Goal: Transaction & Acquisition: Purchase product/service

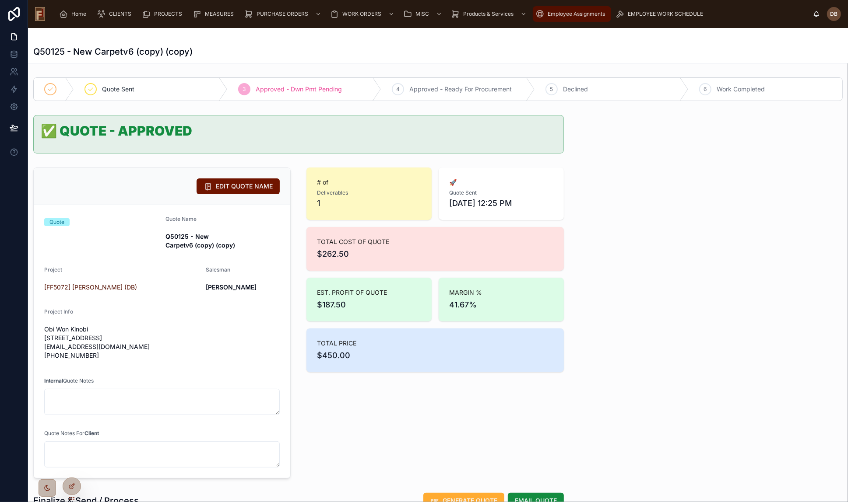
click at [568, 11] on span "Employee Assignments" at bounding box center [575, 14] width 57 height 7
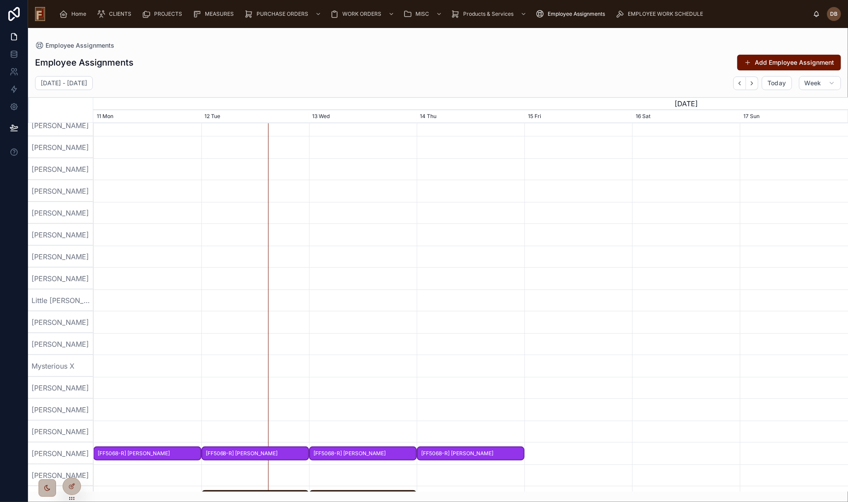
scroll to position [209, 0]
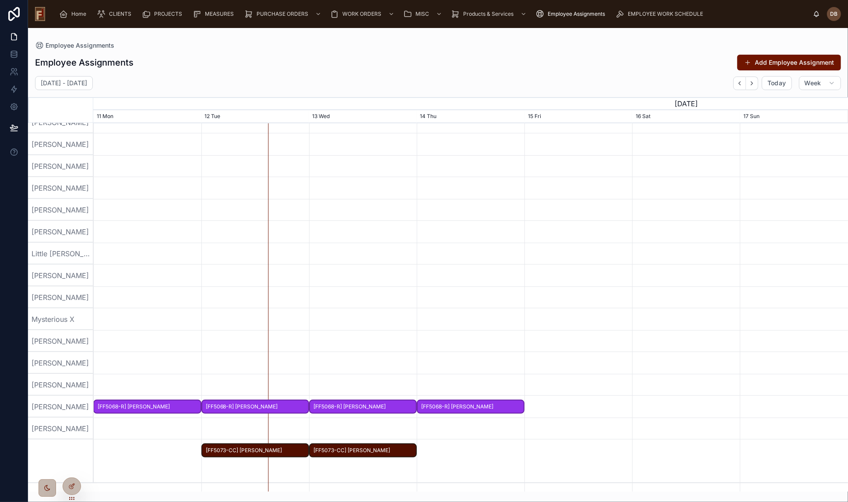
click at [279, 406] on span "[FF5068-R] [PERSON_NAME]" at bounding box center [255, 407] width 106 height 14
click at [348, 74] on div "Employee Assignments Add Employee Assignment August 11 - August 17 Today Week J…" at bounding box center [438, 270] width 820 height 443
click at [69, 485] on icon at bounding box center [71, 486] width 7 height 7
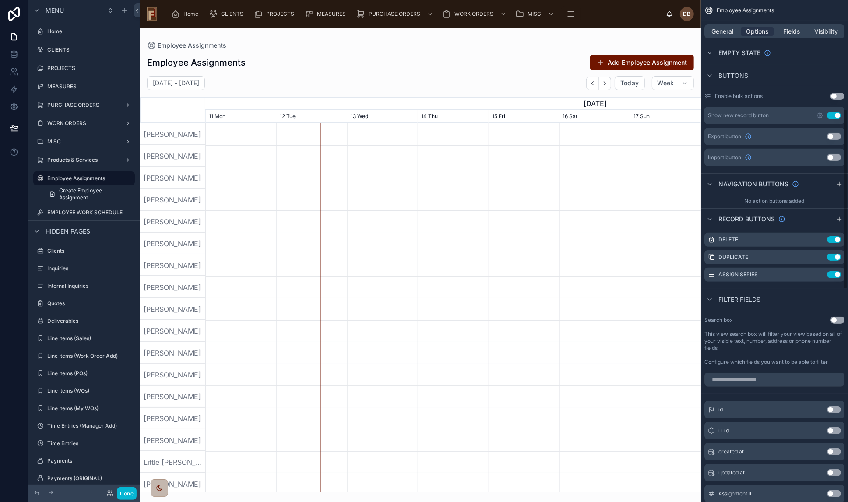
scroll to position [79, 0]
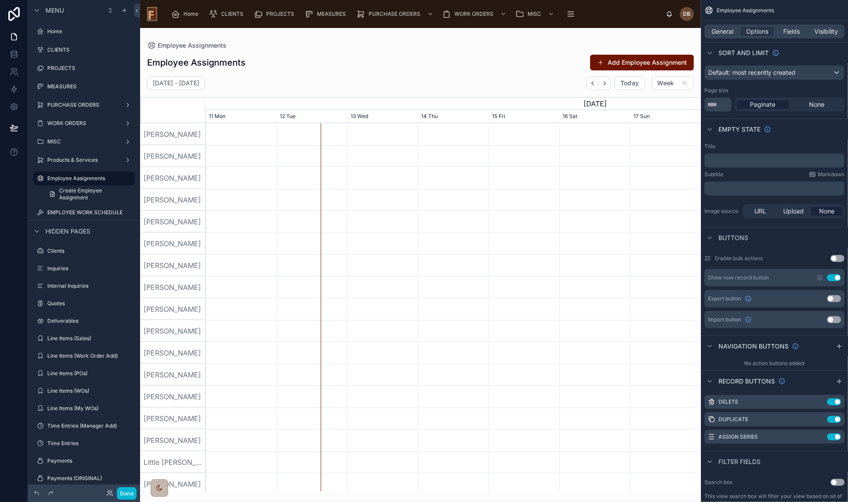
click at [352, 77] on div at bounding box center [420, 260] width 561 height 464
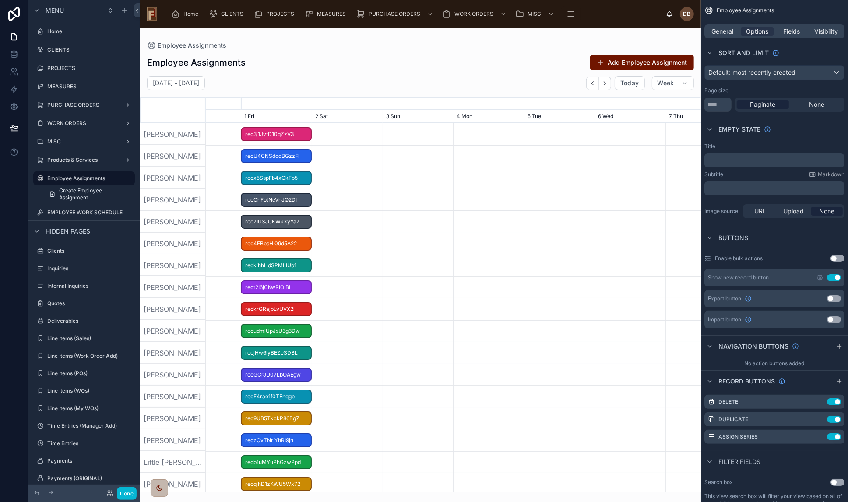
scroll to position [0, 743]
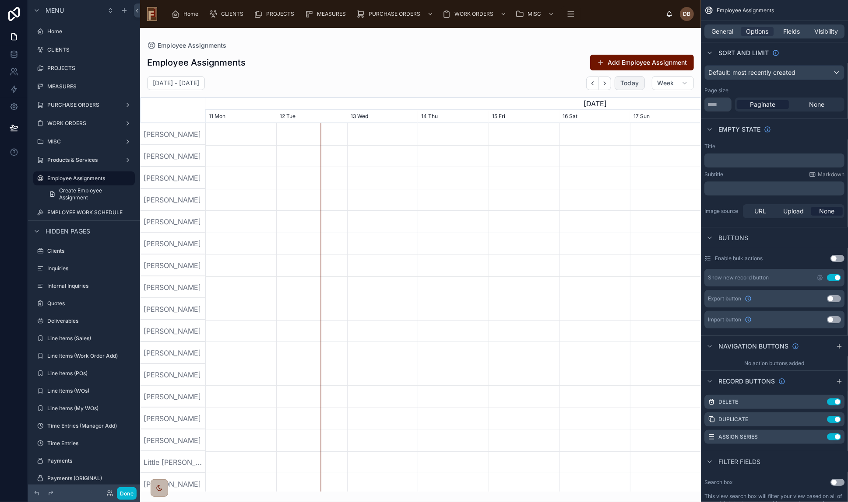
click at [626, 83] on span "Today" at bounding box center [629, 83] width 19 height 8
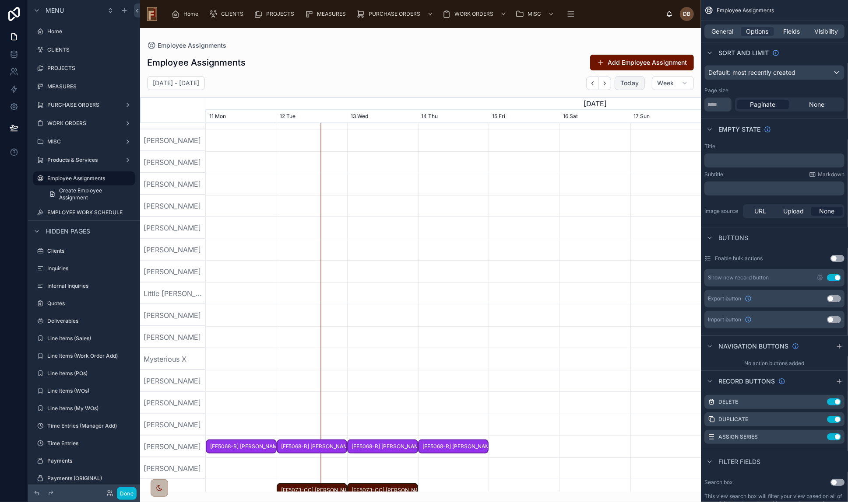
scroll to position [199, 0]
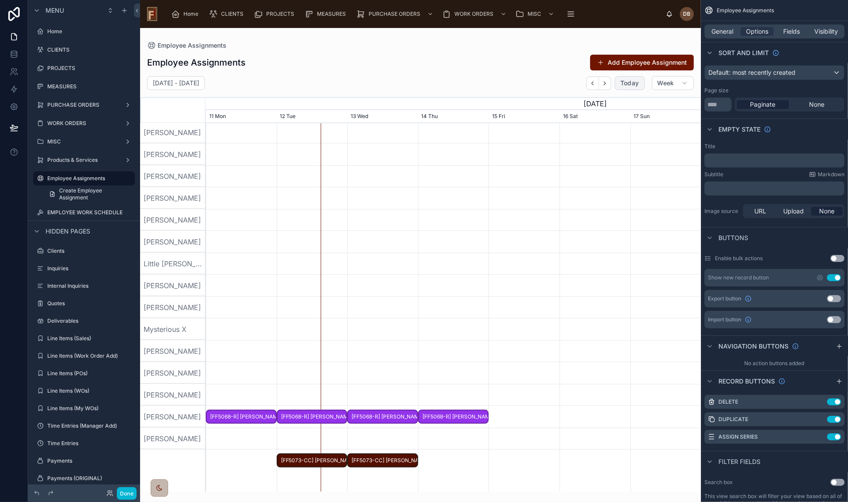
click at [315, 459] on span "[FF5073-CC] David Octovio" at bounding box center [311, 461] width 69 height 14
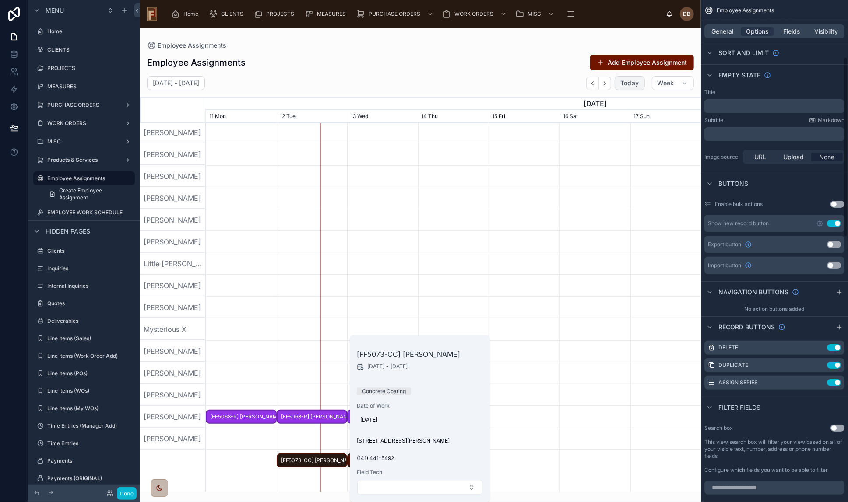
scroll to position [119, 0]
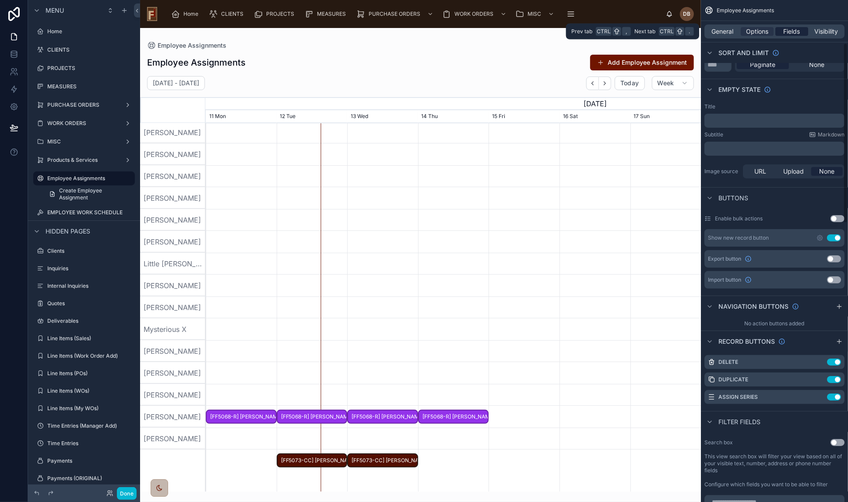
click at [789, 28] on span "Fields" at bounding box center [791, 31] width 17 height 9
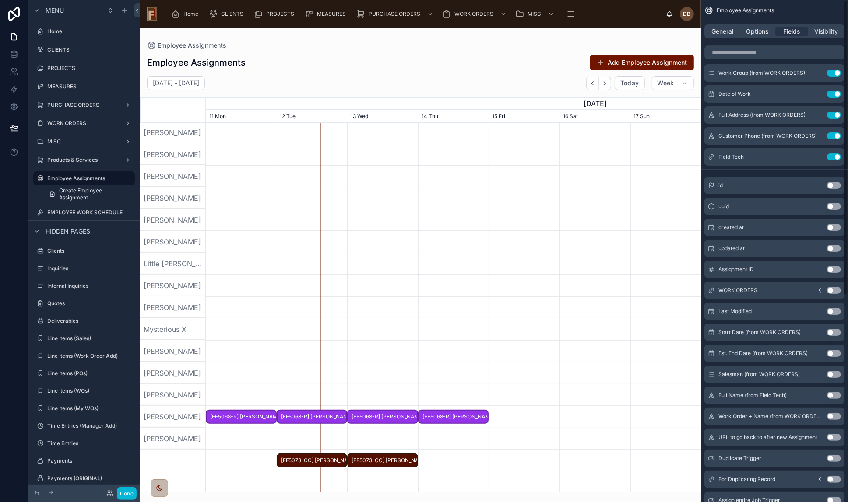
scroll to position [0, 0]
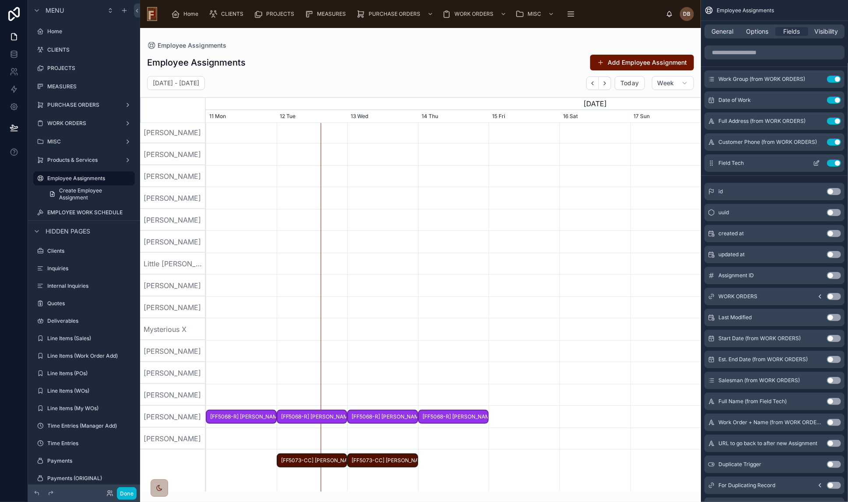
click at [815, 163] on icon "scrollable content" at bounding box center [817, 163] width 4 height 4
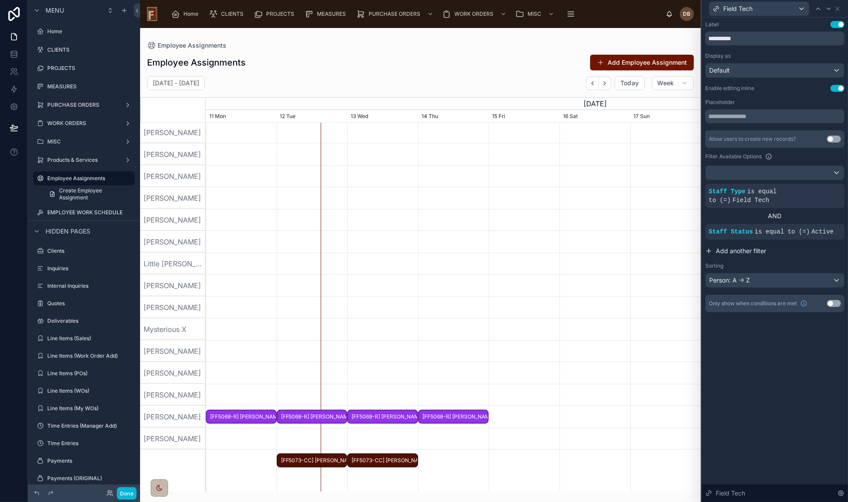
click at [752, 247] on span "Add another filter" at bounding box center [740, 251] width 50 height 9
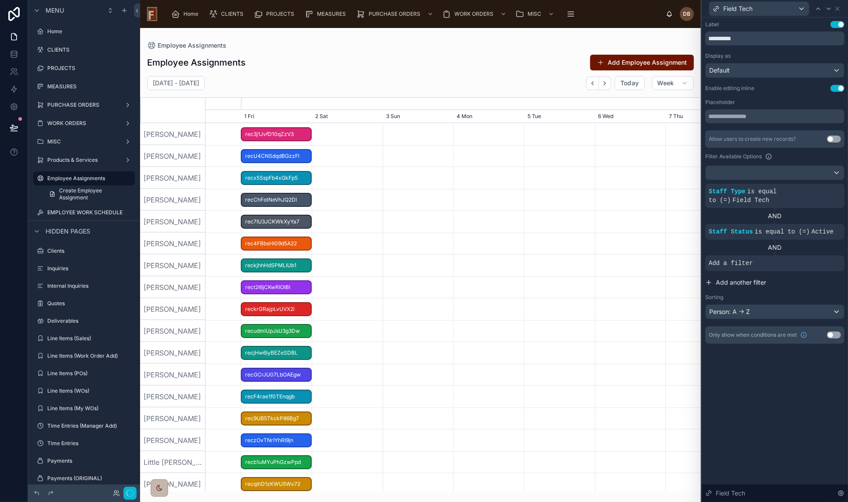
scroll to position [0, 743]
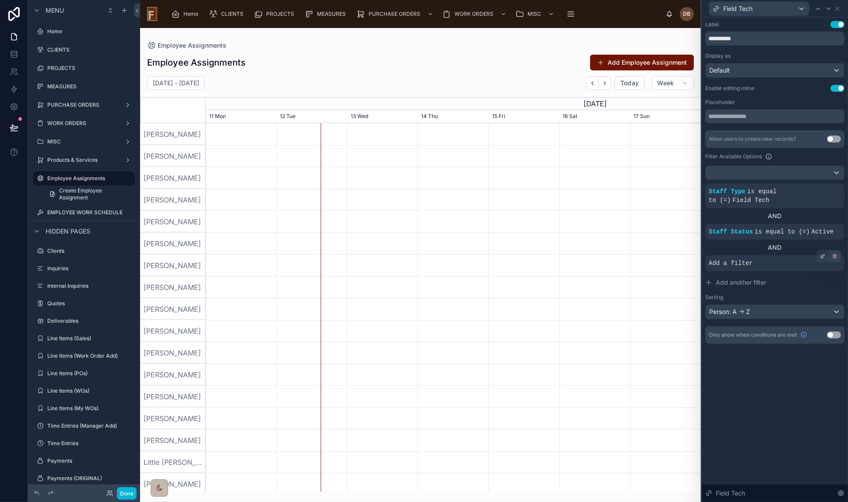
click at [834, 255] on icon at bounding box center [834, 255] width 1 height 1
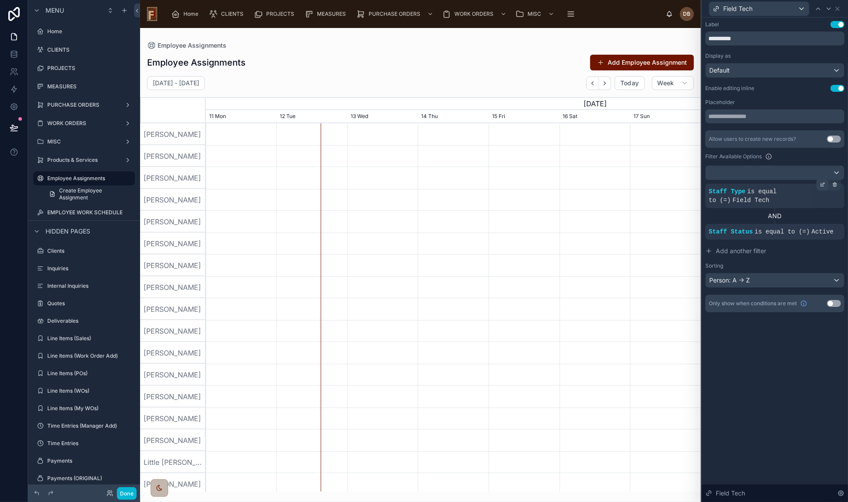
click at [823, 182] on icon at bounding box center [823, 183] width 3 height 3
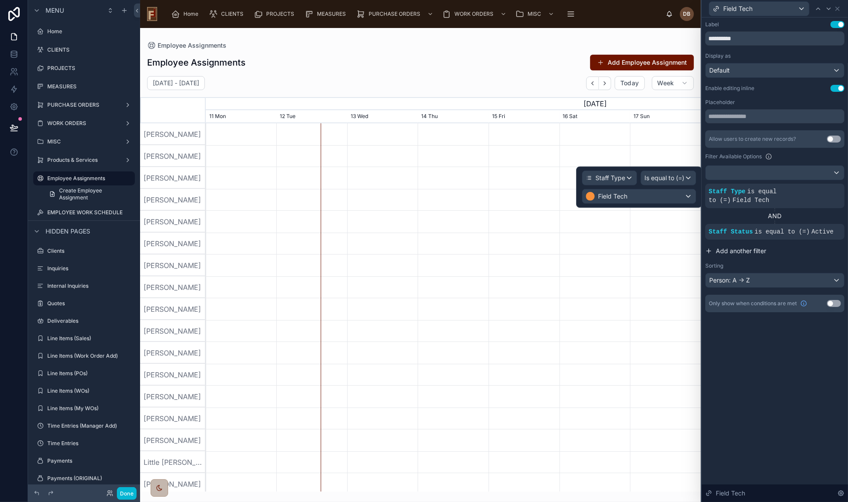
click at [746, 247] on span "Add another filter" at bounding box center [740, 251] width 50 height 9
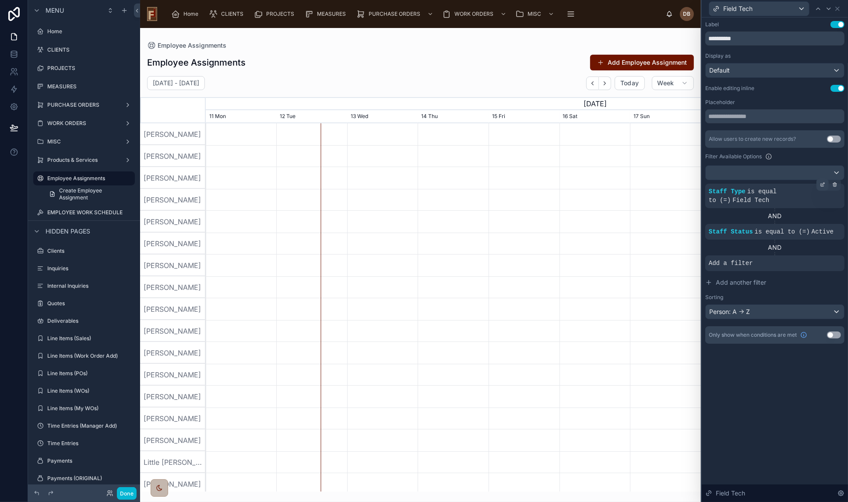
click at [821, 182] on icon at bounding box center [822, 184] width 5 height 5
click at [836, 256] on icon at bounding box center [834, 257] width 3 height 3
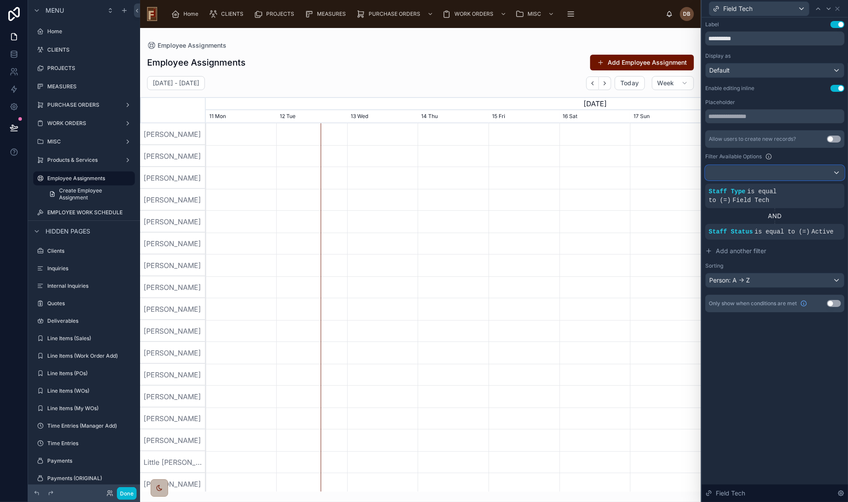
click at [781, 167] on div at bounding box center [774, 173] width 138 height 14
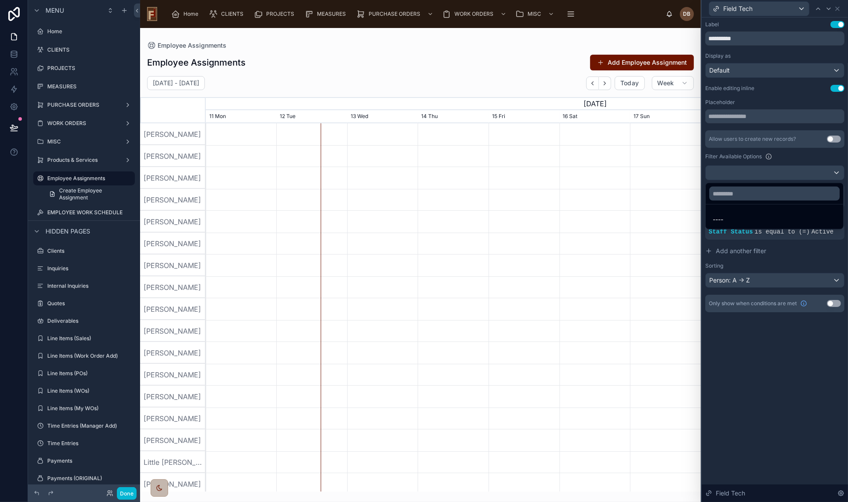
click at [787, 168] on div at bounding box center [774, 251] width 146 height 502
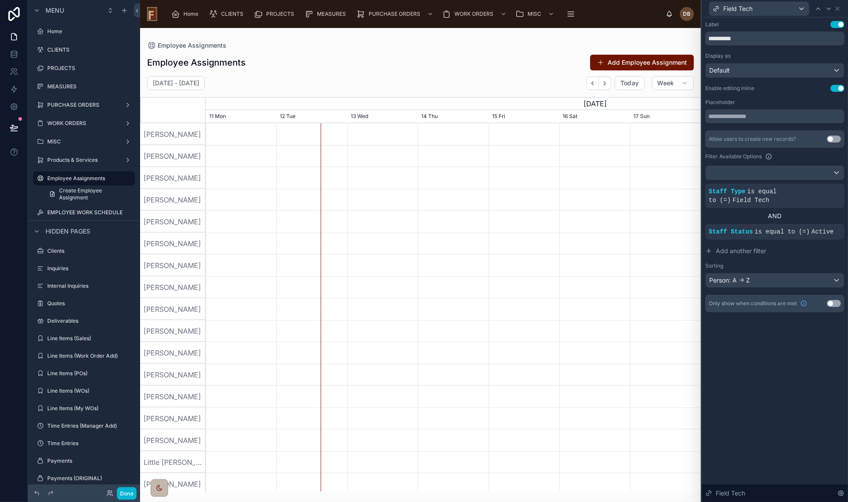
click at [774, 212] on div "AND" at bounding box center [774, 216] width 139 height 9
click at [810, 222] on icon at bounding box center [809, 224] width 5 height 5
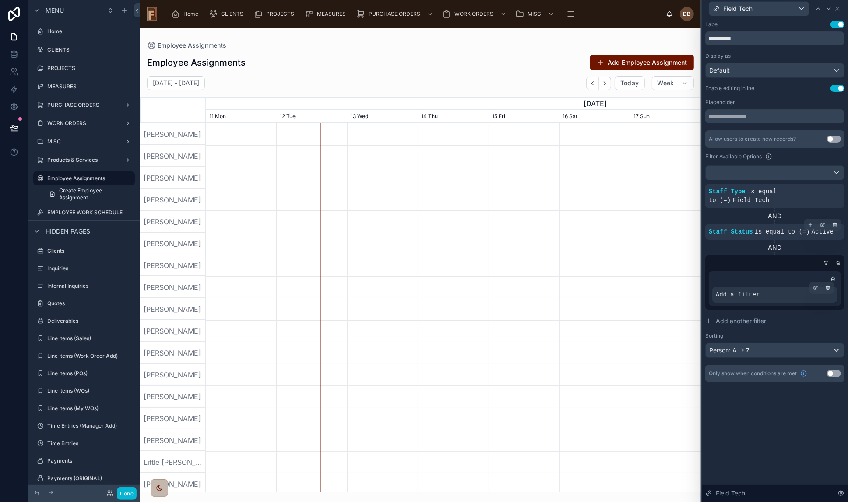
click at [770, 288] on div "Add a filter" at bounding box center [774, 295] width 125 height 16
click at [814, 285] on icon at bounding box center [815, 287] width 5 height 5
click at [638, 274] on span "Select a field" at bounding box center [623, 272] width 37 height 7
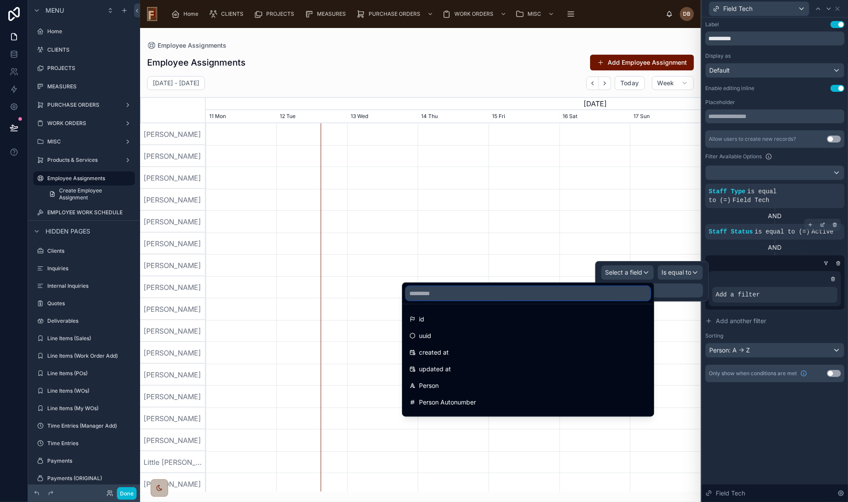
click at [507, 292] on input "text" at bounding box center [528, 294] width 244 height 14
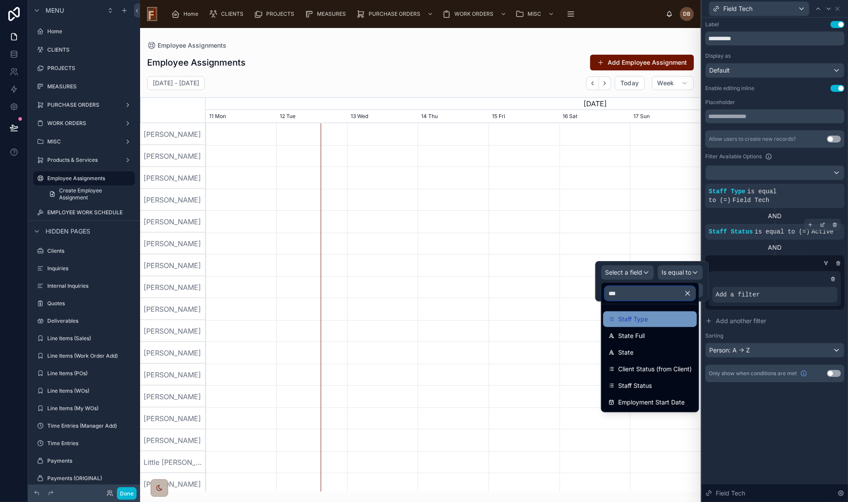
type input "***"
click at [655, 316] on div "Staff Type" at bounding box center [649, 319] width 83 height 11
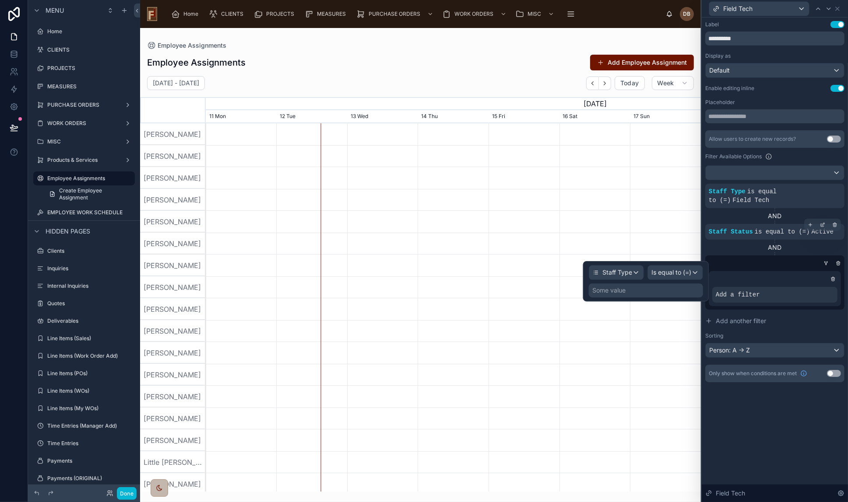
click at [636, 289] on div "Some value" at bounding box center [646, 291] width 114 height 14
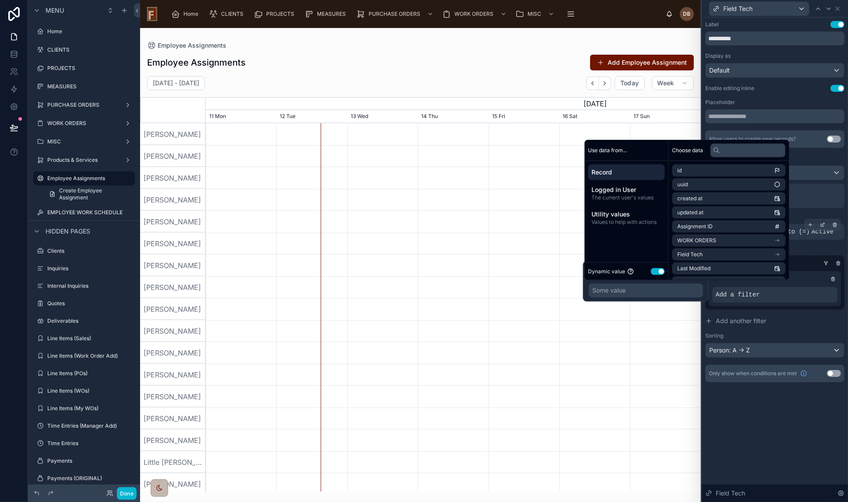
click at [660, 270] on button "Use setting" at bounding box center [657, 271] width 14 height 7
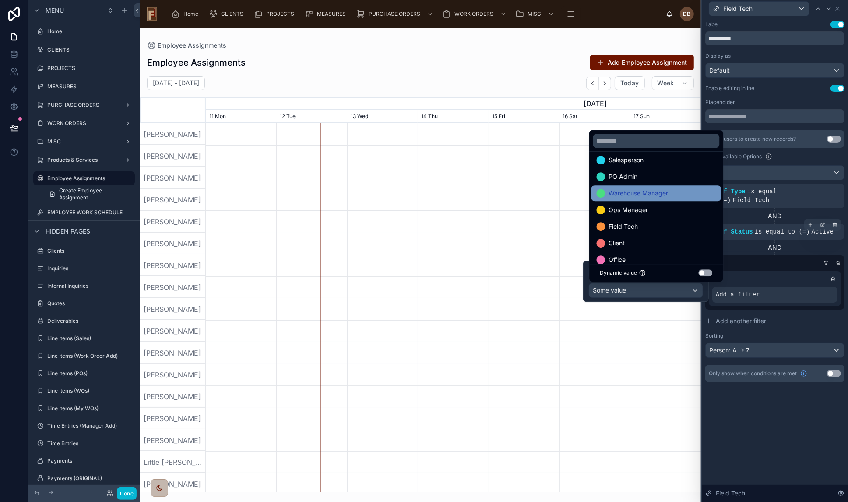
scroll to position [34, 0]
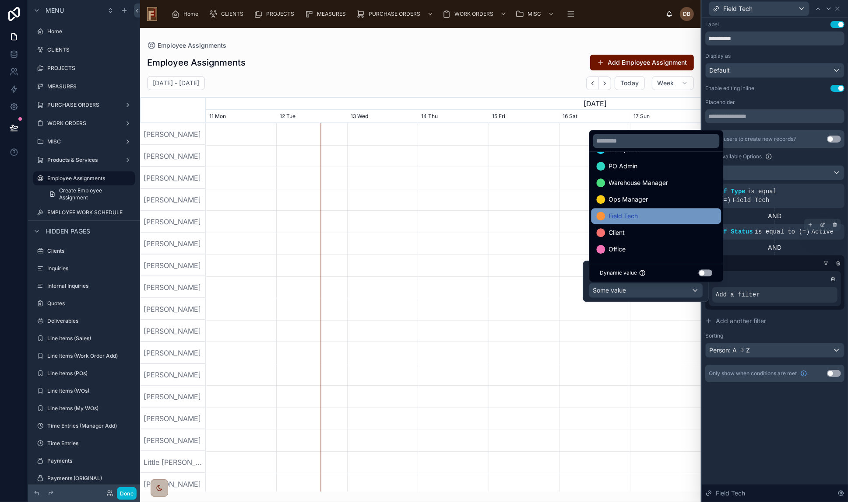
click at [645, 216] on div "Field Tech" at bounding box center [655, 216] width 119 height 11
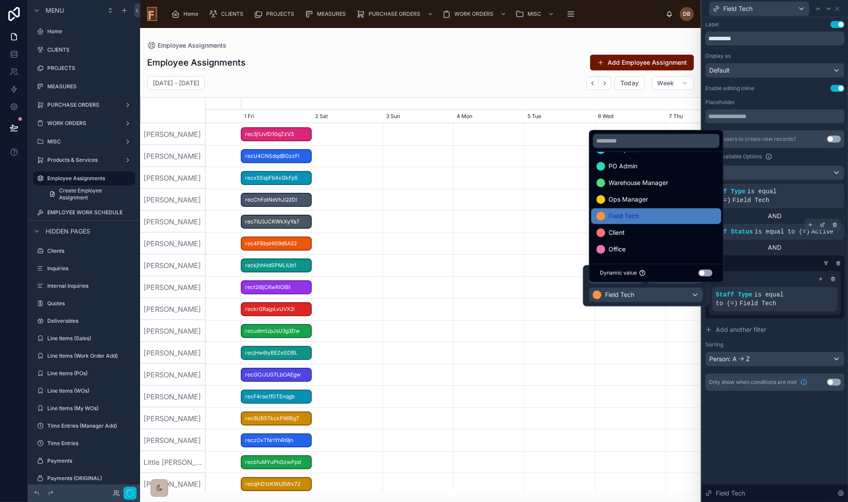
scroll to position [0, 743]
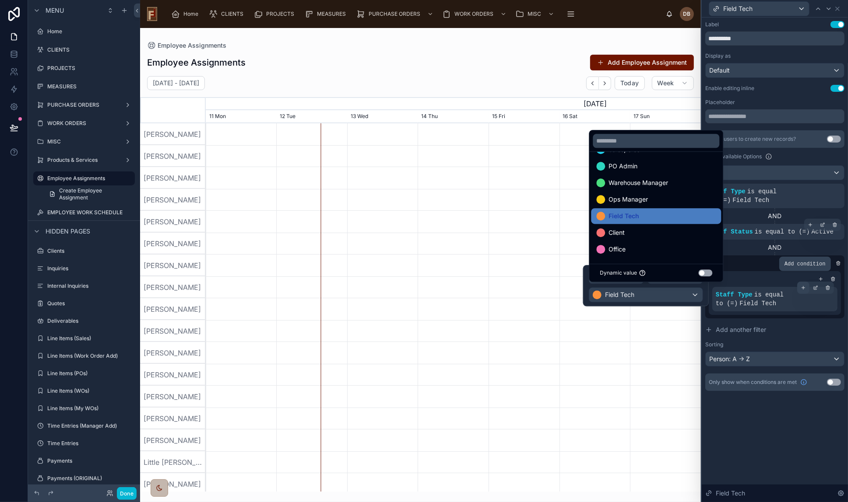
click at [803, 285] on icon at bounding box center [802, 287] width 5 height 5
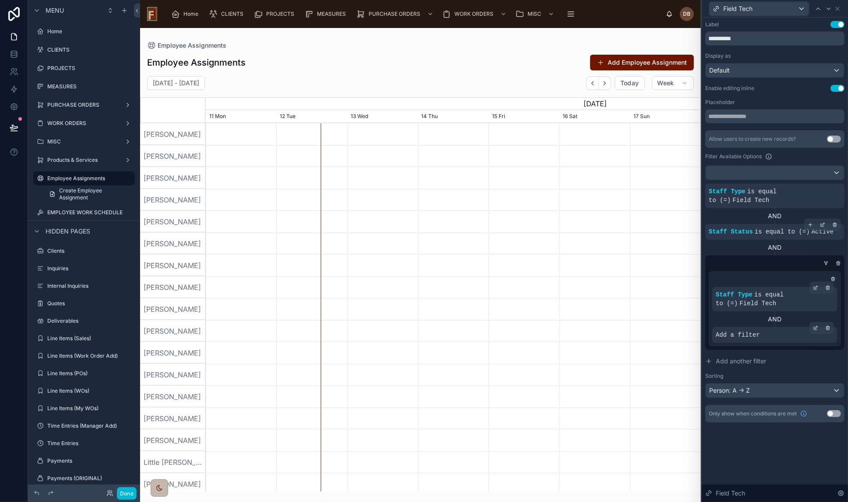
click at [751, 331] on span "Add a filter" at bounding box center [737, 335] width 44 height 9
click at [814, 326] on icon at bounding box center [815, 328] width 5 height 5
click at [634, 312] on span "Select a field" at bounding box center [623, 312] width 37 height 7
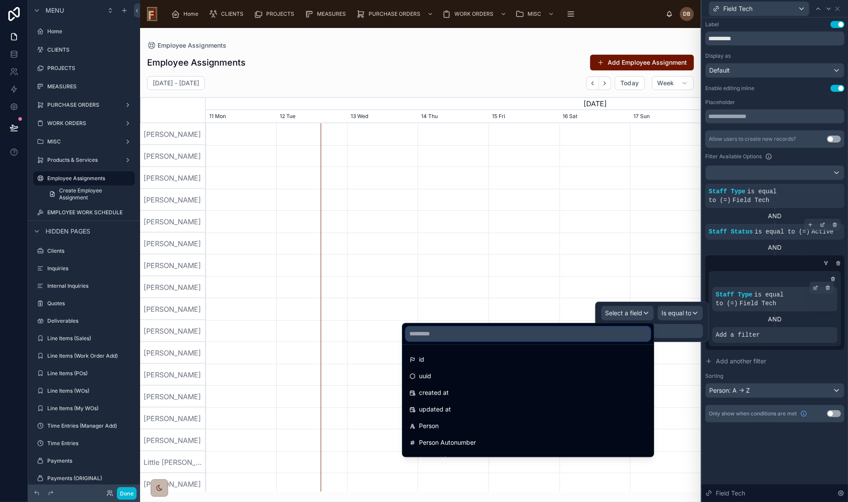
click at [578, 333] on input "text" at bounding box center [528, 334] width 244 height 14
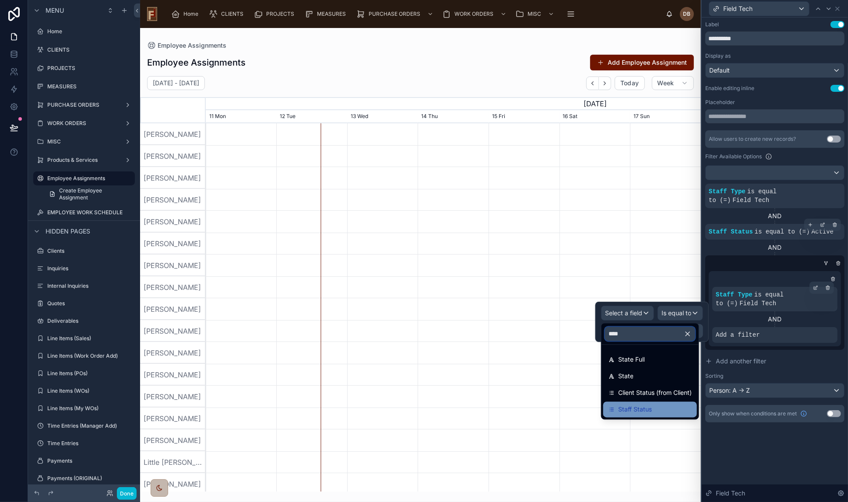
type input "****"
click at [662, 405] on div "Staff Status" at bounding box center [649, 410] width 83 height 11
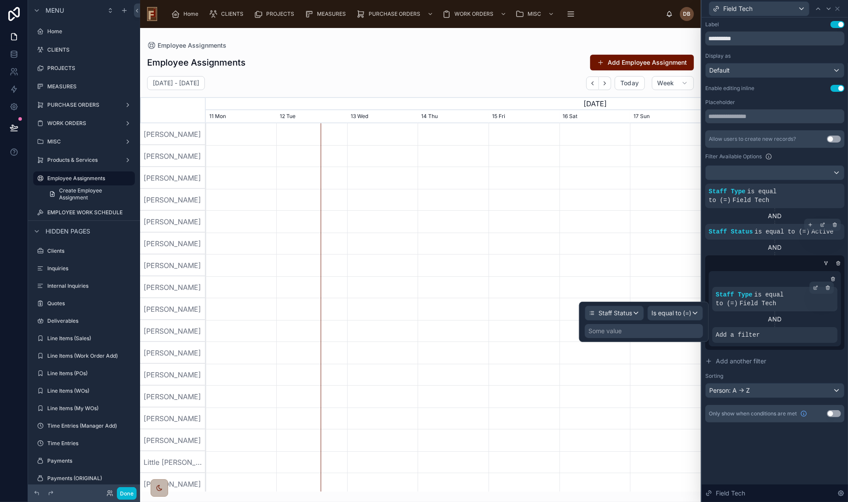
click at [627, 331] on div "Some value" at bounding box center [644, 331] width 118 height 14
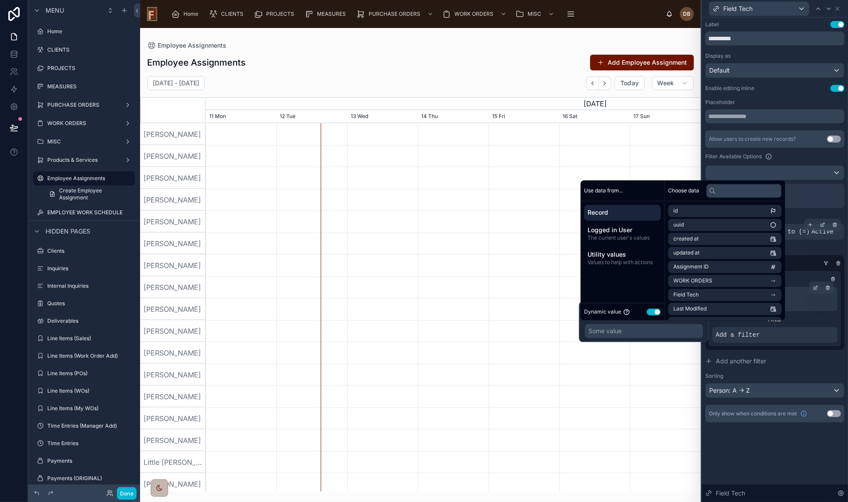
click at [652, 311] on button "Use setting" at bounding box center [653, 311] width 14 height 7
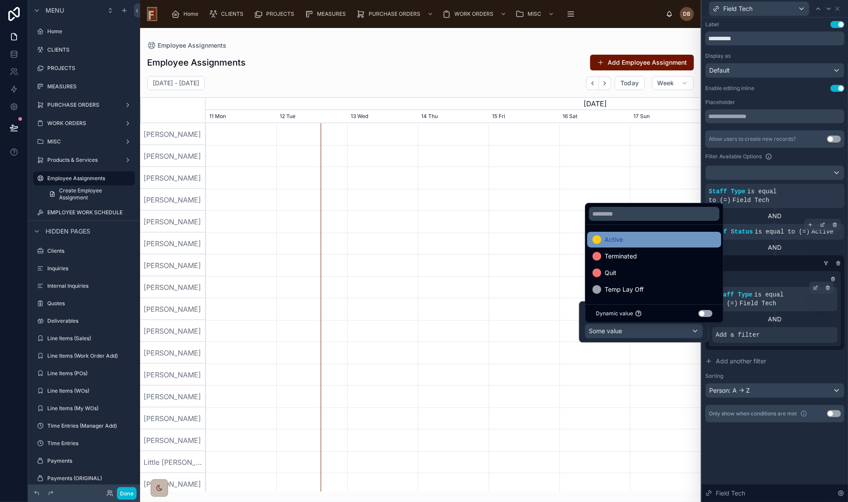
click at [615, 236] on span "Active" at bounding box center [613, 240] width 18 height 11
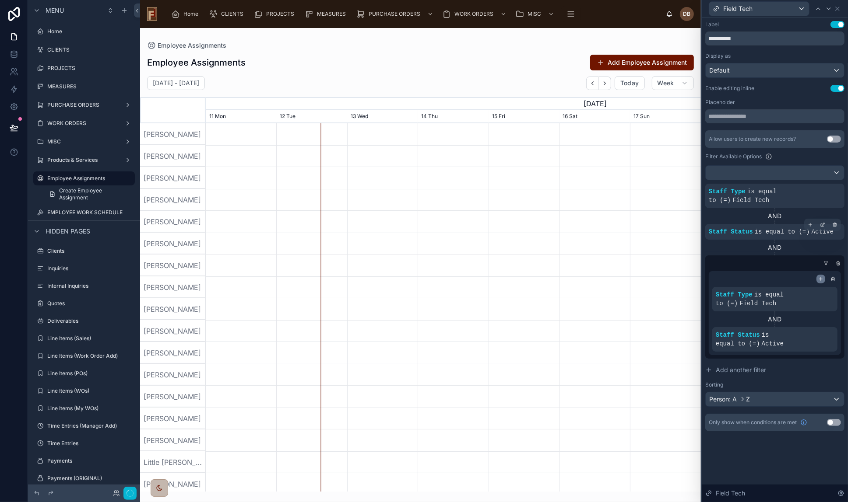
click at [820, 277] on icon at bounding box center [820, 279] width 5 height 5
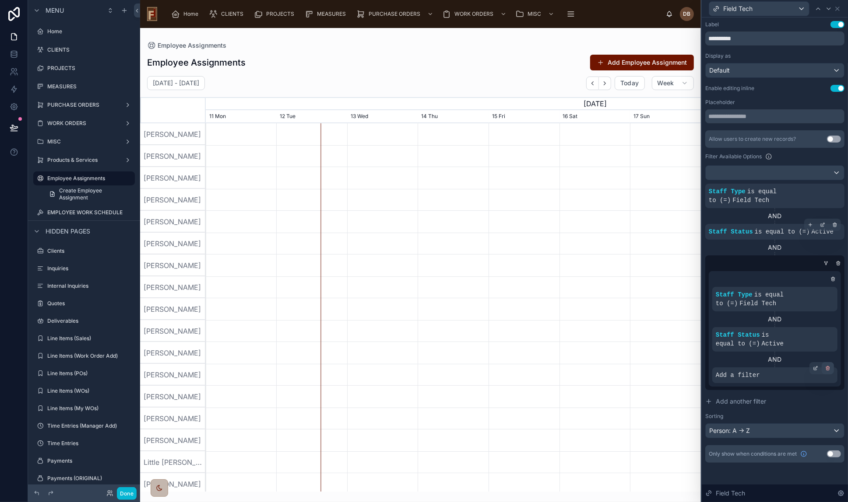
click at [827, 368] on icon at bounding box center [827, 368] width 0 height 1
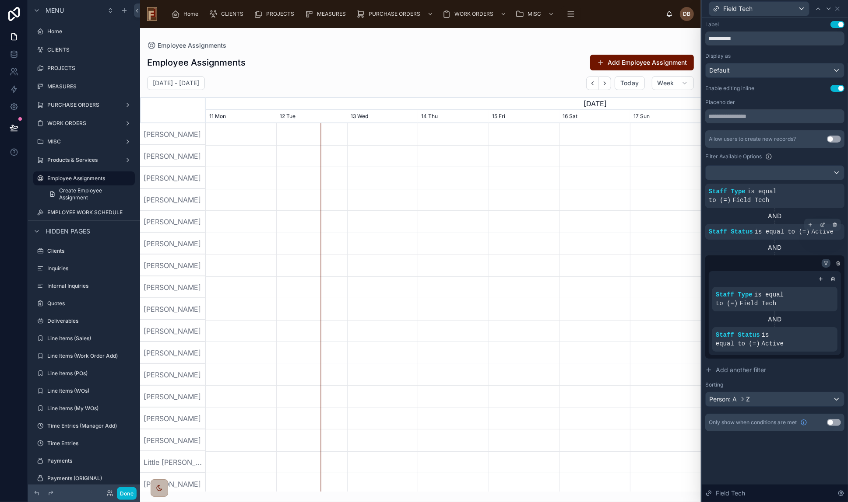
click at [824, 261] on icon at bounding box center [825, 263] width 5 height 5
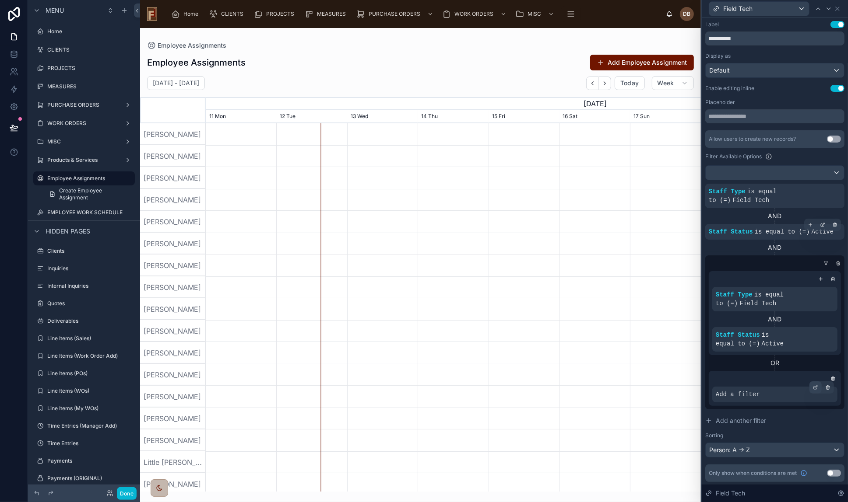
click at [815, 385] on icon at bounding box center [815, 387] width 5 height 5
click at [815, 386] on icon at bounding box center [816, 387] width 3 height 3
click at [638, 363] on span "Select a field" at bounding box center [623, 363] width 37 height 7
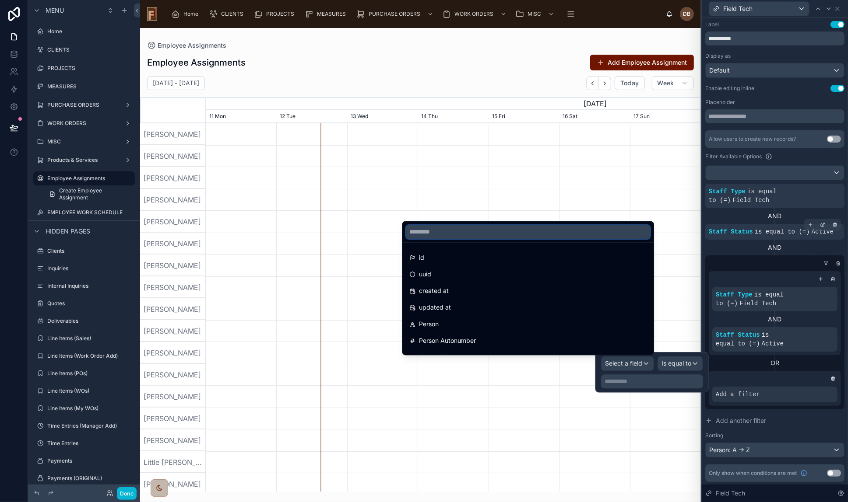
click at [467, 231] on input "text" at bounding box center [528, 232] width 244 height 14
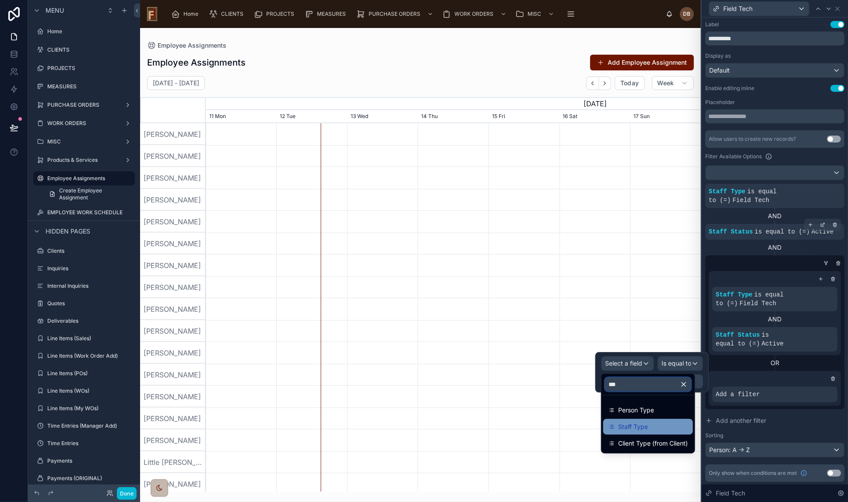
type input "***"
click at [662, 426] on div "Staff Type" at bounding box center [647, 427] width 79 height 11
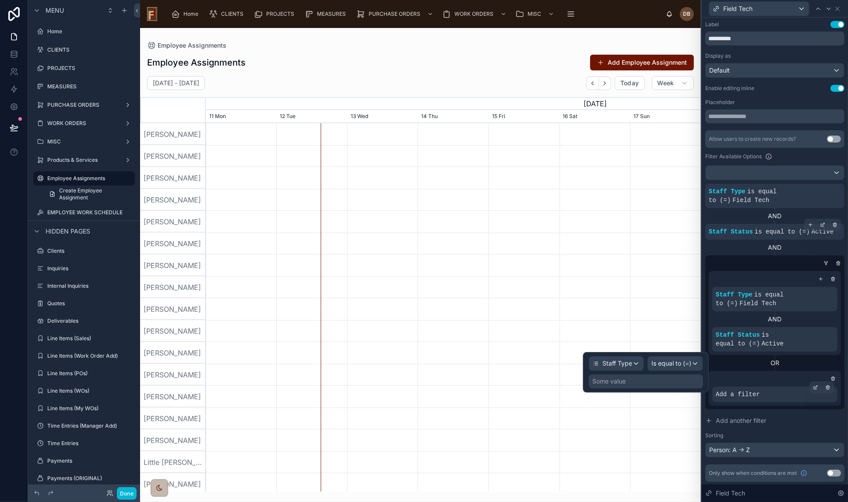
click at [755, 390] on span "Add a filter" at bounding box center [737, 394] width 44 height 9
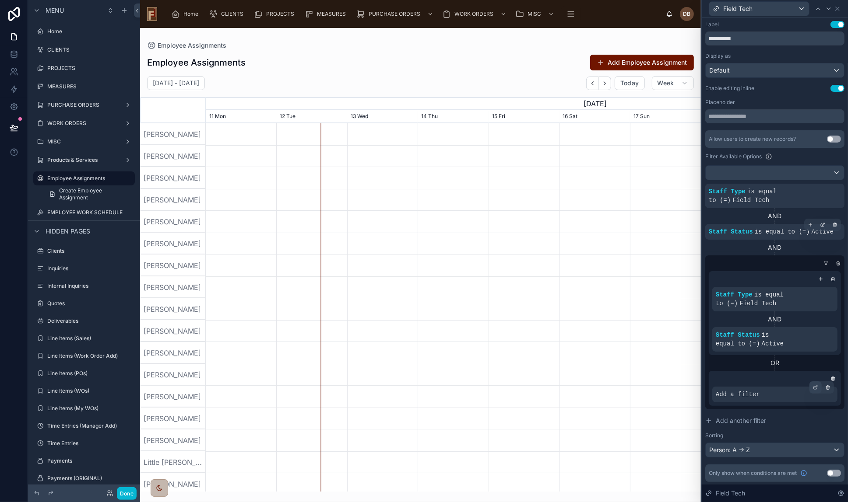
click at [817, 386] on icon at bounding box center [816, 387] width 3 height 3
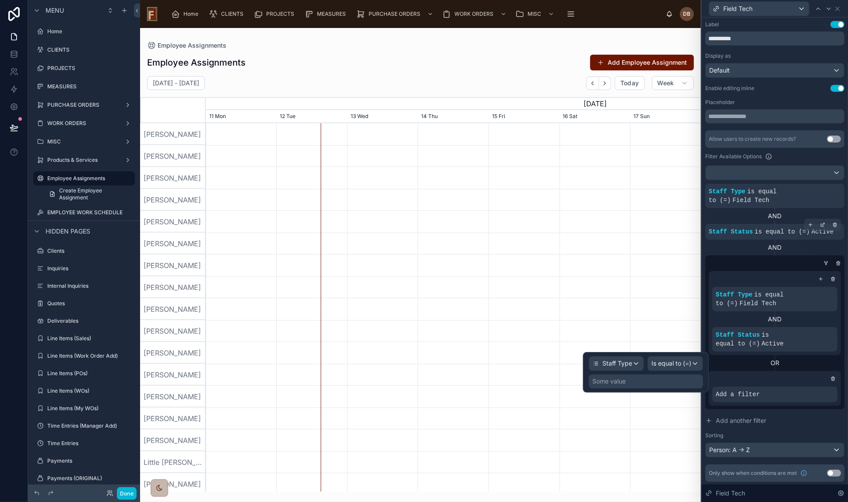
click at [628, 380] on div "Some value" at bounding box center [646, 382] width 114 height 14
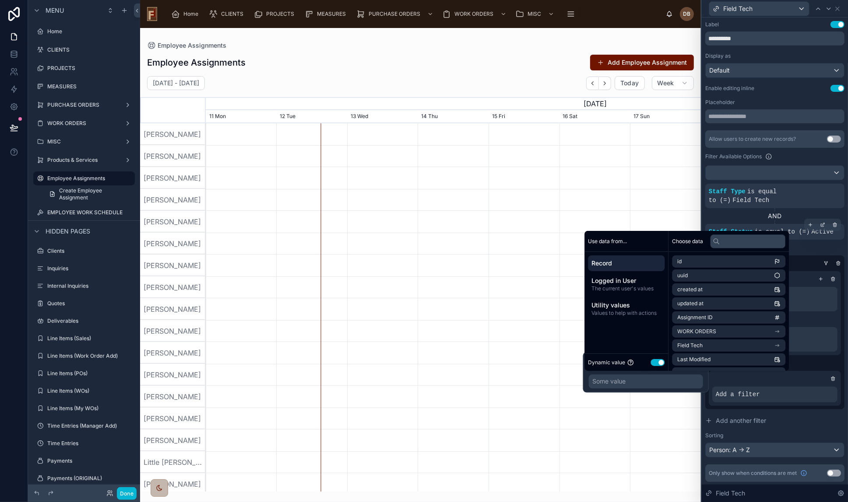
click at [659, 363] on button "Use setting" at bounding box center [657, 362] width 14 height 7
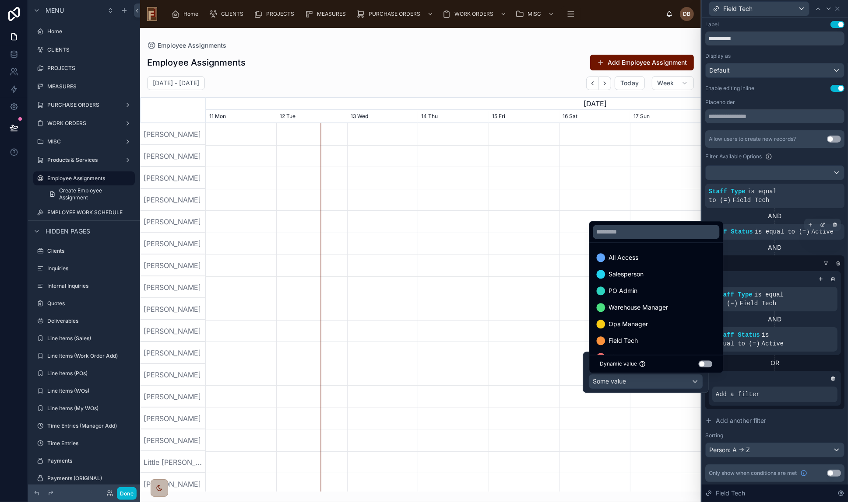
click at [642, 382] on div at bounding box center [646, 372] width 126 height 41
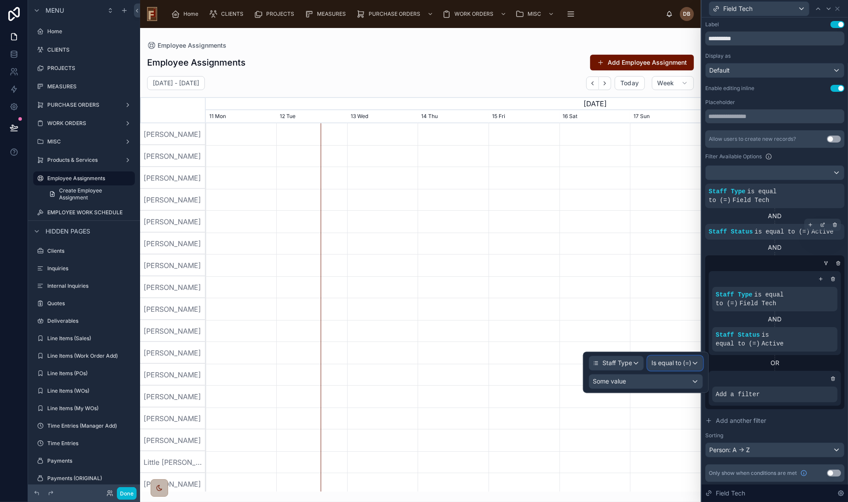
click at [667, 364] on span "Is equal to (=)" at bounding box center [671, 363] width 40 height 9
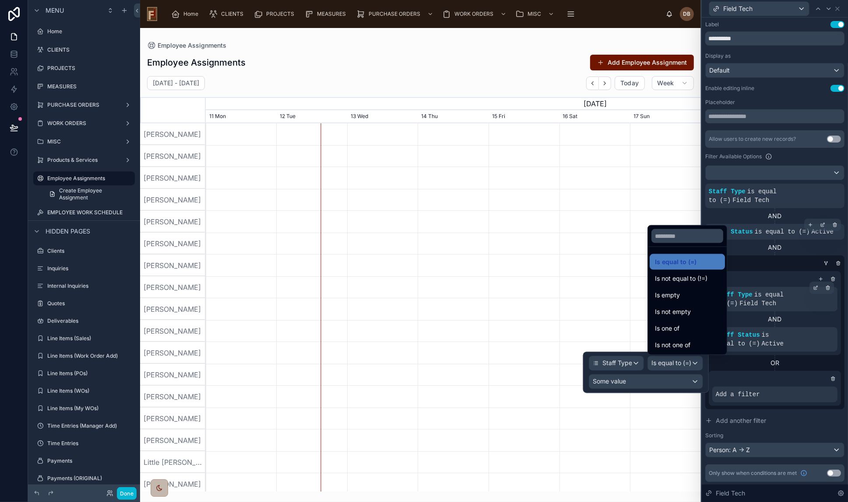
click at [785, 292] on div "Staff Type is equal to (=) Field Tech" at bounding box center [774, 300] width 118 height 18
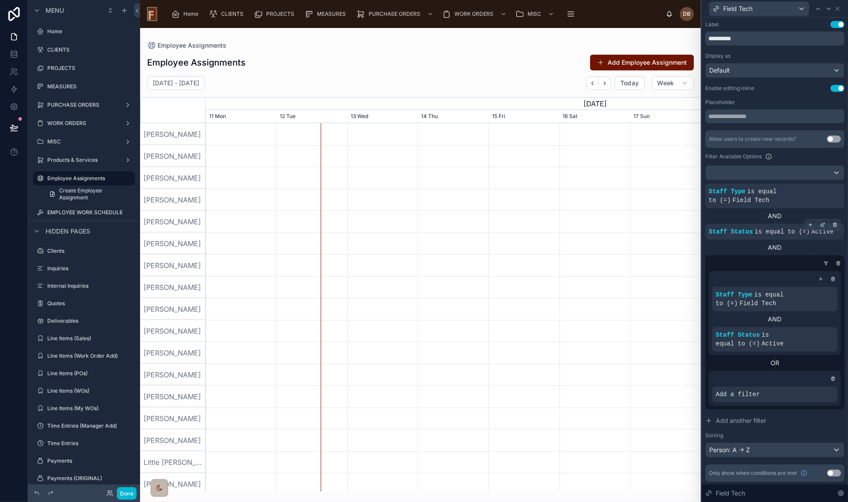
click at [0, 0] on icon at bounding box center [0, 0] width 0 height 0
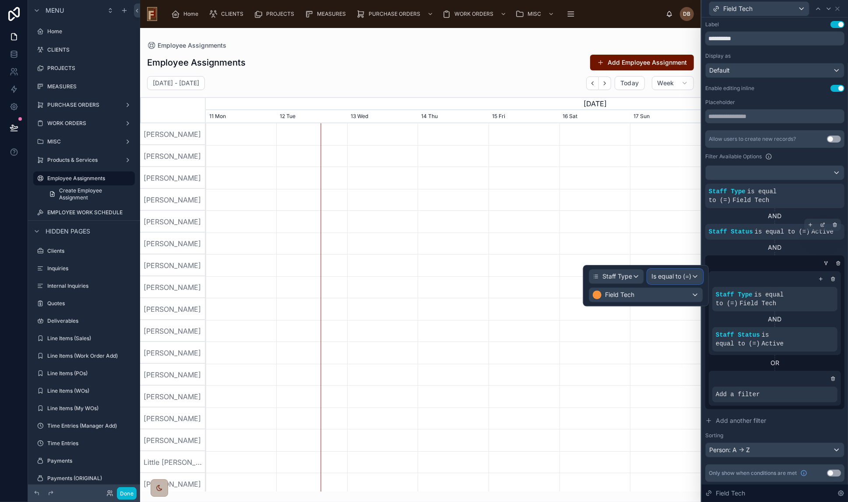
click at [676, 271] on div "Is equal to (=)" at bounding box center [675, 277] width 55 height 14
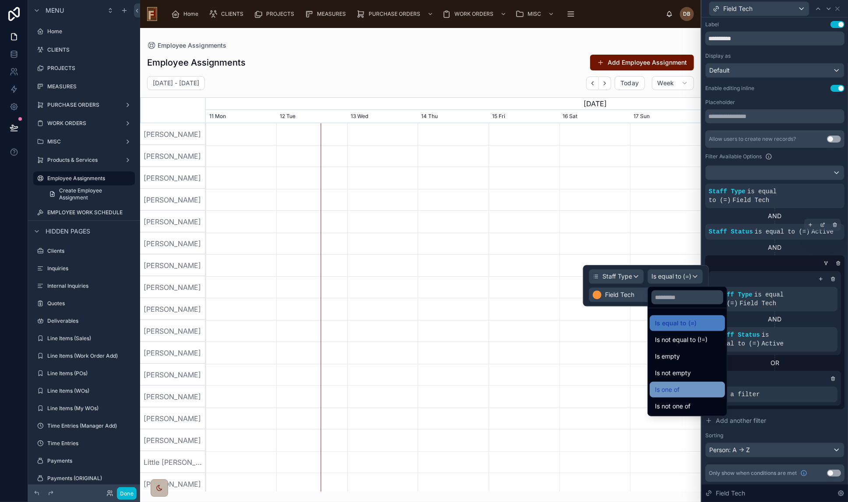
click at [695, 386] on div "Is one of" at bounding box center [687, 390] width 65 height 11
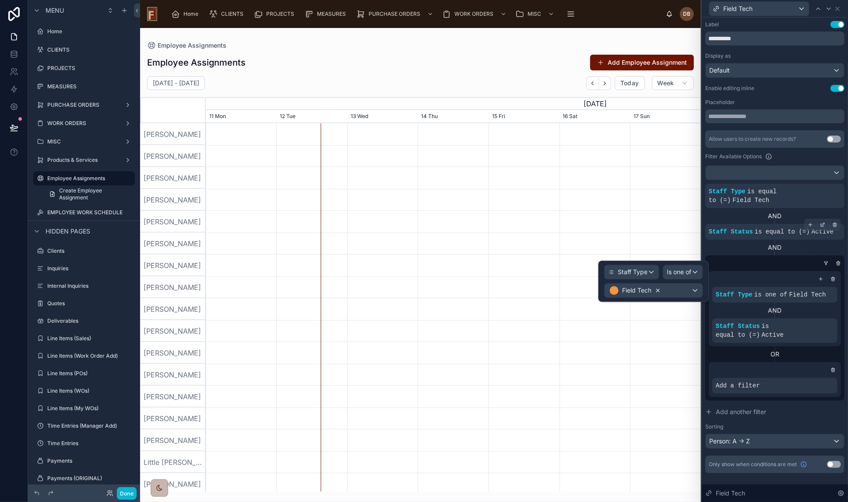
click at [659, 291] on icon at bounding box center [658, 290] width 6 height 6
click at [659, 291] on div "Some value" at bounding box center [653, 291] width 98 height 14
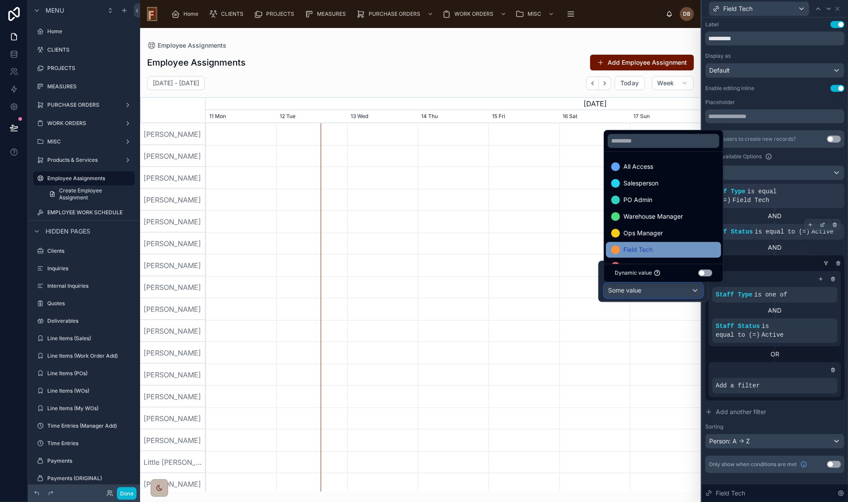
scroll to position [34, 0]
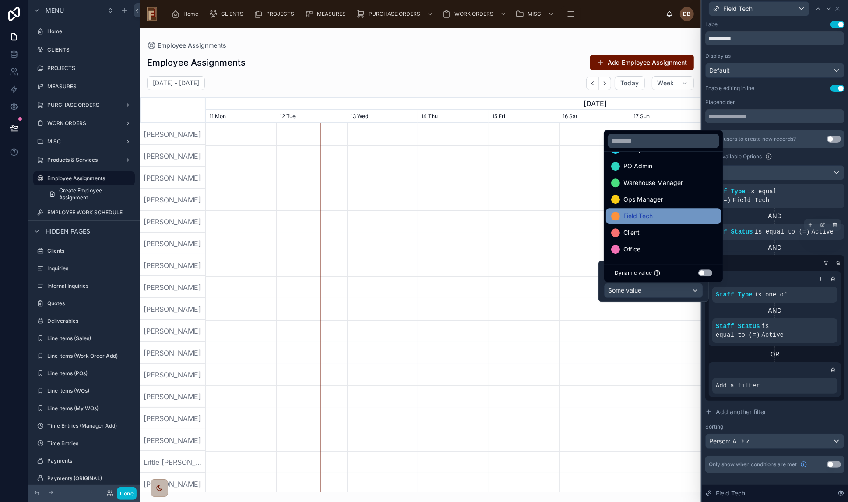
click at [655, 217] on div "Field Tech" at bounding box center [663, 216] width 105 height 11
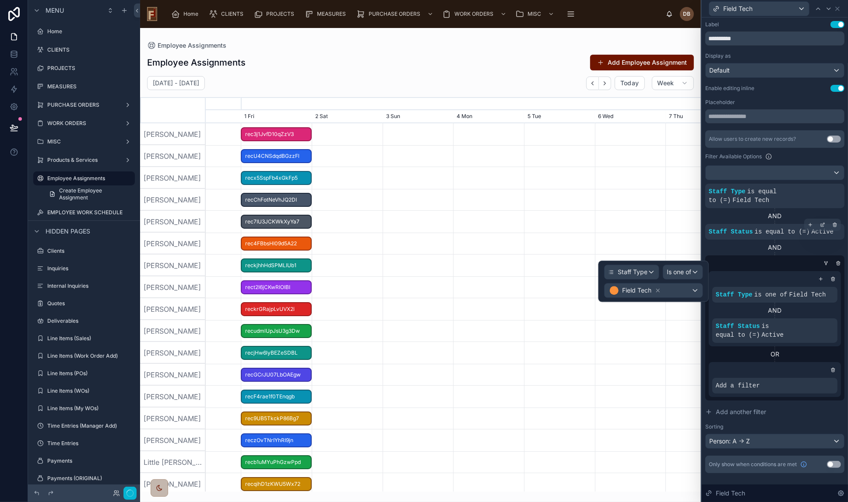
scroll to position [0, 743]
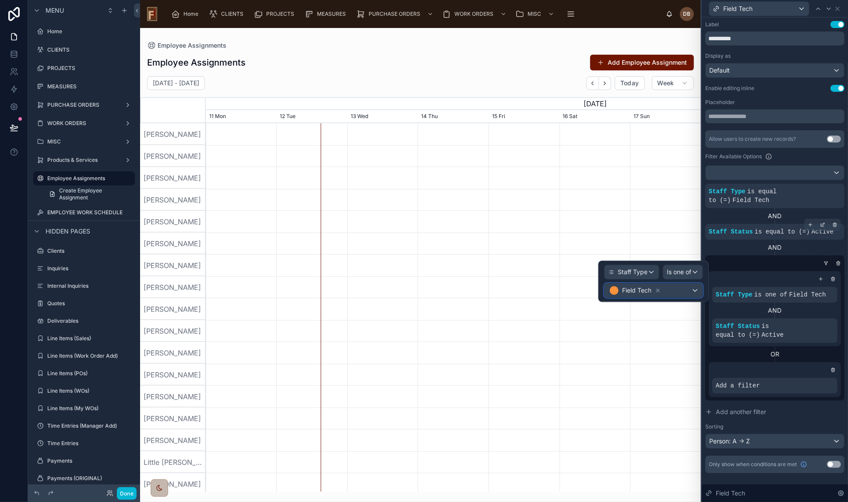
click at [679, 284] on div "Field Tech" at bounding box center [653, 291] width 98 height 14
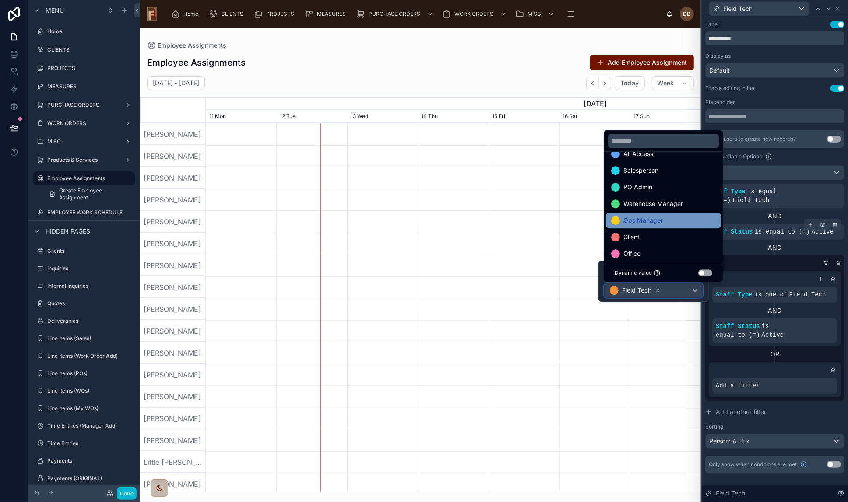
scroll to position [17, 0]
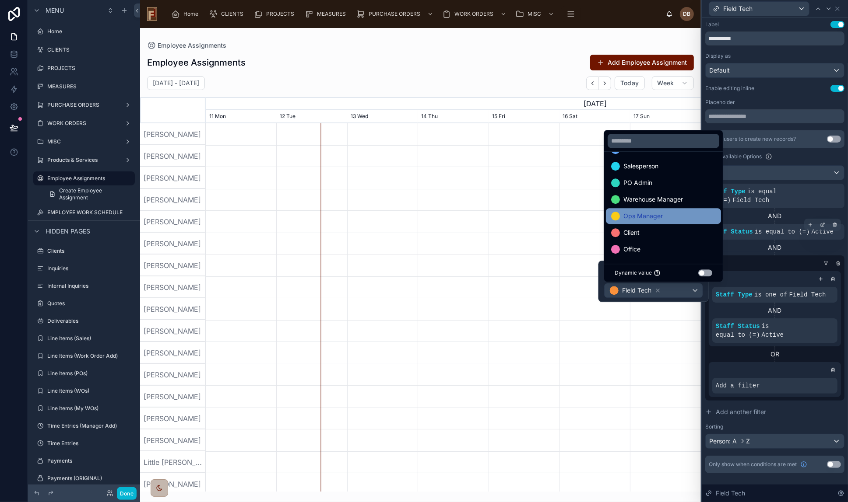
click at [669, 217] on div "Ops Manager" at bounding box center [663, 216] width 105 height 11
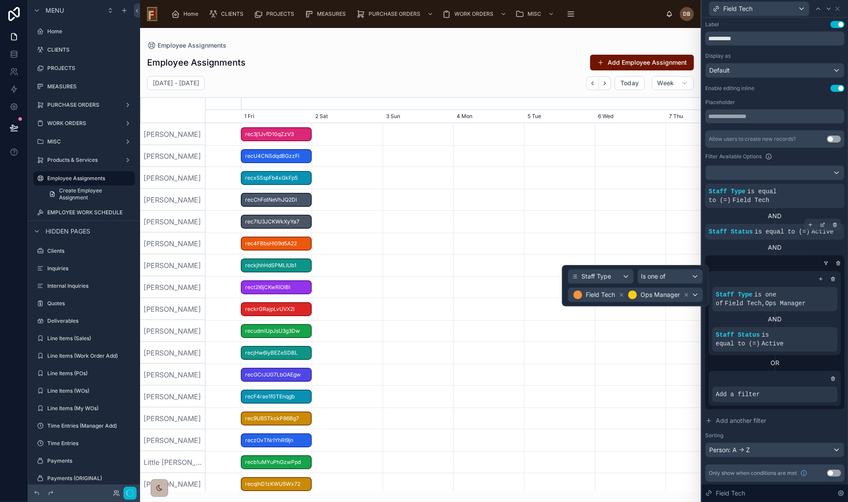
scroll to position [0, 743]
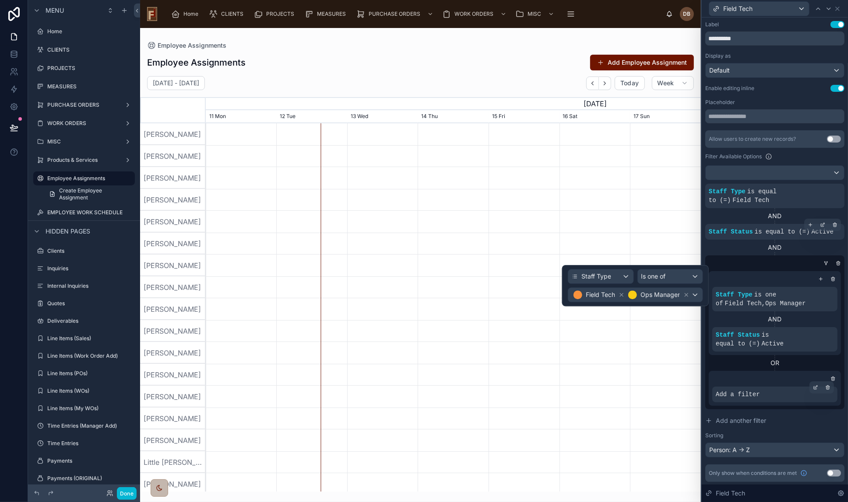
click at [776, 387] on div "Add a filter" at bounding box center [774, 395] width 125 height 16
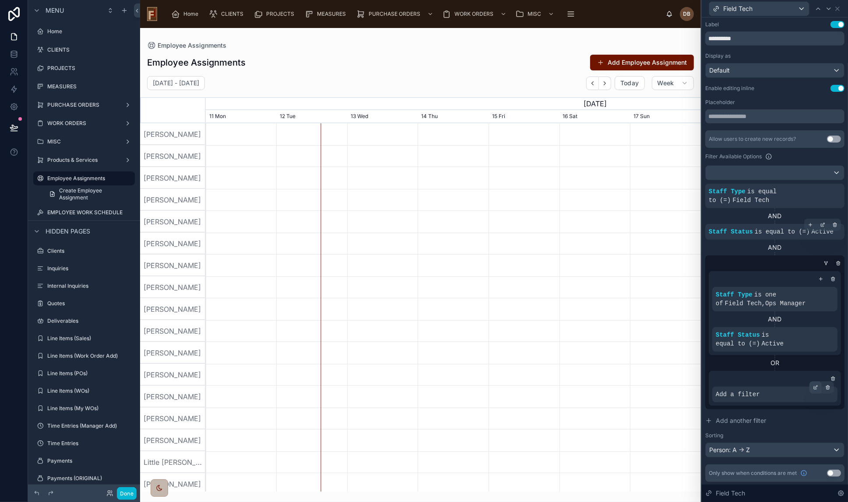
click at [815, 386] on icon at bounding box center [816, 387] width 3 height 3
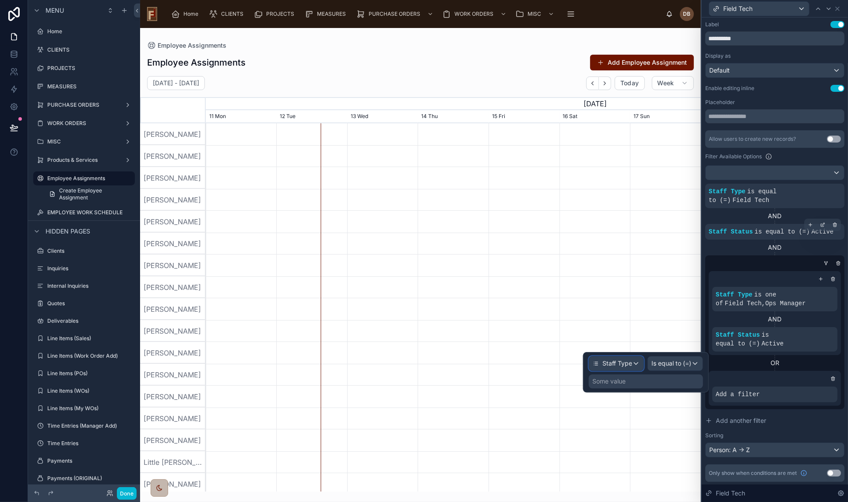
click at [625, 363] on span "Staff Type" at bounding box center [617, 363] width 30 height 9
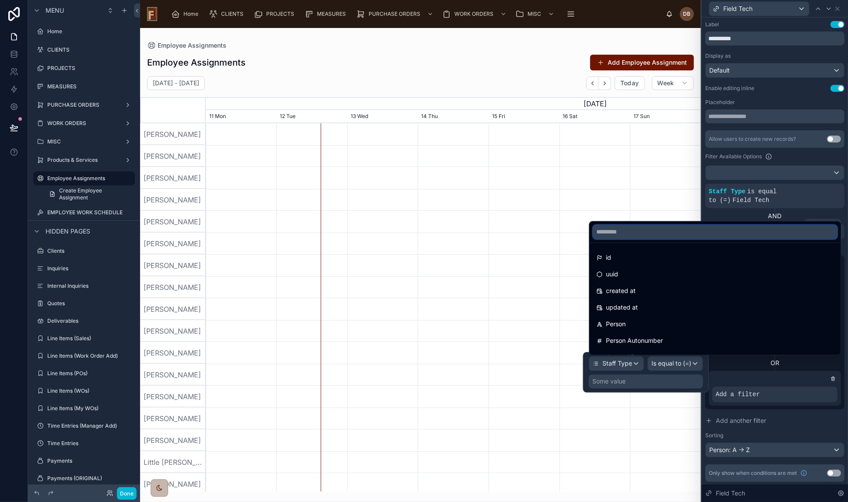
click at [635, 231] on input "text" at bounding box center [714, 232] width 244 height 14
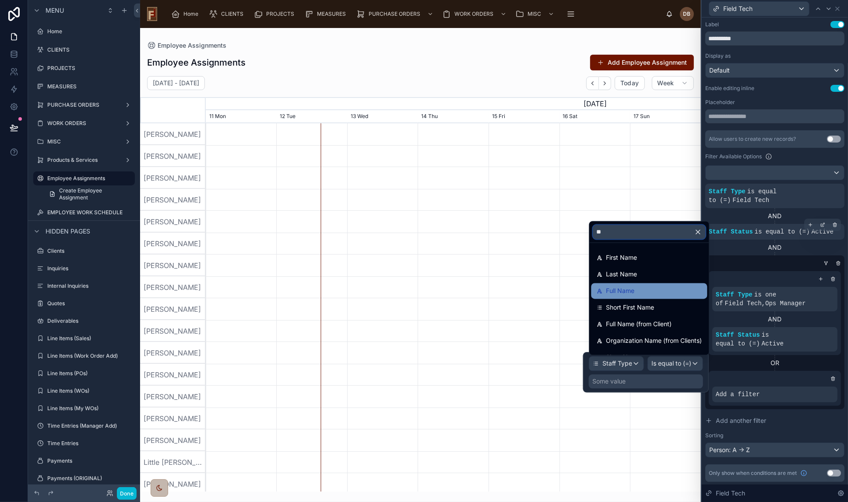
type input "**"
click at [642, 287] on div "Full Name" at bounding box center [648, 291] width 105 height 11
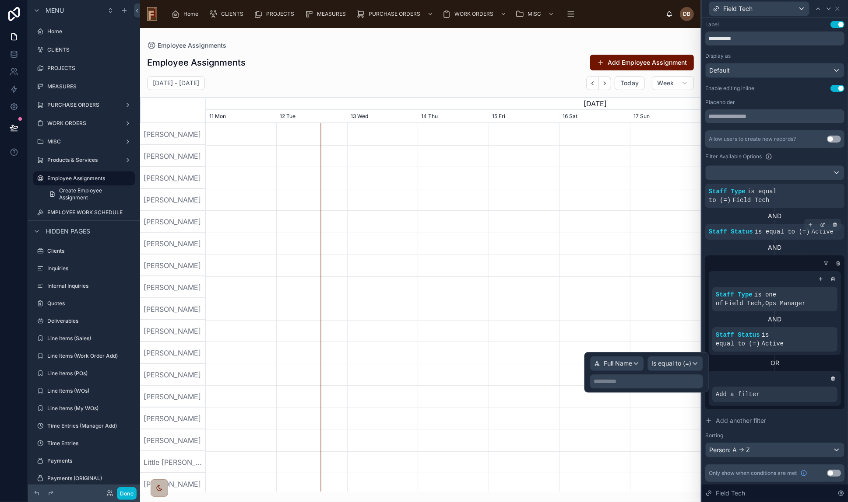
click at [661, 383] on p "**********" at bounding box center [647, 381] width 108 height 9
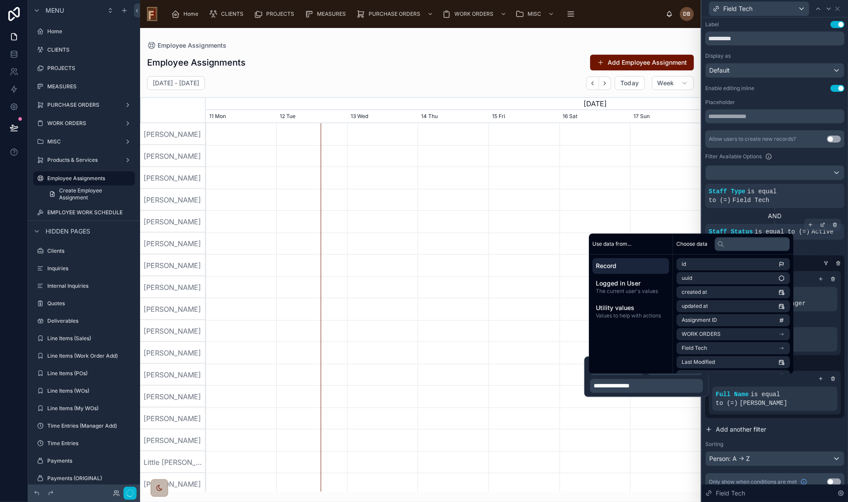
click at [796, 422] on button "Add another filter" at bounding box center [774, 430] width 139 height 16
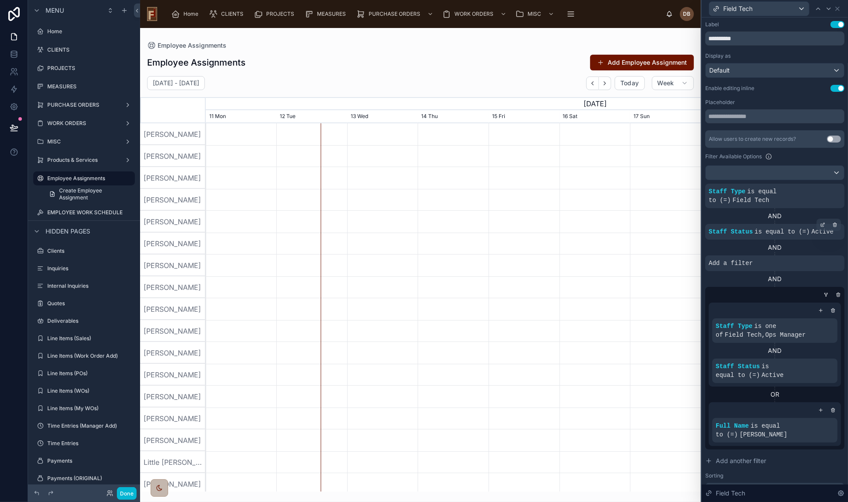
scroll to position [199, 0]
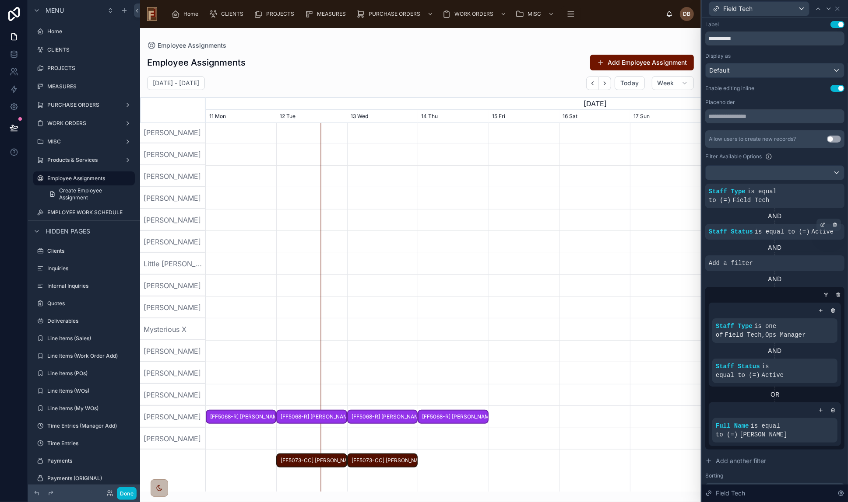
click at [299, 464] on span "[FF5073-CC] David Octovio" at bounding box center [311, 461] width 69 height 14
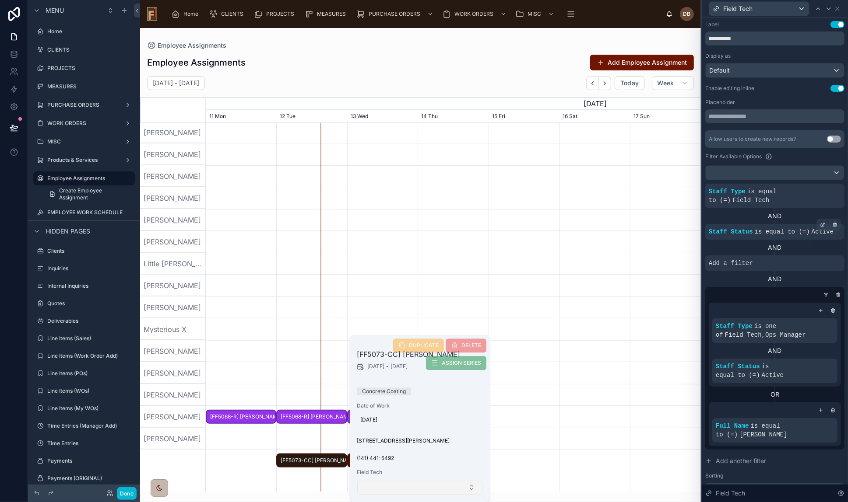
click at [379, 484] on button "Select Button" at bounding box center [419, 487] width 125 height 15
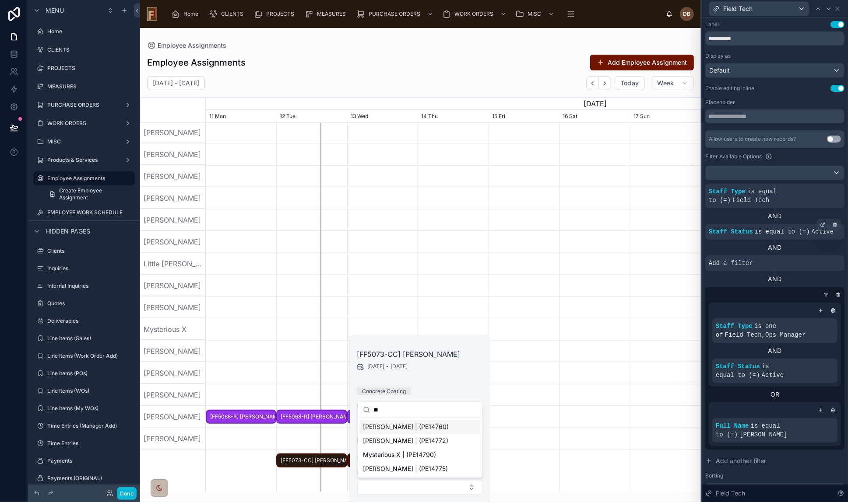
type input "***"
click at [440, 254] on div at bounding box center [453, 264] width 1980 height 22
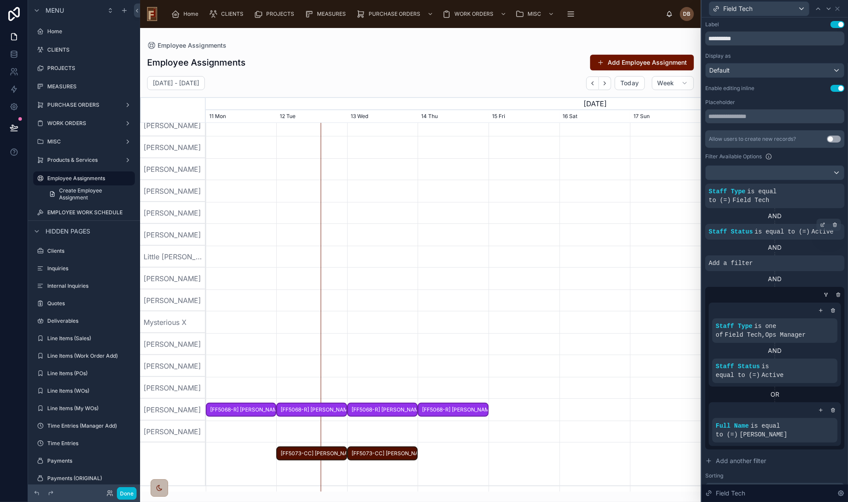
scroll to position [0, 0]
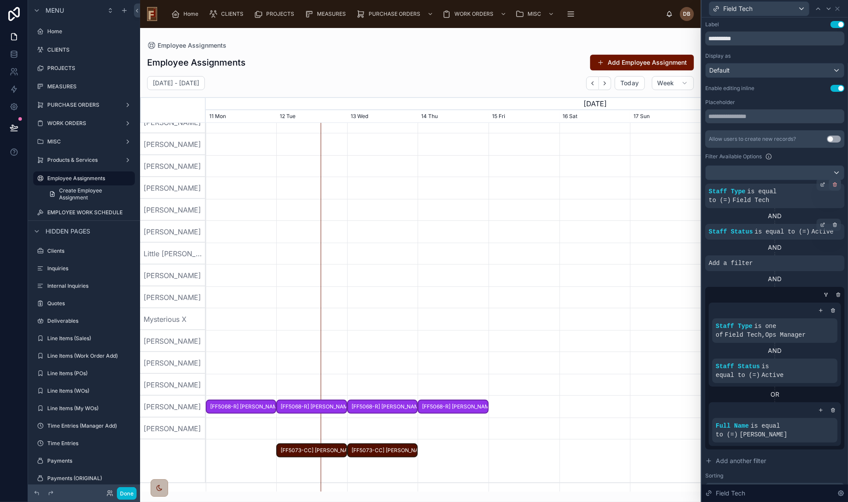
click at [833, 184] on icon at bounding box center [835, 184] width 4 height 0
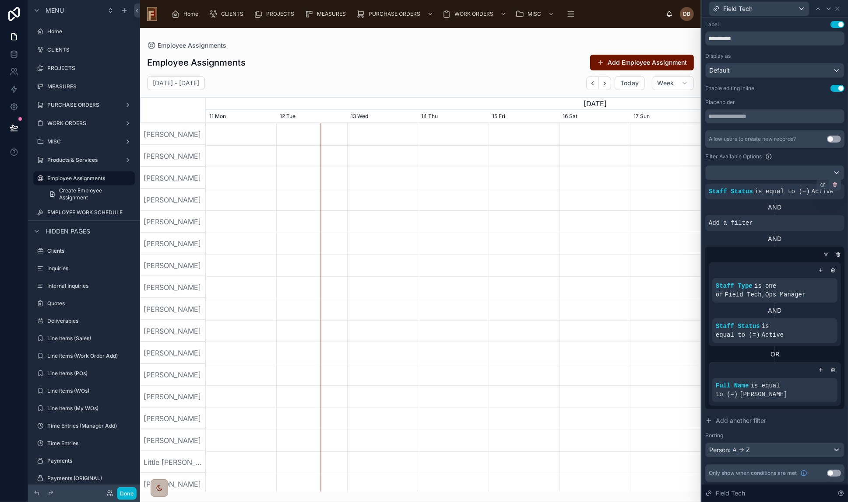
click at [833, 184] on icon at bounding box center [834, 185] width 3 height 3
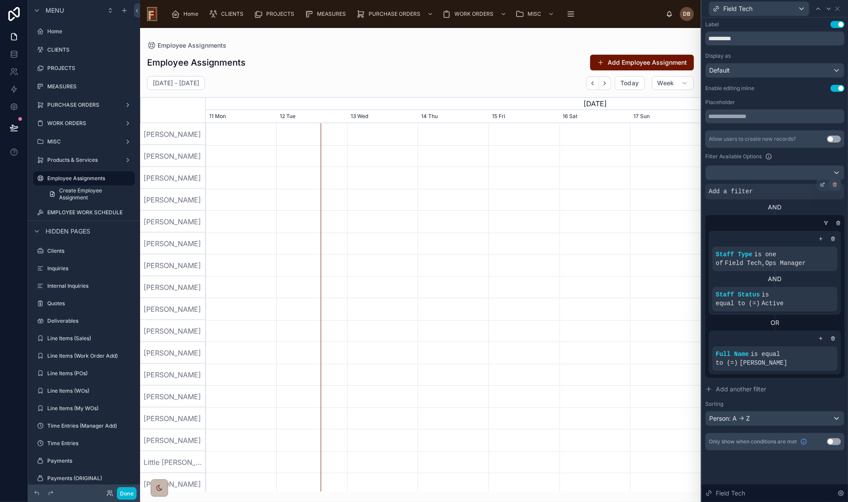
click at [834, 185] on icon at bounding box center [834, 185] width 0 height 1
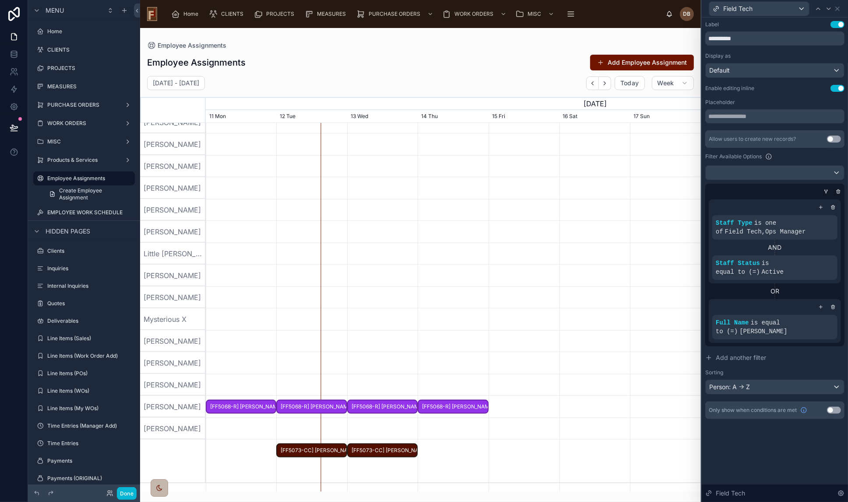
click at [311, 452] on span "[FF5073-CC] David Octovio" at bounding box center [311, 451] width 69 height 14
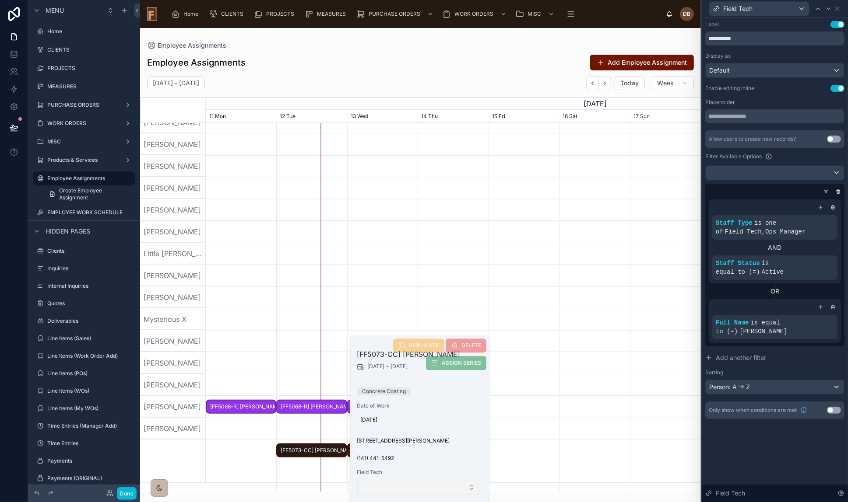
click at [385, 487] on button "Select Button" at bounding box center [419, 487] width 125 height 15
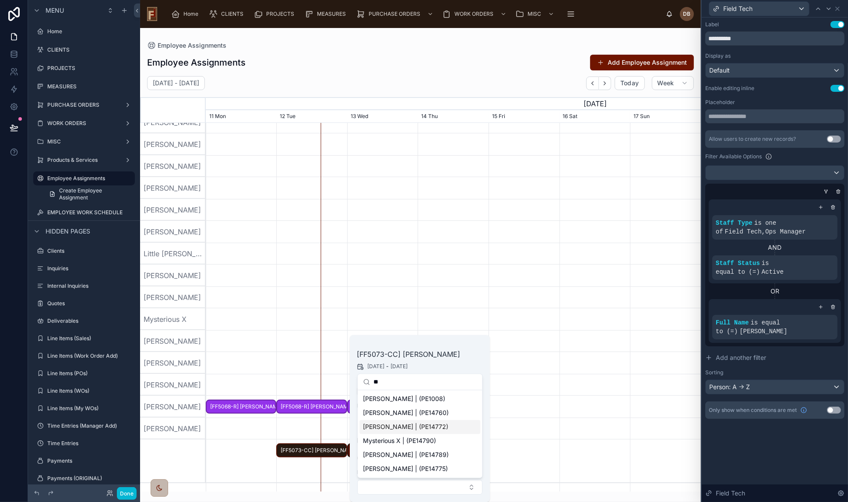
type input "***"
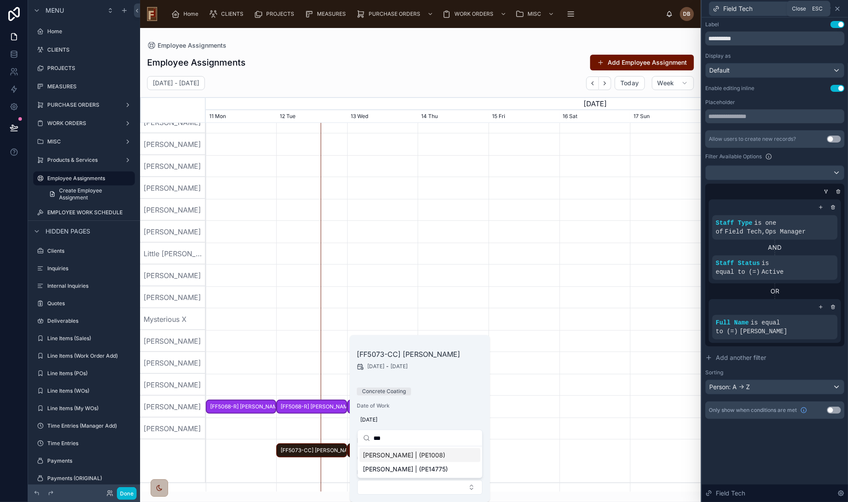
click at [837, 9] on icon at bounding box center [837, 9] width 4 height 4
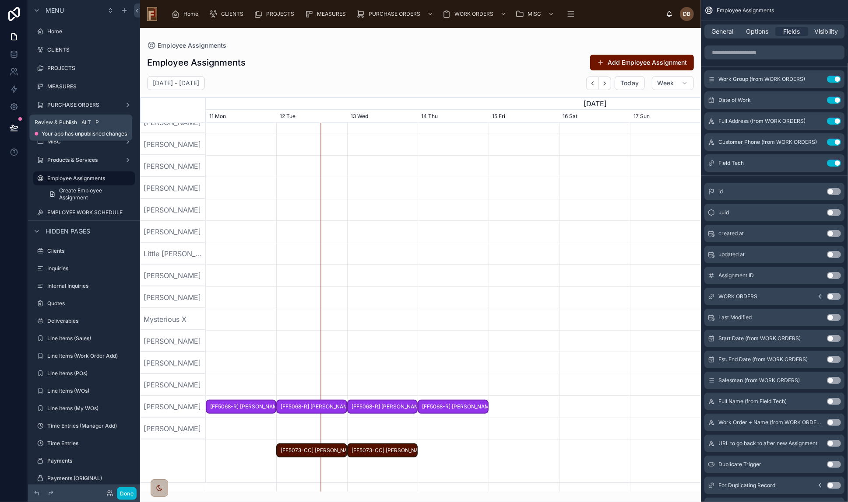
click at [14, 128] on icon at bounding box center [14, 127] width 9 height 9
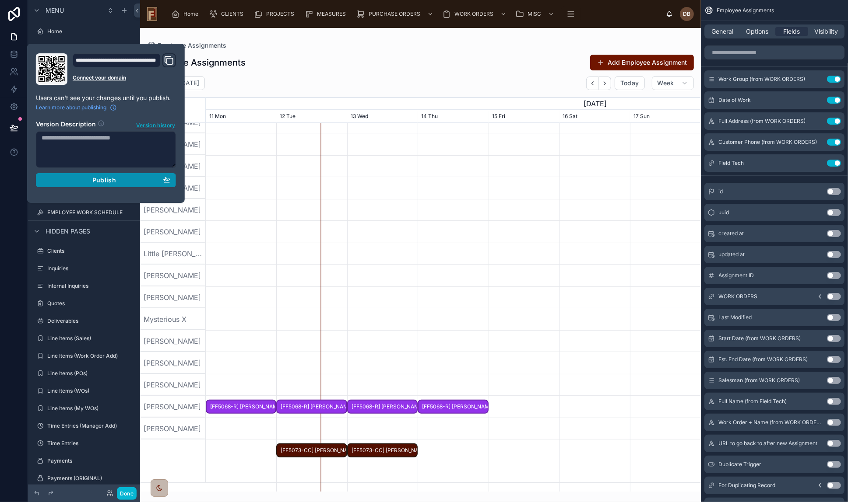
click at [104, 179] on span "Publish" at bounding box center [104, 180] width 24 height 8
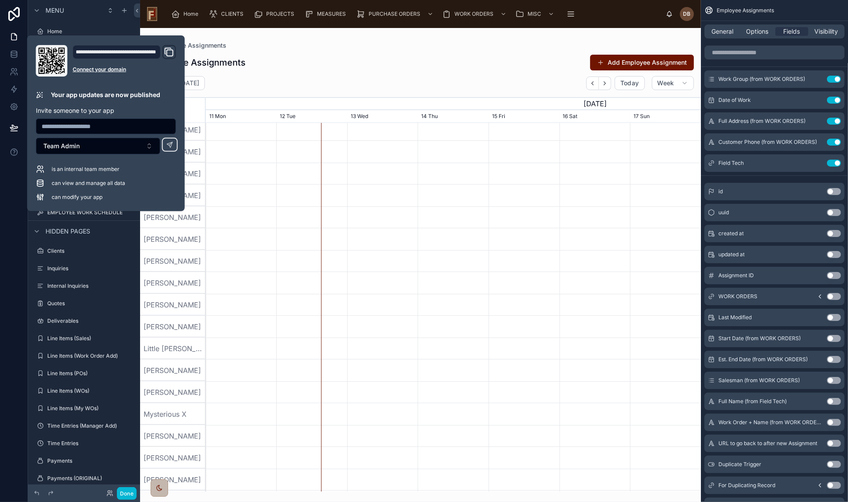
scroll to position [209, 0]
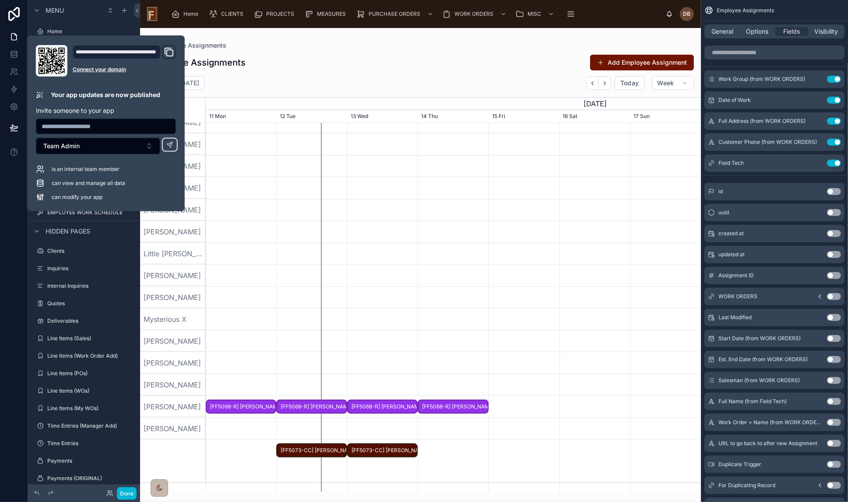
click at [315, 449] on span "[FF5073-CC] David Octovio" at bounding box center [311, 451] width 69 height 14
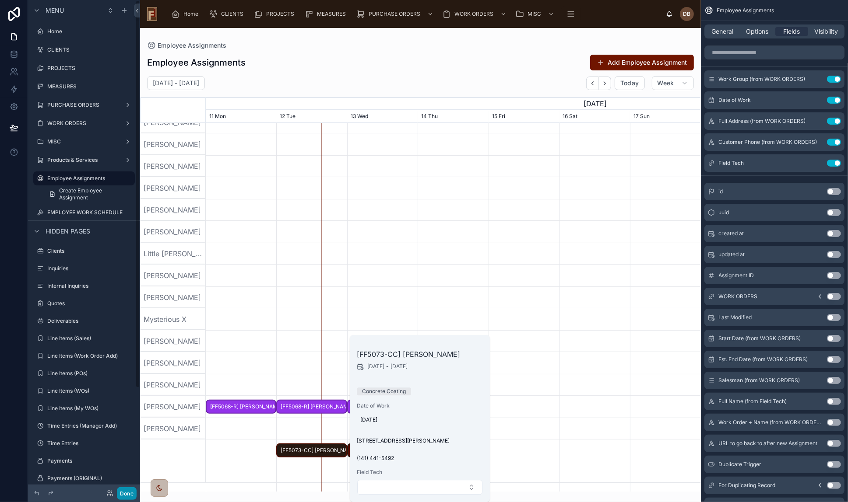
click at [127, 491] on button "Done" at bounding box center [127, 493] width 20 height 13
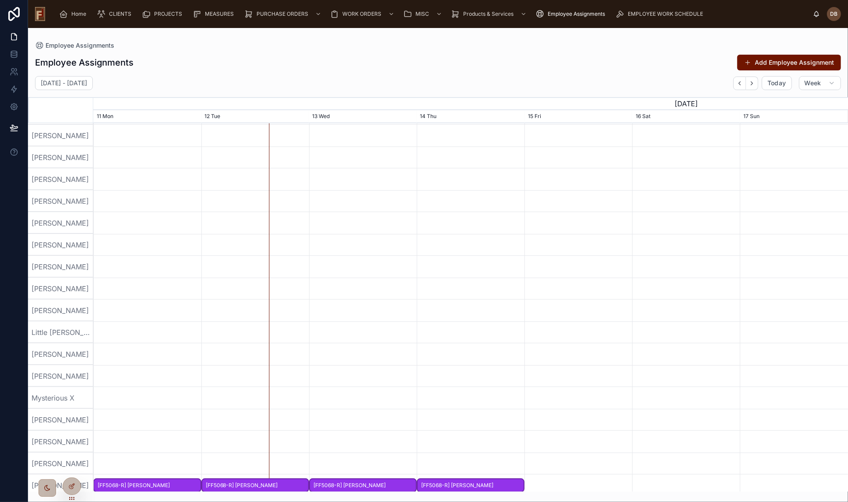
scroll to position [209, 0]
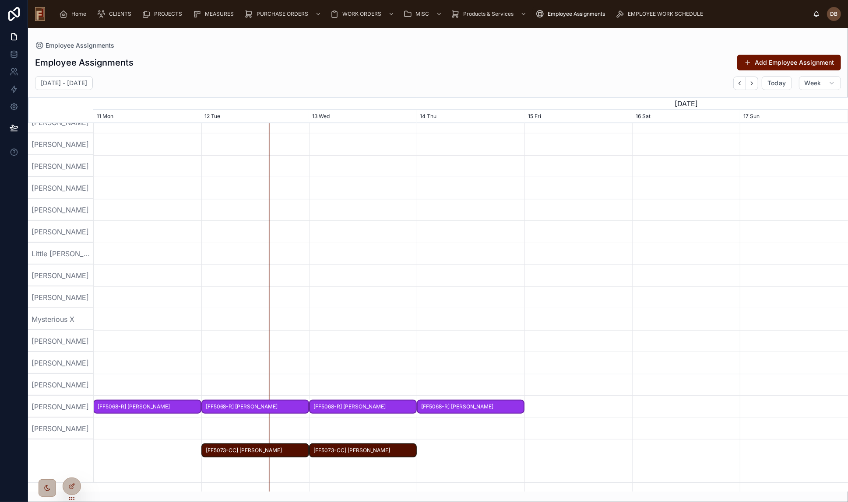
click at [243, 452] on span "[FF5073-CC] David Octovio" at bounding box center [255, 451] width 106 height 14
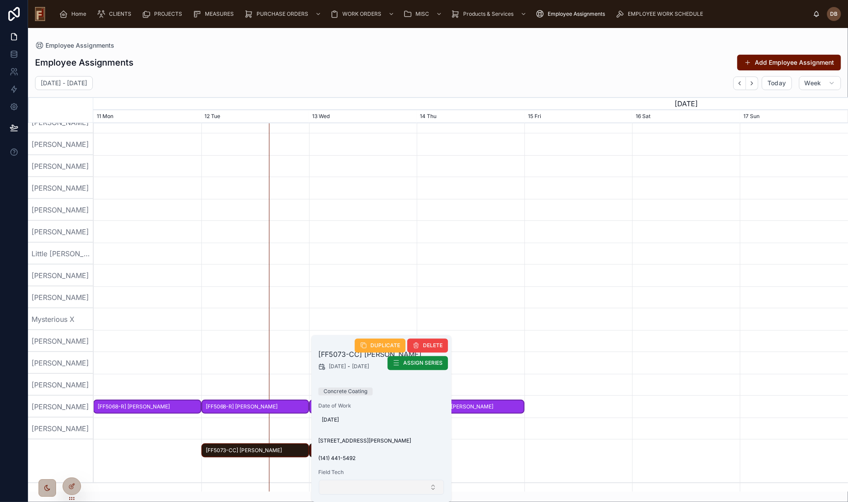
click at [351, 487] on button "Select Button" at bounding box center [381, 487] width 125 height 15
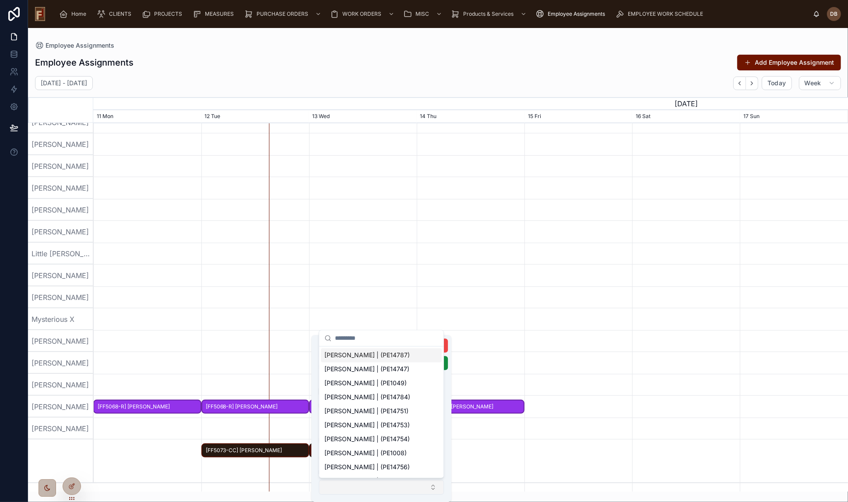
click at [351, 487] on button "Select Button" at bounding box center [381, 487] width 125 height 15
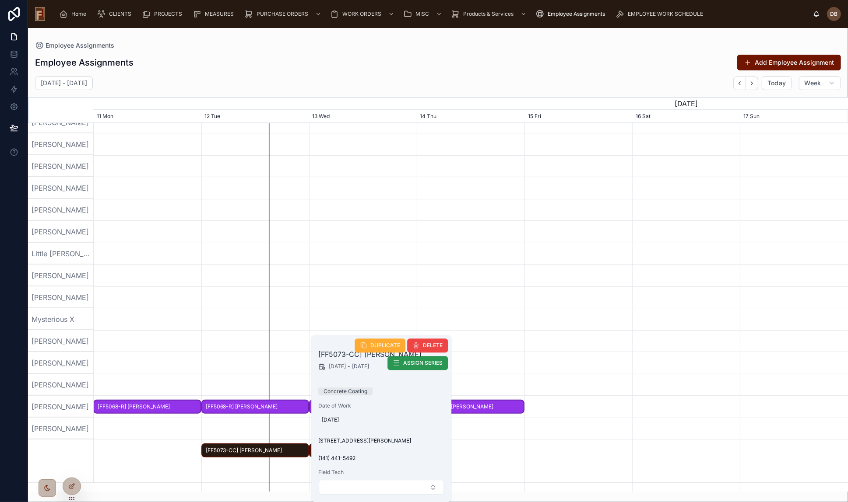
click at [417, 364] on span "ASSIGN SERIES" at bounding box center [422, 363] width 39 height 7
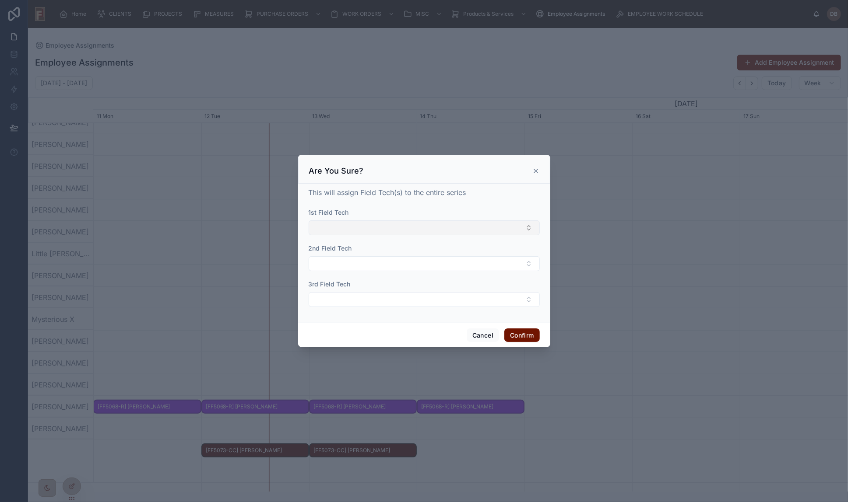
click at [355, 223] on button "Select Button" at bounding box center [423, 228] width 231 height 15
type input "***"
click at [343, 276] on span "David Braunsdorf | (PE1008)" at bounding box center [355, 276] width 82 height 9
click at [520, 339] on button "Confirm" at bounding box center [521, 336] width 35 height 14
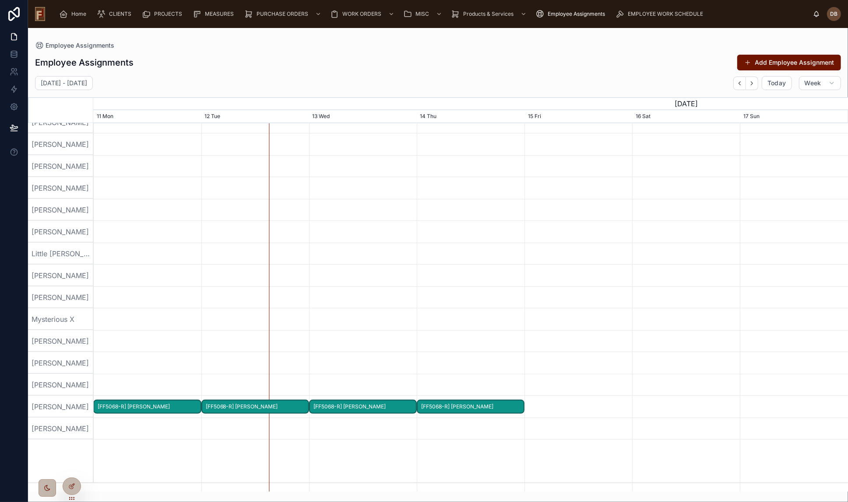
click at [256, 406] on span "[FF5068-R] Mike Harrington" at bounding box center [255, 407] width 106 height 14
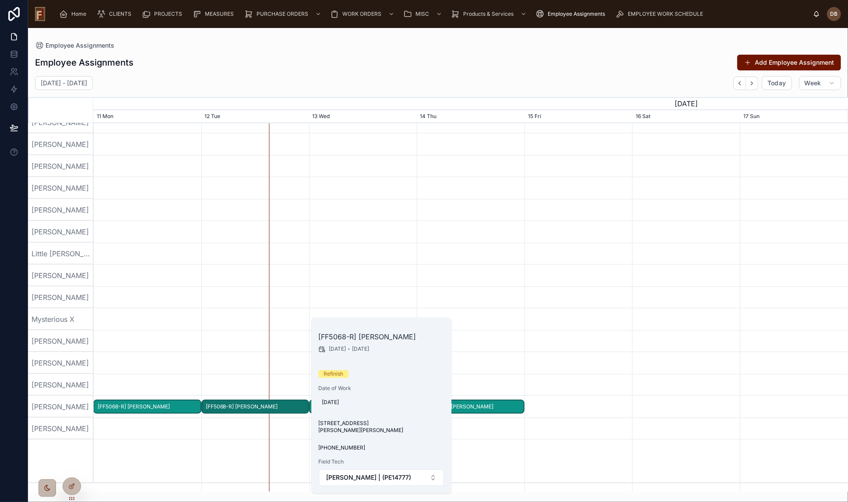
click at [263, 347] on div at bounding box center [471, 341] width 3016 height 22
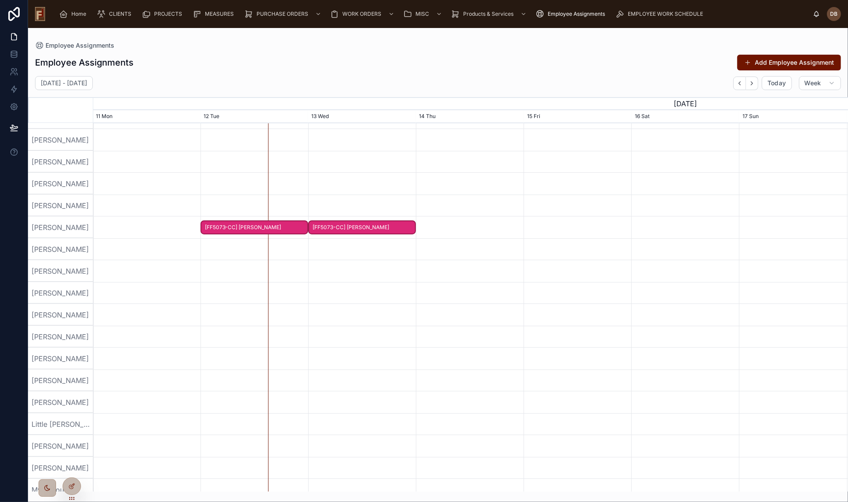
scroll to position [0, 0]
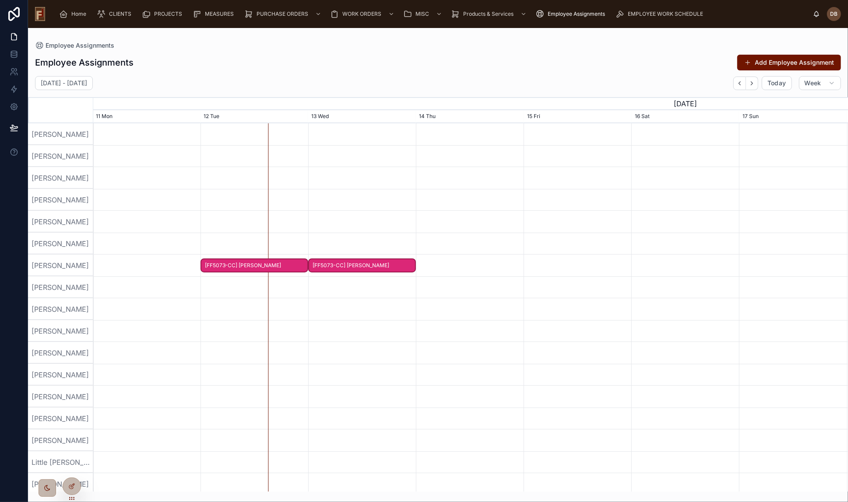
click at [258, 267] on span "[FF5073-CC] David Octovio" at bounding box center [254, 266] width 106 height 14
click at [272, 65] on div "Employee Assignments Add Employee Assignment" at bounding box center [438, 62] width 806 height 17
click at [255, 266] on span "[FF5073-CC] David Octovio" at bounding box center [254, 266] width 106 height 14
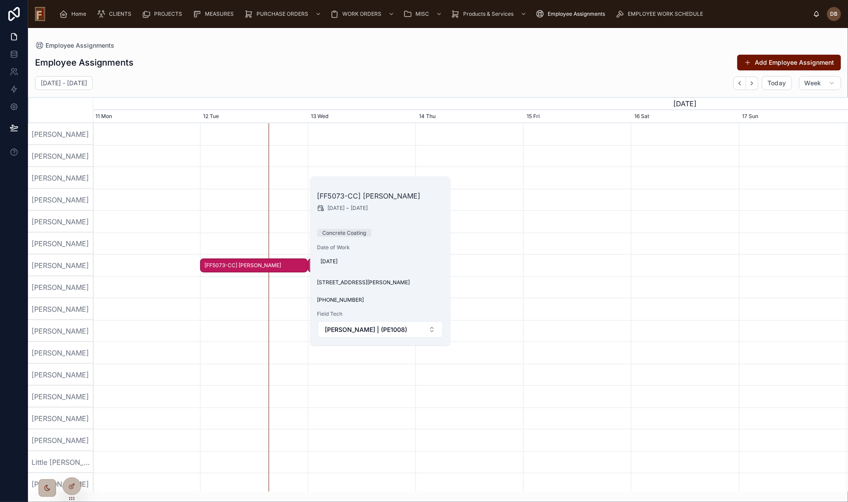
click at [270, 69] on div "Employee Assignments Add Employee Assignment" at bounding box center [438, 62] width 806 height 17
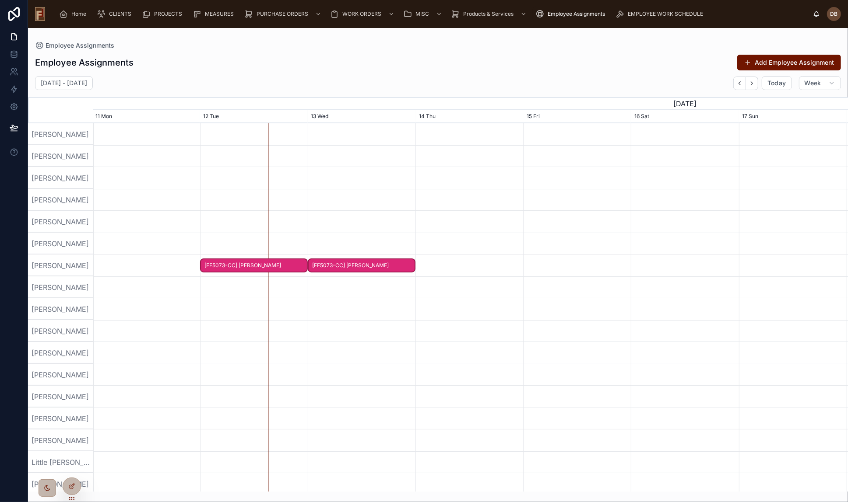
click at [267, 266] on span "[FF5073-CC] David Octovio" at bounding box center [254, 266] width 106 height 14
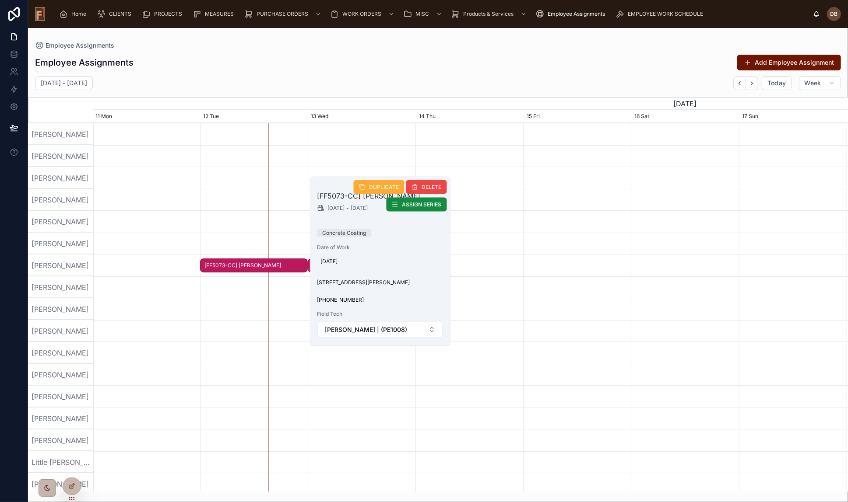
click at [358, 282] on span "11638 W Martha Dr, Wauwatosa, WI 53226" at bounding box center [380, 282] width 126 height 7
click at [404, 61] on div "Employee Assignments Add Employee Assignment" at bounding box center [438, 62] width 806 height 17
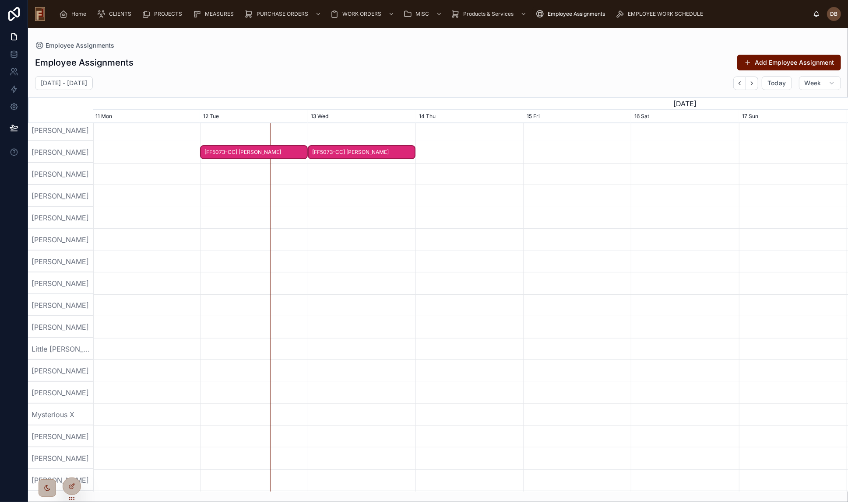
scroll to position [39, 0]
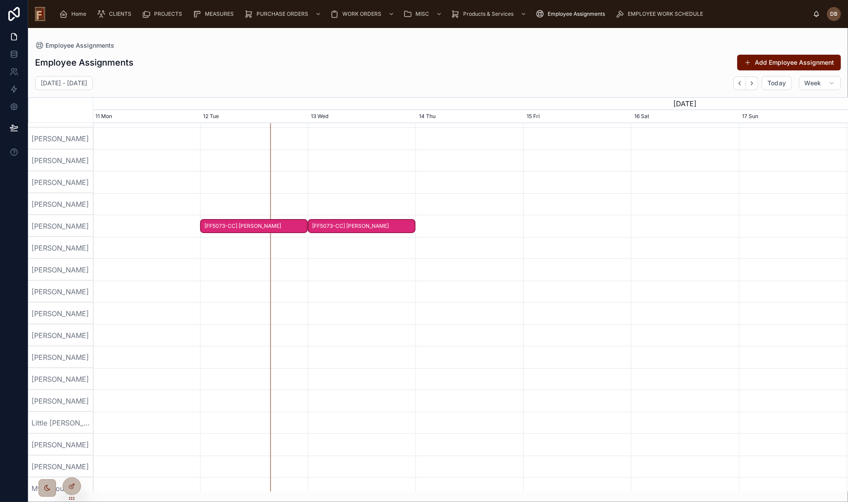
click at [252, 225] on span "[FF5073-CC] David Octovio" at bounding box center [254, 226] width 106 height 14
click at [412, 57] on div "Employee Assignments Add Employee Assignment" at bounding box center [438, 62] width 806 height 17
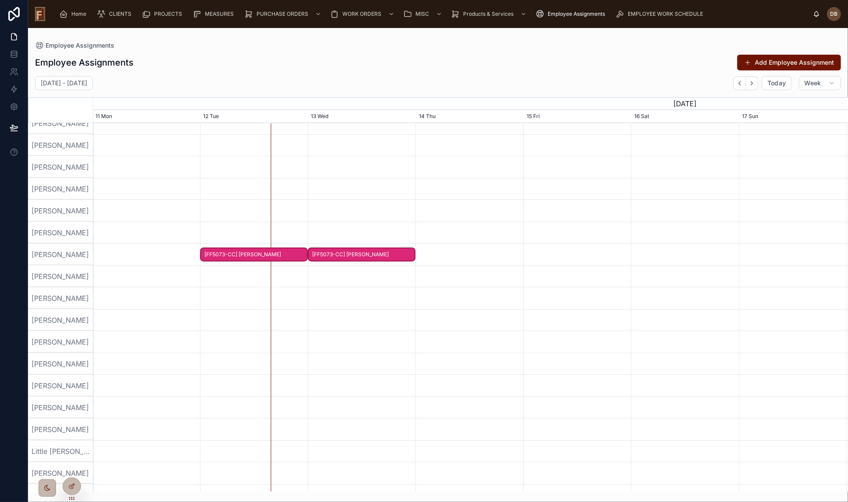
scroll to position [0, 0]
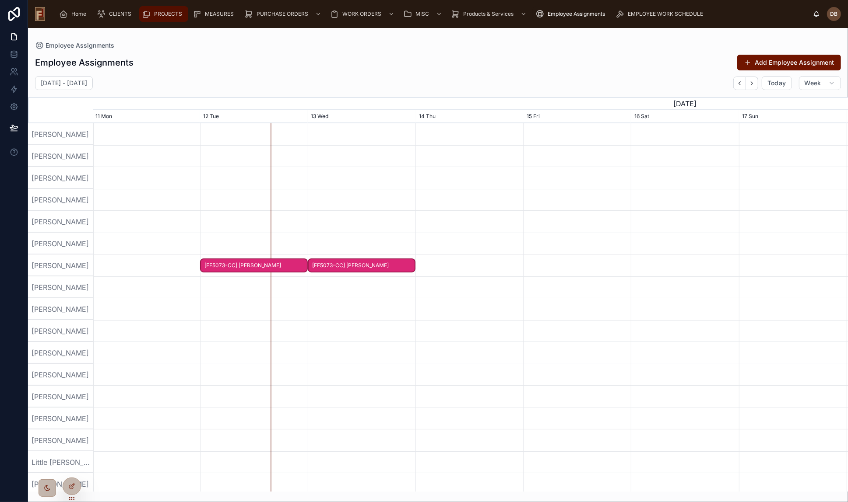
click at [165, 12] on span "PROJECTS" at bounding box center [168, 14] width 28 height 7
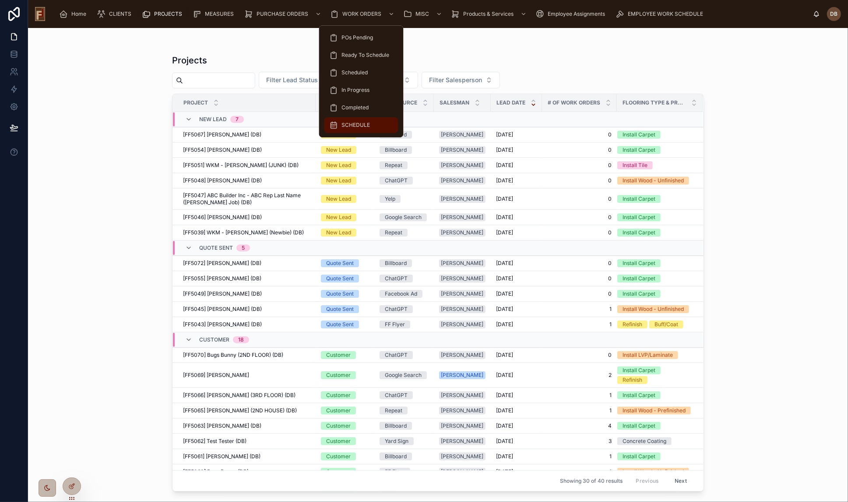
click at [356, 125] on span "SCHEDULE" at bounding box center [356, 125] width 28 height 7
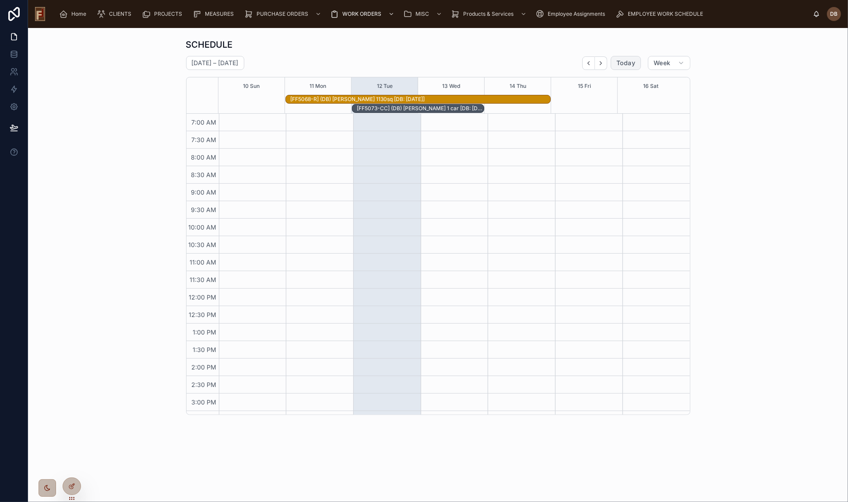
click at [624, 63] on span "Today" at bounding box center [625, 63] width 19 height 8
click at [584, 64] on button "Back" at bounding box center [588, 63] width 13 height 14
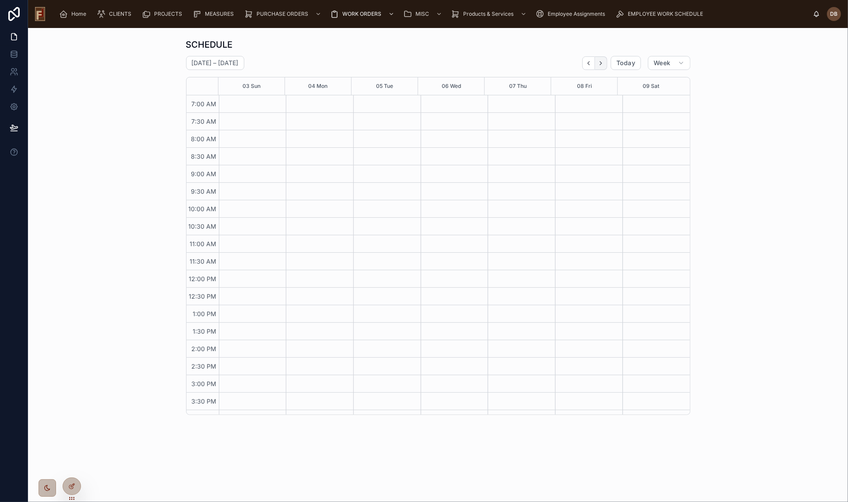
click at [599, 64] on icon "Next" at bounding box center [600, 63] width 7 height 7
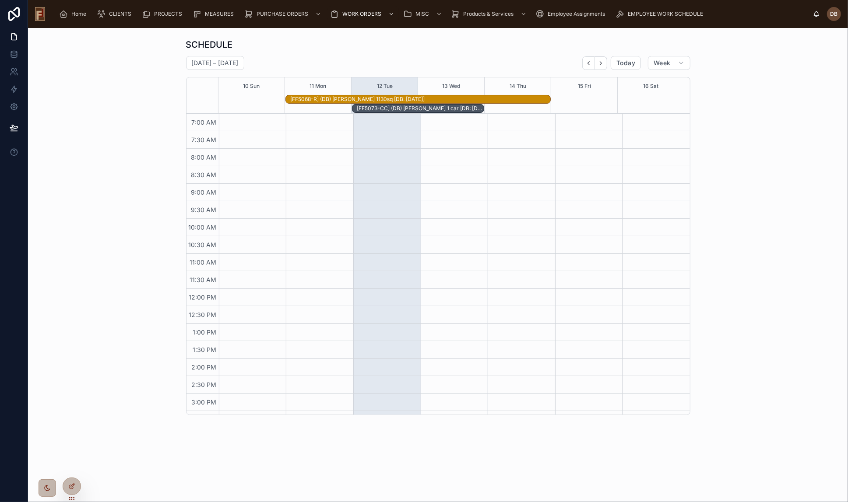
click at [357, 100] on div "[FF5068-R] (DB) Mike Harrington 1130sq [DB: 08-10-25]" at bounding box center [420, 99] width 260 height 7
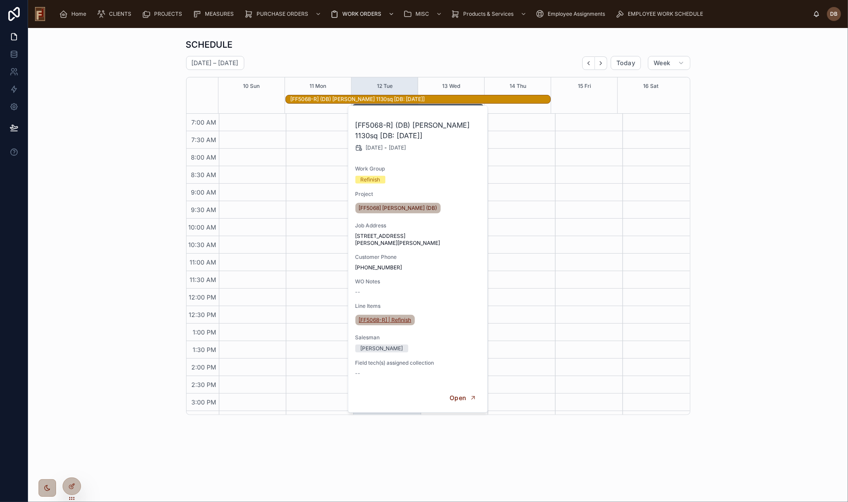
click at [370, 317] on span "[FF5068-R] | Refinish" at bounding box center [385, 320] width 53 height 7
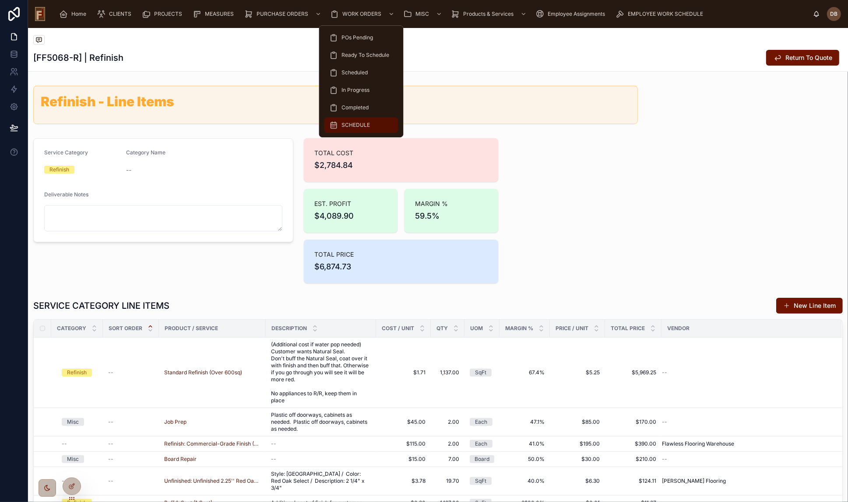
click at [368, 127] on span "SCHEDULE" at bounding box center [356, 125] width 28 height 7
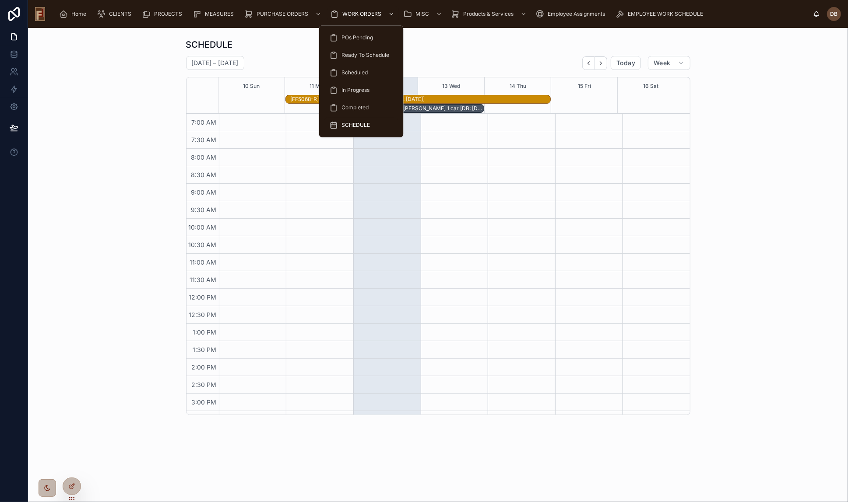
scroll to position [48, 0]
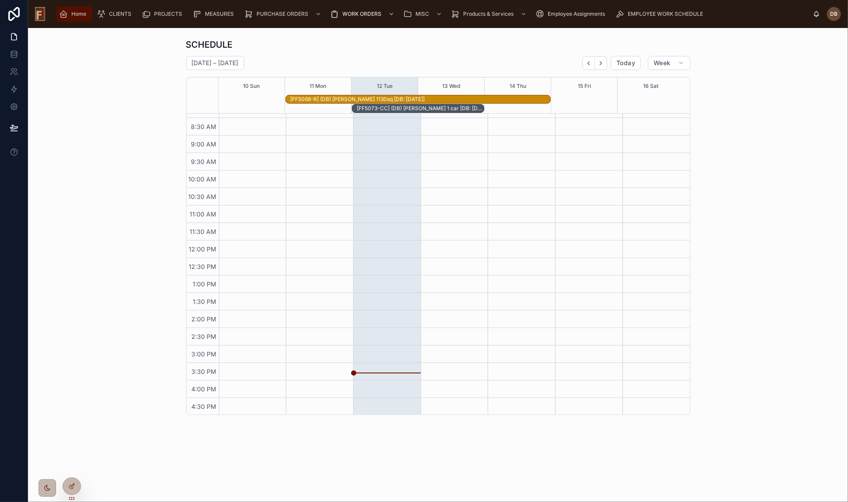
click at [75, 13] on span "Home" at bounding box center [78, 14] width 15 height 7
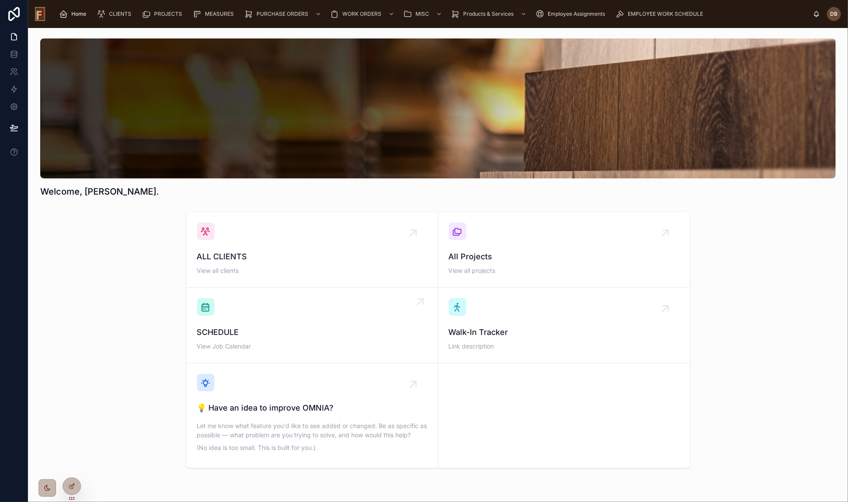
click at [293, 311] on div "SCHEDULE View Job Calendar" at bounding box center [312, 325] width 230 height 54
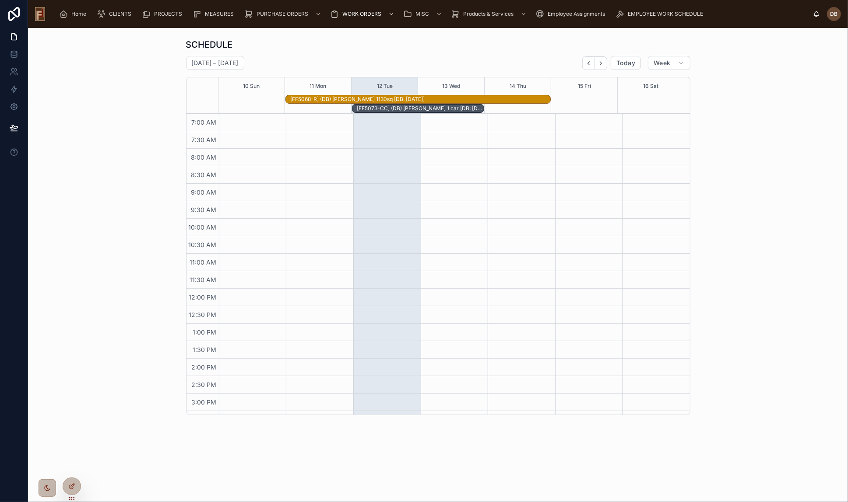
scroll to position [48, 0]
click at [413, 109] on div "[FF5073-CC] (DB) David Octovio 1 car [DB: 08-12-25]" at bounding box center [420, 108] width 127 height 7
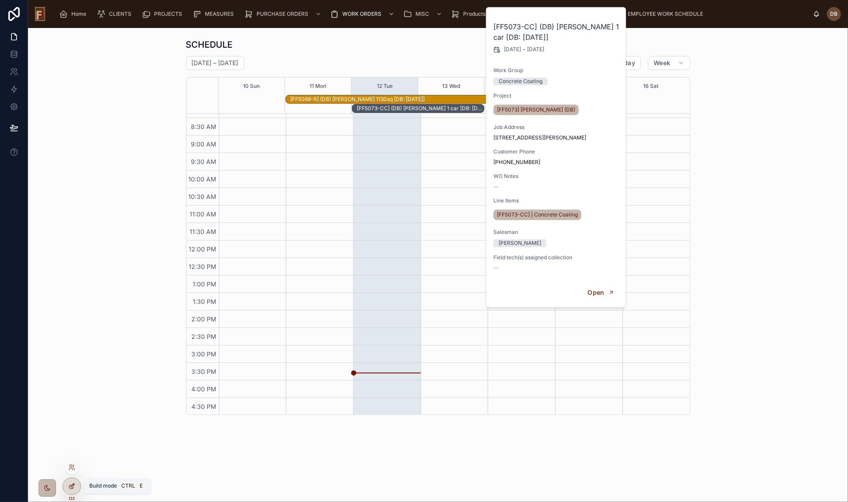
click at [70, 488] on icon at bounding box center [71, 486] width 7 height 7
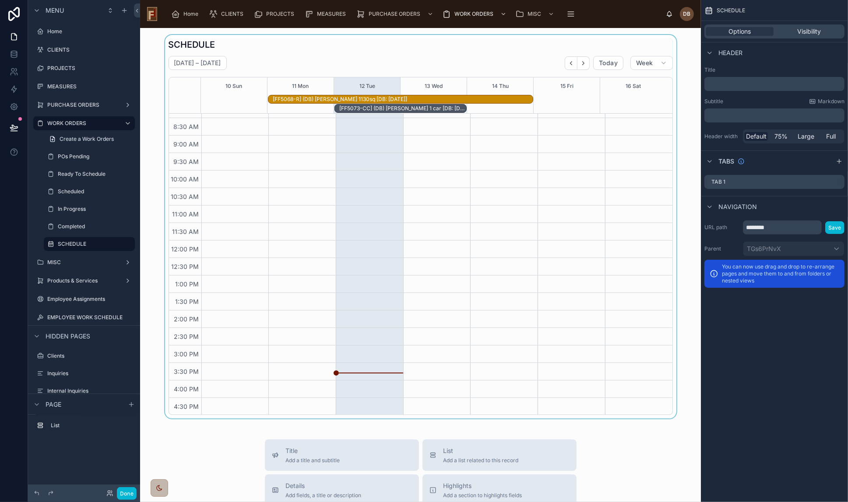
click at [519, 150] on div at bounding box center [420, 227] width 547 height 384
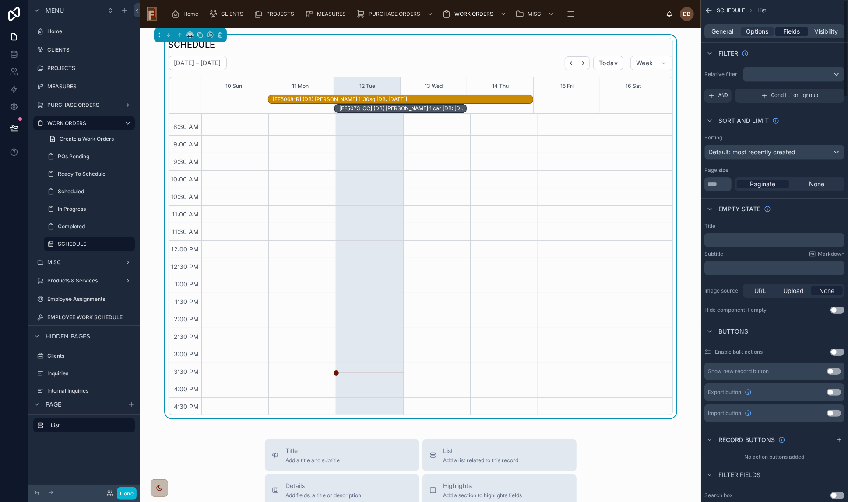
click at [796, 30] on span "Fields" at bounding box center [791, 31] width 17 height 9
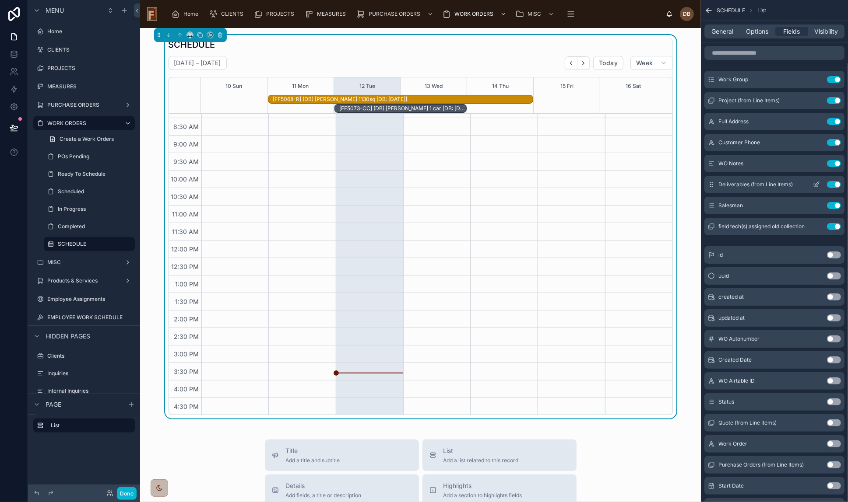
click at [837, 184] on button "Use setting" at bounding box center [834, 184] width 14 height 7
click at [478, 48] on div "SCHEDULE" at bounding box center [420, 45] width 504 height 12
click at [14, 127] on icon at bounding box center [14, 127] width 9 height 9
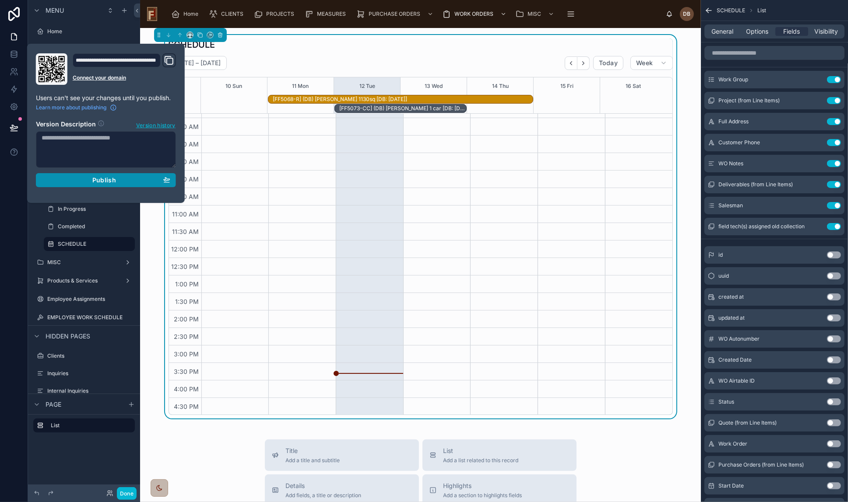
click at [102, 179] on span "Publish" at bounding box center [104, 180] width 24 height 8
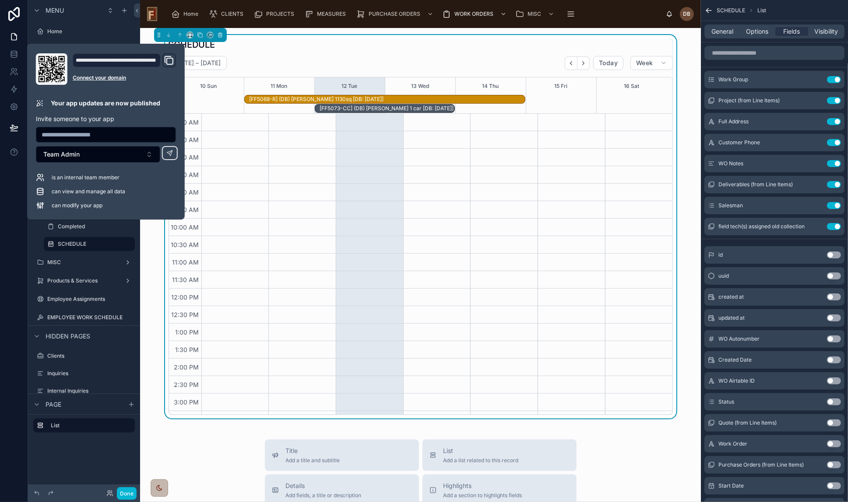
scroll to position [48, 0]
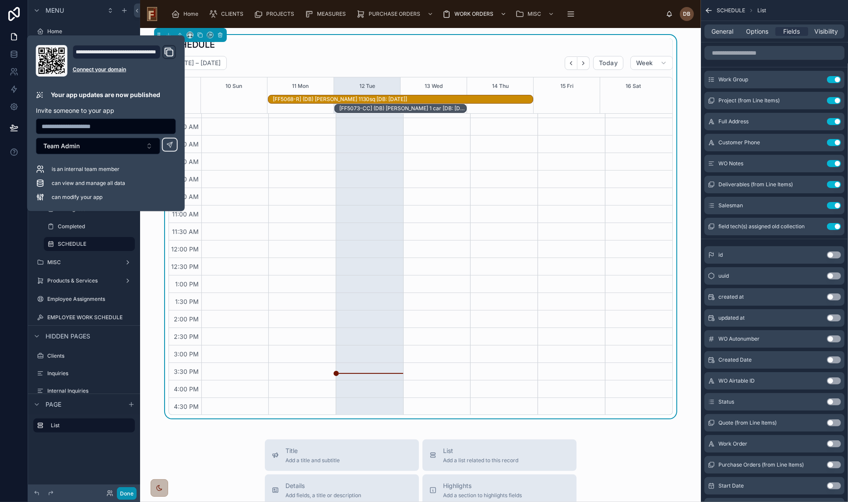
click at [129, 494] on button "Done" at bounding box center [127, 493] width 20 height 13
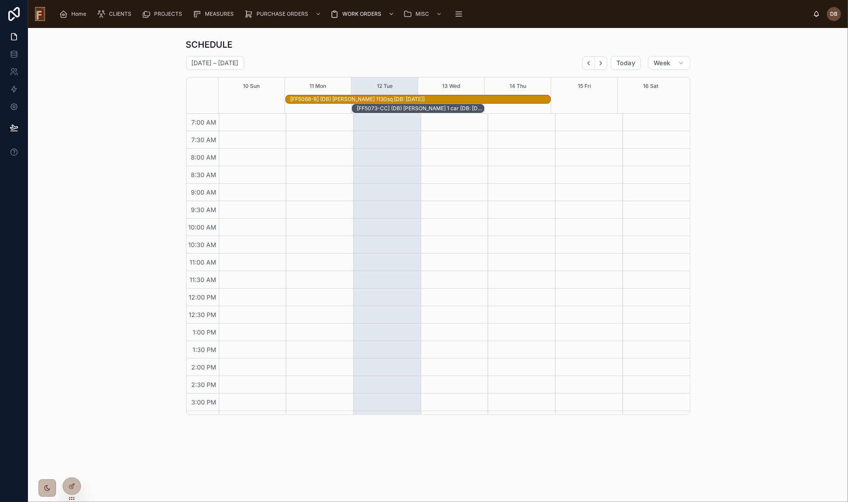
scroll to position [48, 0]
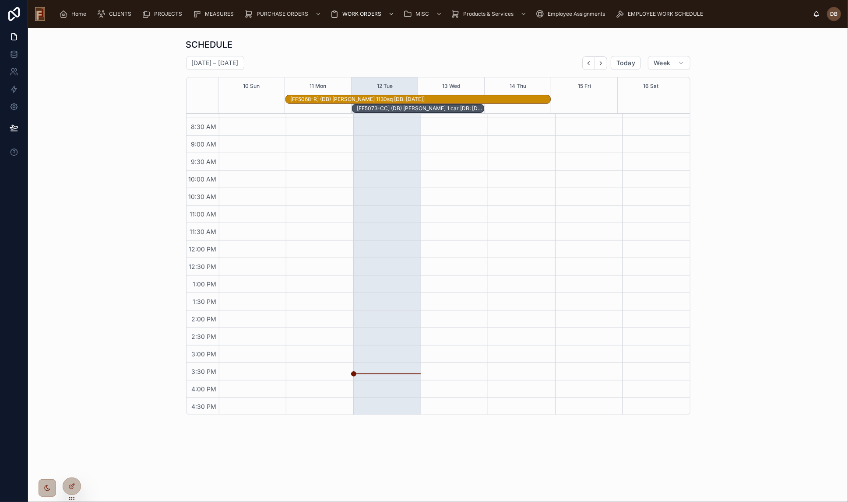
click at [403, 108] on div "[FF5073-CC] (DB) David Octovio 1 car [DB: 08-12-25]" at bounding box center [420, 108] width 127 height 7
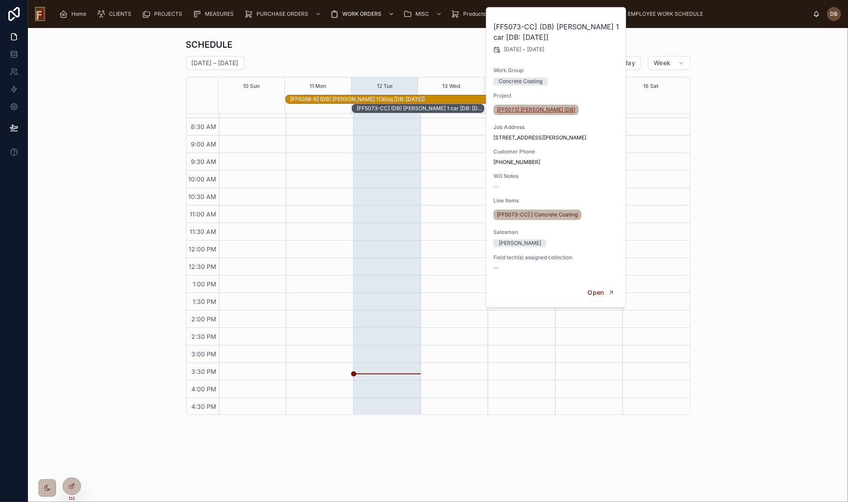
click at [536, 112] on span "[FF5073] [PERSON_NAME] (DB)" at bounding box center [536, 109] width 78 height 7
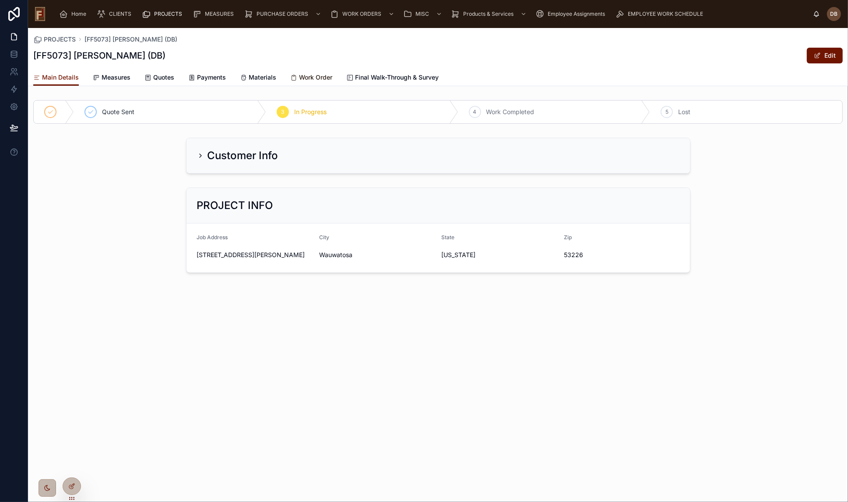
click at [312, 79] on span "Work Order" at bounding box center [315, 77] width 33 height 9
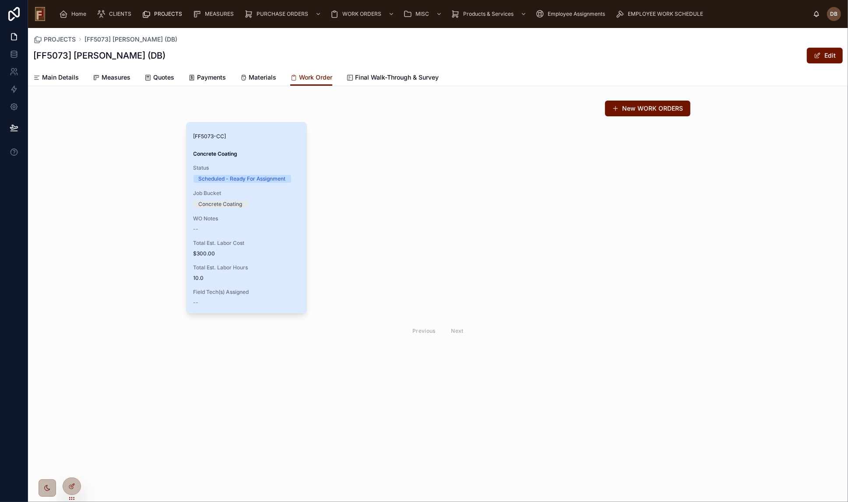
click at [243, 239] on div "[FF5073-CC] Concrete Coating Status Scheduled - Ready For Assignment Job Bucket…" at bounding box center [246, 218] width 120 height 191
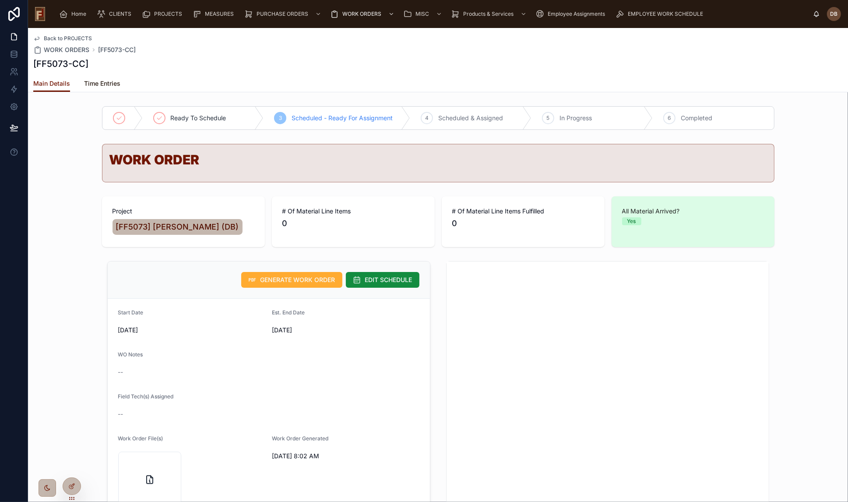
click at [104, 83] on span "Time Entries" at bounding box center [102, 83] width 36 height 9
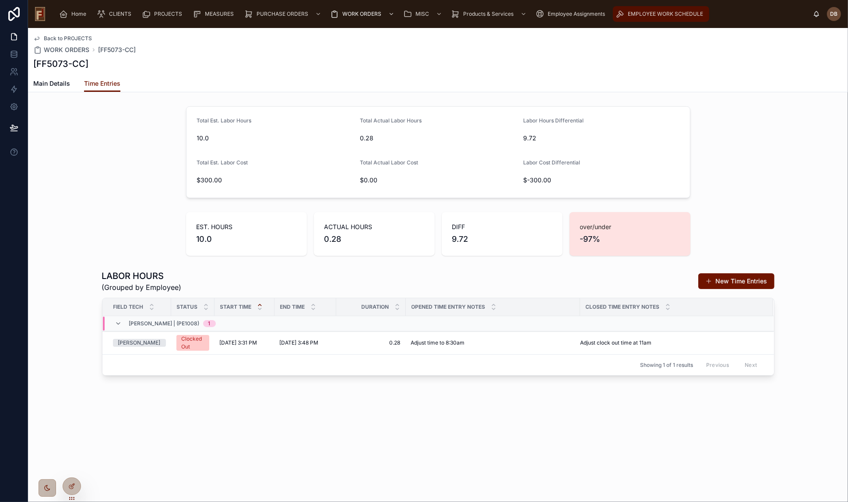
click at [662, 13] on span "EMPLOYEE WORK SCHEDULE" at bounding box center [664, 14] width 75 height 7
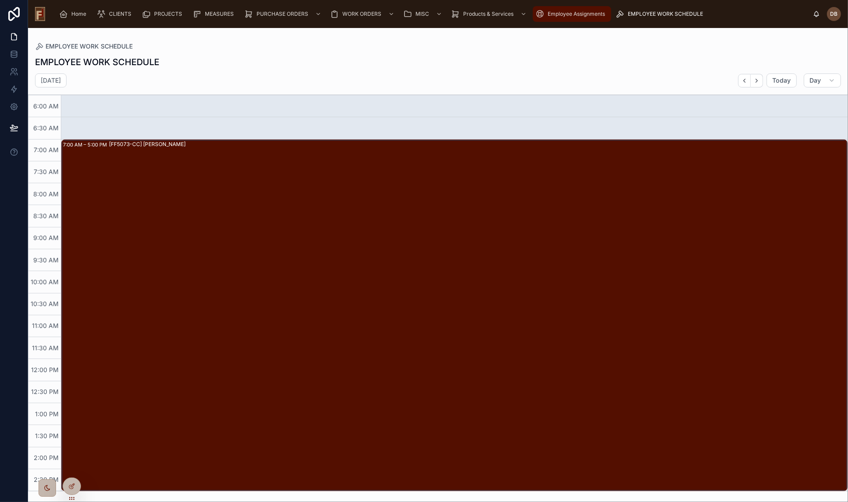
click at [576, 14] on span "Employee Assignments" at bounding box center [575, 14] width 57 height 7
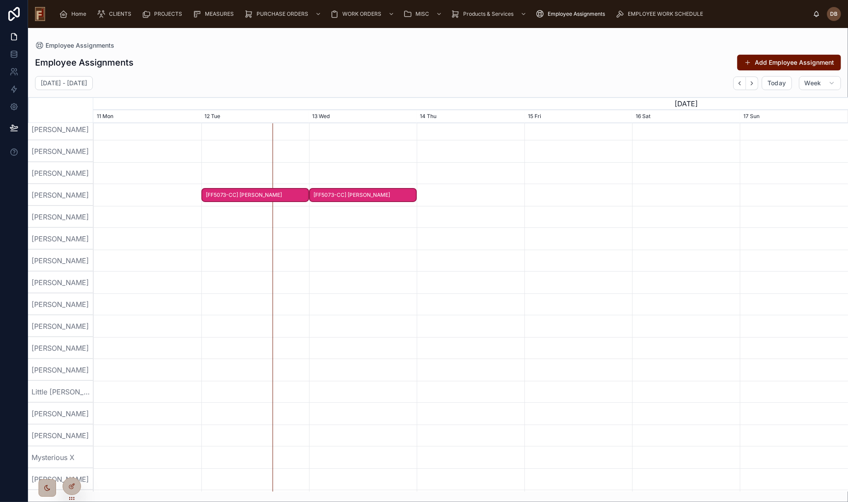
scroll to position [10, 0]
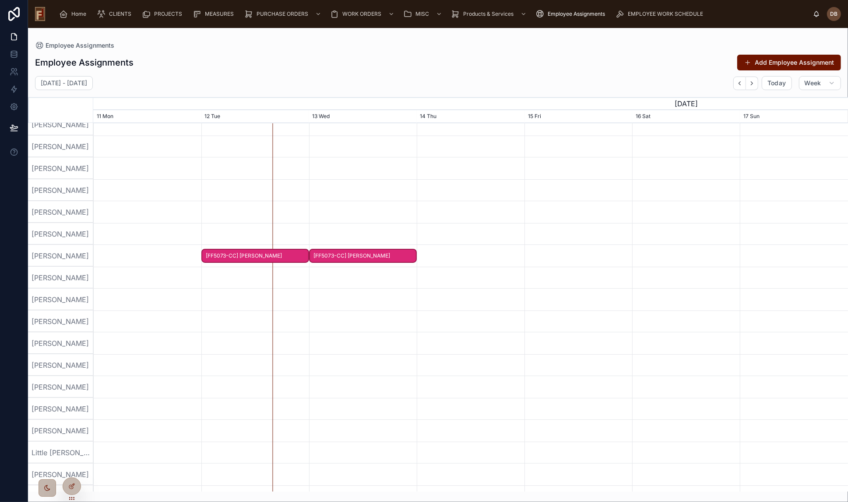
click at [292, 254] on span "[FF5073-CC] David Octovio" at bounding box center [255, 256] width 106 height 14
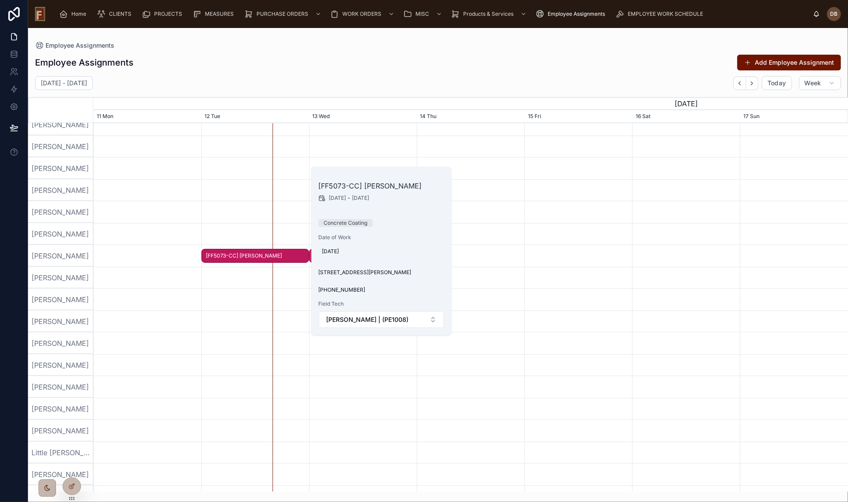
click at [404, 58] on div "Employee Assignments Add Employee Assignment" at bounding box center [438, 62] width 806 height 17
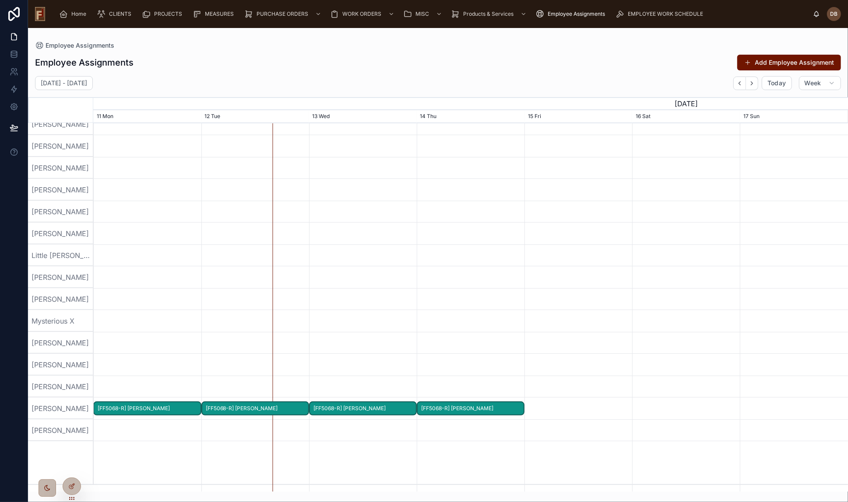
scroll to position [209, 0]
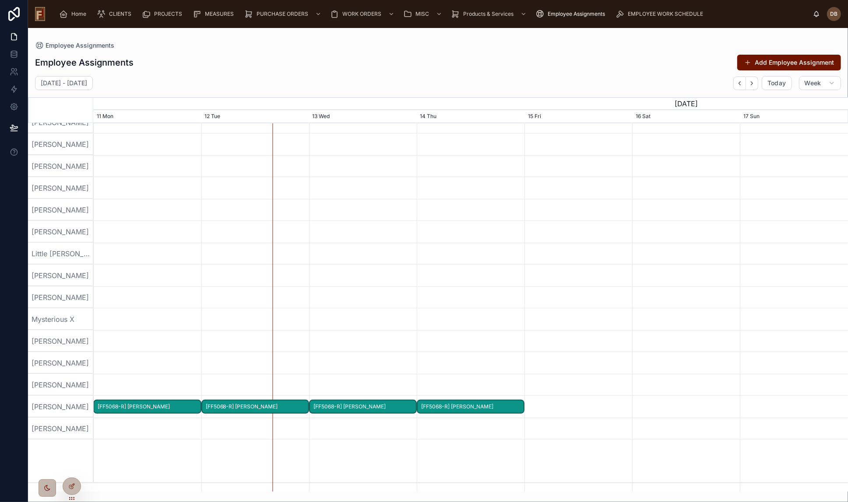
click at [226, 407] on span "[FF5068-R] Mike Harrington" at bounding box center [255, 407] width 106 height 14
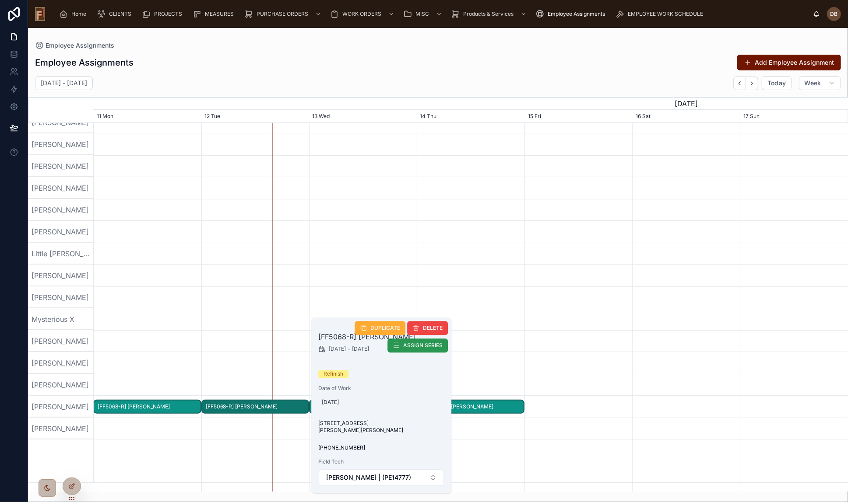
click at [410, 346] on span "ASSIGN SERIES" at bounding box center [422, 345] width 39 height 7
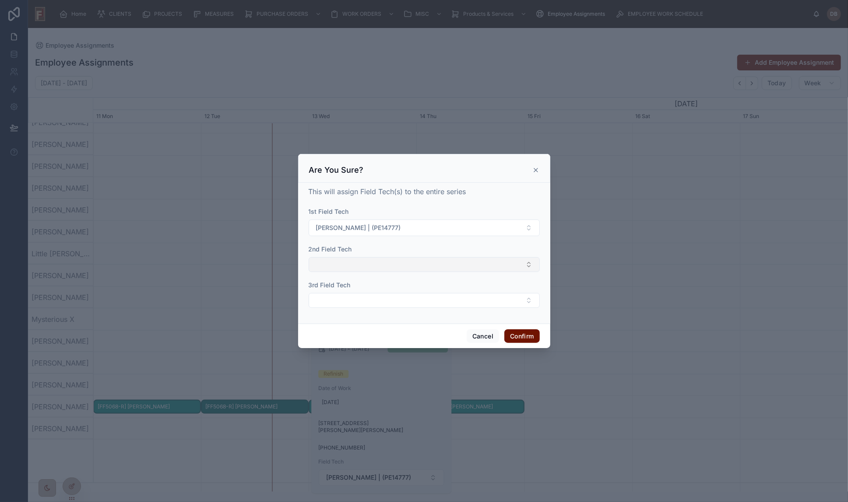
click at [368, 261] on button "Select Button" at bounding box center [423, 264] width 231 height 15
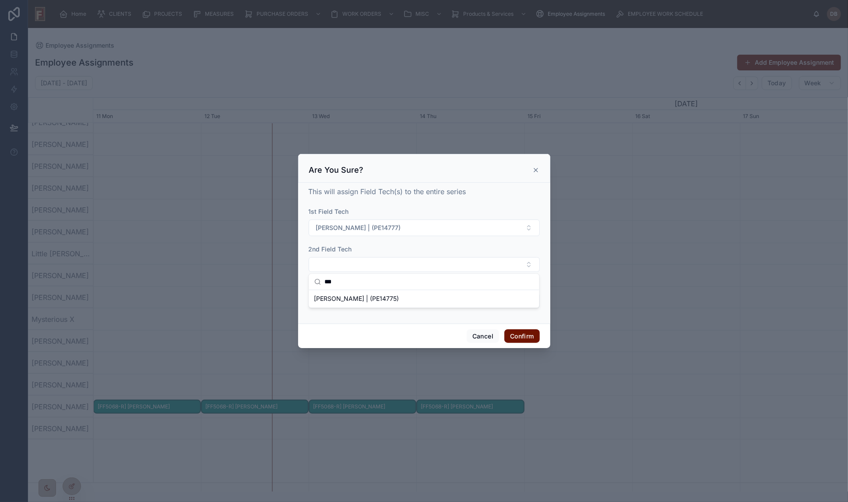
type input "***"
click at [427, 248] on div "2nd Field Tech" at bounding box center [423, 249] width 231 height 9
click at [480, 337] on button "Cancel" at bounding box center [482, 336] width 32 height 14
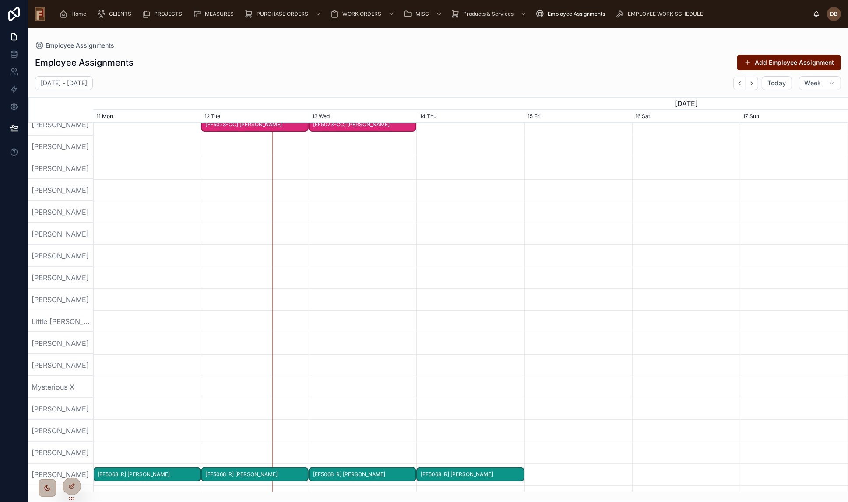
scroll to position [10, 0]
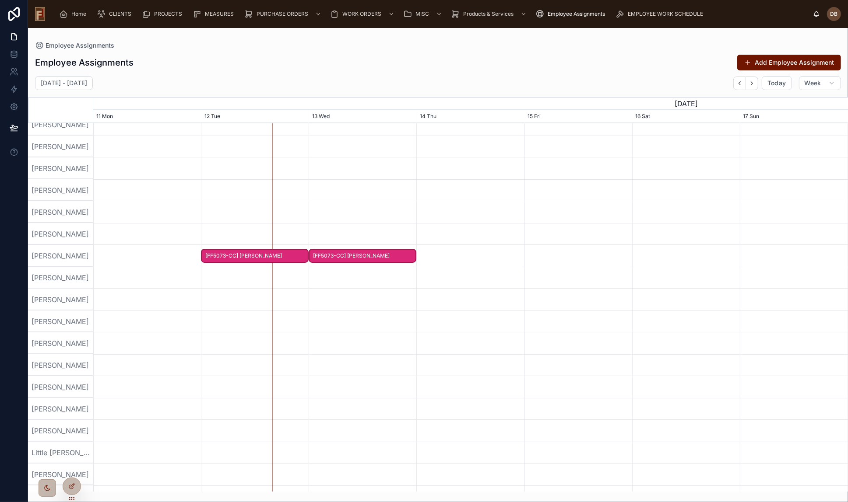
click at [289, 255] on span "[FF5073-CC] David Octovio" at bounding box center [255, 256] width 106 height 14
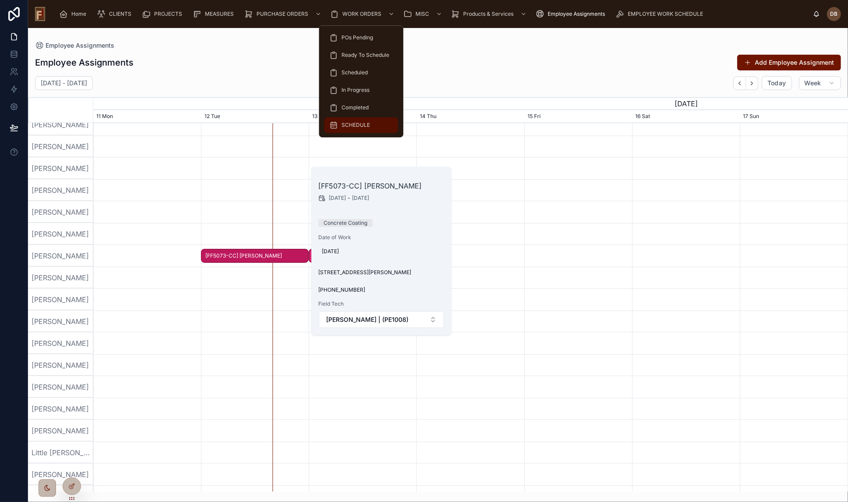
click at [361, 126] on span "SCHEDULE" at bounding box center [356, 125] width 28 height 7
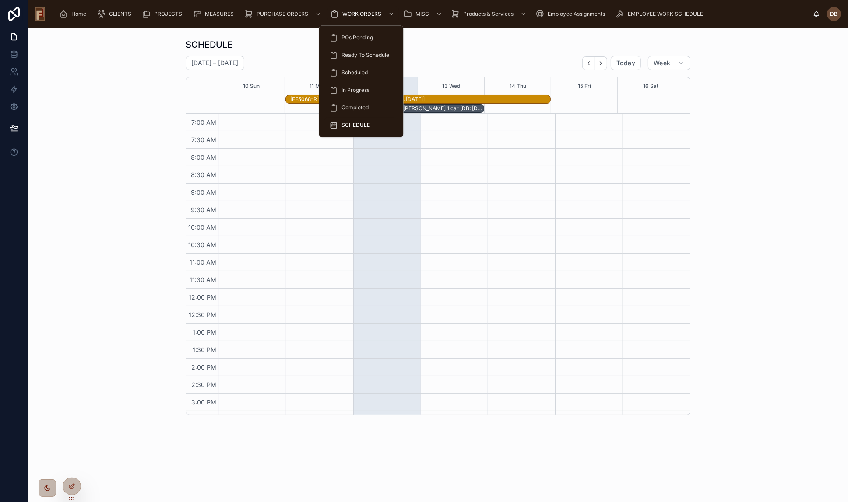
scroll to position [48, 0]
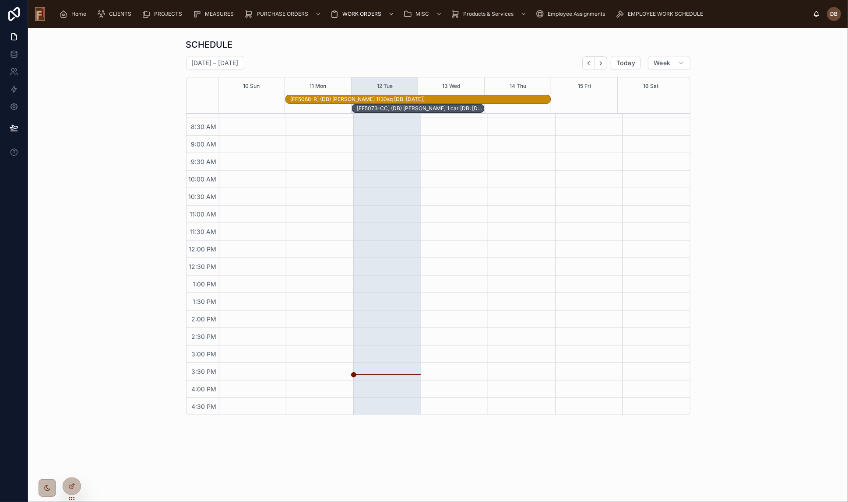
click at [382, 106] on div "[FF5073-CC] (DB) David Octovio 1 car [DB: 08-12-25]" at bounding box center [420, 108] width 127 height 7
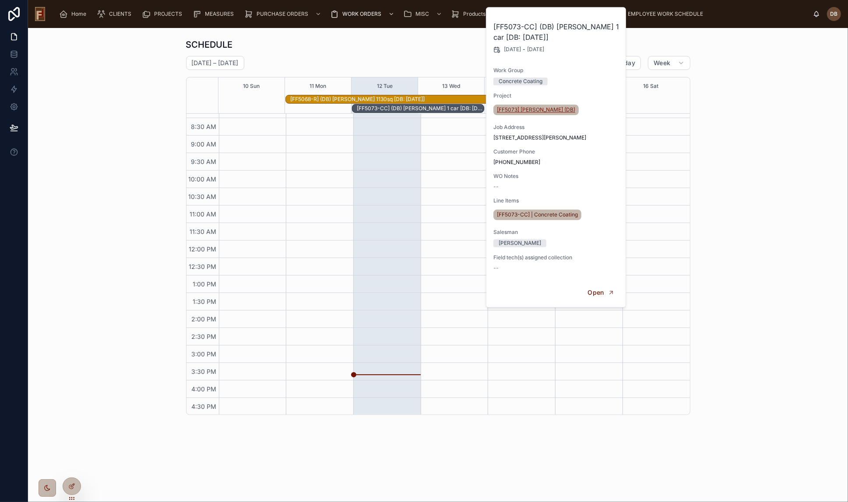
click at [540, 111] on span "[FF5073] [PERSON_NAME] (DB)" at bounding box center [536, 109] width 78 height 7
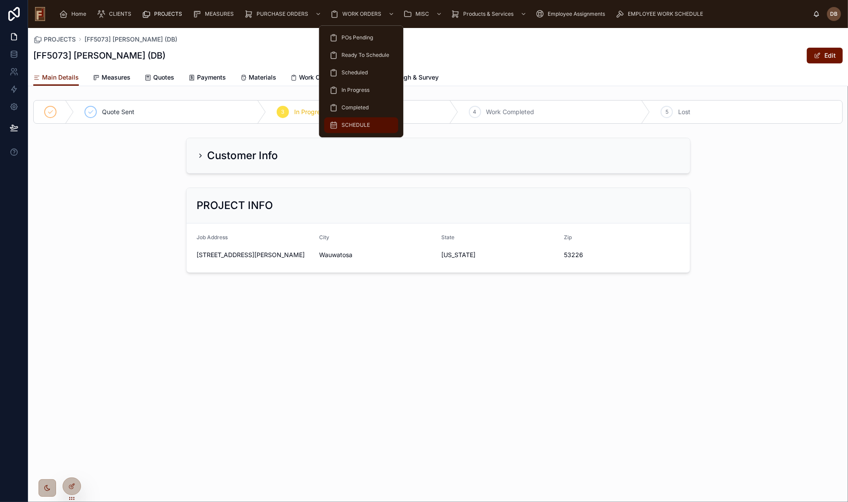
click at [354, 127] on span "SCHEDULE" at bounding box center [356, 125] width 28 height 7
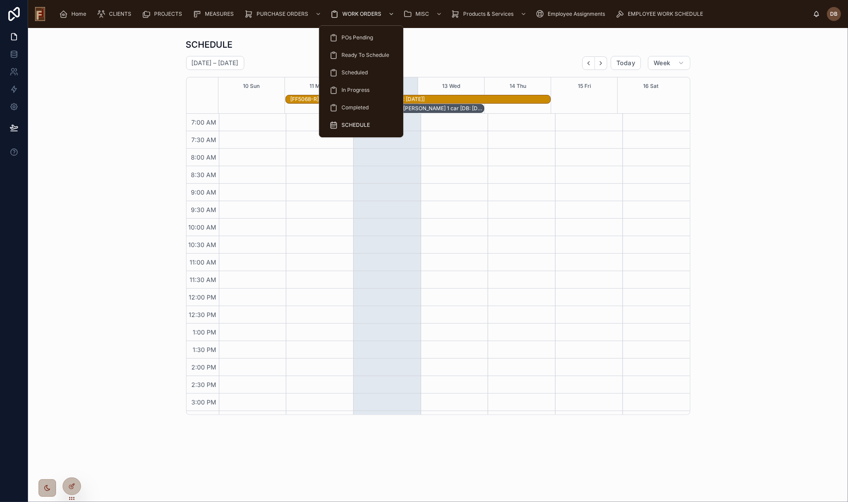
scroll to position [48, 0]
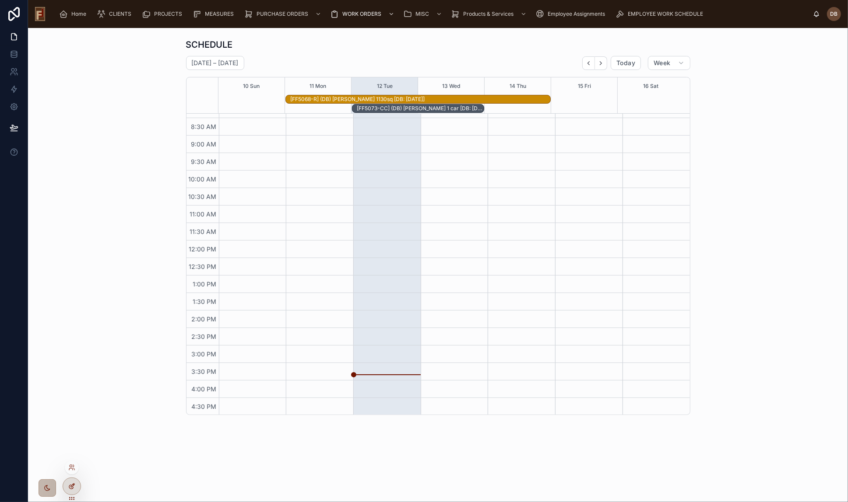
click at [74, 485] on icon at bounding box center [73, 484] width 1 height 1
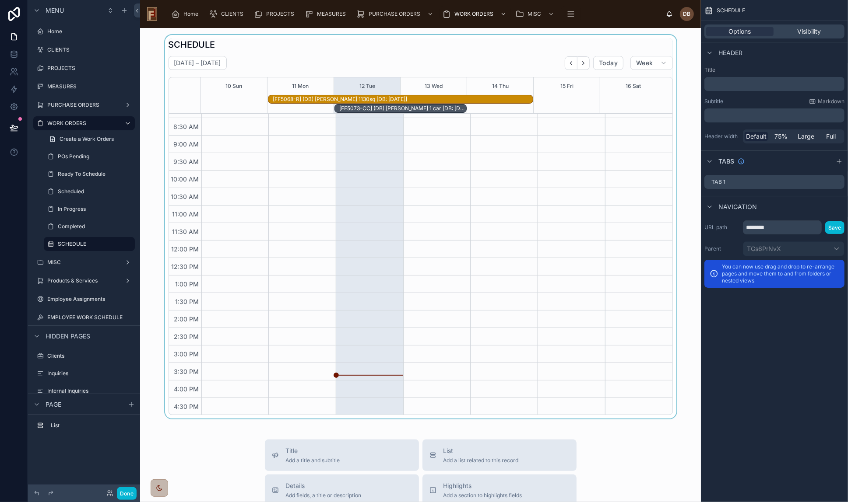
click at [440, 54] on div at bounding box center [420, 227] width 547 height 384
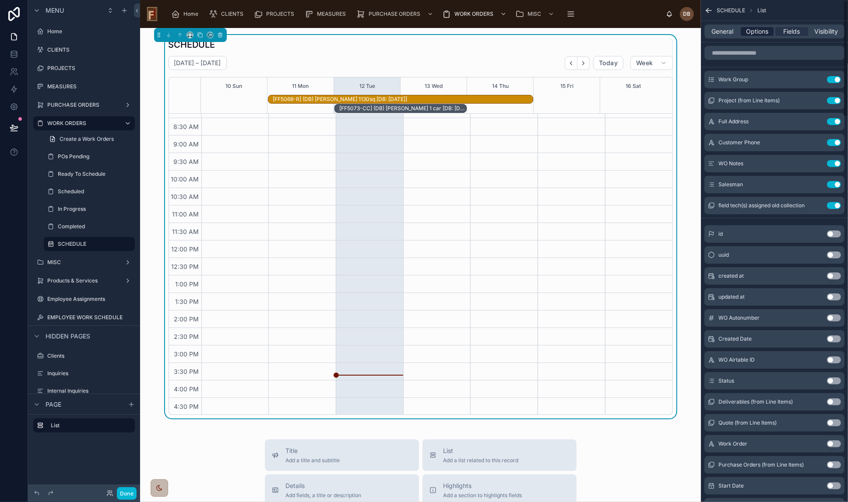
click at [756, 32] on span "Options" at bounding box center [757, 31] width 22 height 9
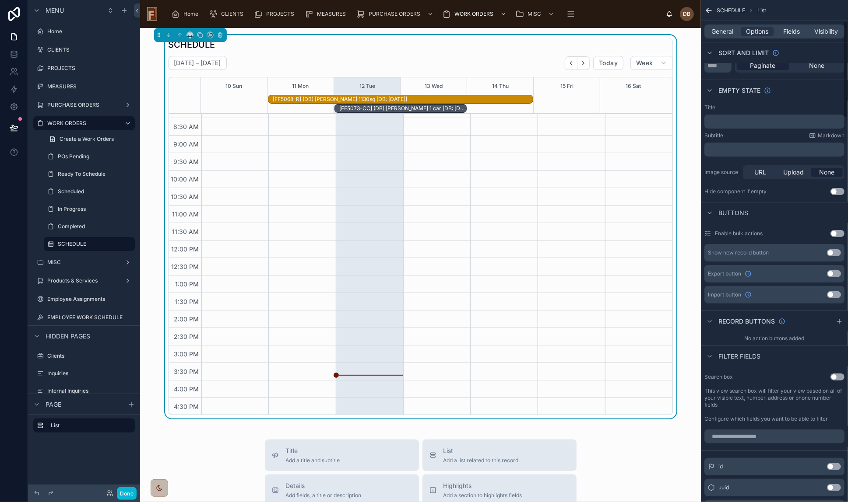
scroll to position [119, 0]
click at [833, 376] on button "Use setting" at bounding box center [837, 376] width 14 height 7
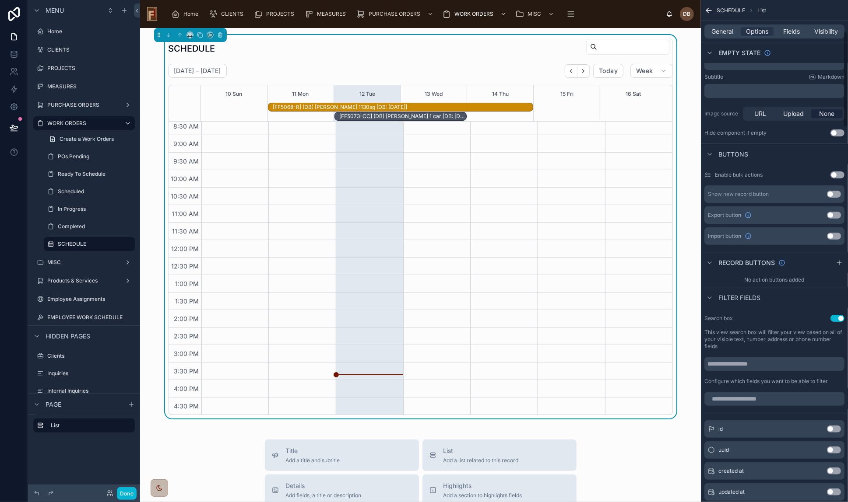
scroll to position [159, 0]
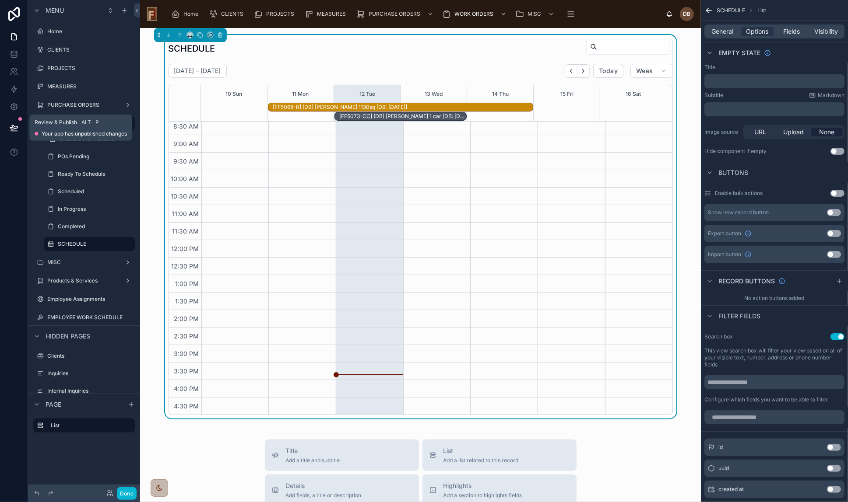
click at [14, 127] on icon at bounding box center [13, 127] width 7 height 4
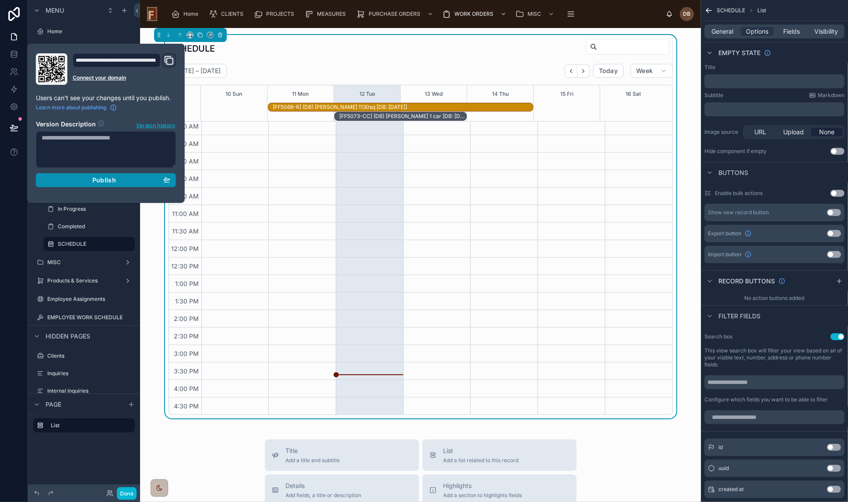
click at [103, 181] on span "Publish" at bounding box center [104, 180] width 24 height 8
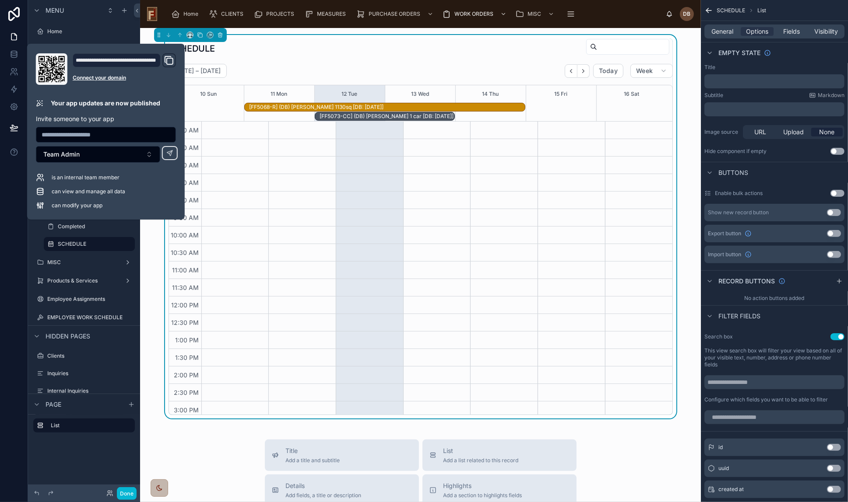
scroll to position [56, 0]
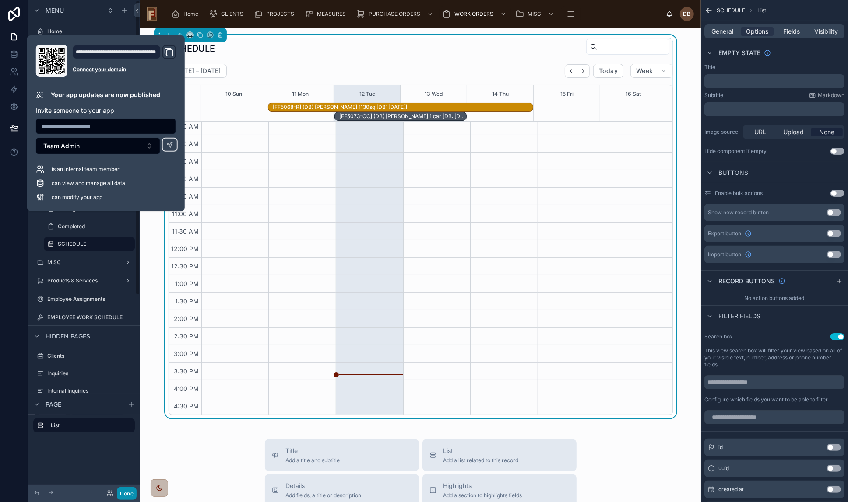
click at [124, 494] on button "Done" at bounding box center [127, 493] width 20 height 13
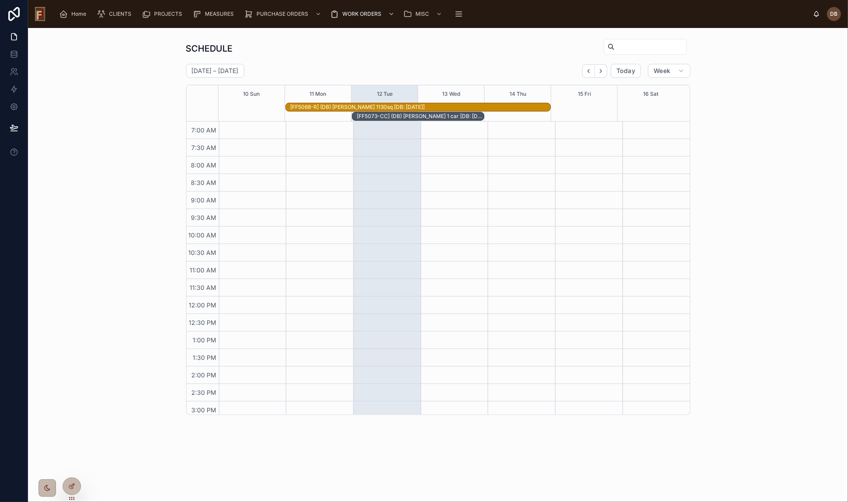
scroll to position [56, 0]
click at [624, 47] on input "text" at bounding box center [650, 47] width 72 height 12
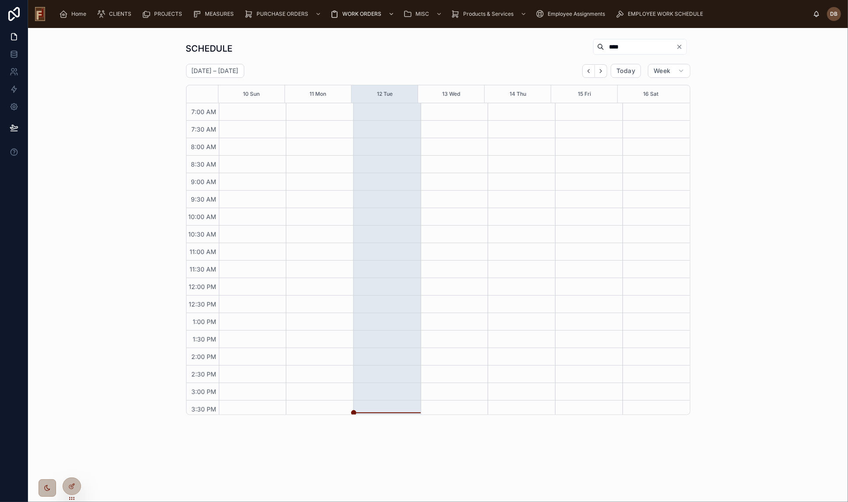
type input "****"
click at [678, 47] on icon "Clear" at bounding box center [679, 47] width 4 height 4
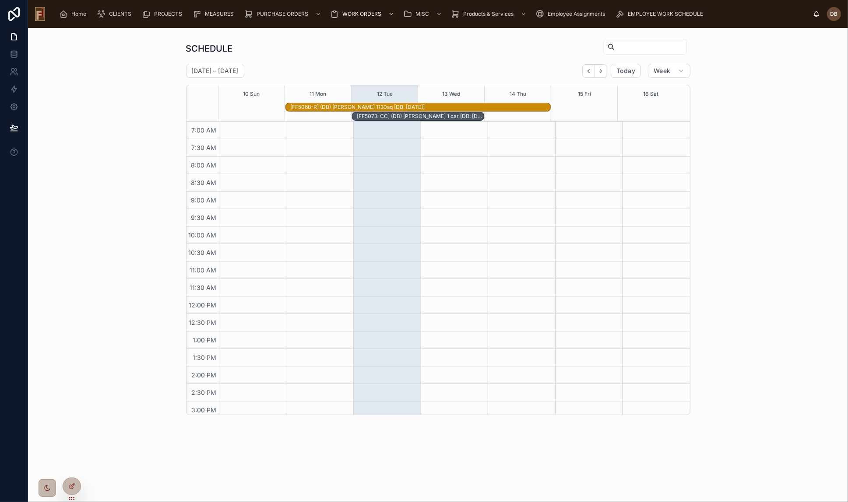
click at [614, 48] on input "text" at bounding box center [650, 47] width 72 height 12
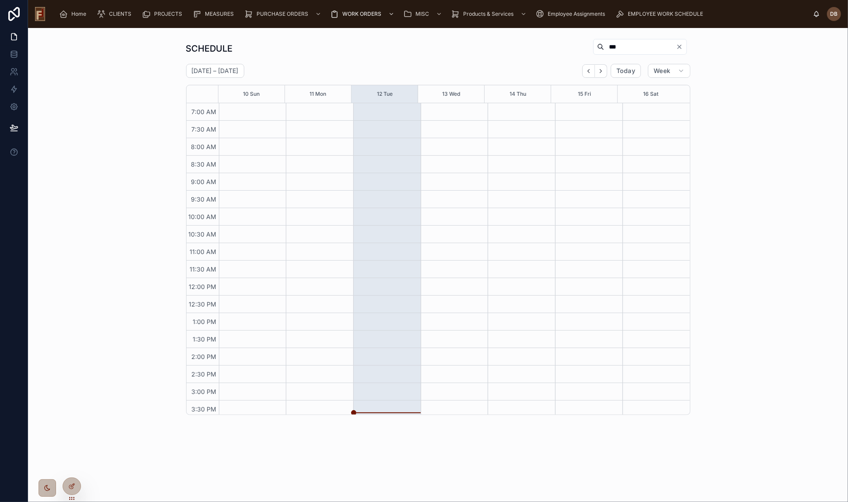
type input "***"
click at [679, 45] on icon "Clear" at bounding box center [679, 46] width 7 height 7
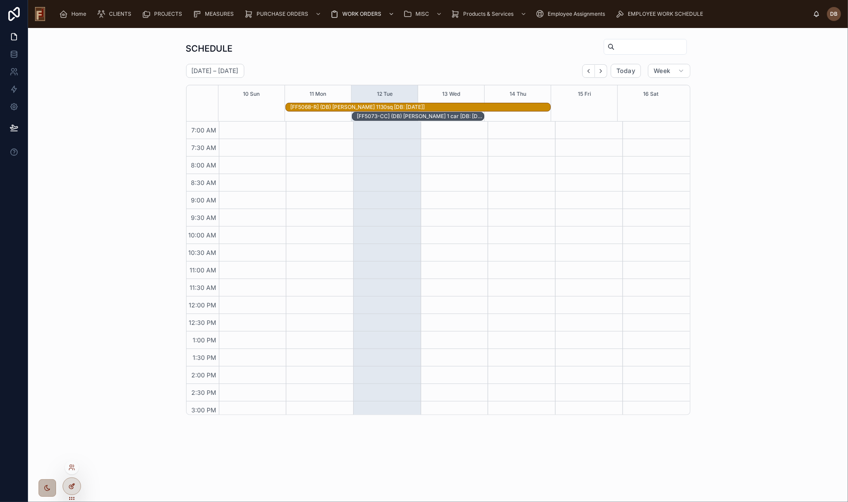
click at [70, 490] on icon at bounding box center [71, 486] width 7 height 7
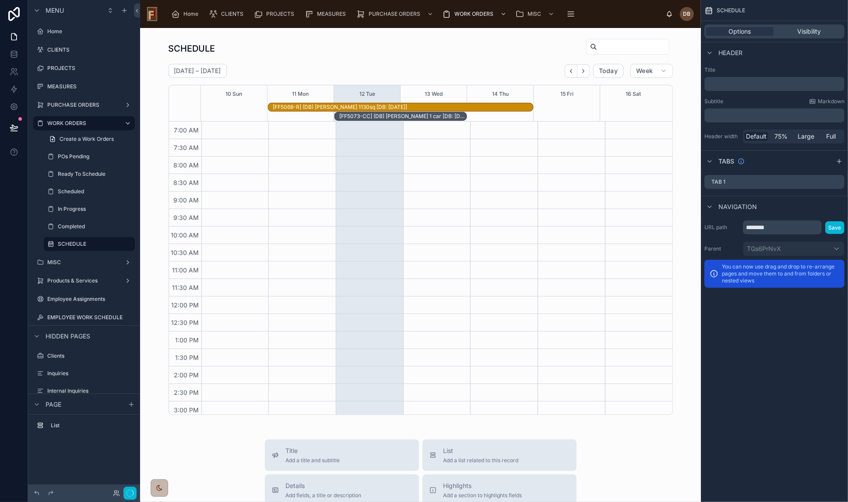
scroll to position [56, 0]
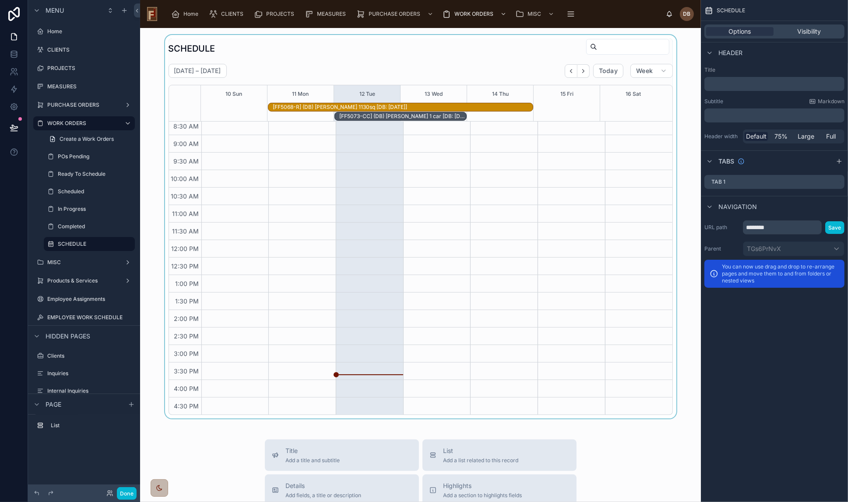
click at [494, 49] on div at bounding box center [420, 227] width 547 height 384
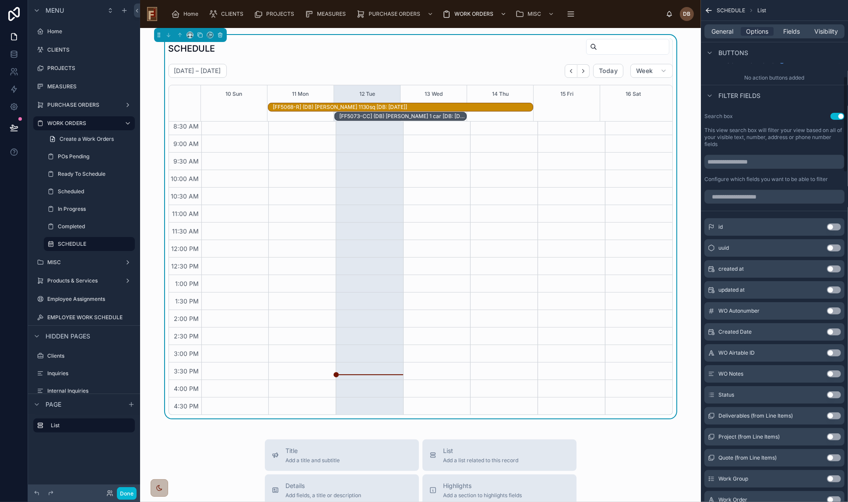
scroll to position [398, 0]
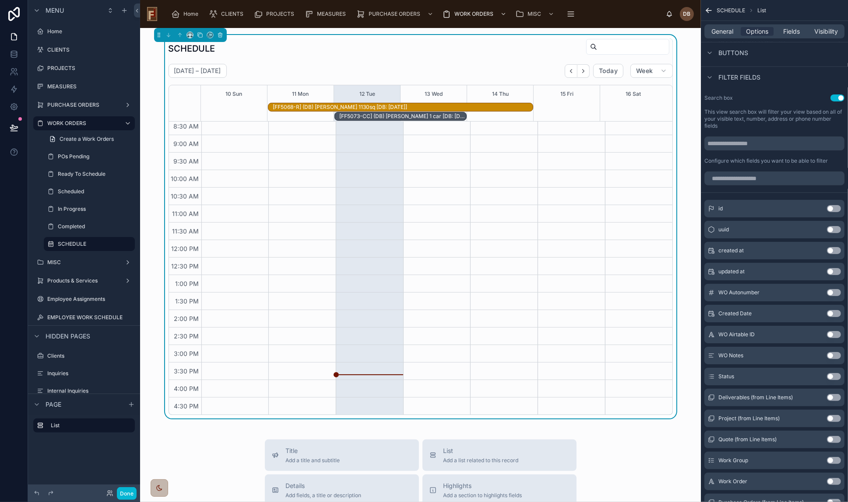
click at [832, 206] on button "Use setting" at bounding box center [834, 208] width 14 height 7
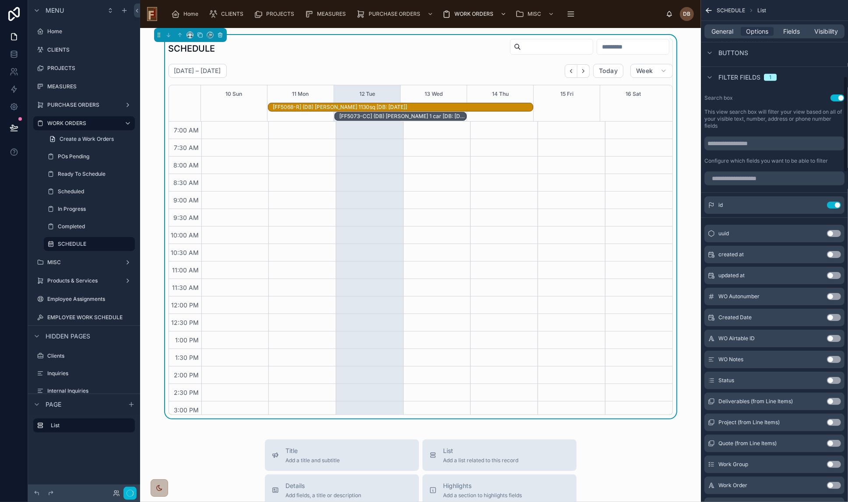
scroll to position [56, 0]
click at [605, 48] on input "number" at bounding box center [633, 47] width 72 height 12
click at [835, 203] on button "Use setting" at bounding box center [834, 205] width 14 height 7
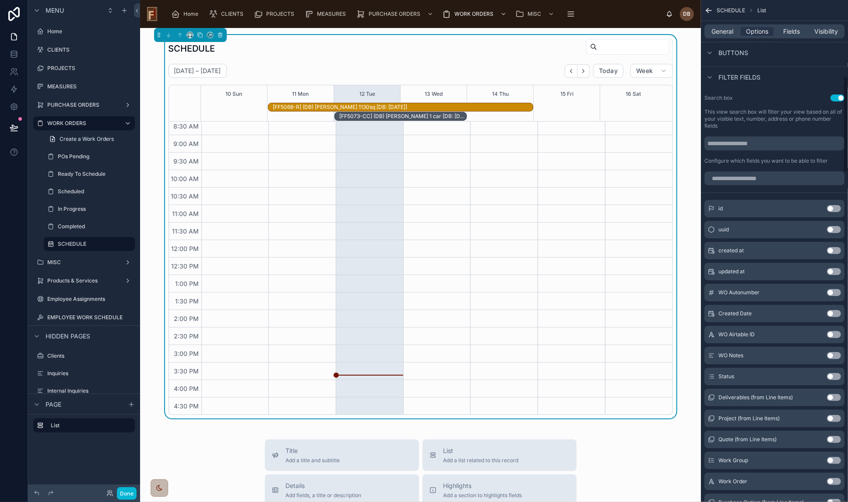
scroll to position [0, 0]
drag, startPoint x: 372, startPoint y: 46, endPoint x: 388, endPoint y: 47, distance: 16.2
click at [372, 46] on div "SCHEDULE" at bounding box center [420, 49] width 504 height 20
click at [725, 31] on span "General" at bounding box center [722, 31] width 22 height 9
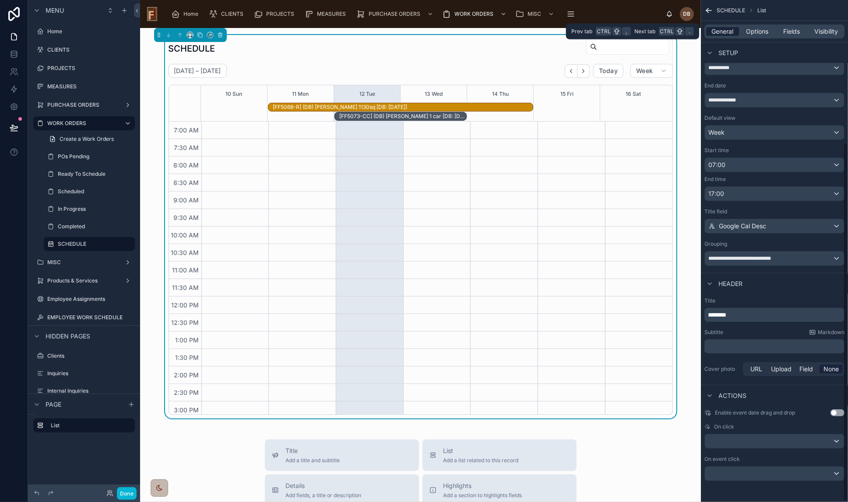
scroll to position [200, 0]
click at [708, 11] on icon "scrollable content" at bounding box center [708, 11] width 5 height 0
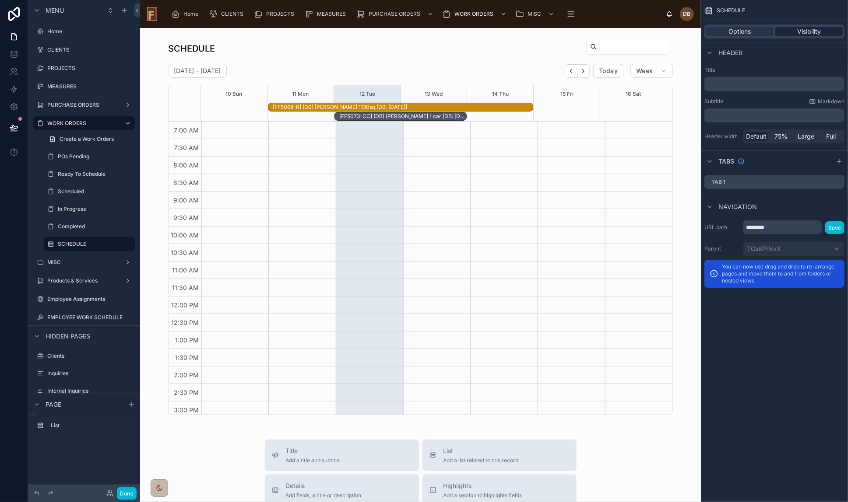
drag, startPoint x: 806, startPoint y: 31, endPoint x: 796, endPoint y: 31, distance: 10.5
click at [806, 31] on span "Visibility" at bounding box center [809, 31] width 24 height 9
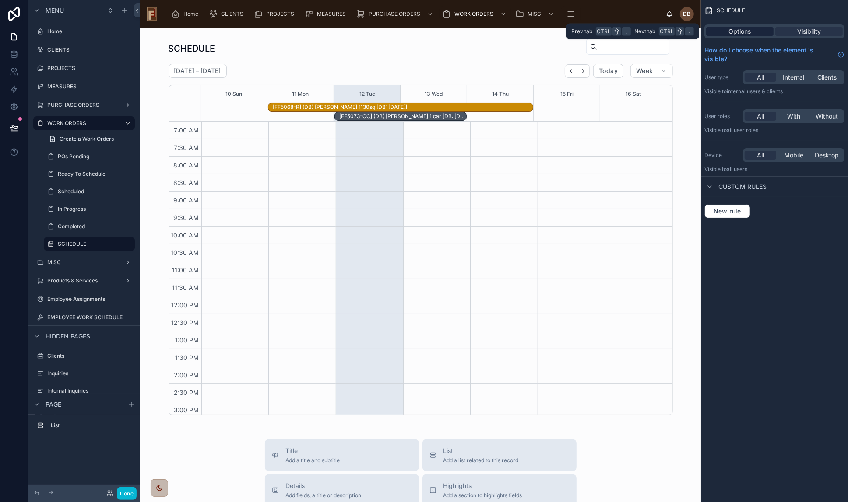
click at [744, 30] on span "Options" at bounding box center [740, 31] width 22 height 9
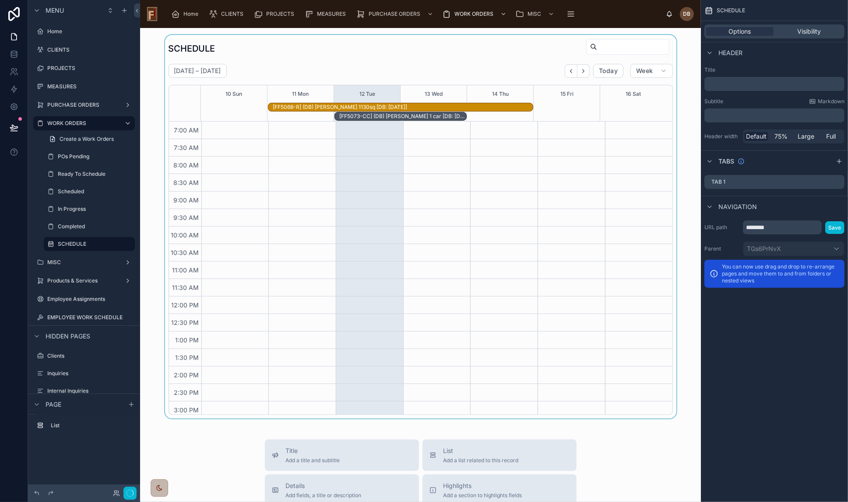
click at [450, 46] on div at bounding box center [420, 227] width 547 height 384
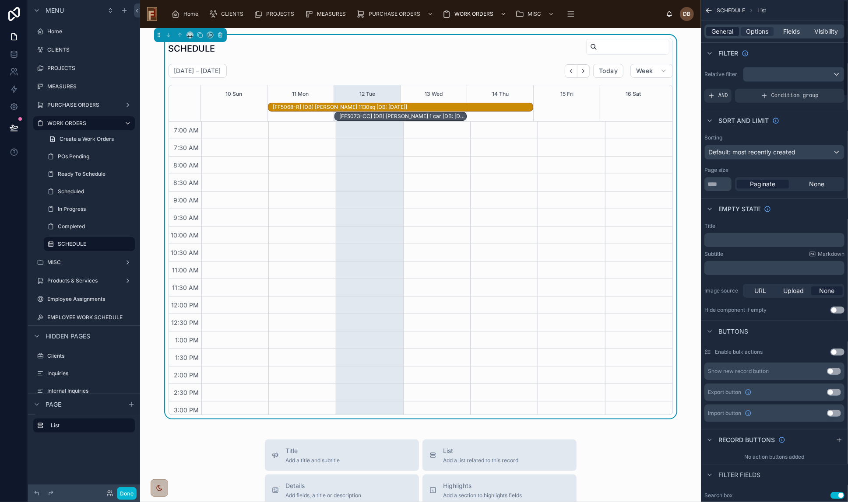
click at [726, 28] on span "General" at bounding box center [722, 31] width 22 height 9
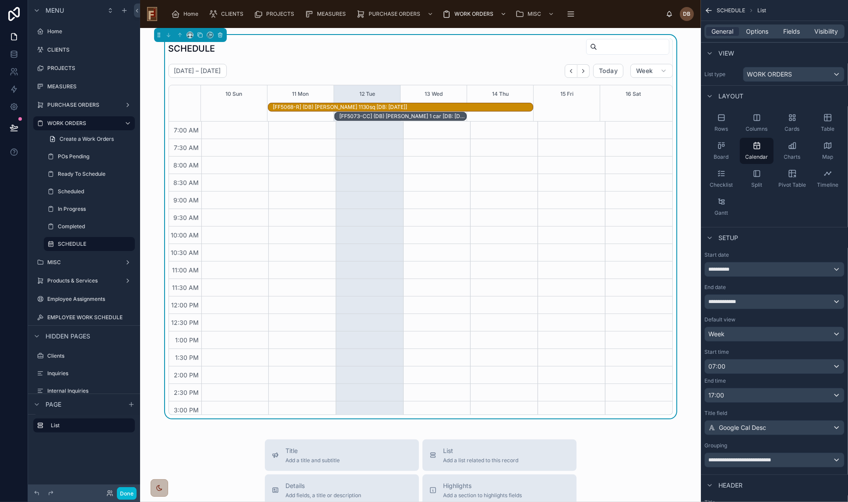
click at [420, 62] on div "SCHEDULE August 10 – 16 Today Week 10 Sun 11 Mon 12 Tue 13 Wed 14 Thu 15 Fri 16…" at bounding box center [420, 227] width 504 height 377
click at [761, 34] on span "Options" at bounding box center [757, 31] width 22 height 9
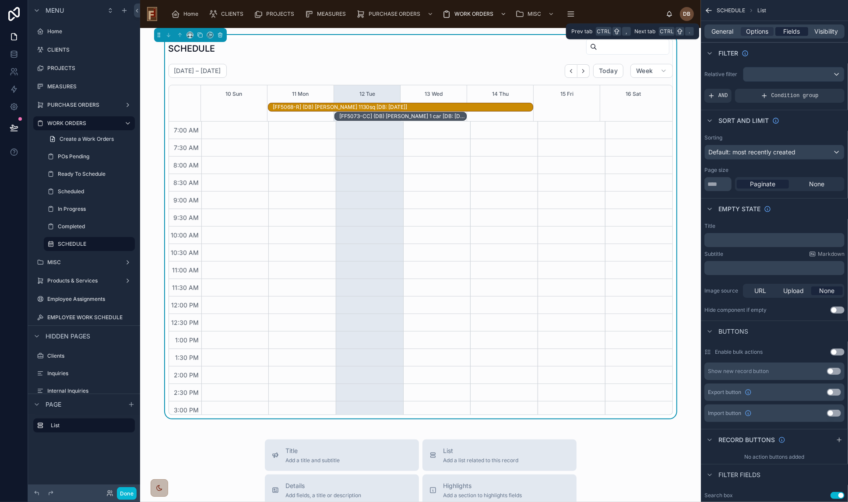
click at [790, 28] on span "Fields" at bounding box center [791, 31] width 17 height 9
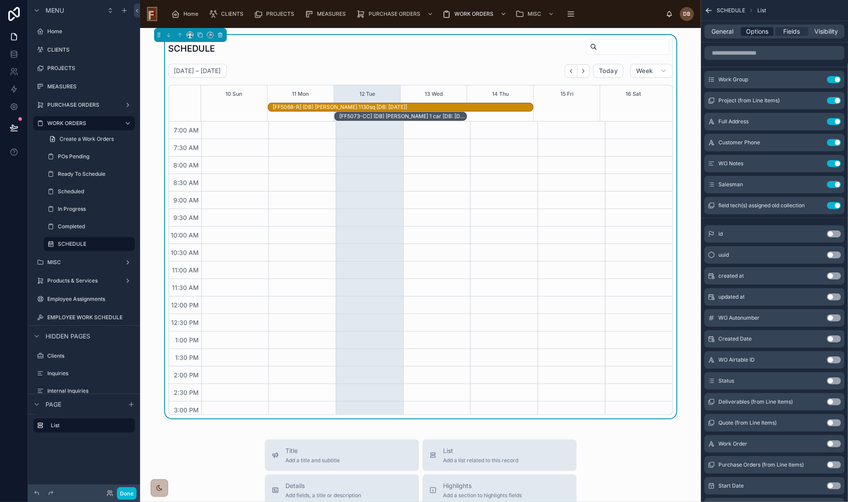
click at [757, 31] on span "Options" at bounding box center [757, 31] width 22 height 9
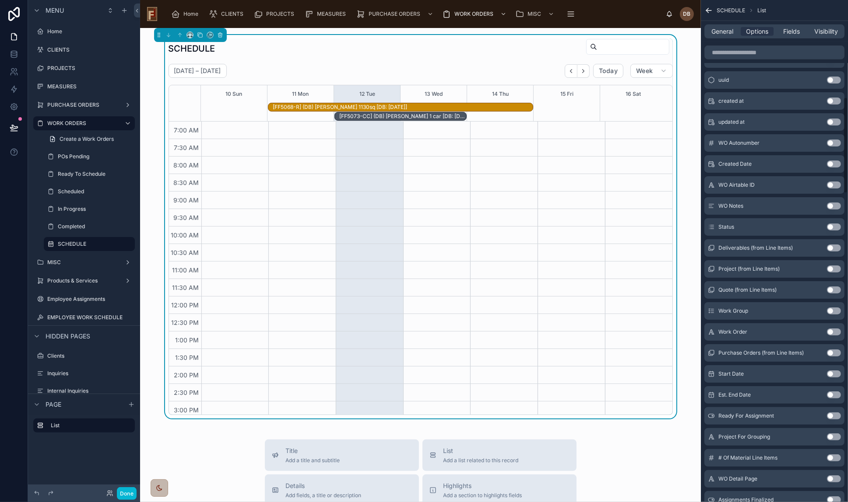
scroll to position [596, 0]
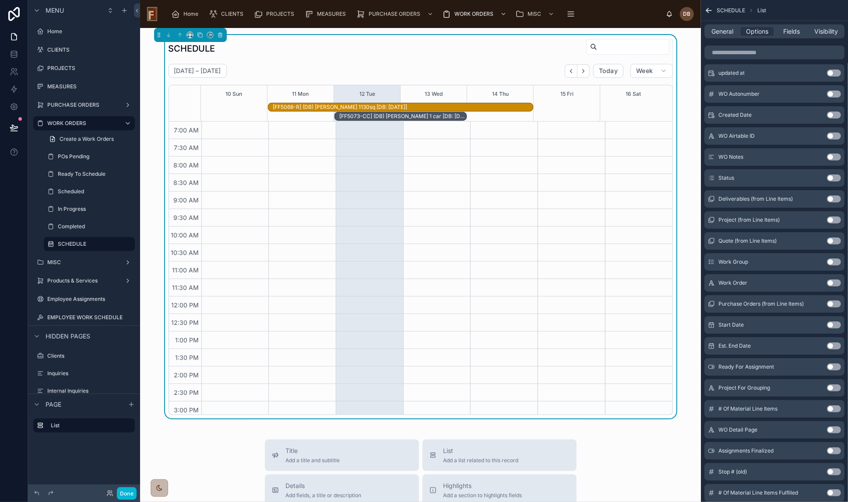
click at [830, 281] on button "Use setting" at bounding box center [834, 283] width 14 height 7
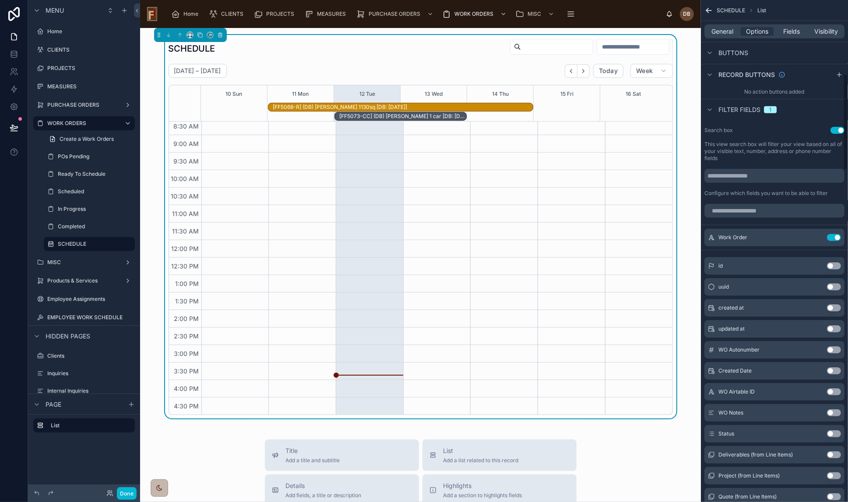
scroll to position [343, 0]
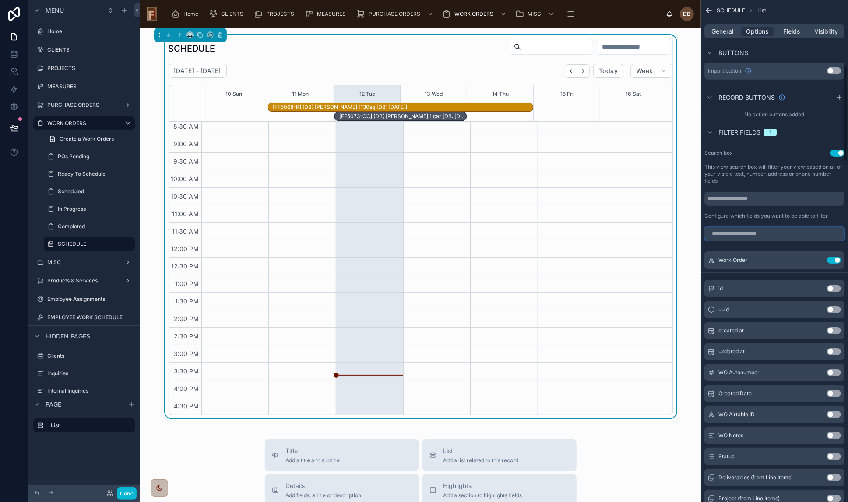
click at [744, 231] on input "scrollable content" at bounding box center [774, 234] width 140 height 14
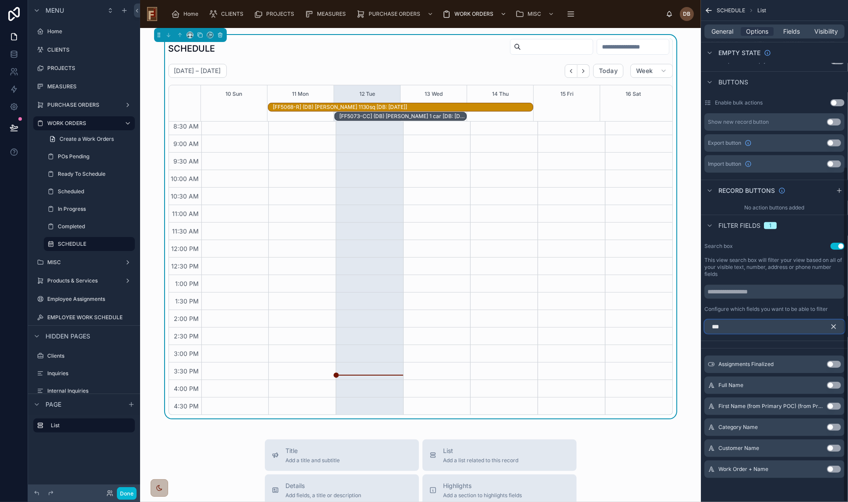
scroll to position [228, 0]
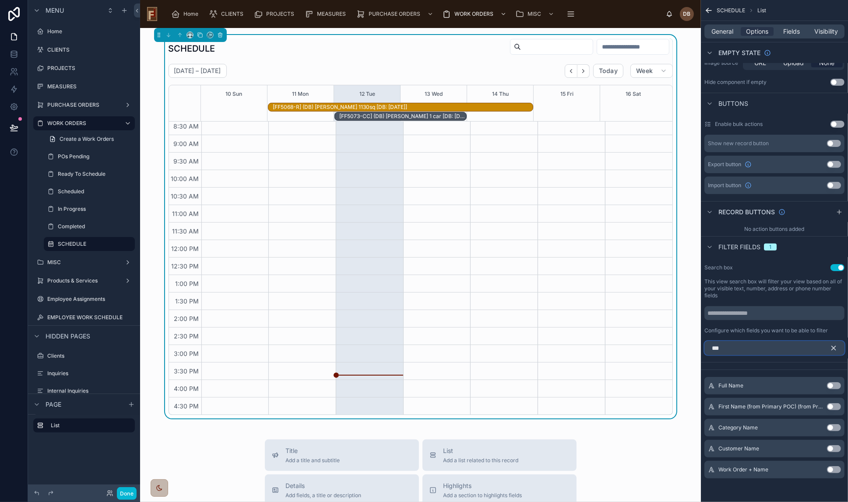
type input "***"
click at [830, 384] on button "Use setting" at bounding box center [834, 385] width 14 height 7
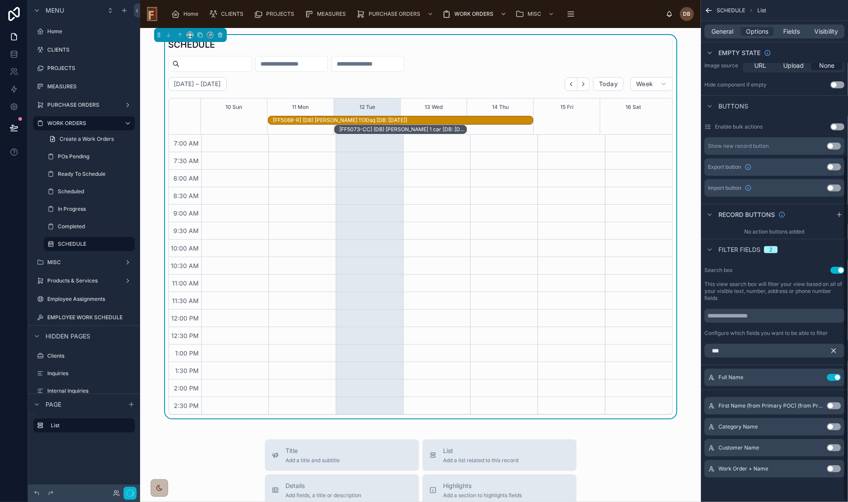
scroll to position [70, 0]
click at [832, 348] on icon "scrollable content" at bounding box center [833, 352] width 8 height 8
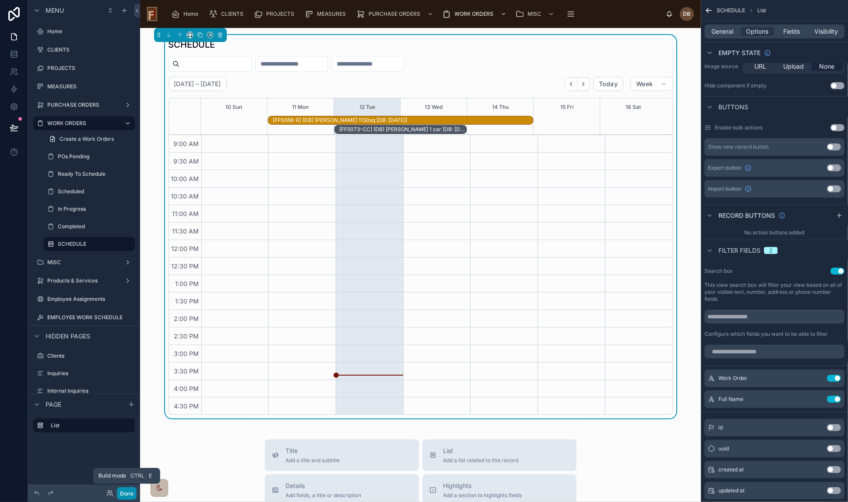
click at [131, 494] on button "Done" at bounding box center [127, 493] width 20 height 13
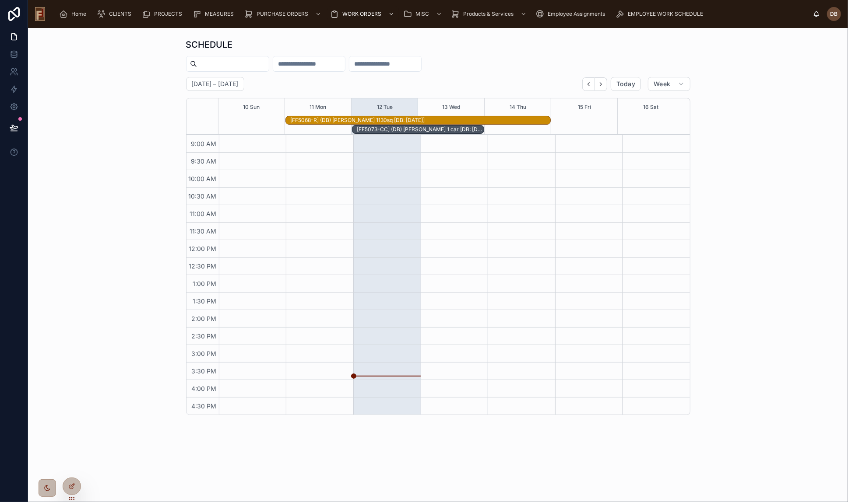
click at [232, 62] on input "text" at bounding box center [233, 64] width 72 height 12
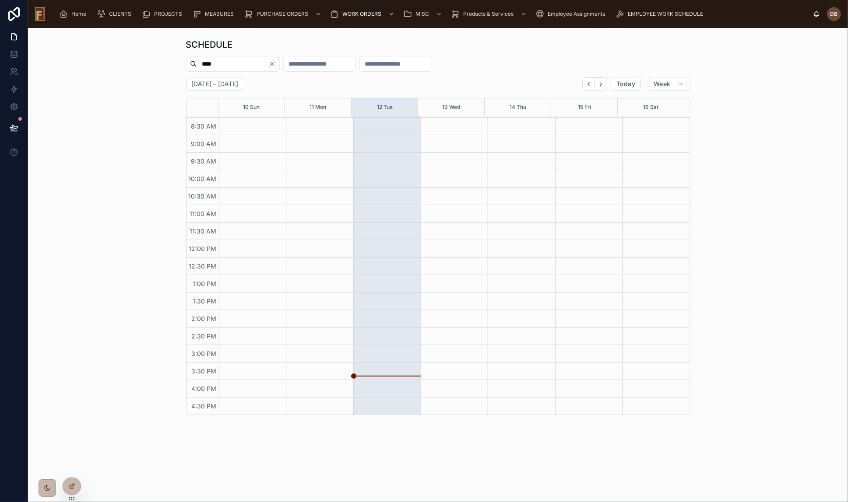
type input "****"
click at [276, 65] on icon "Clear" at bounding box center [272, 63] width 7 height 7
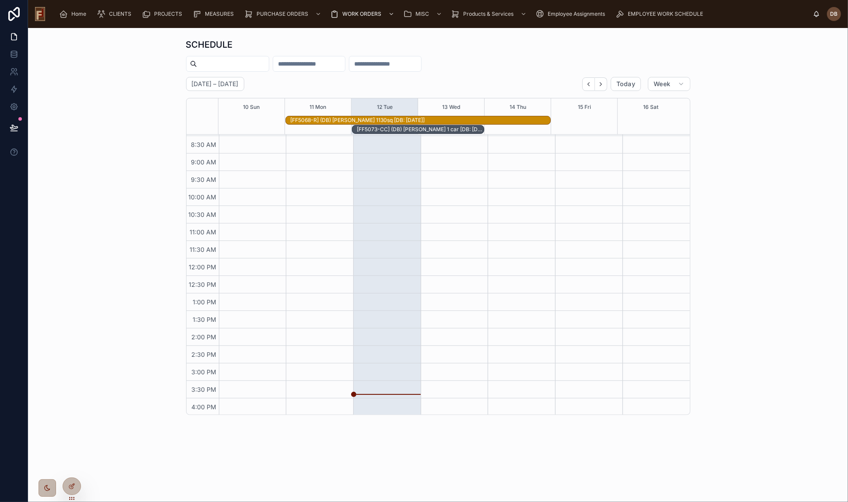
scroll to position [70, 0]
click at [333, 63] on input "text" at bounding box center [309, 64] width 72 height 12
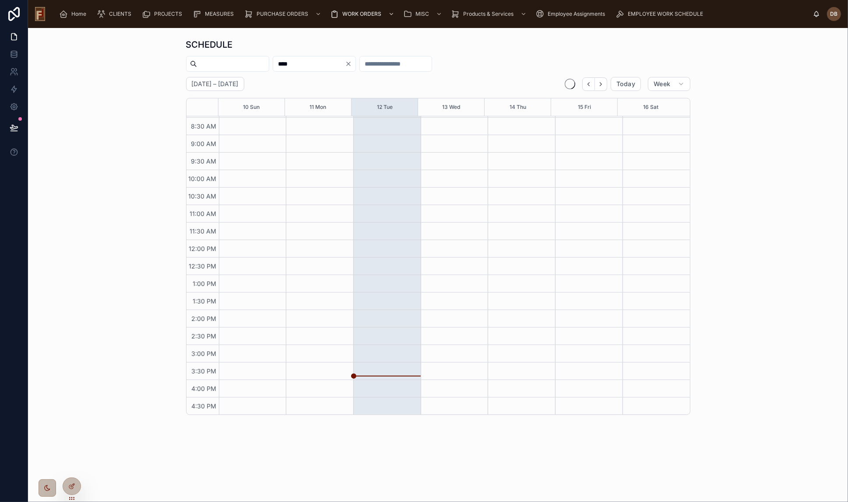
scroll to position [60, 0]
type input "****"
click at [350, 63] on icon "Clear" at bounding box center [349, 64] width 4 height 4
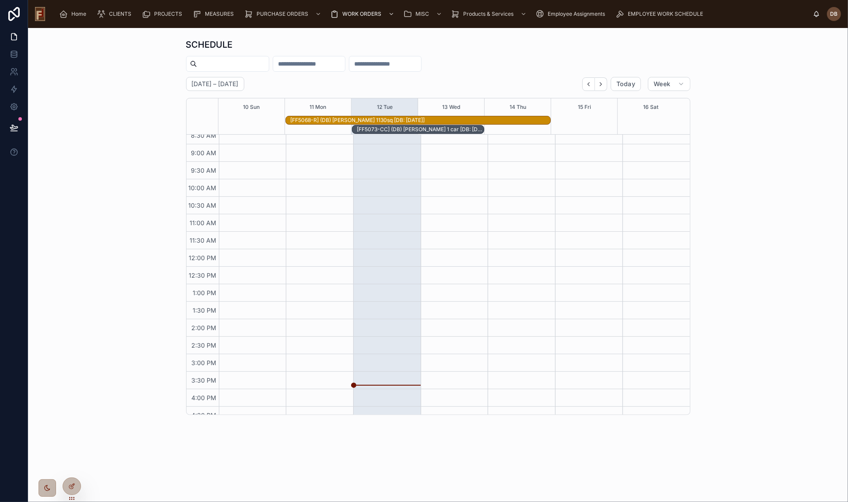
scroll to position [70, 0]
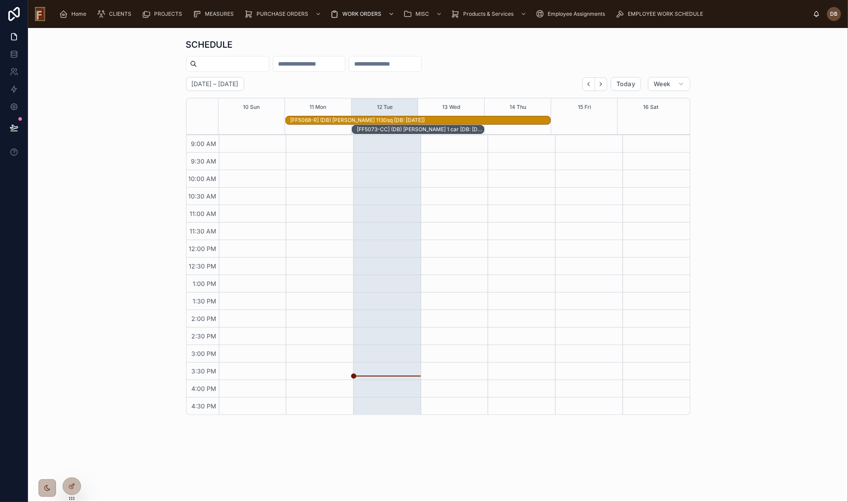
click at [418, 62] on input "text" at bounding box center [385, 64] width 72 height 12
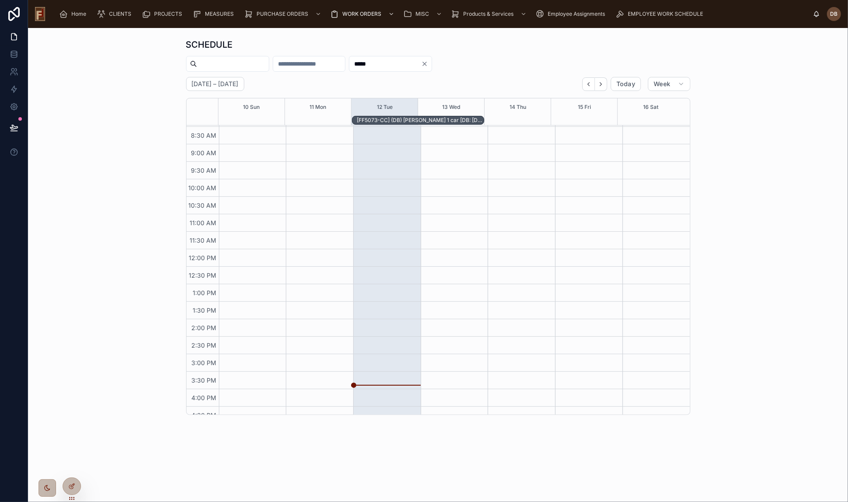
scroll to position [60, 0]
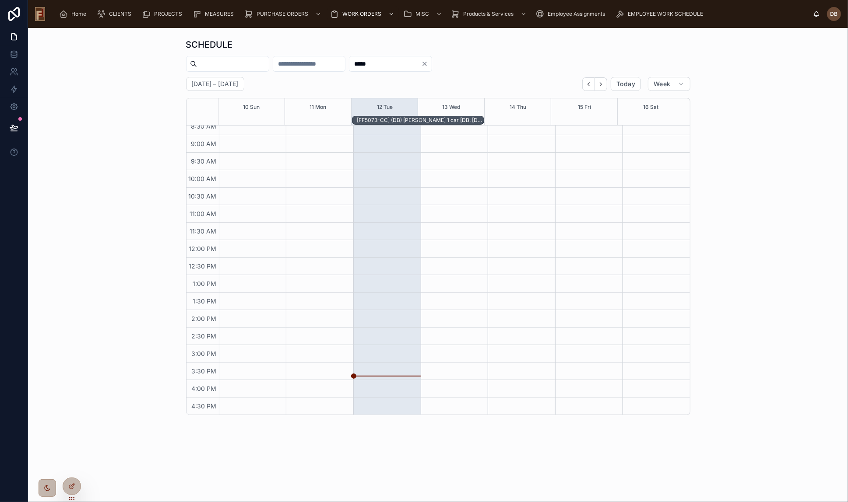
type input "*****"
click at [426, 64] on icon "Clear" at bounding box center [425, 64] width 4 height 4
click at [619, 88] on span "Today" at bounding box center [625, 84] width 19 height 8
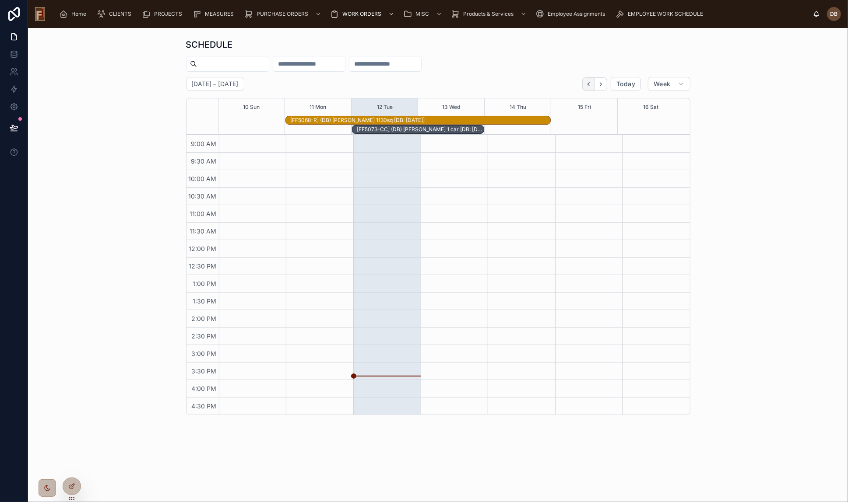
click at [589, 83] on icon "Back" at bounding box center [588, 84] width 7 height 7
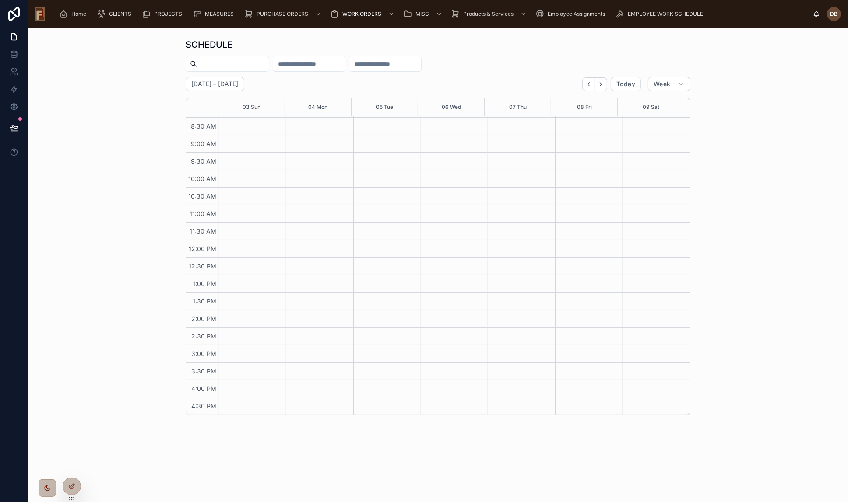
click at [589, 83] on icon "Back" at bounding box center [588, 84] width 7 height 7
click at [410, 62] on input "text" at bounding box center [385, 64] width 72 height 12
type input "*****"
click at [428, 65] on icon "Clear" at bounding box center [424, 63] width 7 height 7
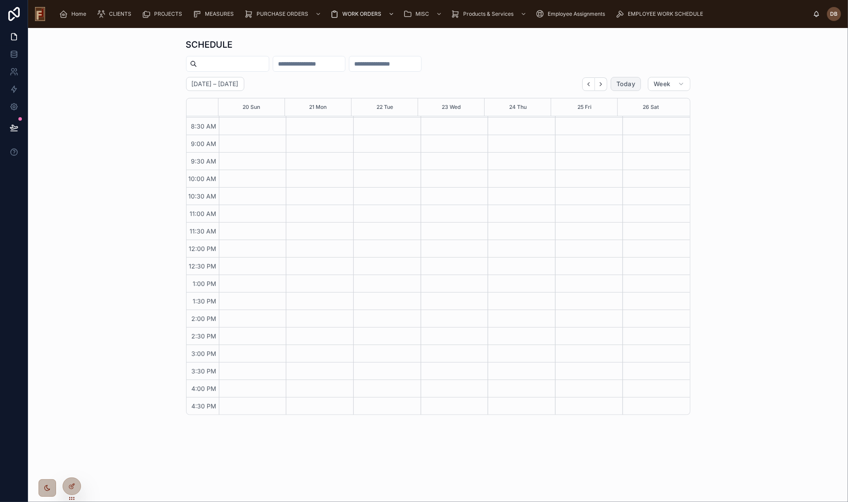
click at [627, 83] on span "Today" at bounding box center [625, 84] width 19 height 8
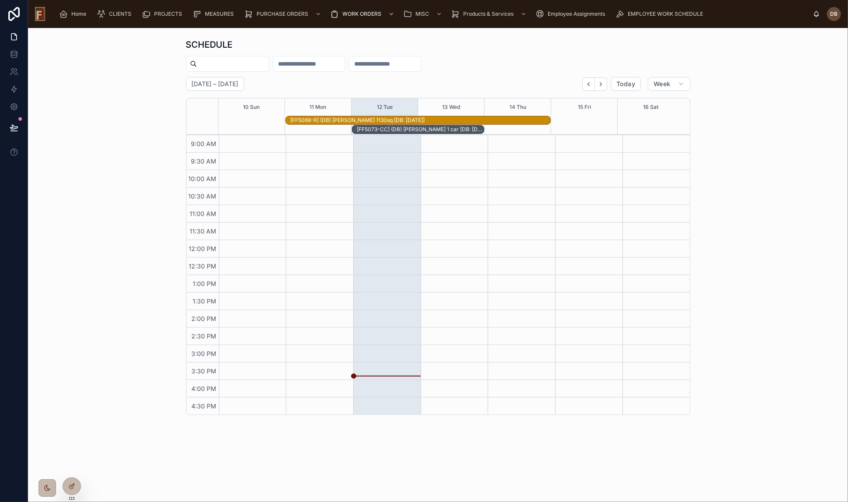
click at [247, 62] on input "text" at bounding box center [233, 64] width 72 height 12
click at [168, 88] on div "SCHEDULE August 10 – 16 Today Week 10 Sun 11 Mon 12 Tue 13 Wed 14 Thu 15 Fri 16…" at bounding box center [438, 227] width 806 height 384
click at [213, 82] on h2 "August 10 – 16" at bounding box center [215, 84] width 47 height 9
select select "****"
select select "*"
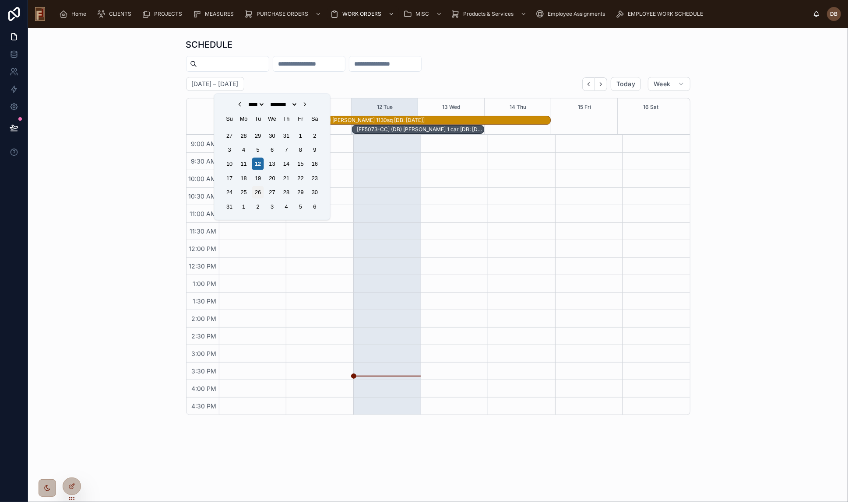
click at [256, 192] on div "26" at bounding box center [258, 192] width 12 height 12
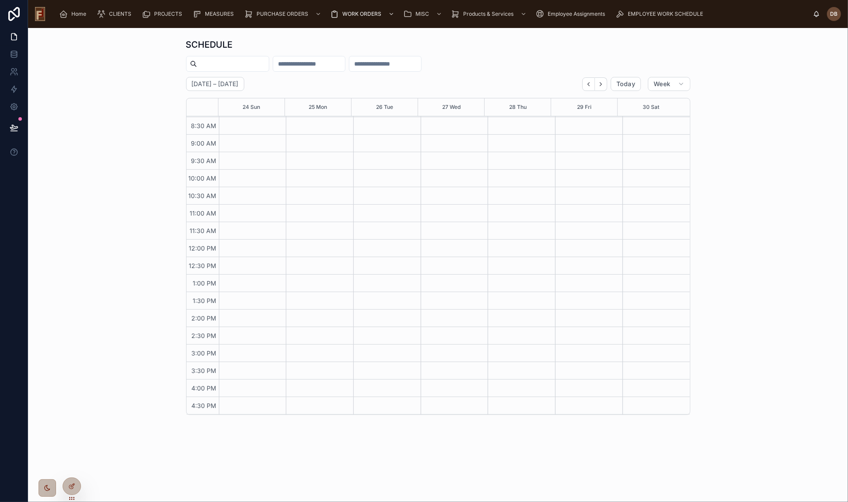
scroll to position [51, 0]
click at [414, 61] on input "text" at bounding box center [385, 64] width 72 height 12
click at [13, 130] on icon at bounding box center [14, 127] width 9 height 9
click at [322, 45] on div "SCHEDULE" at bounding box center [438, 45] width 504 height 12
click at [74, 487] on icon at bounding box center [71, 486] width 7 height 7
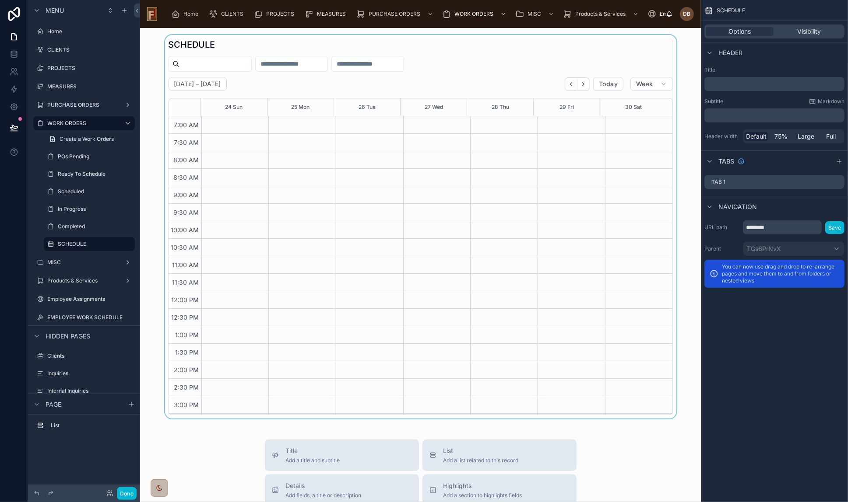
scroll to position [51, 0]
click at [566, 58] on div at bounding box center [420, 227] width 547 height 384
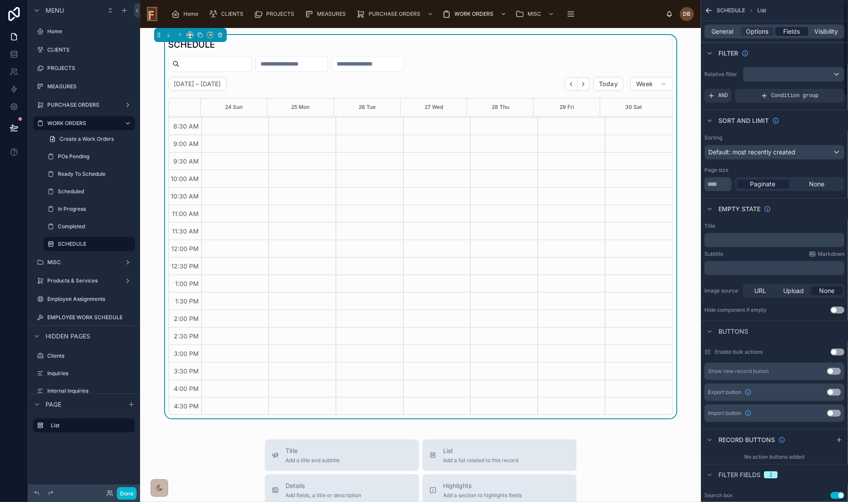
click at [787, 32] on span "Fields" at bounding box center [791, 31] width 17 height 9
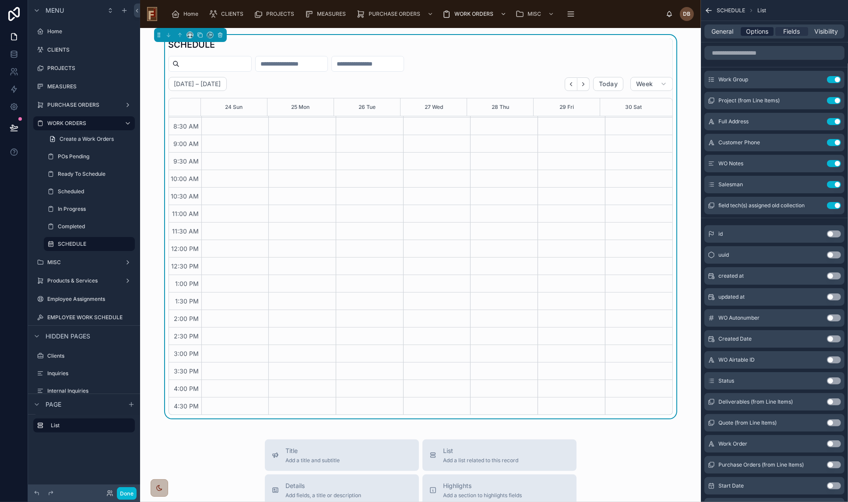
click at [760, 32] on span "Options" at bounding box center [757, 31] width 22 height 9
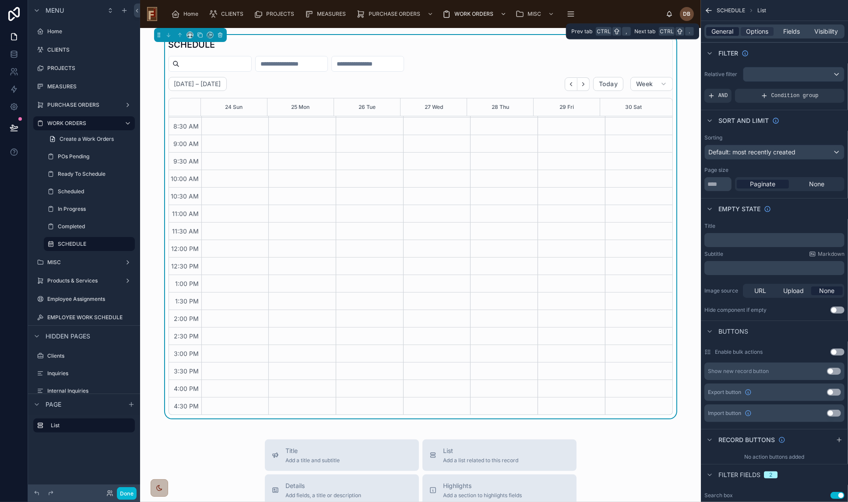
click at [726, 32] on span "General" at bounding box center [722, 31] width 22 height 9
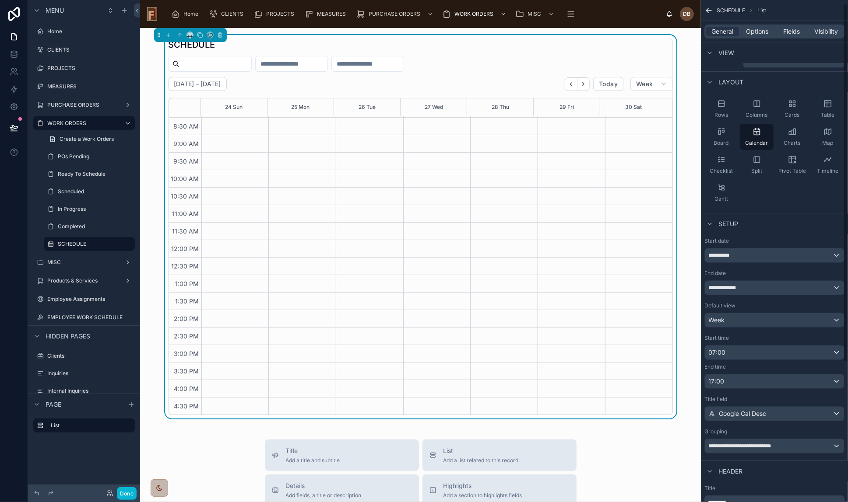
scroll to position [0, 0]
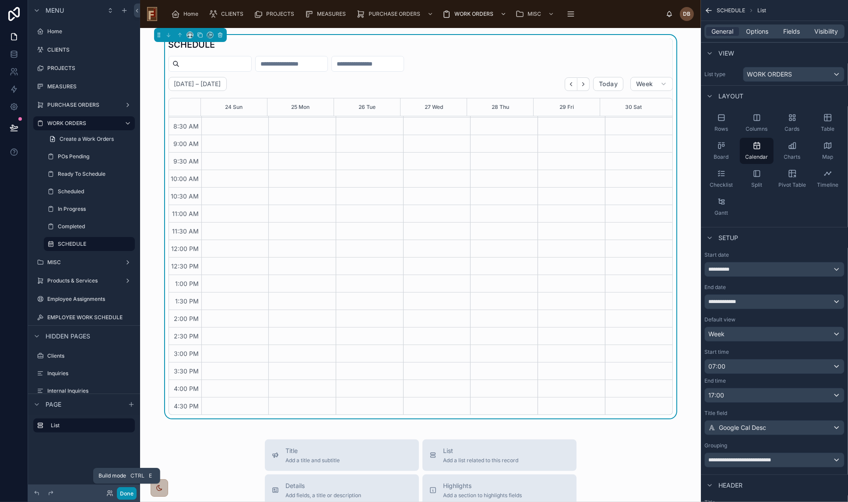
click at [129, 491] on button "Done" at bounding box center [127, 493] width 20 height 13
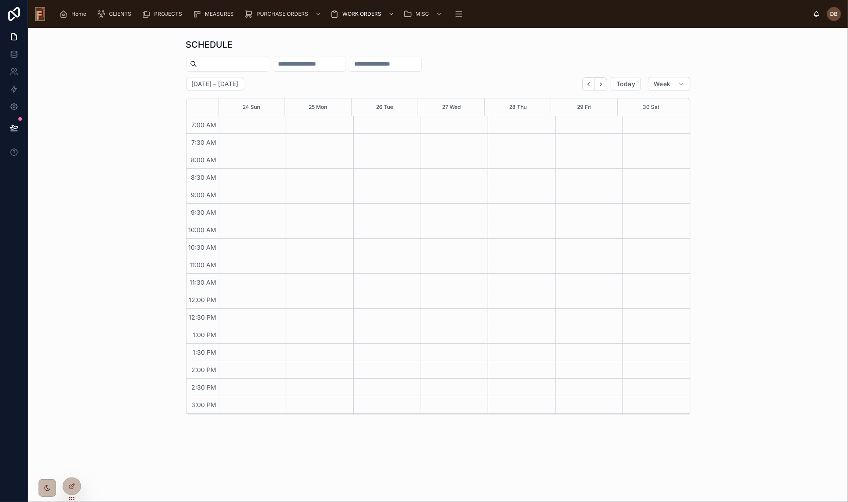
scroll to position [51, 0]
click at [77, 14] on span "Home" at bounding box center [78, 14] width 15 height 7
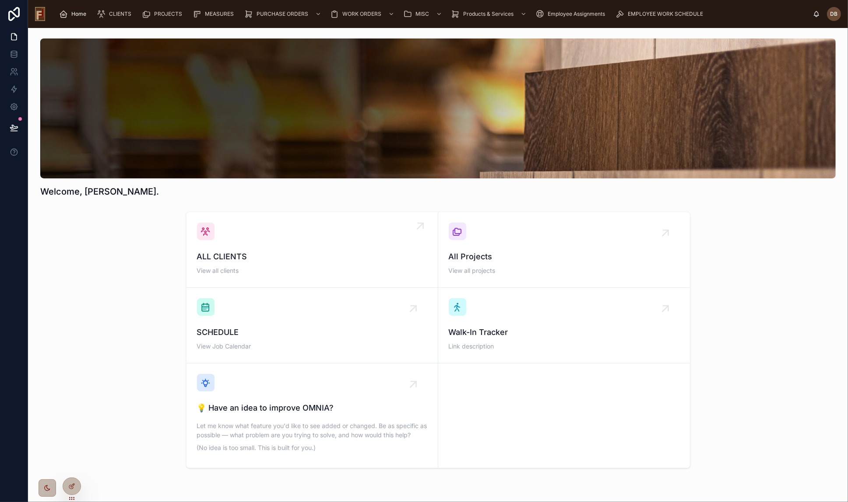
click at [258, 242] on div "ALL CLIENTS View all clients" at bounding box center [312, 250] width 230 height 54
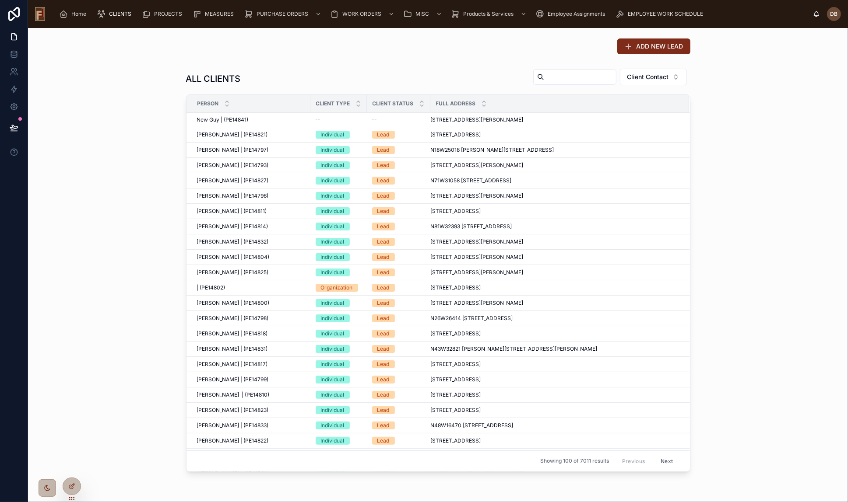
click at [645, 48] on span "ADD NEW LEAD" at bounding box center [659, 46] width 47 height 9
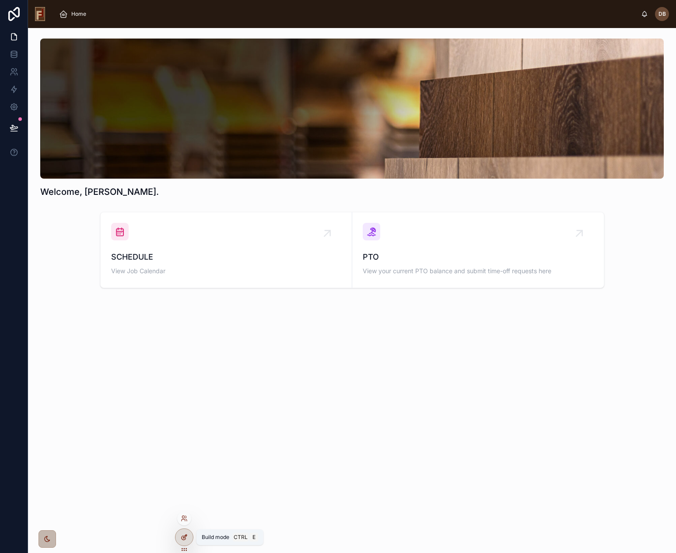
click at [185, 539] on icon at bounding box center [184, 538] width 4 height 4
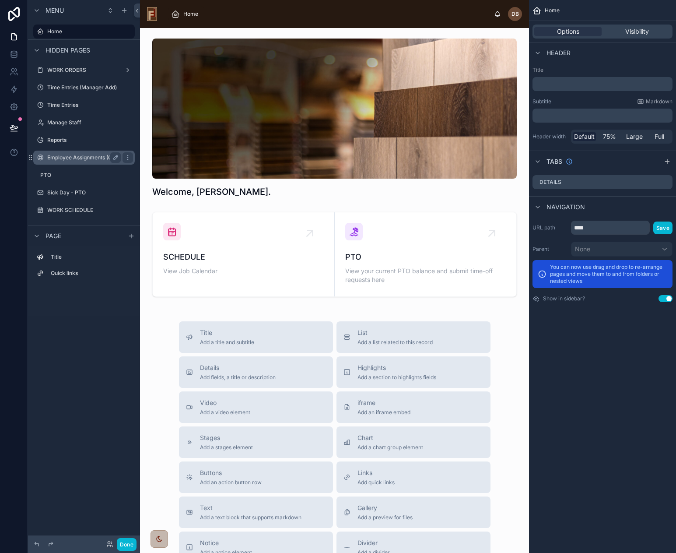
click at [72, 154] on label "Employee Assignments (Ops)" at bounding box center [83, 157] width 72 height 7
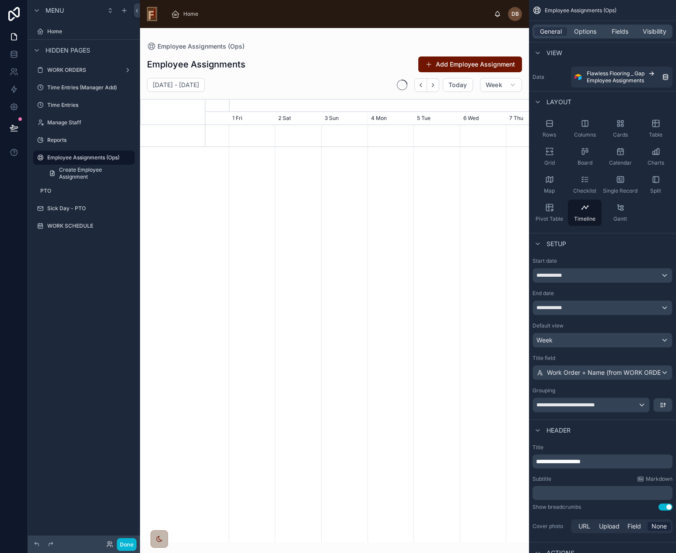
scroll to position [0, 485]
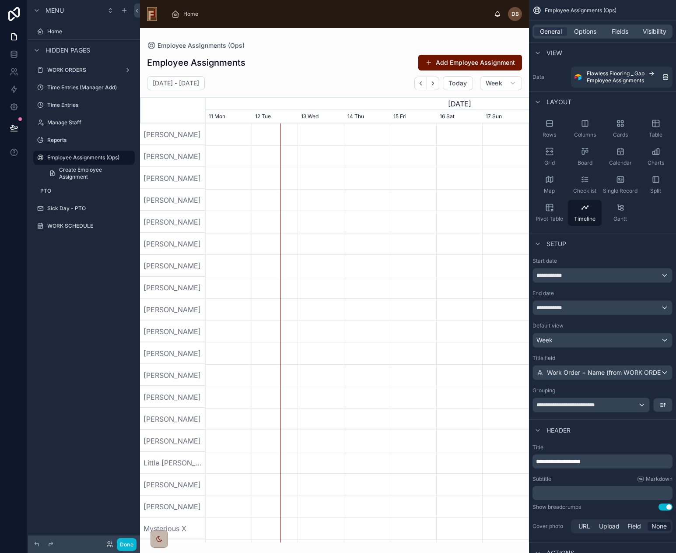
drag, startPoint x: 526, startPoint y: 251, endPoint x: 526, endPoint y: 271, distance: 20.1
click at [526, 271] on div at bounding box center [334, 285] width 389 height 514
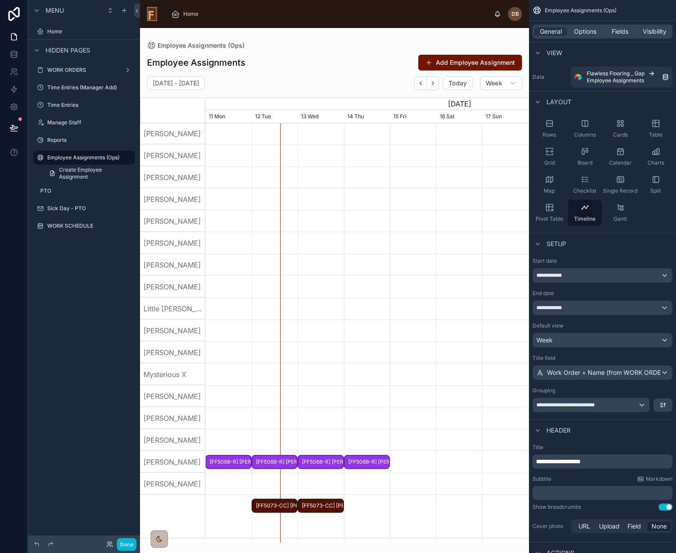
scroll to position [159, 0]
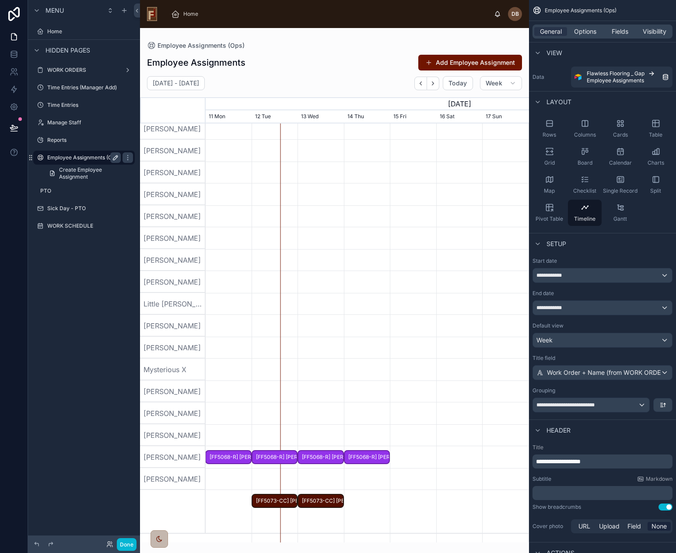
click at [114, 157] on icon "scrollable content" at bounding box center [115, 157] width 7 height 7
click at [88, 157] on input "**********" at bounding box center [77, 157] width 60 height 11
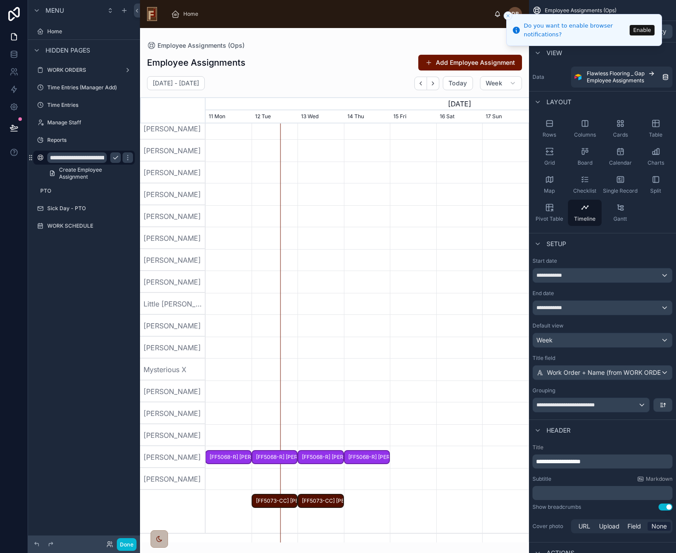
click at [80, 158] on input "**********" at bounding box center [77, 157] width 60 height 11
click at [86, 159] on input "**********" at bounding box center [77, 157] width 60 height 11
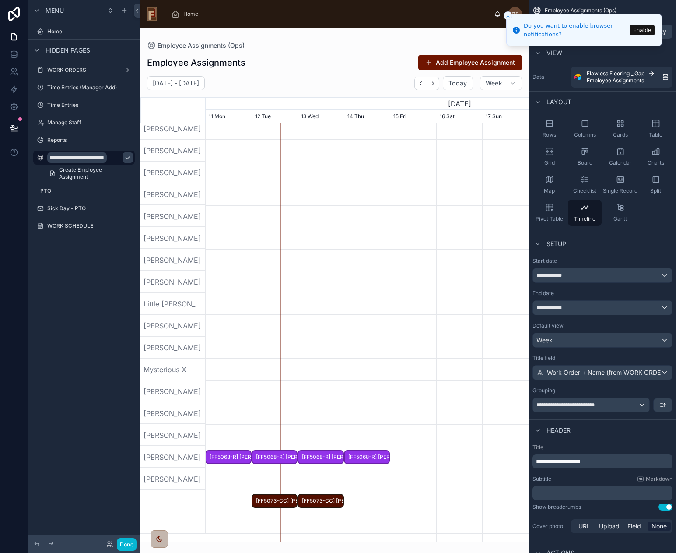
type input "**********"
click at [124, 157] on icon "scrollable content" at bounding box center [127, 157] width 7 height 7
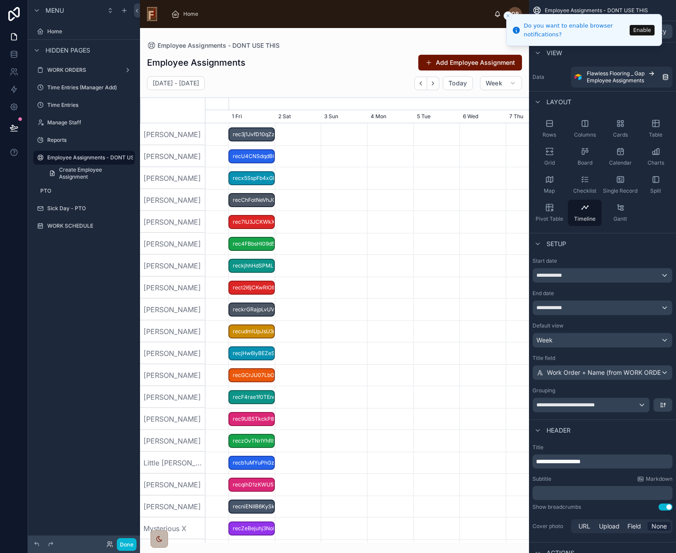
scroll to position [0, 485]
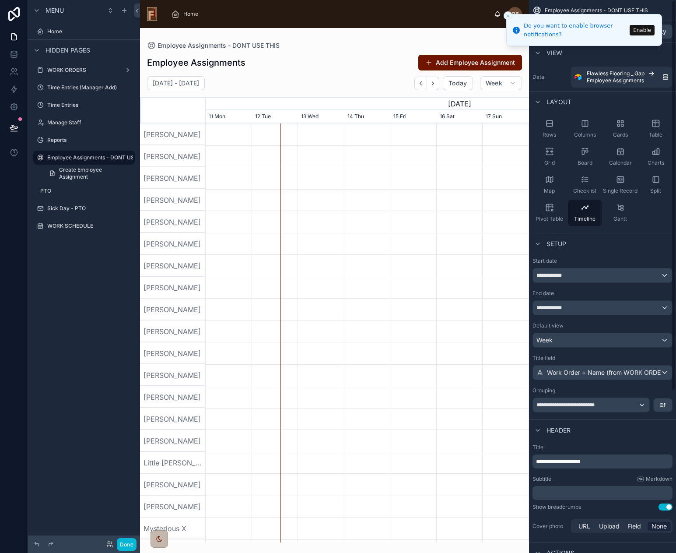
click at [650, 30] on button "Enable" at bounding box center [642, 30] width 25 height 11
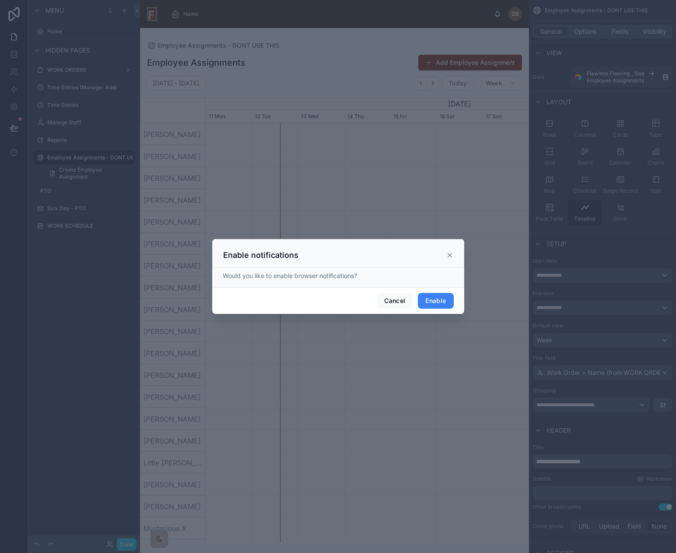
click at [440, 298] on button "Enable" at bounding box center [435, 301] width 35 height 16
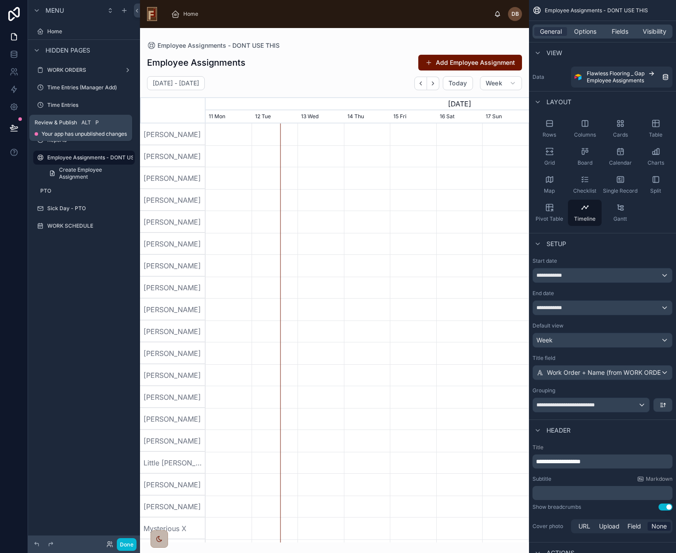
click at [11, 124] on icon at bounding box center [14, 127] width 9 height 9
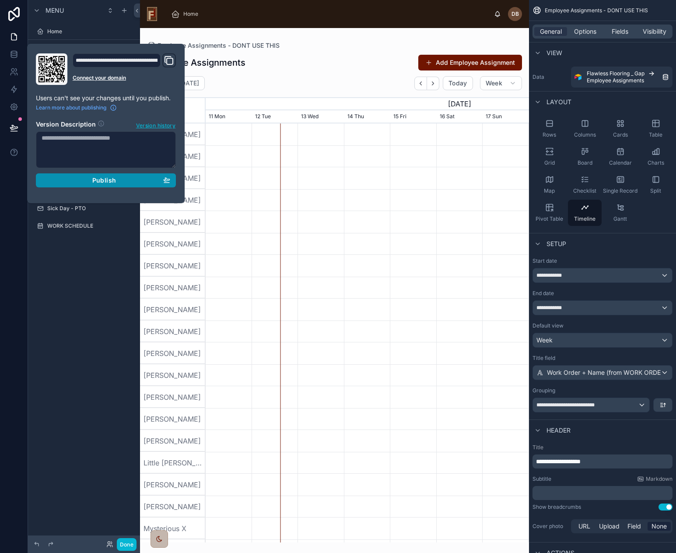
click at [101, 178] on span "Publish" at bounding box center [104, 180] width 24 height 8
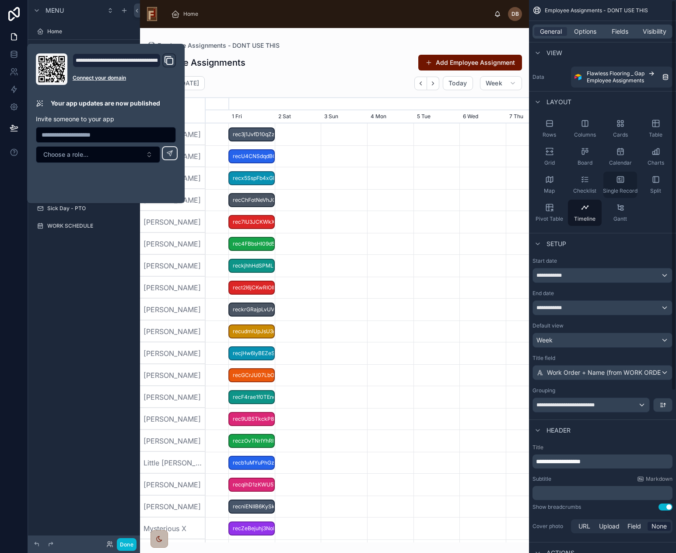
scroll to position [0, 485]
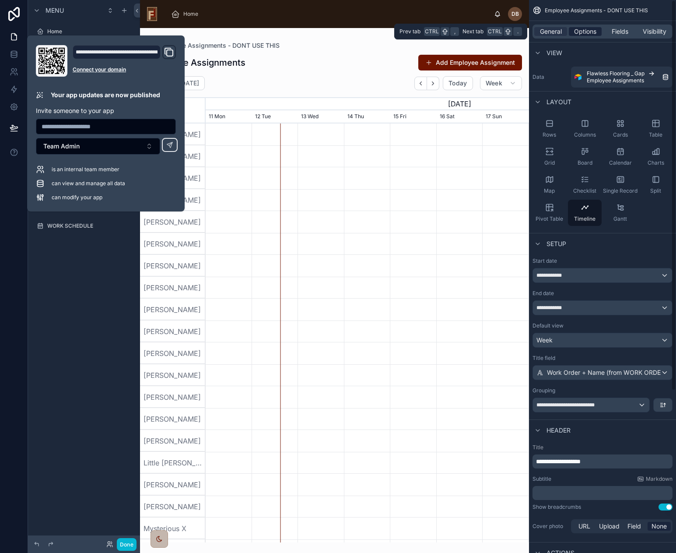
click at [581, 30] on span "Options" at bounding box center [585, 31] width 22 height 9
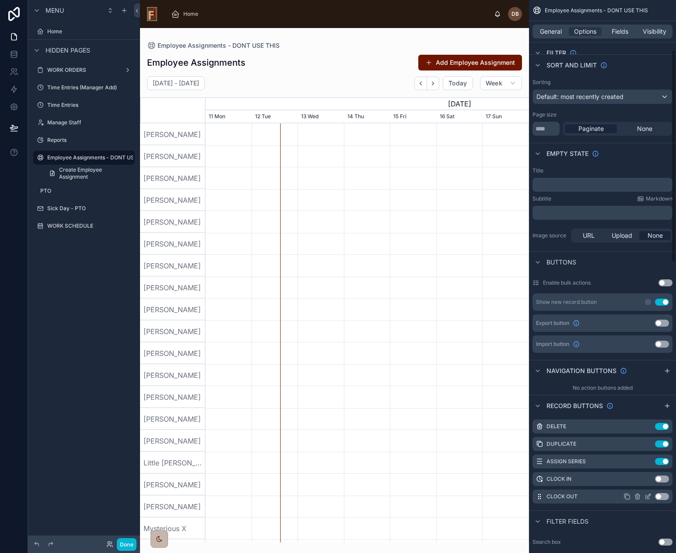
scroll to position [131, 0]
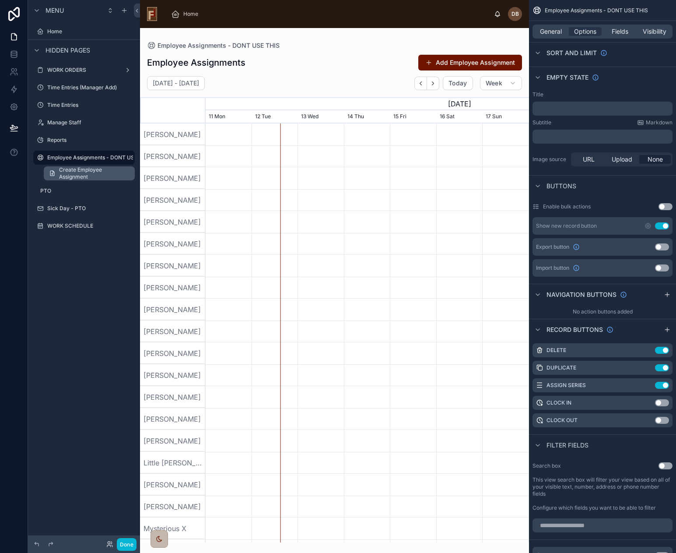
click at [74, 170] on span "Create Employee Assignment" at bounding box center [94, 173] width 70 height 14
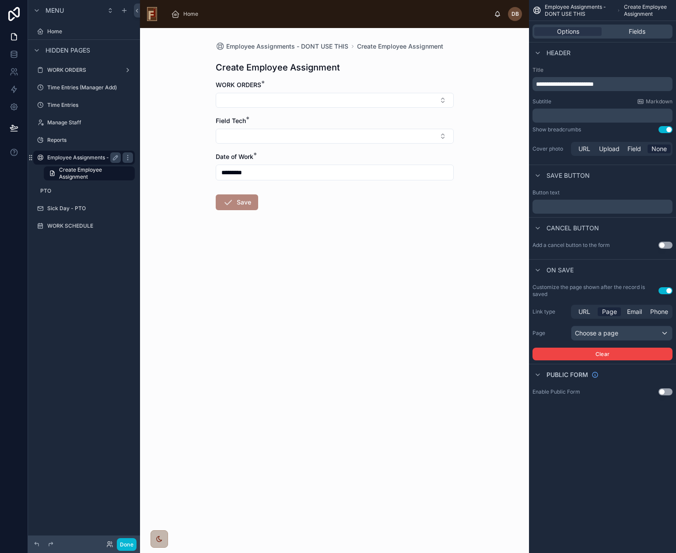
click at [64, 156] on label "Employee Assignments - DONT USE THIS" at bounding box center [99, 157] width 104 height 7
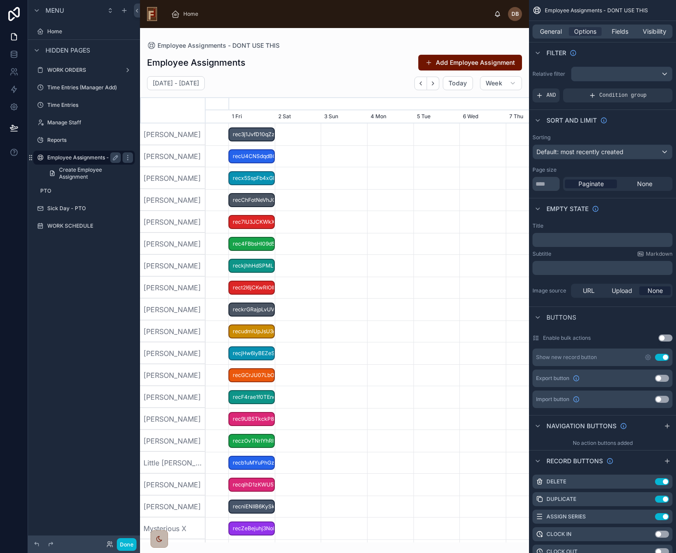
scroll to position [0, 485]
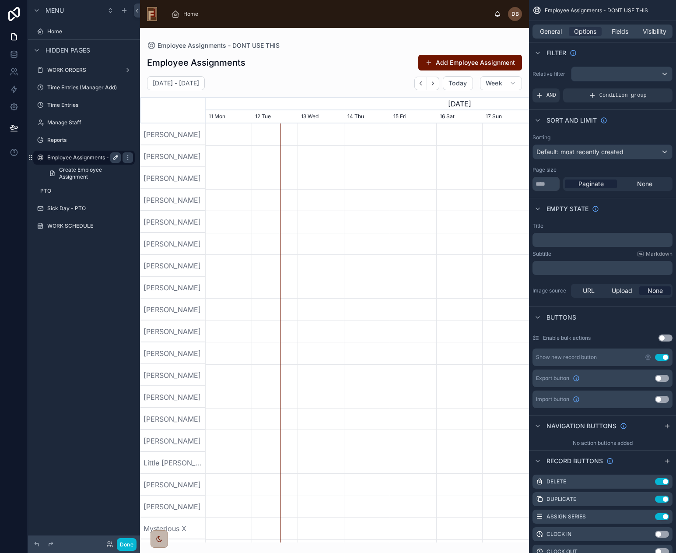
click at [114, 156] on icon "scrollable content" at bounding box center [115, 157] width 7 height 7
click at [89, 158] on input "**********" at bounding box center [77, 157] width 60 height 11
click at [63, 158] on input "**********" at bounding box center [77, 157] width 60 height 11
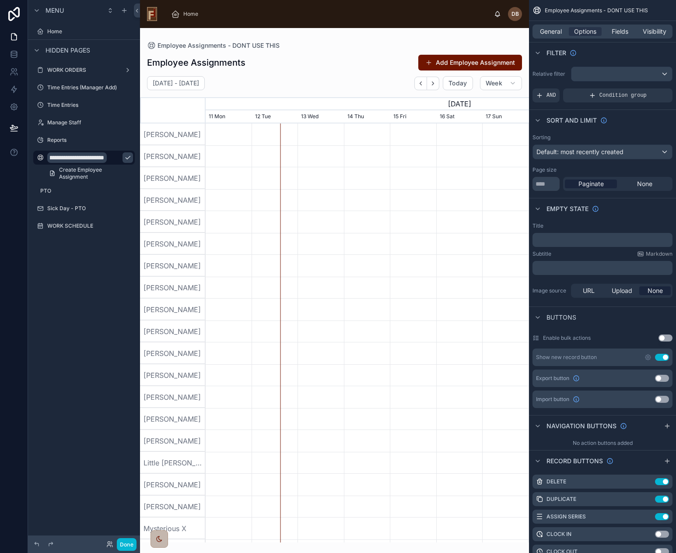
type input "**********"
click at [124, 155] on icon "scrollable content" at bounding box center [127, 157] width 7 height 7
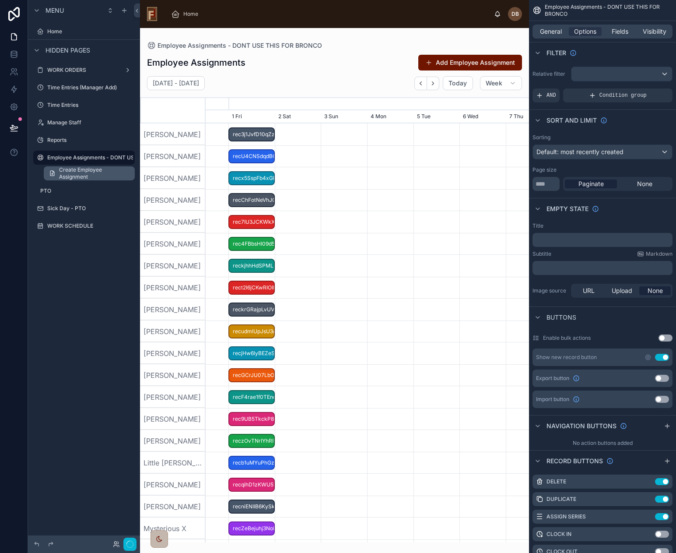
scroll to position [0, 485]
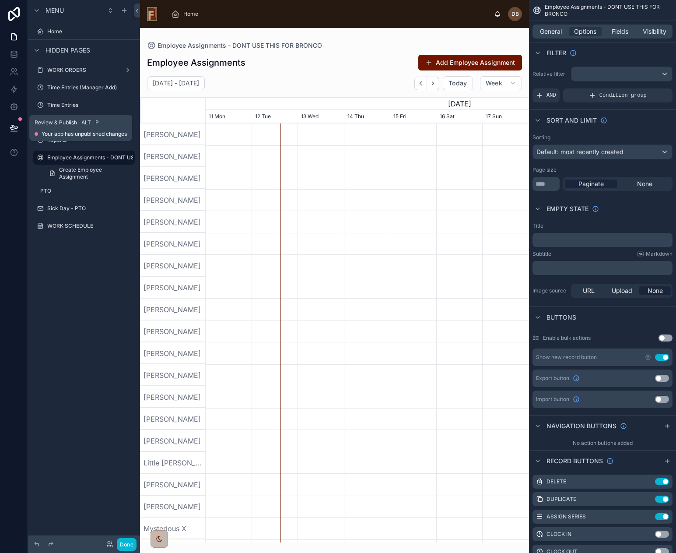
click at [14, 126] on icon at bounding box center [13, 127] width 7 height 4
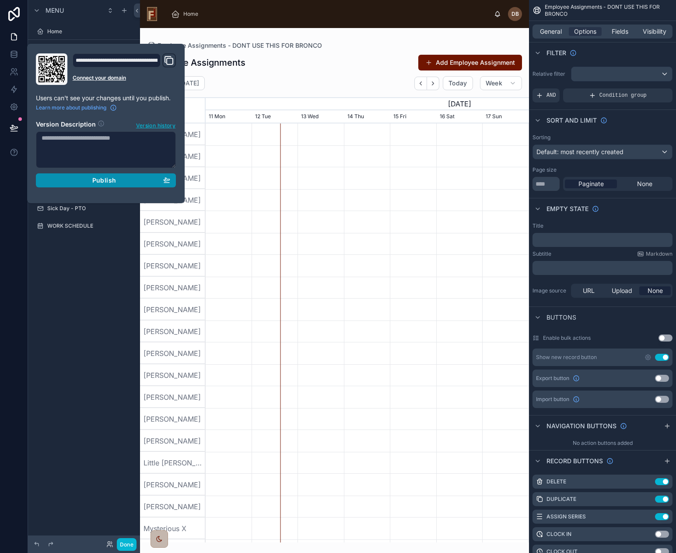
click at [100, 180] on span "Publish" at bounding box center [104, 180] width 24 height 8
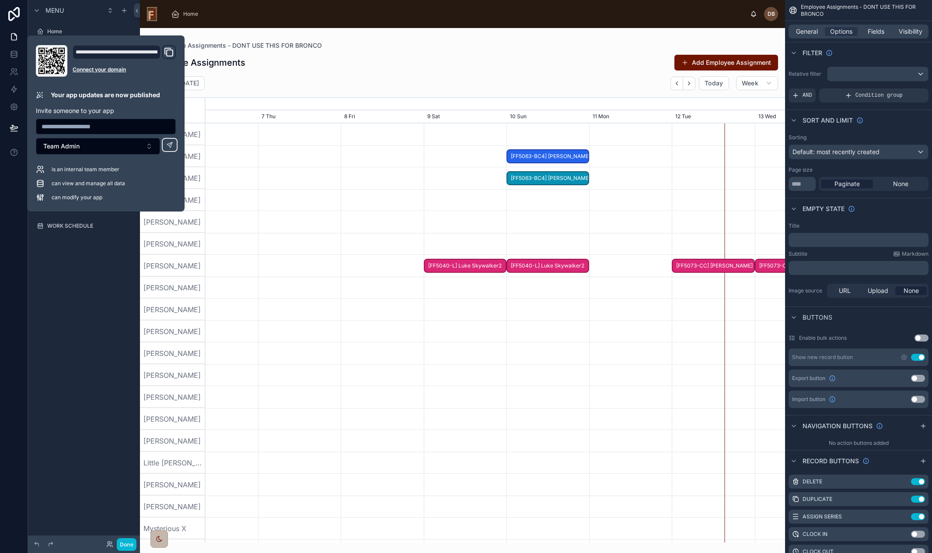
scroll to position [0, 870]
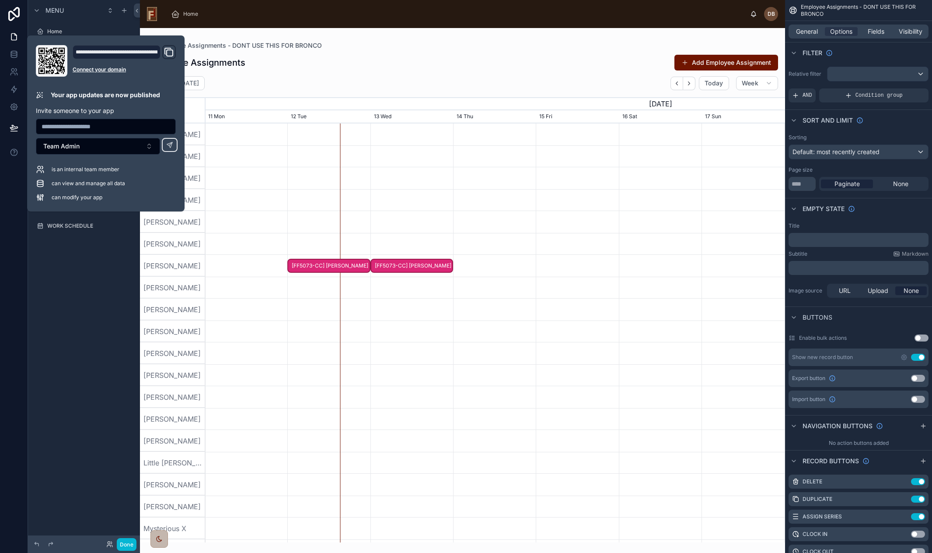
click at [394, 44] on div "Employee Assignments - DONT USE THIS FOR BRONCO" at bounding box center [462, 45] width 631 height 7
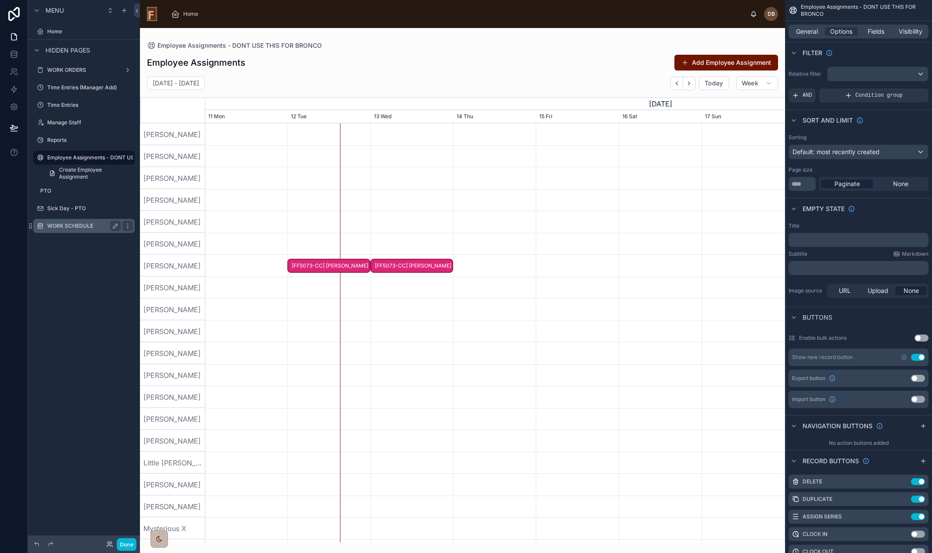
click at [66, 226] on label "WORK SCHEDULE" at bounding box center [82, 225] width 70 height 7
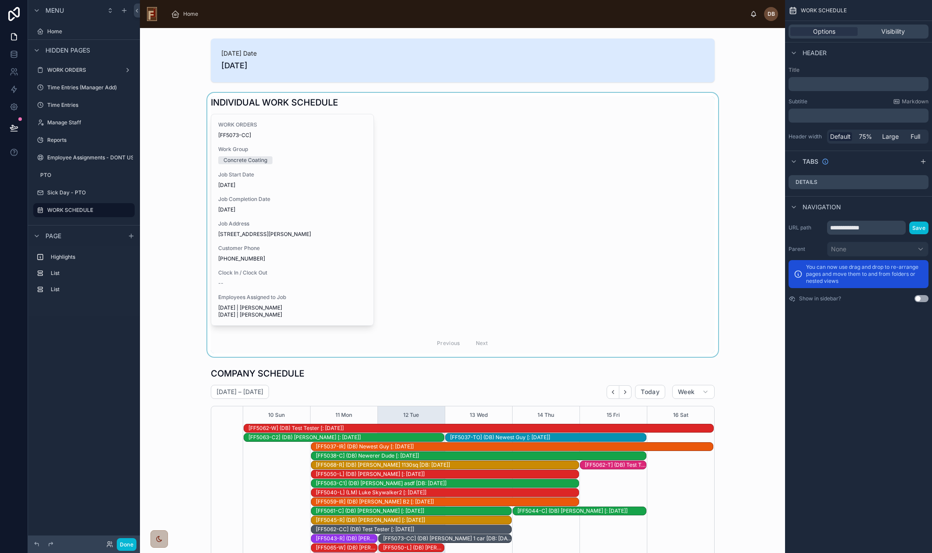
click at [479, 160] on div at bounding box center [462, 225] width 631 height 264
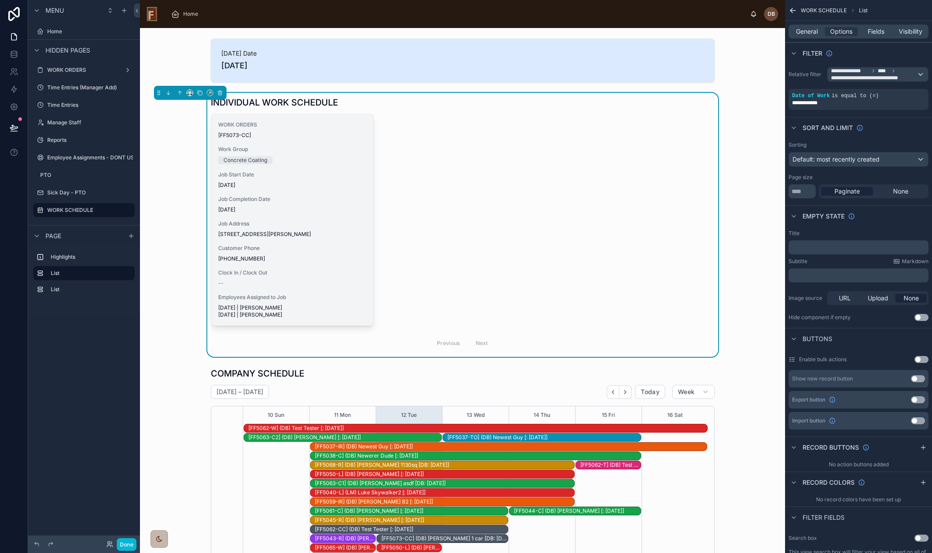
scroll to position [131, 0]
click at [280, 176] on span "Job Start Date" at bounding box center [292, 174] width 148 height 7
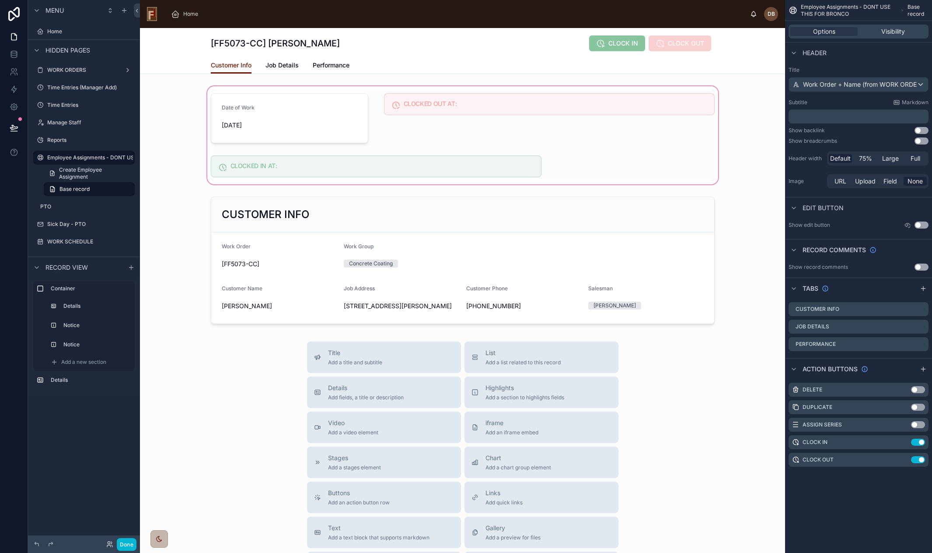
click at [422, 135] on div at bounding box center [462, 135] width 645 height 102
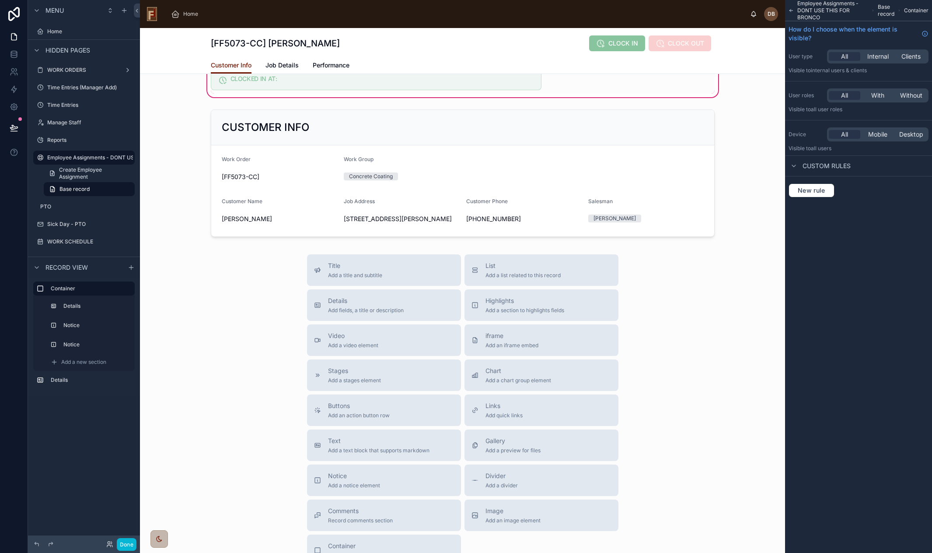
scroll to position [88, 0]
click at [386, 418] on div "Buttons Add an action button row" at bounding box center [384, 410] width 140 height 18
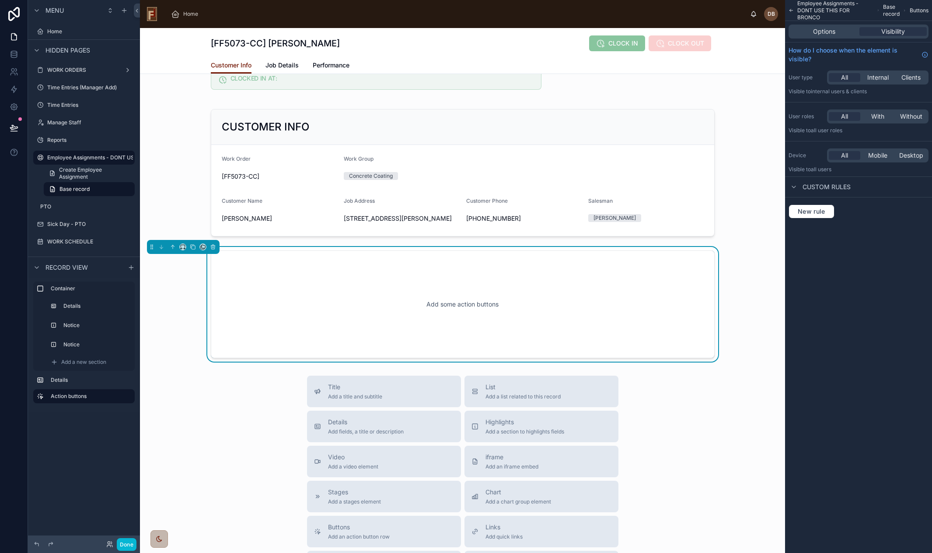
scroll to position [110, 0]
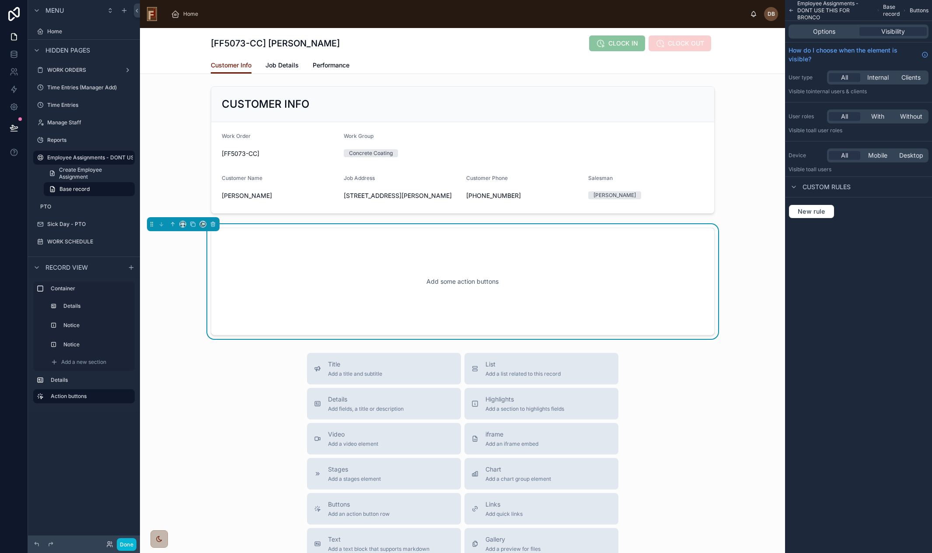
click at [535, 282] on div "Add some action buttons" at bounding box center [462, 281] width 475 height 79
click at [676, 31] on span "Options" at bounding box center [824, 31] width 22 height 9
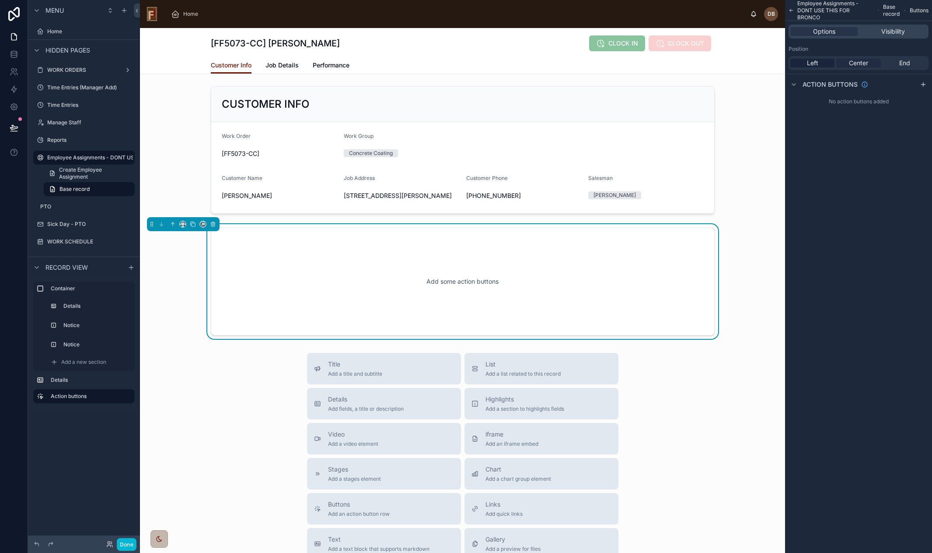
click at [676, 63] on span "Center" at bounding box center [858, 63] width 19 height 9
click at [676, 84] on icon "scrollable content" at bounding box center [924, 84] width 4 height 0
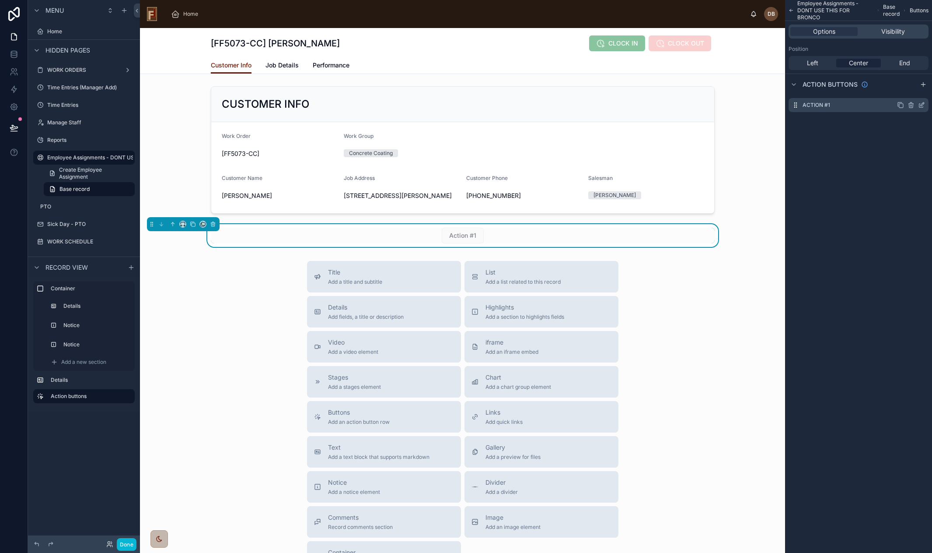
click at [676, 105] on icon "scrollable content" at bounding box center [921, 105] width 7 height 7
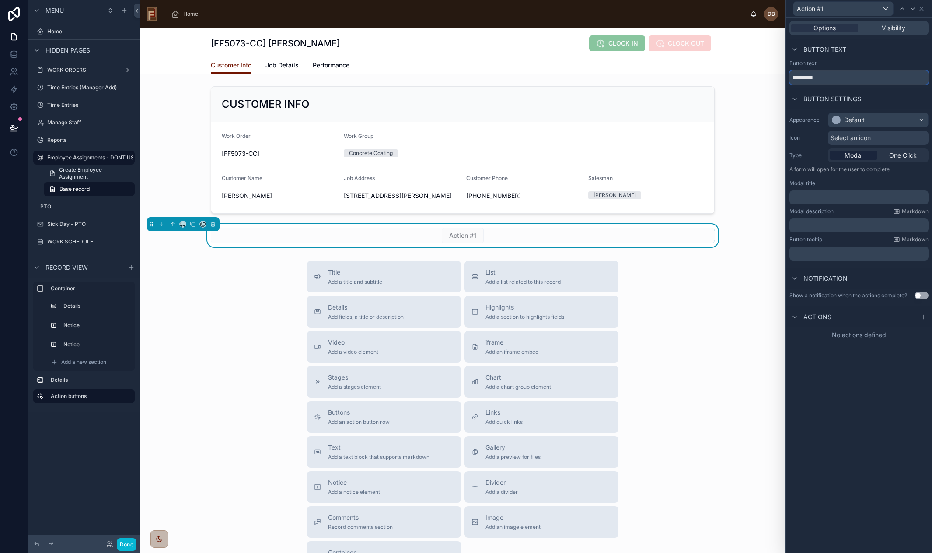
drag, startPoint x: 844, startPoint y: 74, endPoint x: 786, endPoint y: 77, distance: 57.8
click at [676, 77] on div "Button text *********" at bounding box center [859, 72] width 146 height 25
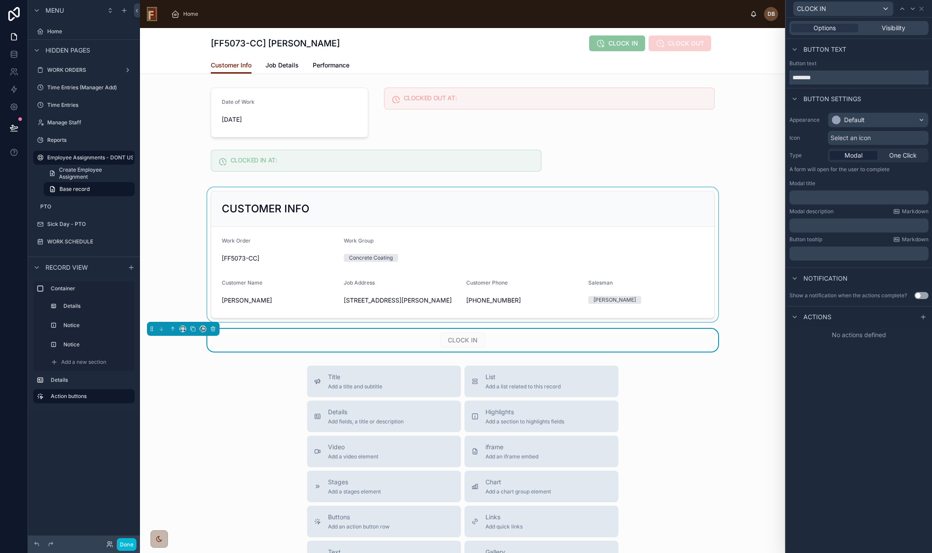
scroll to position [0, 0]
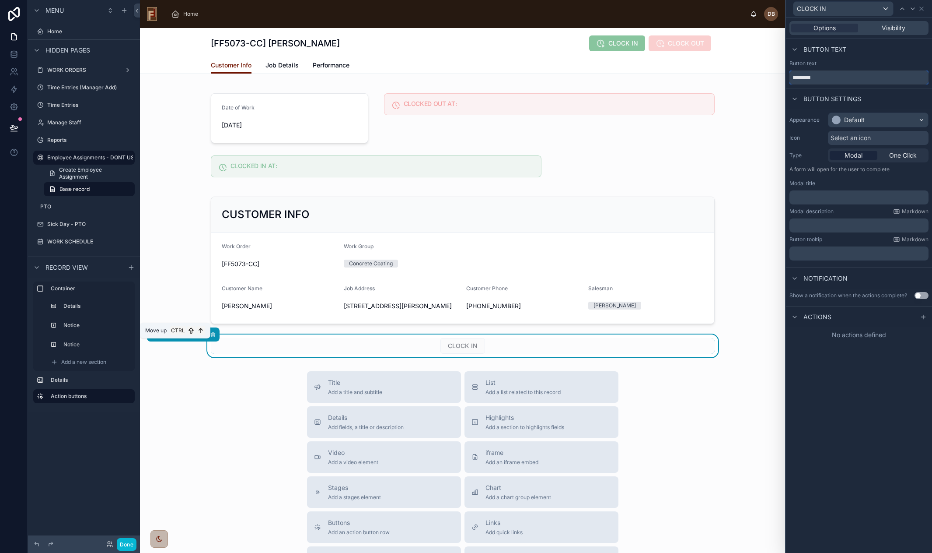
type input "********"
click at [173, 337] on icon at bounding box center [173, 334] width 6 height 6
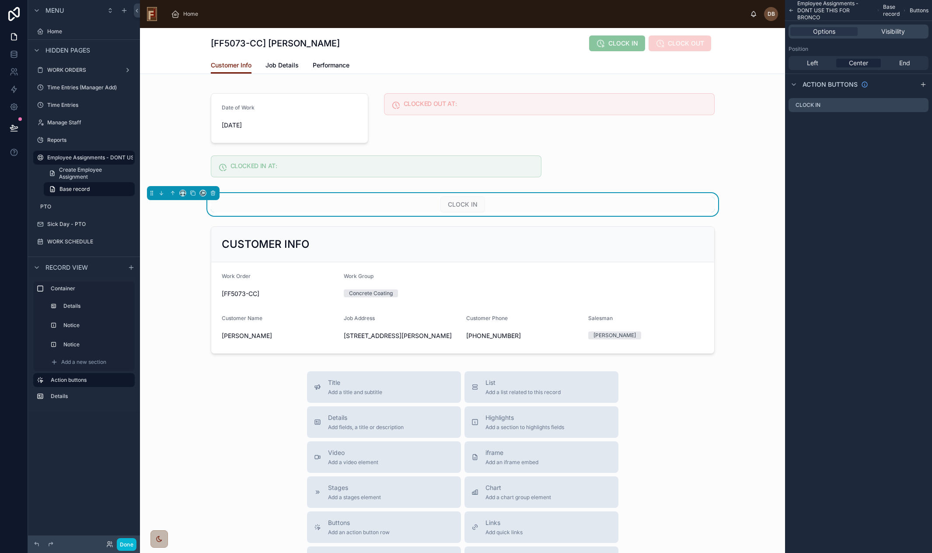
click at [371, 207] on div "CLOCK IN" at bounding box center [463, 204] width 504 height 16
click at [397, 290] on div at bounding box center [462, 290] width 645 height 134
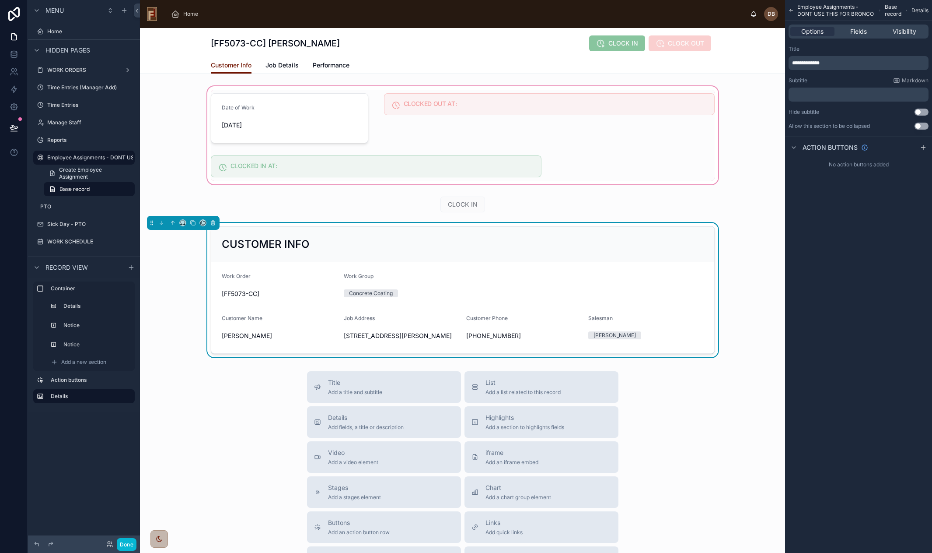
click at [259, 165] on div at bounding box center [462, 135] width 645 height 102
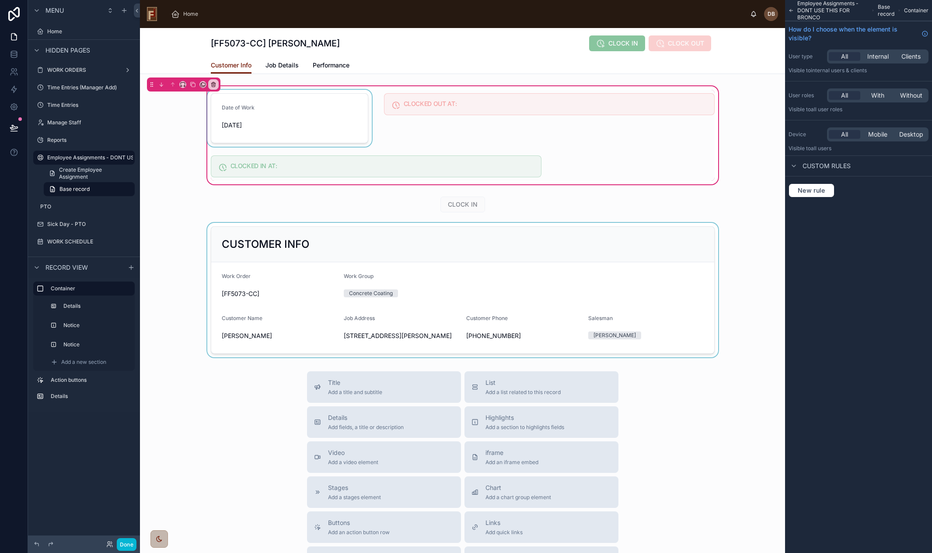
click at [273, 112] on div at bounding box center [290, 118] width 168 height 57
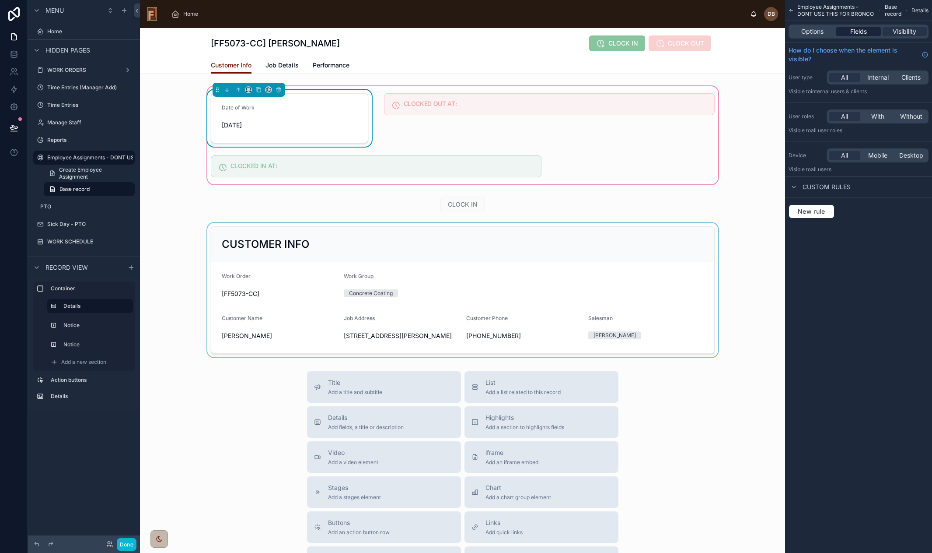
click at [676, 32] on span "Fields" at bounding box center [859, 31] width 17 height 9
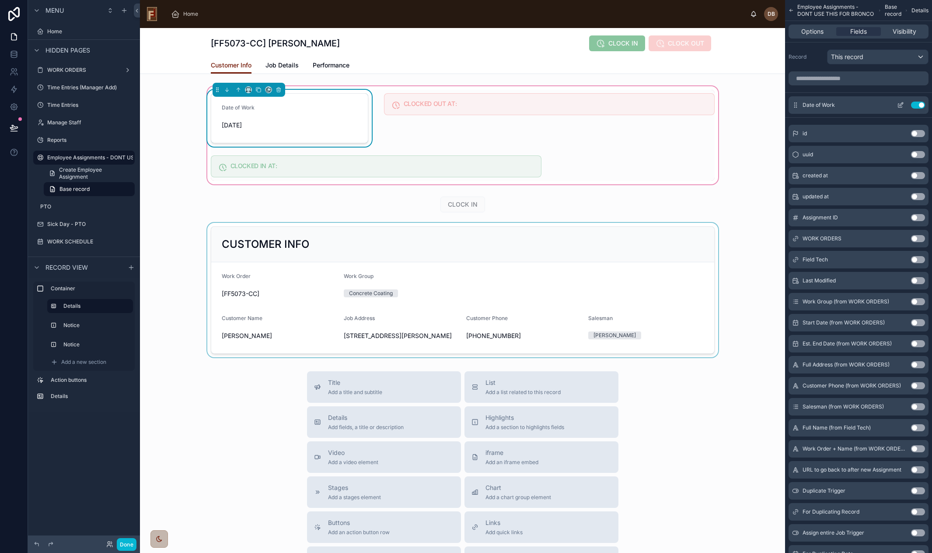
click at [676, 105] on icon "scrollable content" at bounding box center [902, 104] width 4 height 4
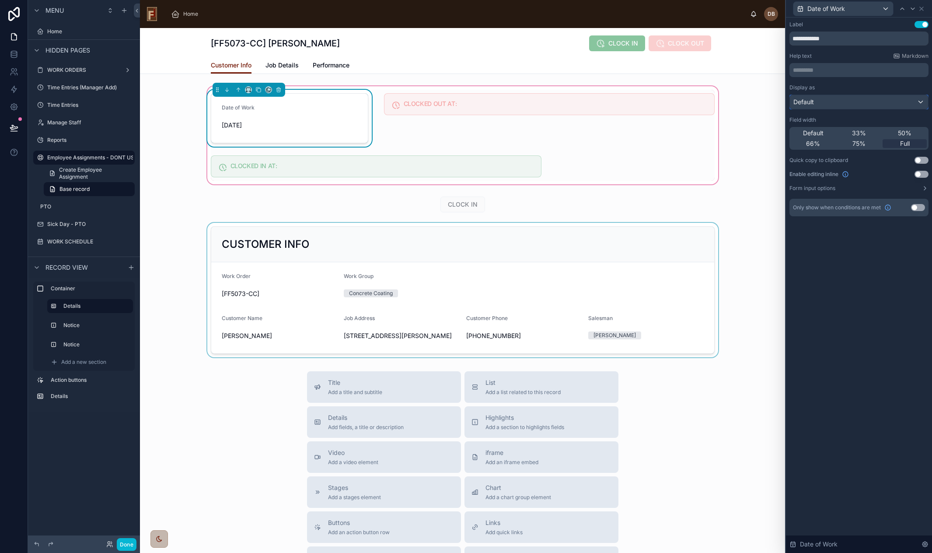
click at [676, 97] on div "Default" at bounding box center [859, 102] width 138 height 14
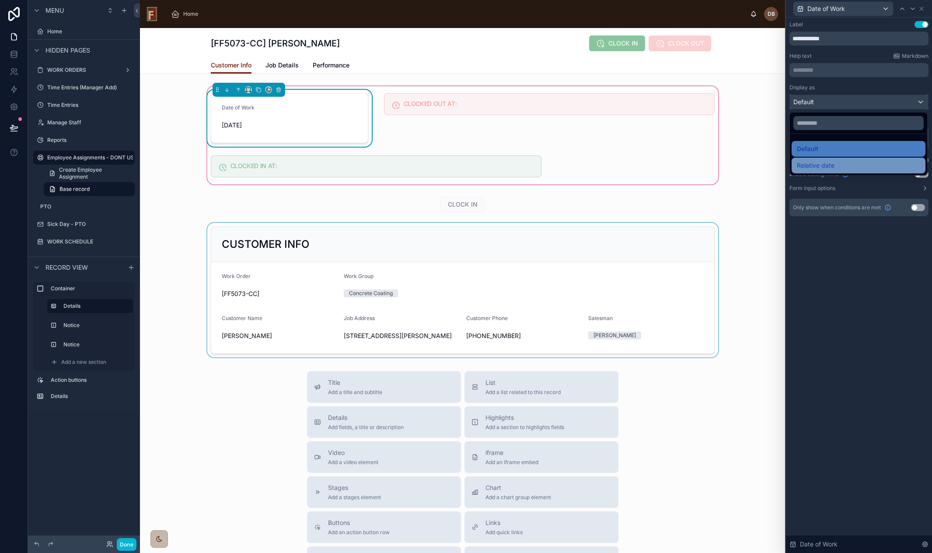
scroll to position [88, 0]
click at [421, 125] on div at bounding box center [549, 118] width 341 height 57
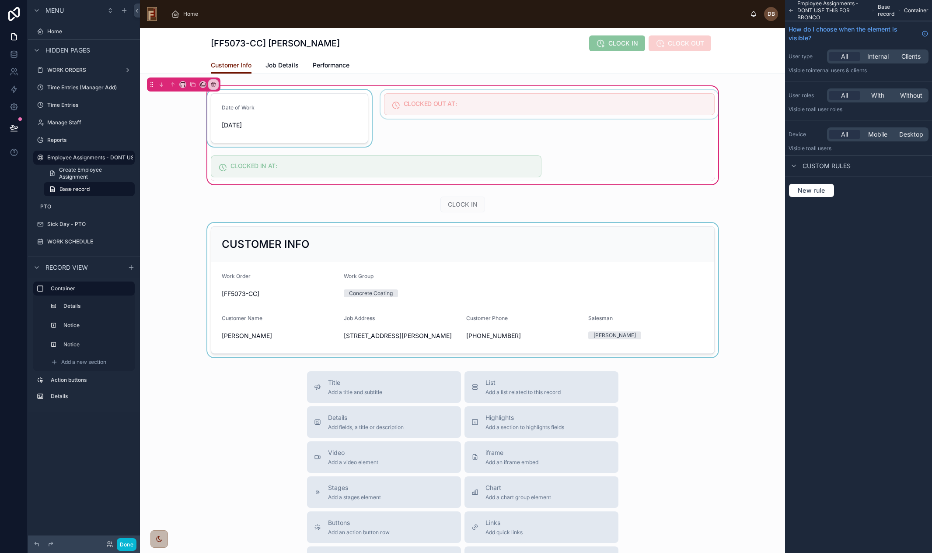
scroll to position [0, 0]
click at [179, 315] on div at bounding box center [462, 290] width 645 height 134
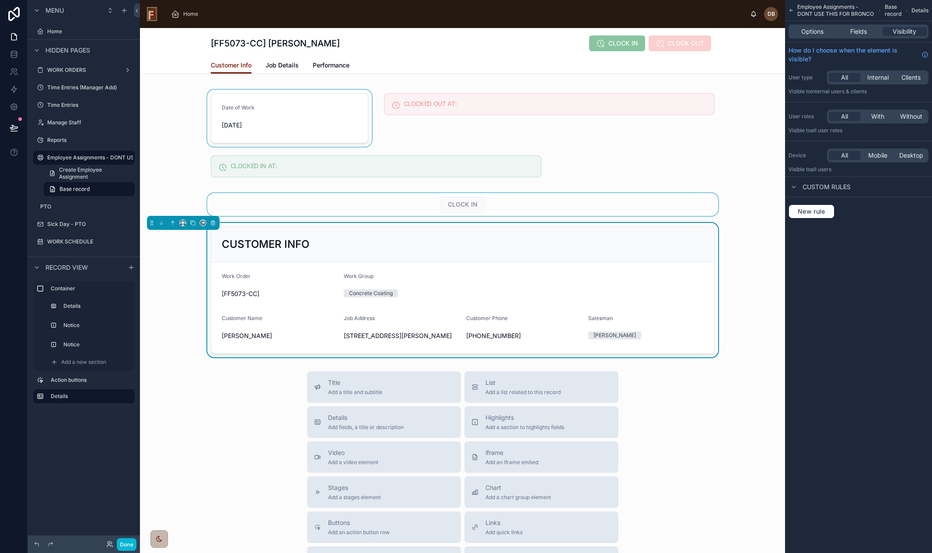
click at [365, 207] on div at bounding box center [462, 204] width 645 height 23
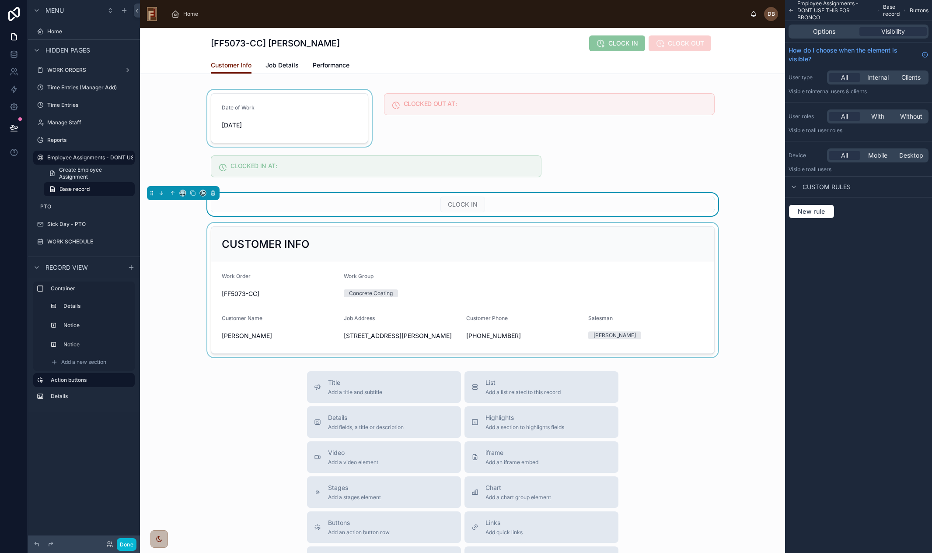
click at [533, 207] on div "CLOCK IN" at bounding box center [463, 204] width 504 height 16
click at [676, 30] on span "Options" at bounding box center [824, 31] width 22 height 9
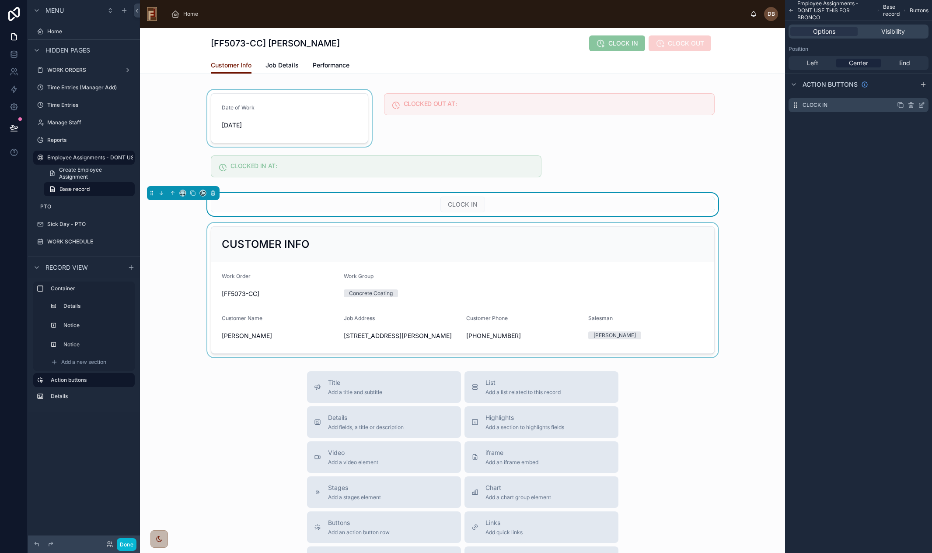
click at [676, 106] on icon "scrollable content" at bounding box center [923, 104] width 4 height 4
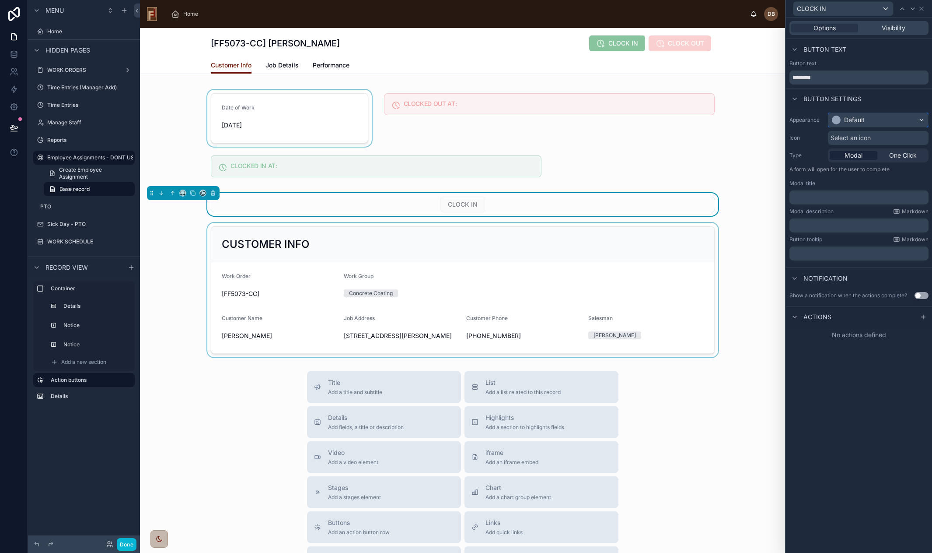
click at [676, 123] on div "Default" at bounding box center [879, 120] width 100 height 14
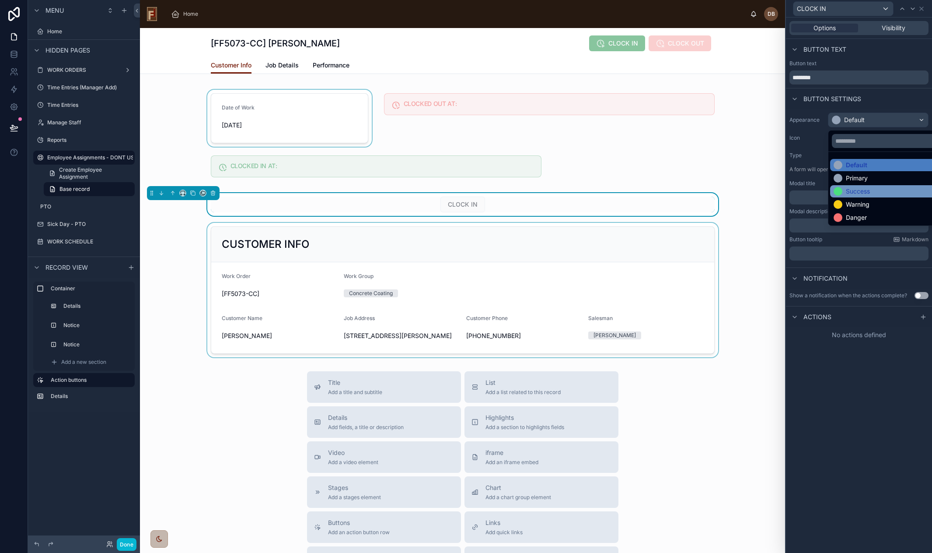
click at [676, 190] on div "Success" at bounding box center [858, 191] width 24 height 9
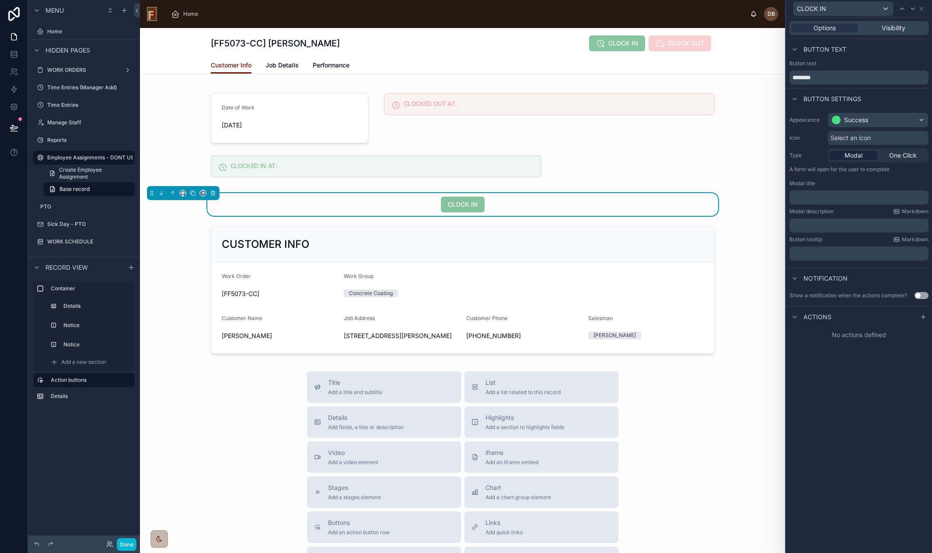
click at [676, 141] on div "Select an icon" at bounding box center [878, 138] width 101 height 14
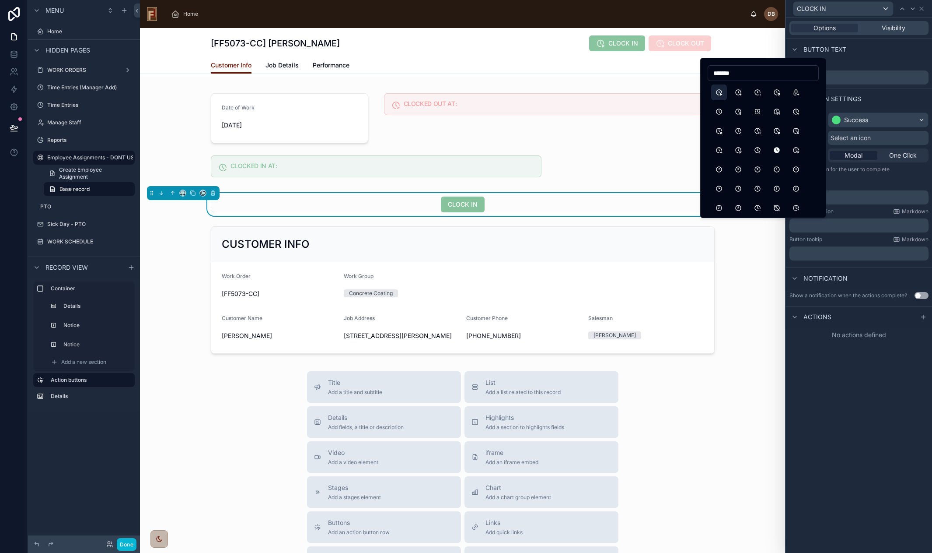
type input "*******"
click at [676, 91] on button "ClockPlay" at bounding box center [719, 92] width 16 height 16
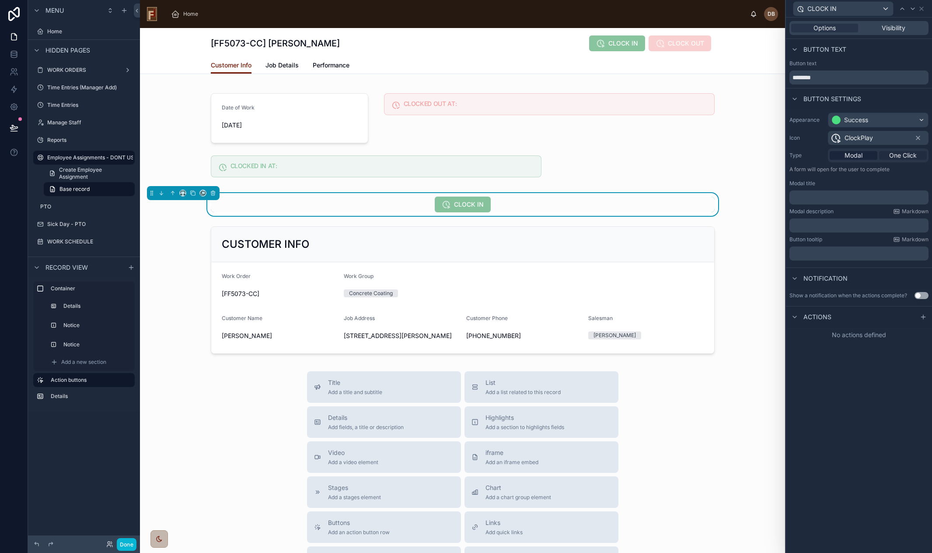
drag, startPoint x: 904, startPoint y: 154, endPoint x: 907, endPoint y: 159, distance: 6.0
click at [676, 154] on span "One Click" at bounding box center [904, 155] width 28 height 9
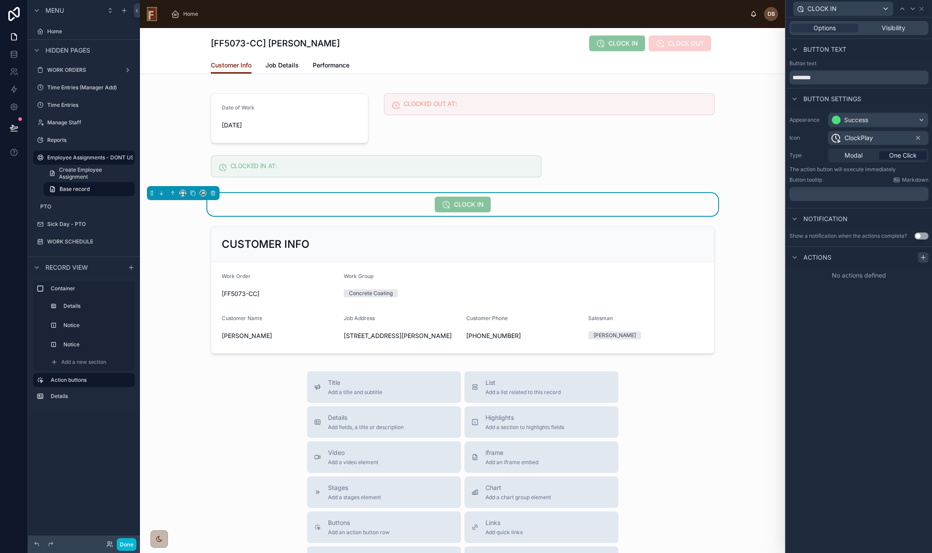
click at [676, 256] on icon at bounding box center [923, 257] width 7 height 7
click at [676, 294] on div "Select a type" at bounding box center [859, 292] width 131 height 14
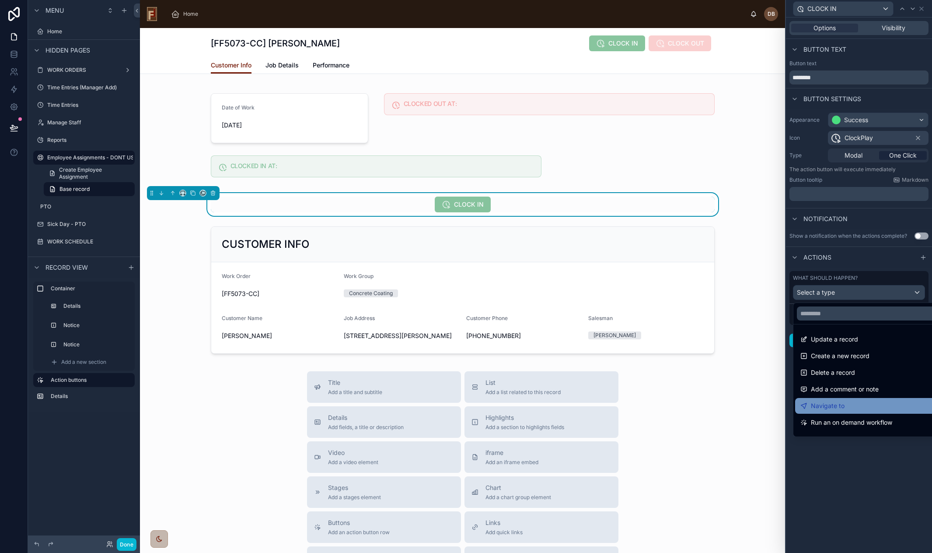
click at [676, 411] on div "Navigate to" at bounding box center [870, 406] width 148 height 16
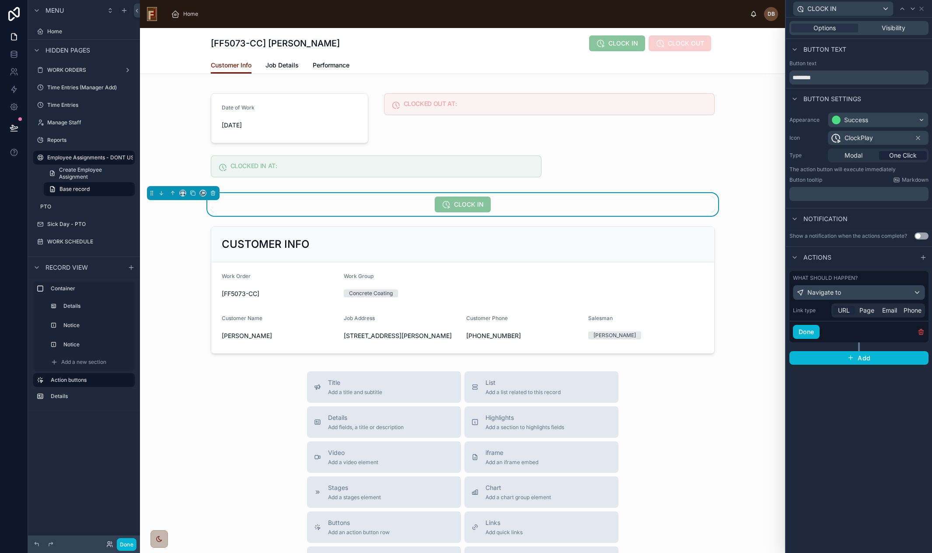
click at [676, 309] on span "URL" at bounding box center [844, 310] width 12 height 9
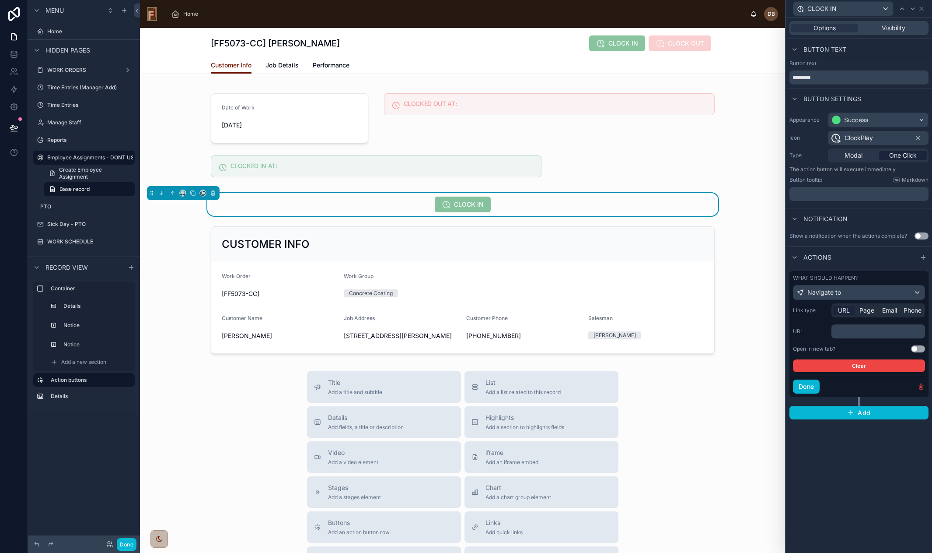
click at [676, 333] on p "﻿" at bounding box center [879, 331] width 88 height 9
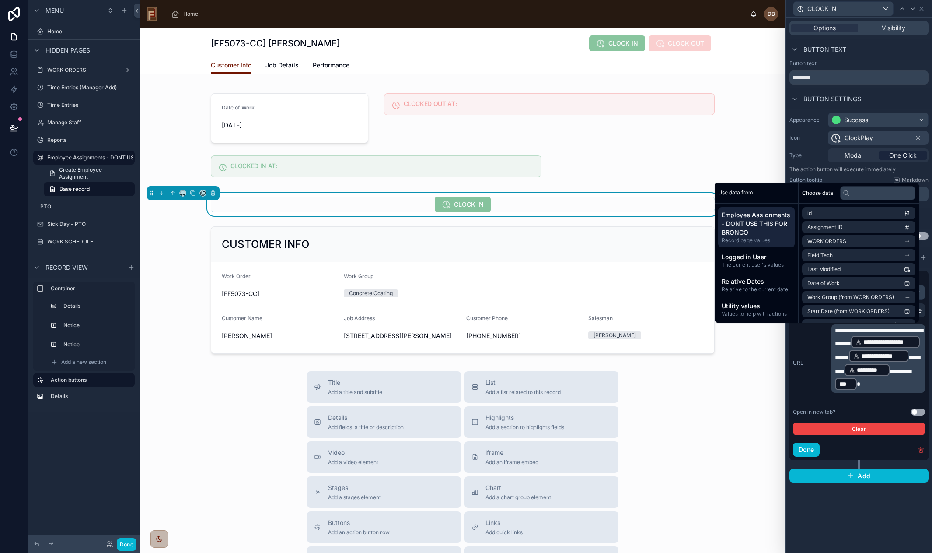
click at [676, 344] on div "**********" at bounding box center [859, 362] width 132 height 77
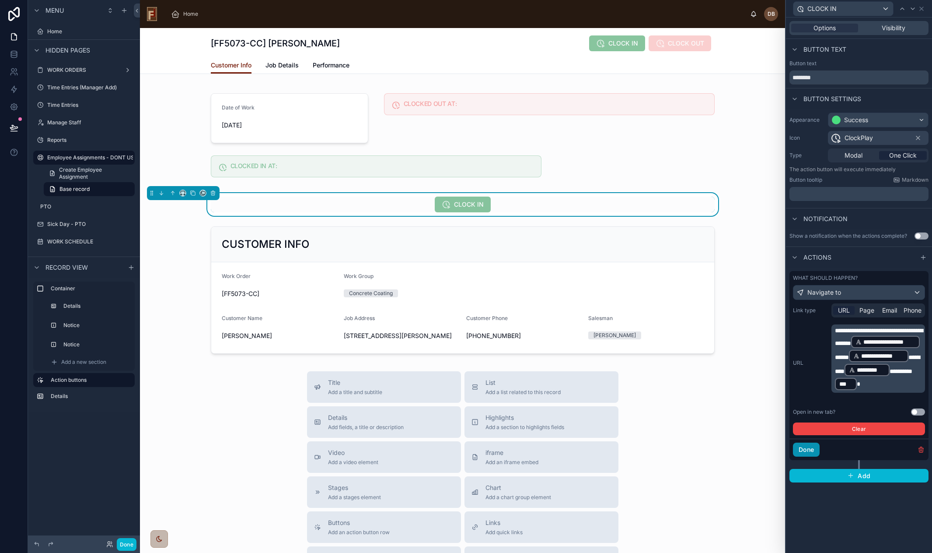
click at [676, 447] on button "Done" at bounding box center [806, 449] width 27 height 14
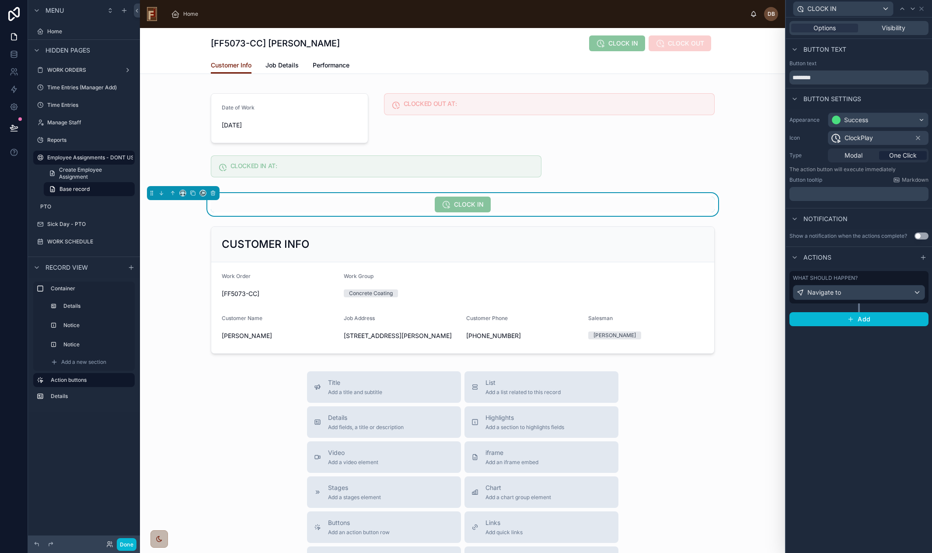
click at [544, 206] on div "CLOCK IN" at bounding box center [463, 204] width 504 height 16
click at [676, 25] on span "Visibility" at bounding box center [894, 28] width 24 height 9
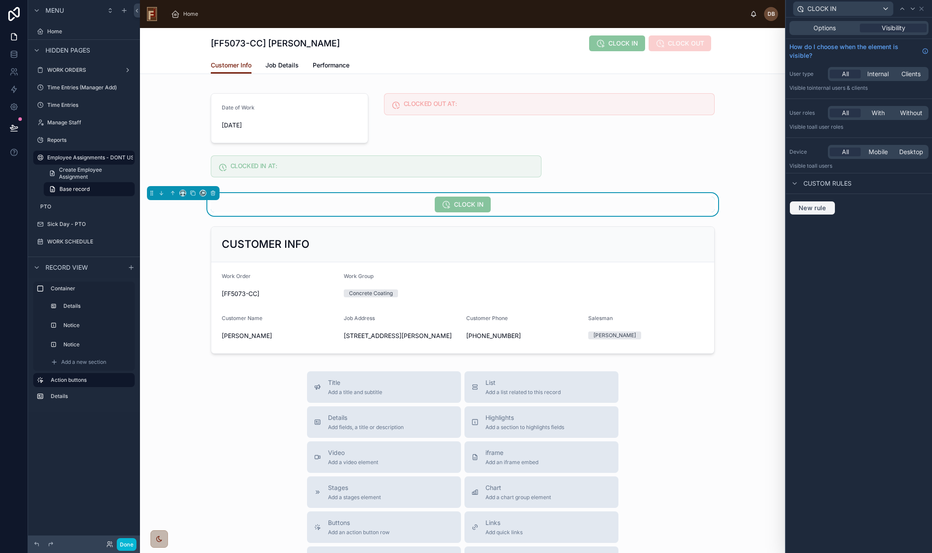
click at [676, 206] on span "New rule" at bounding box center [813, 208] width 35 height 8
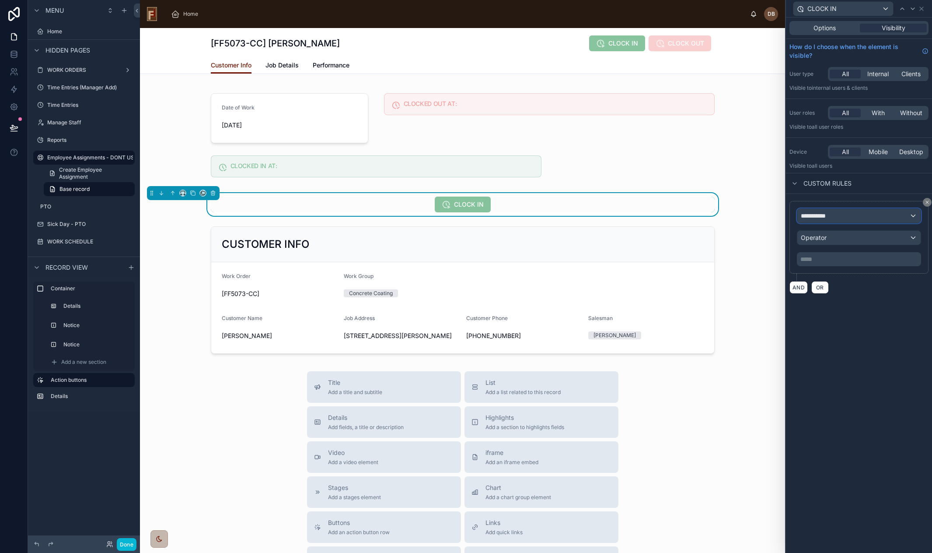
click at [676, 215] on div "**********" at bounding box center [859, 216] width 123 height 14
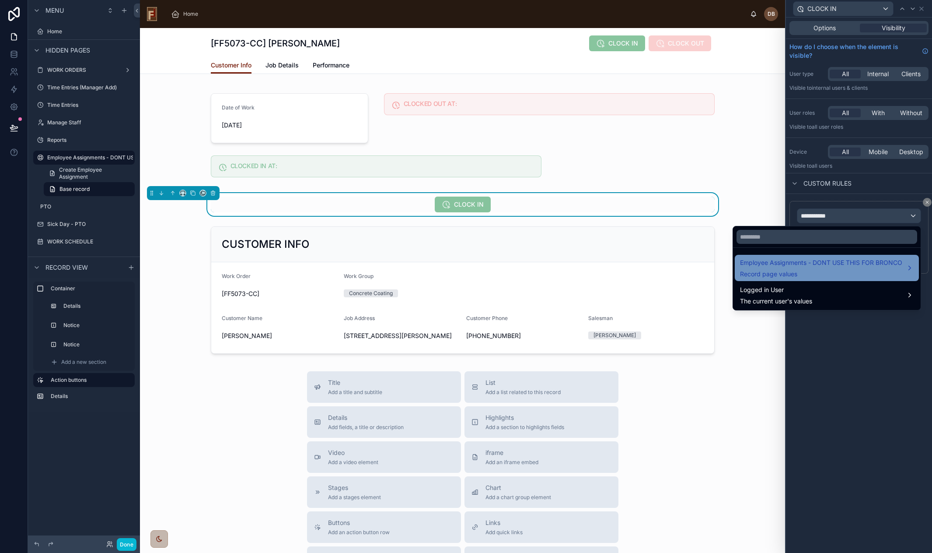
click at [676, 263] on span "Employee Assignments - DONT USE THIS FOR BRONCO" at bounding box center [821, 262] width 162 height 11
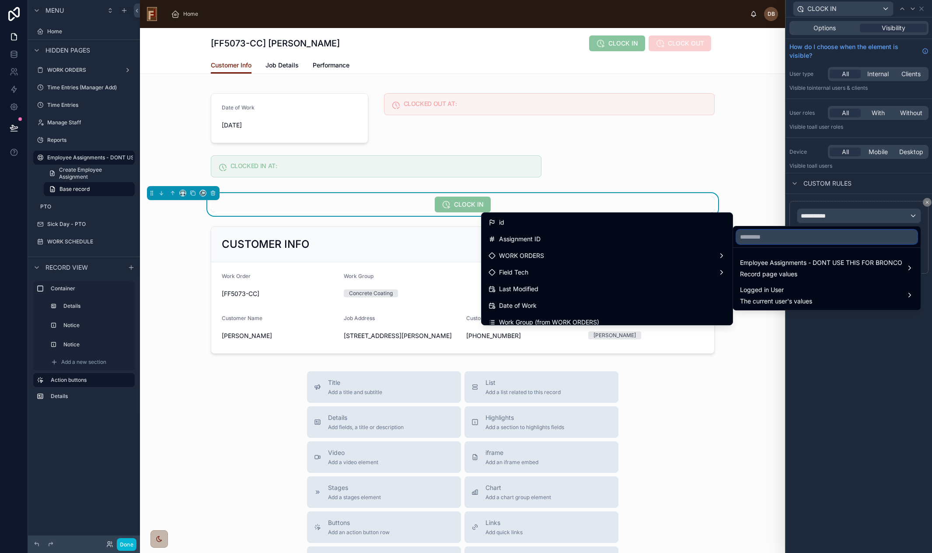
click at [676, 235] on input "text" at bounding box center [827, 237] width 181 height 14
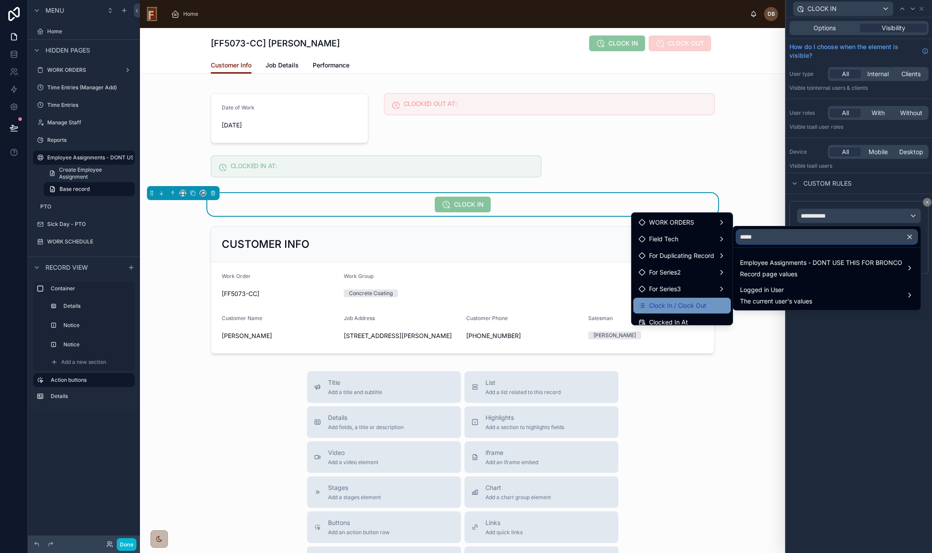
type input "*****"
click at [674, 309] on span "Clock In / Clock Out" at bounding box center [677, 305] width 57 height 11
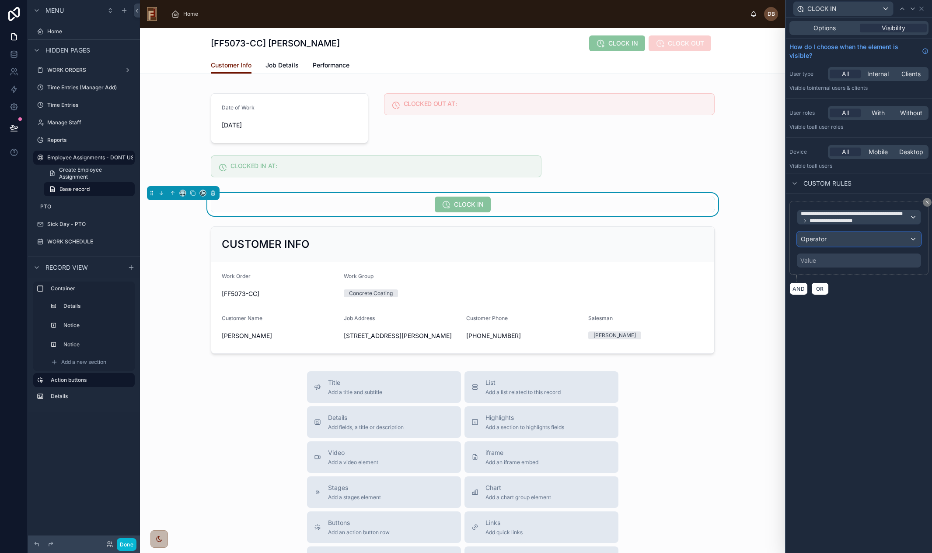
click at [676, 238] on div "Operator" at bounding box center [859, 239] width 123 height 14
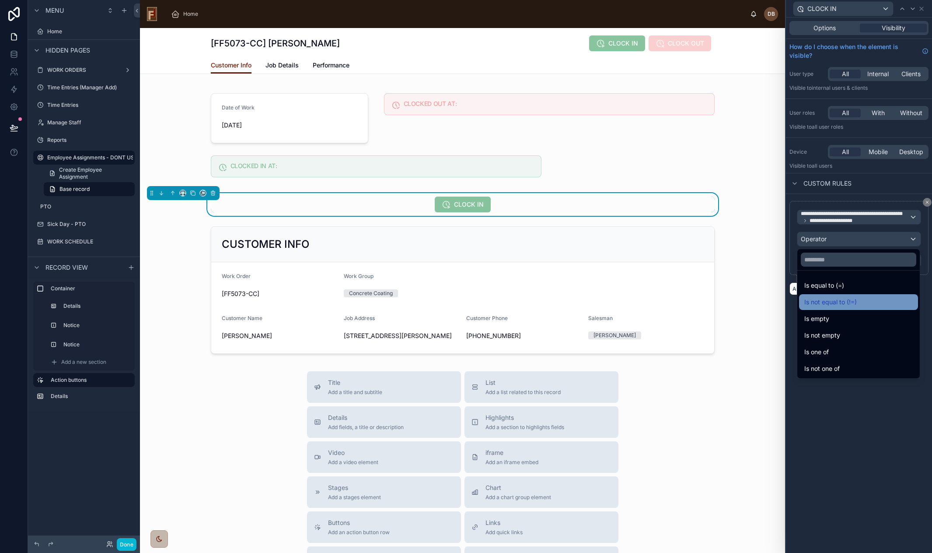
drag, startPoint x: 862, startPoint y: 300, endPoint x: 857, endPoint y: 295, distance: 6.8
click at [676, 299] on div "Is not equal to (!=)" at bounding box center [859, 302] width 109 height 11
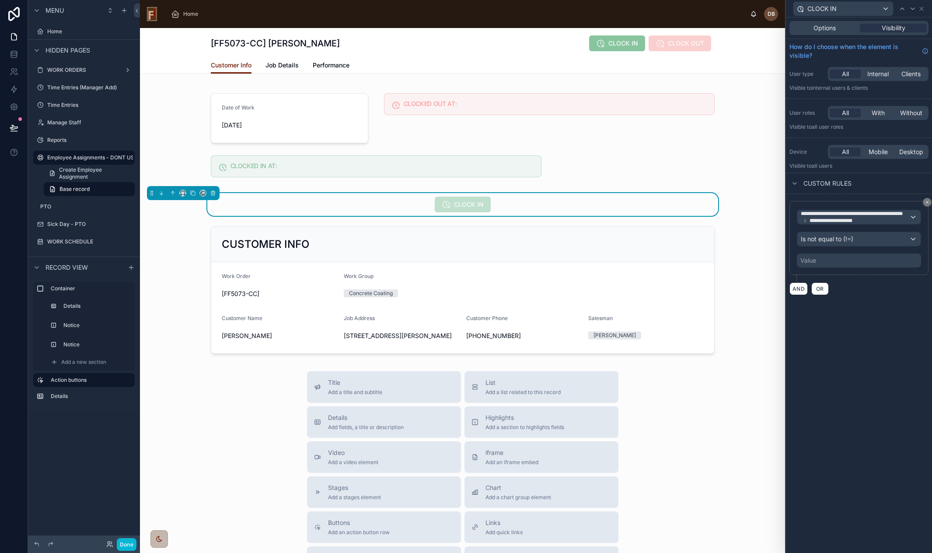
click at [676, 263] on div "Value" at bounding box center [859, 260] width 124 height 14
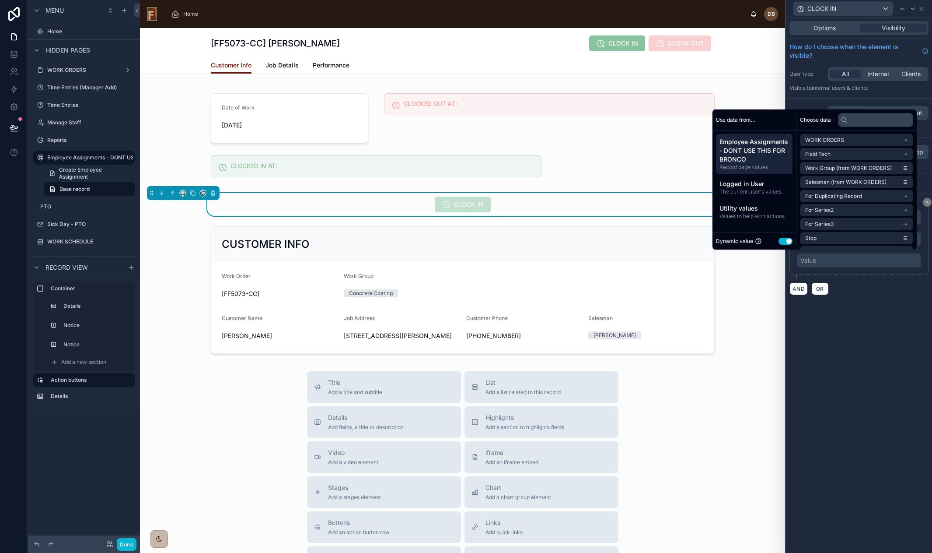
click at [676, 239] on button "Use setting" at bounding box center [786, 241] width 14 height 7
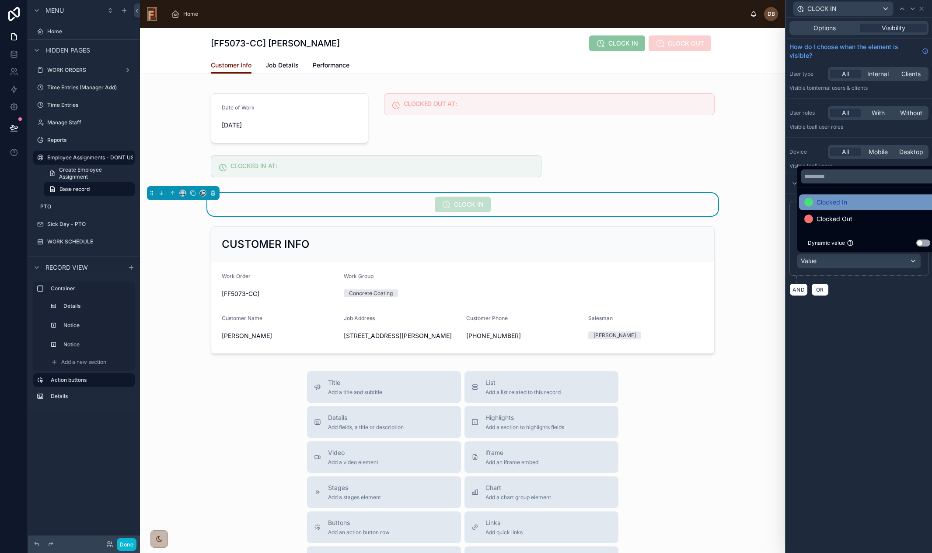
click at [676, 200] on div "Clocked In" at bounding box center [870, 202] width 130 height 11
click at [676, 287] on button "AND" at bounding box center [799, 289] width 18 height 13
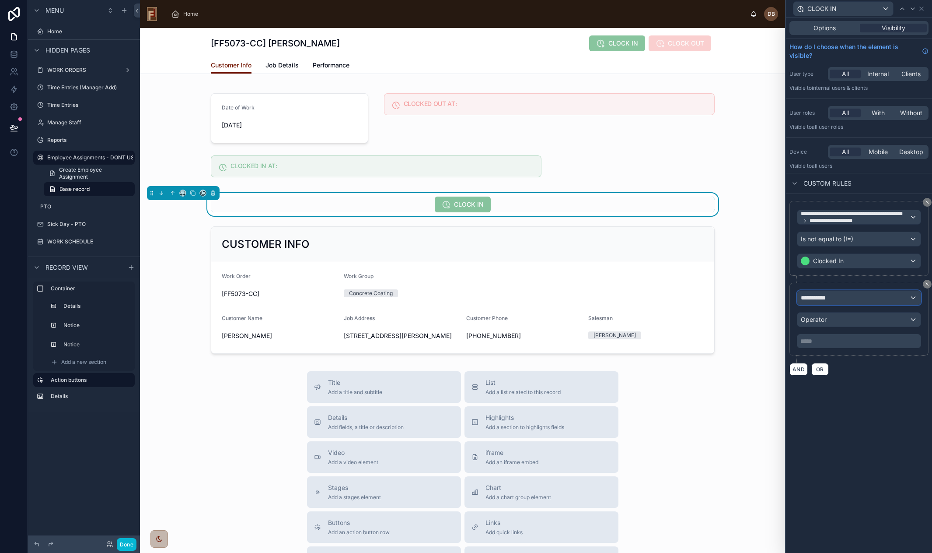
click at [676, 295] on div "**********" at bounding box center [859, 298] width 123 height 14
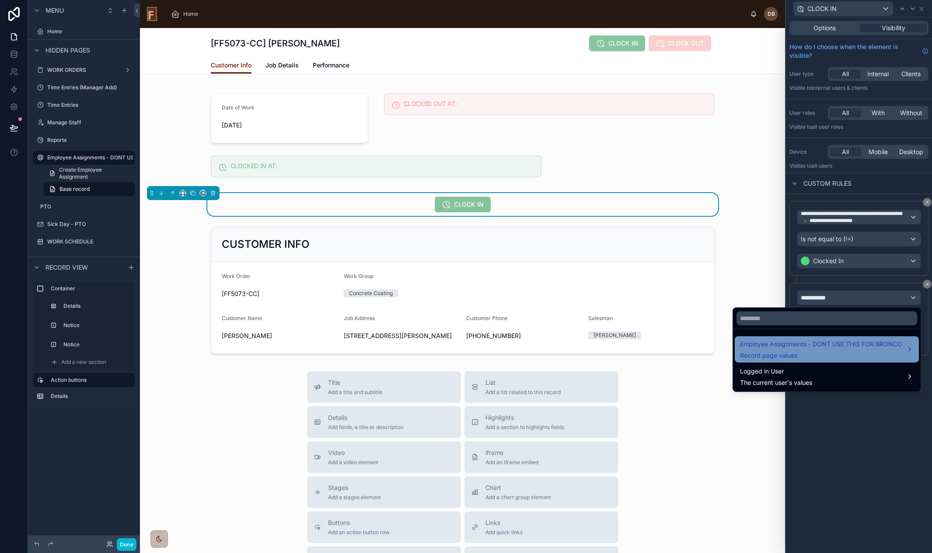
click at [676, 343] on span "Employee Assignments - DONT USE THIS FOR BRONCO" at bounding box center [821, 344] width 162 height 11
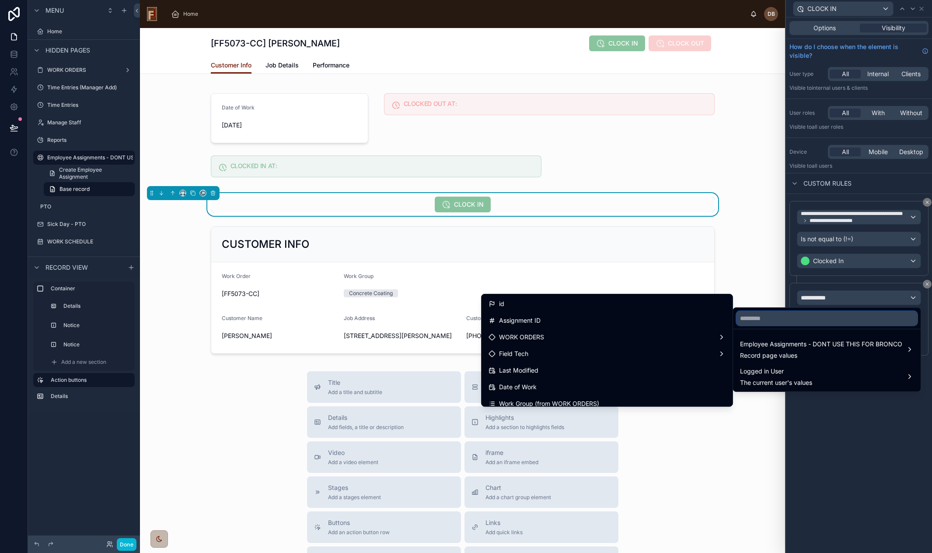
click at [676, 319] on input "text" at bounding box center [827, 318] width 181 height 14
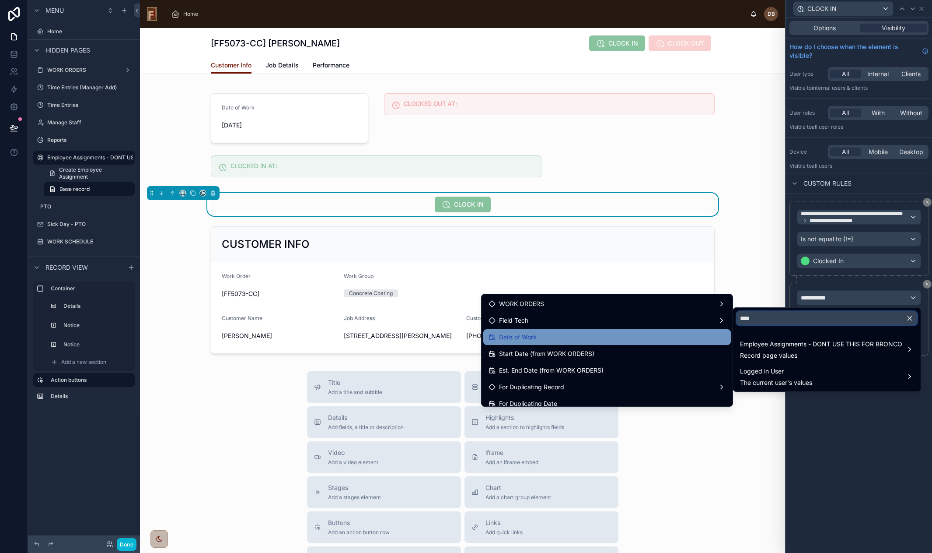
type input "****"
click at [607, 339] on div "Date of Work" at bounding box center [607, 337] width 237 height 11
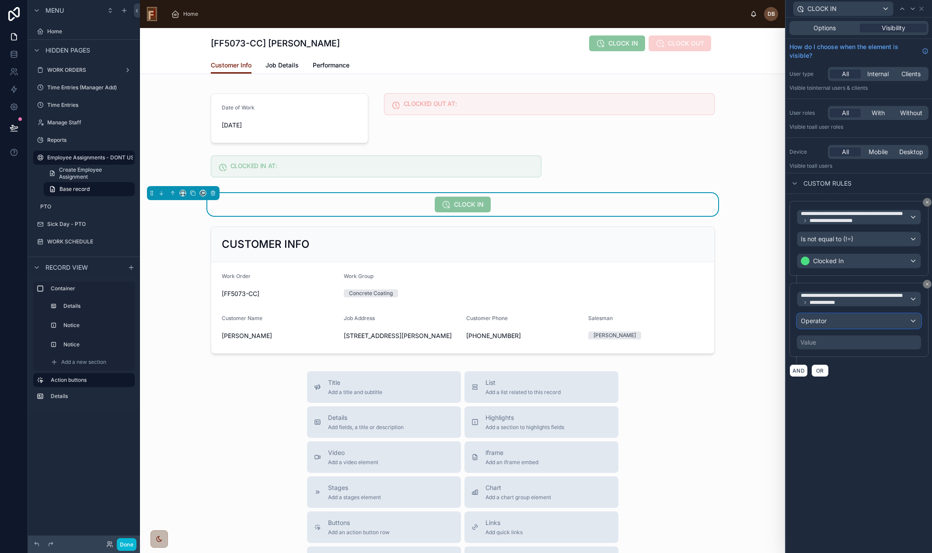
click at [676, 322] on div "Operator" at bounding box center [859, 321] width 123 height 14
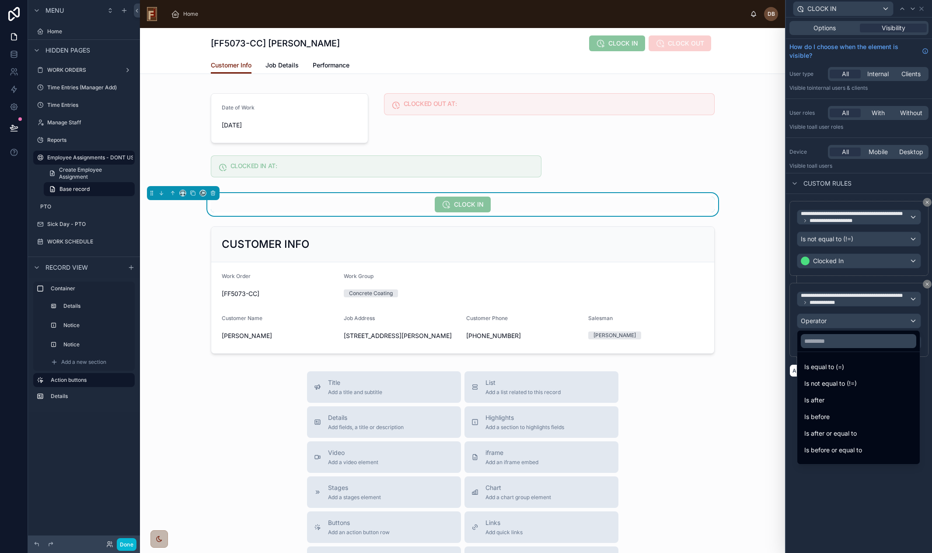
click at [676, 367] on div "Is equal to (=)" at bounding box center [859, 366] width 109 height 11
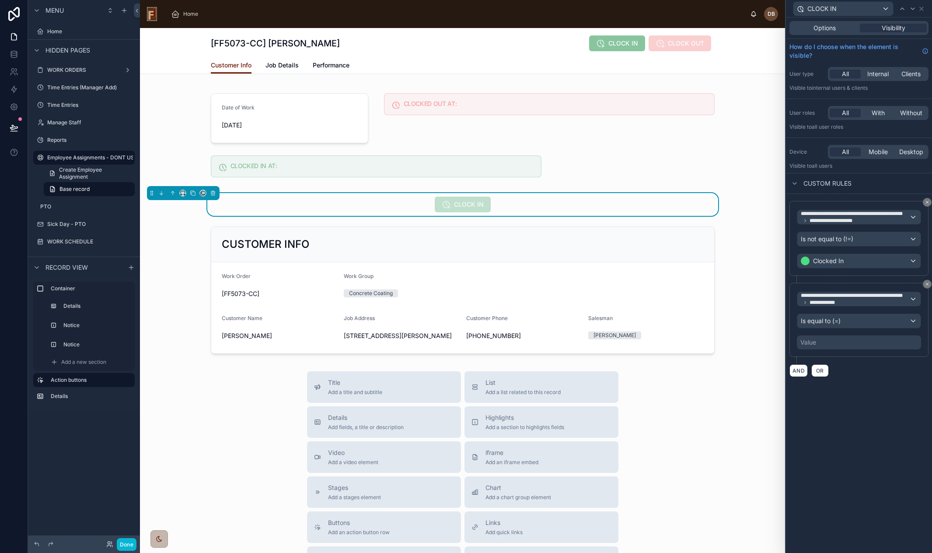
click at [676, 341] on div "Value" at bounding box center [859, 342] width 124 height 14
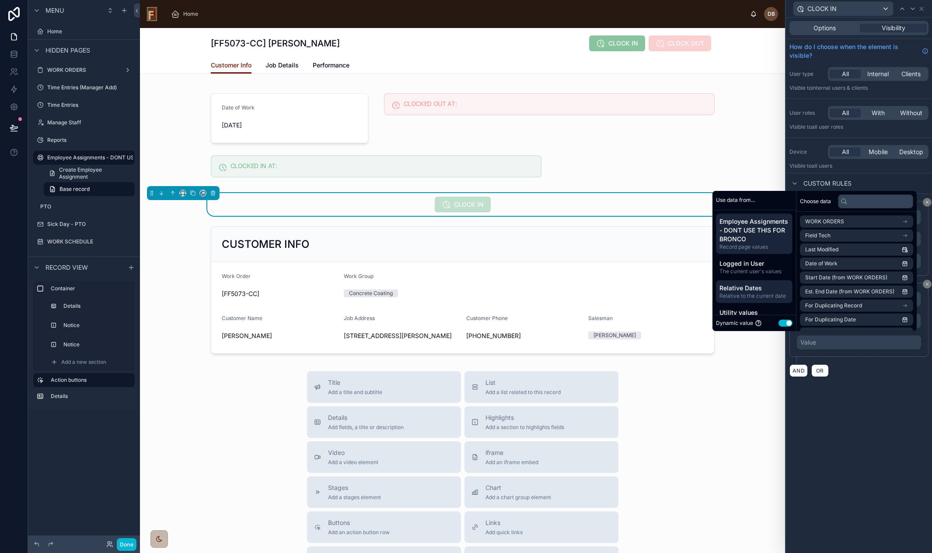
click at [676, 295] on span "Relative to the current date" at bounding box center [755, 295] width 70 height 7
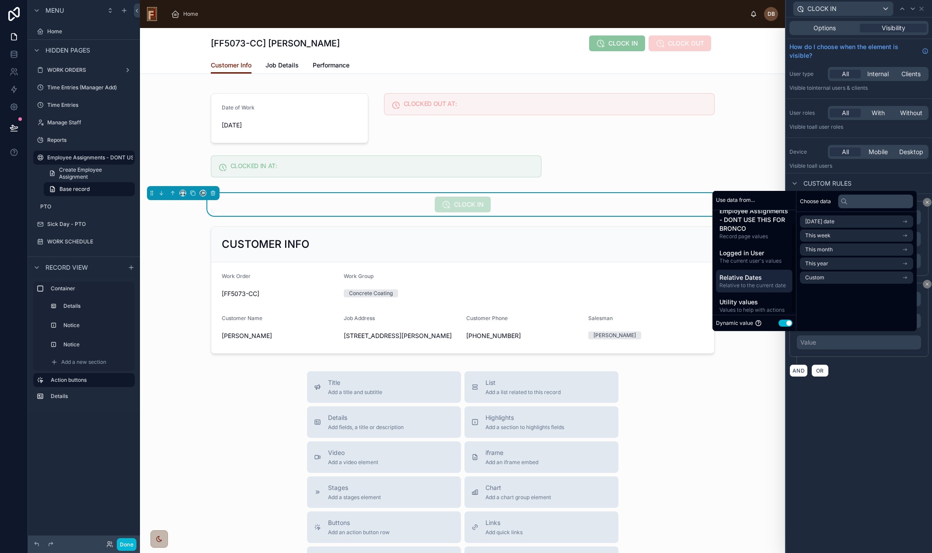
scroll to position [16, 0]
click at [676, 223] on li "Today's date" at bounding box center [856, 221] width 113 height 12
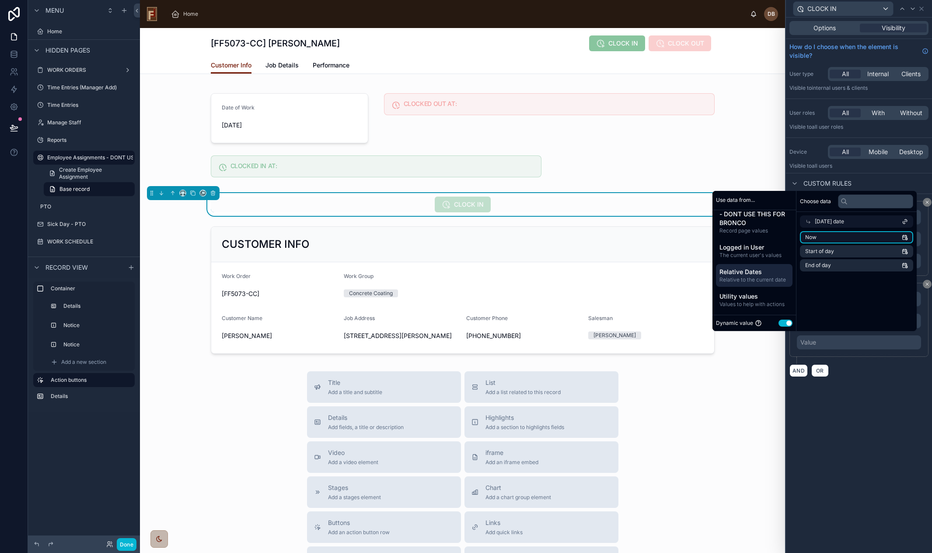
click at [676, 238] on li "Now" at bounding box center [856, 237] width 113 height 12
click at [676, 397] on div "**********" at bounding box center [859, 285] width 146 height 535
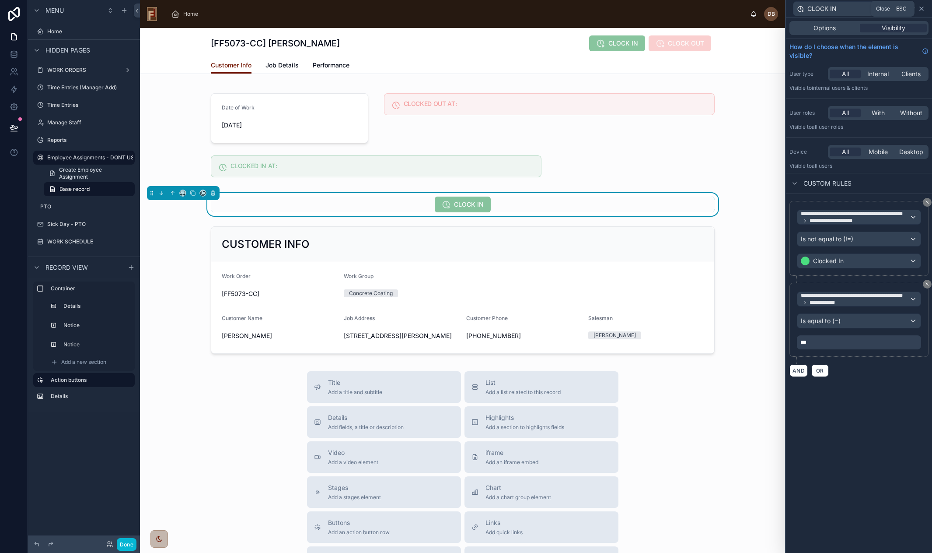
click at [676, 8] on icon at bounding box center [921, 8] width 7 height 7
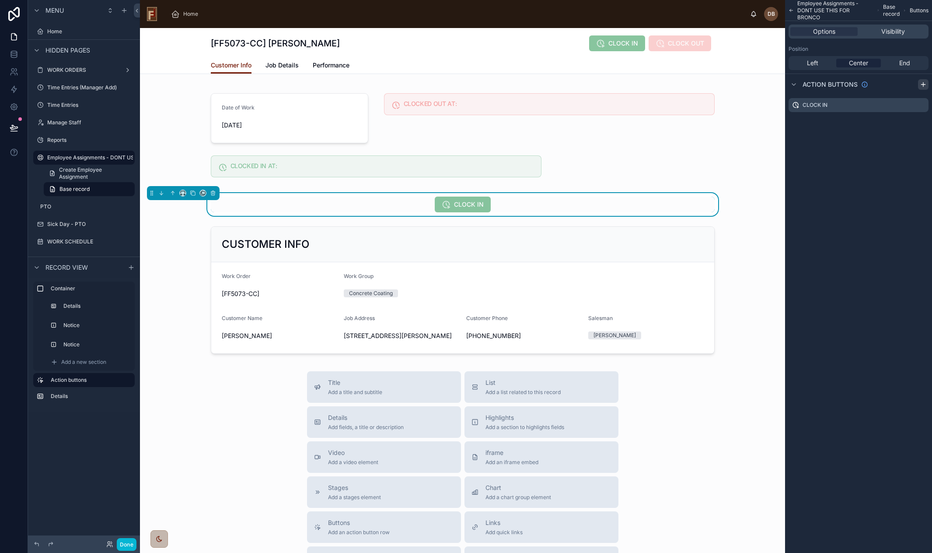
click at [676, 84] on icon "scrollable content" at bounding box center [923, 84] width 7 height 7
click at [676, 121] on icon "scrollable content" at bounding box center [923, 122] width 4 height 4
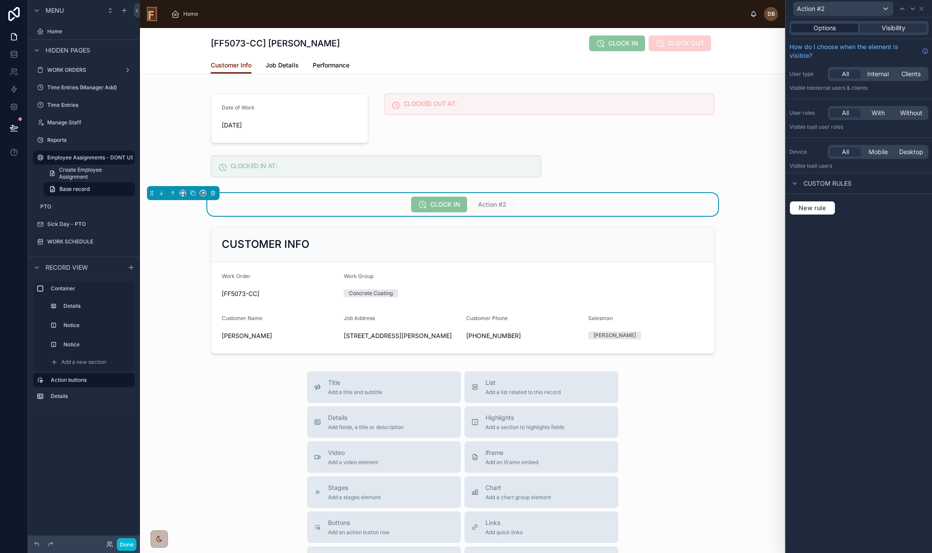
click at [676, 27] on span "Options" at bounding box center [825, 28] width 22 height 9
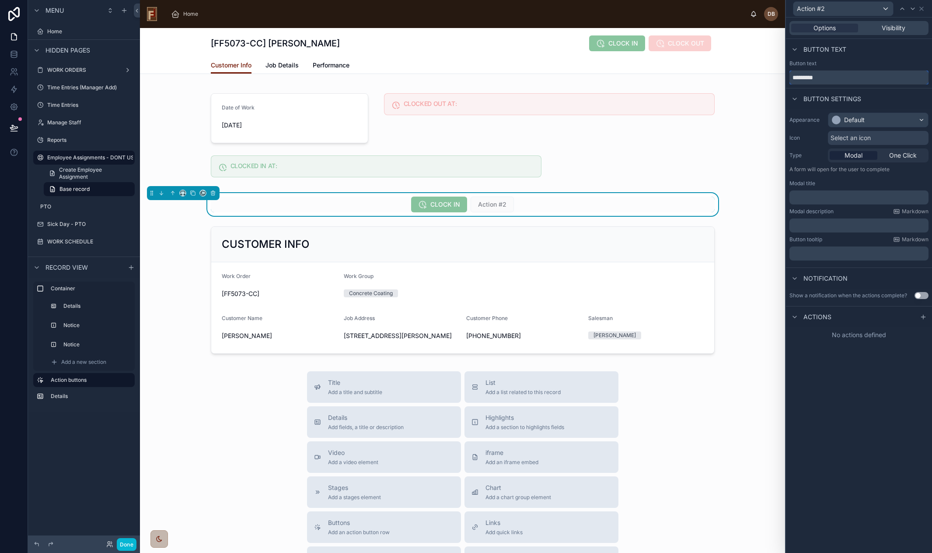
drag, startPoint x: 845, startPoint y: 75, endPoint x: 780, endPoint y: 77, distance: 64.4
click at [676, 77] on div "Action #2 Options Visibility Button text Button text ********* Button settings …" at bounding box center [466, 276] width 932 height 553
type input "*********"
click at [676, 123] on div "Default" at bounding box center [855, 120] width 21 height 9
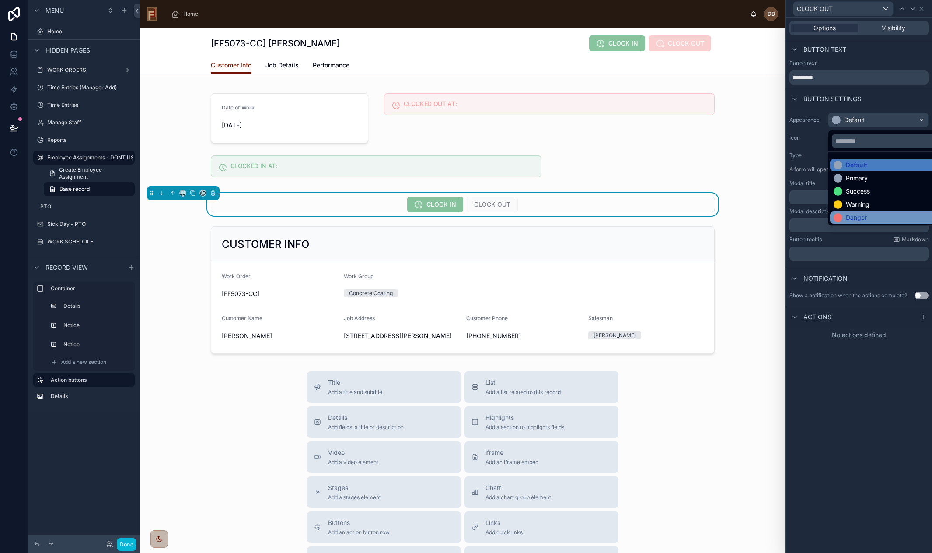
click at [676, 216] on div "Danger" at bounding box center [888, 217] width 109 height 9
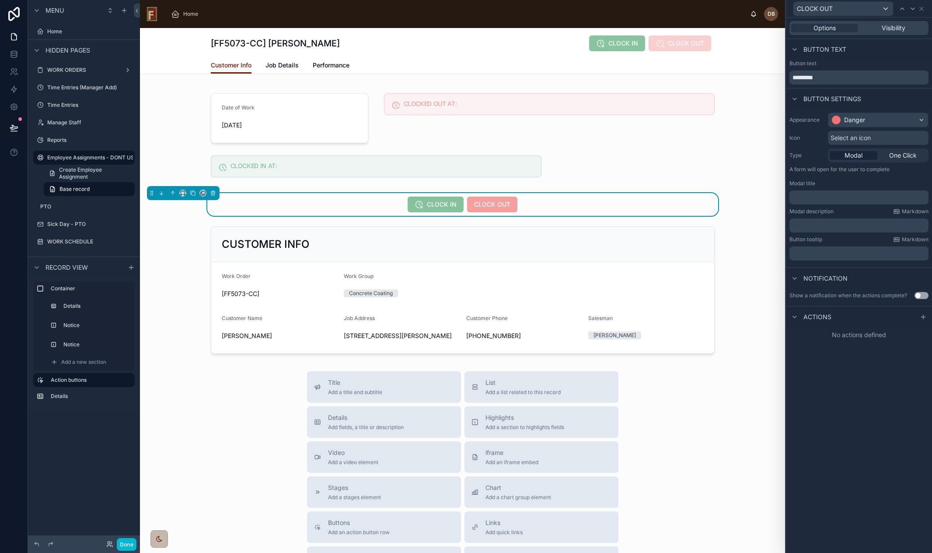
click at [676, 140] on span "Select an icon" at bounding box center [851, 137] width 40 height 9
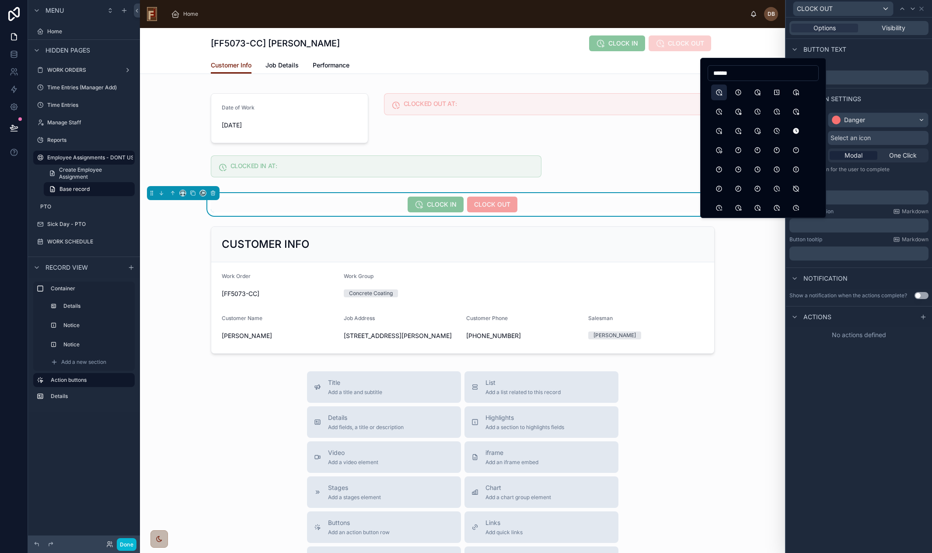
type input "******"
click at [676, 94] on button "ClockX" at bounding box center [719, 92] width 16 height 16
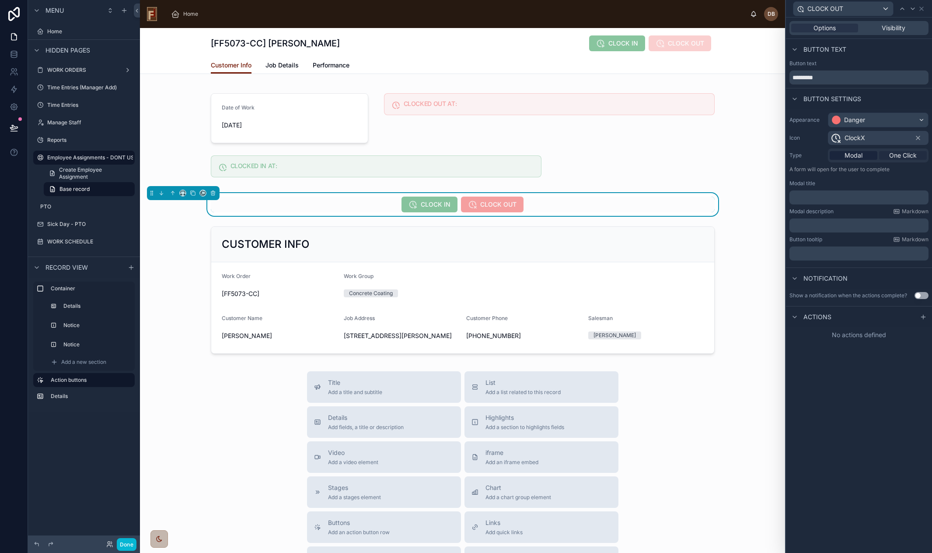
click at [676, 157] on span "One Click" at bounding box center [904, 155] width 28 height 9
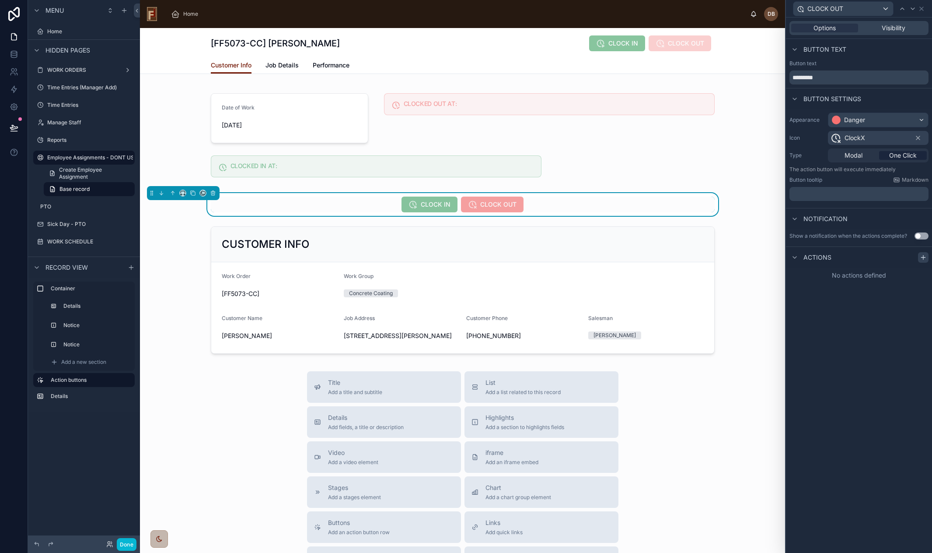
click at [676, 257] on icon at bounding box center [924, 257] width 4 height 0
click at [676, 291] on div "Select a type" at bounding box center [859, 292] width 131 height 14
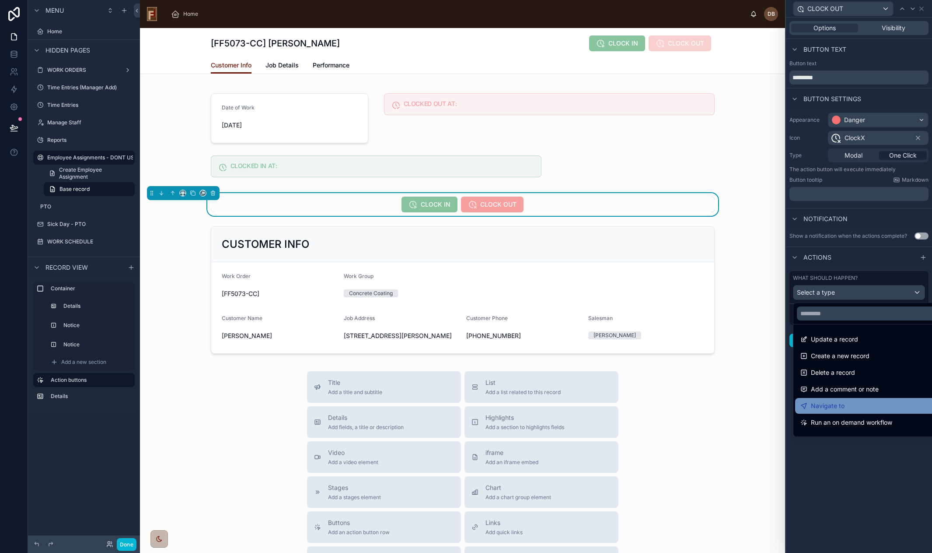
click at [676, 412] on div "Navigate to" at bounding box center [870, 406] width 148 height 16
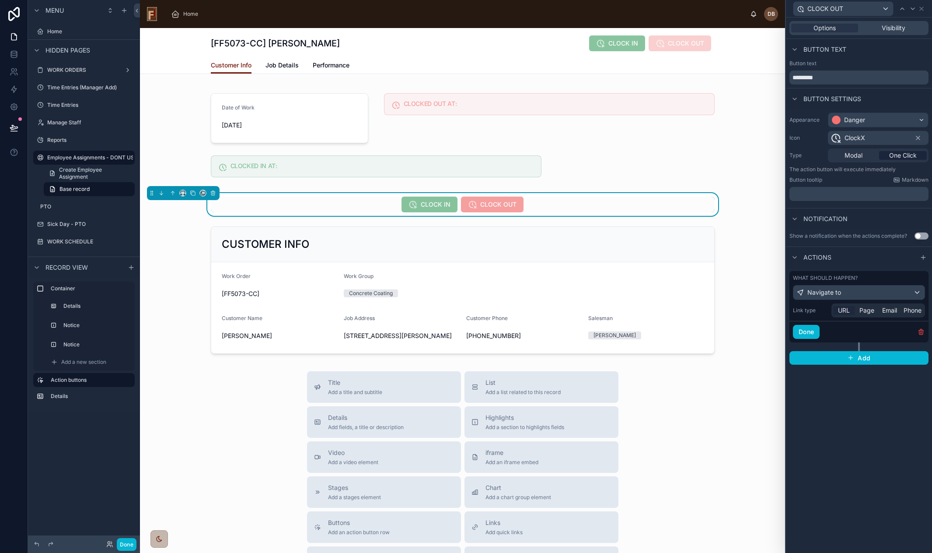
click at [676, 310] on span "URL" at bounding box center [844, 310] width 12 height 9
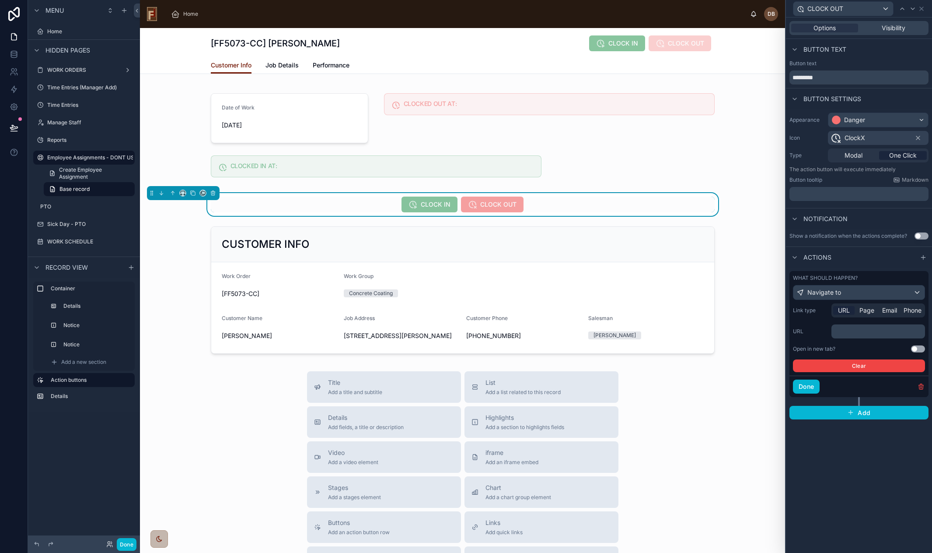
click at [676, 330] on p "﻿" at bounding box center [879, 331] width 88 height 9
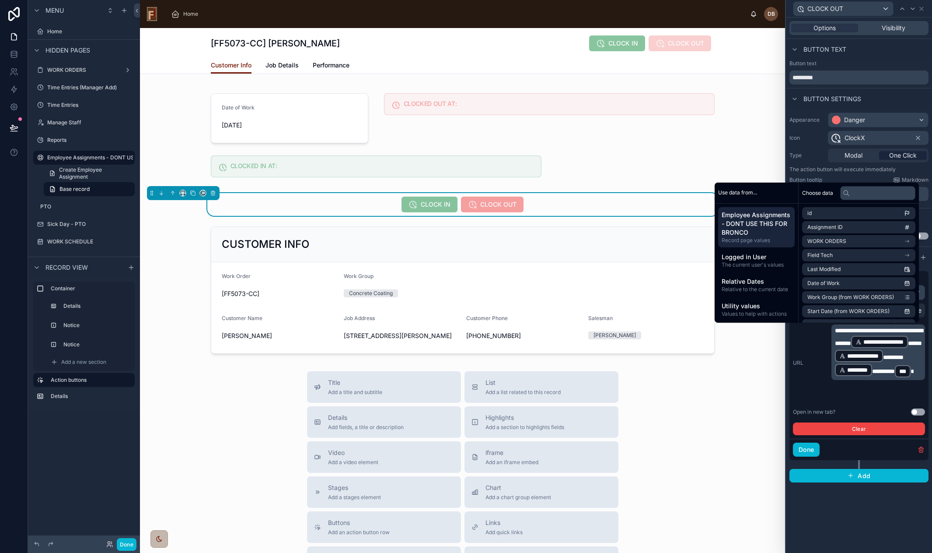
scroll to position [0, 0]
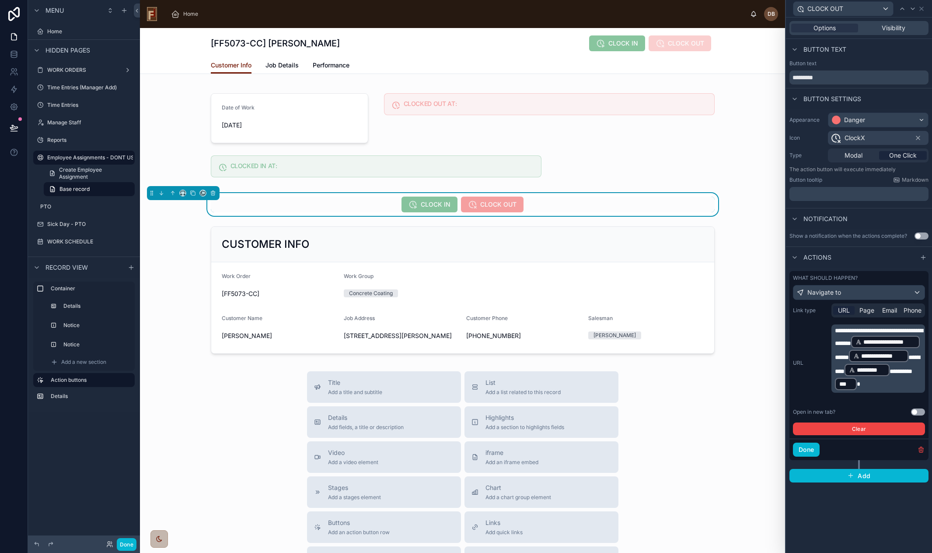
click at [676, 353] on div "**********" at bounding box center [859, 362] width 132 height 77
click at [676, 450] on button "Done" at bounding box center [806, 449] width 27 height 14
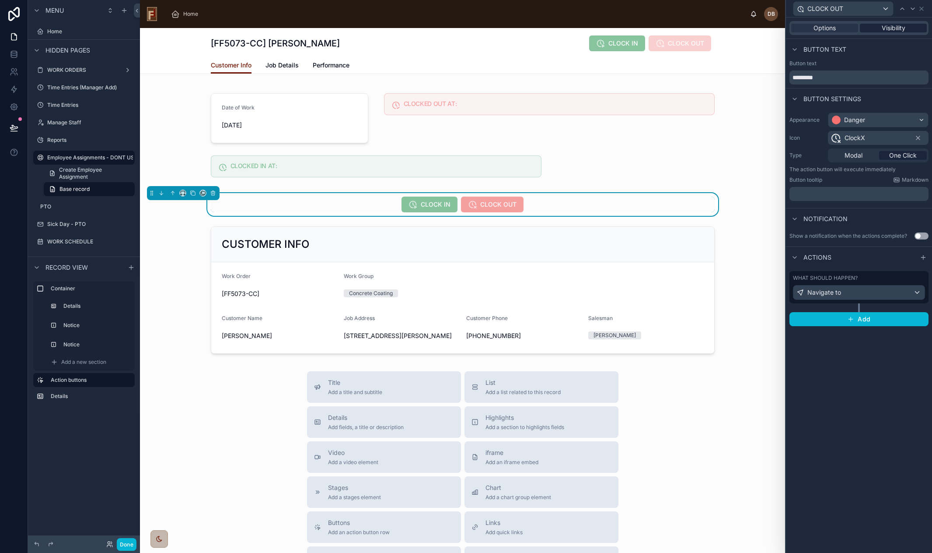
click at [676, 29] on span "Visibility" at bounding box center [894, 28] width 24 height 9
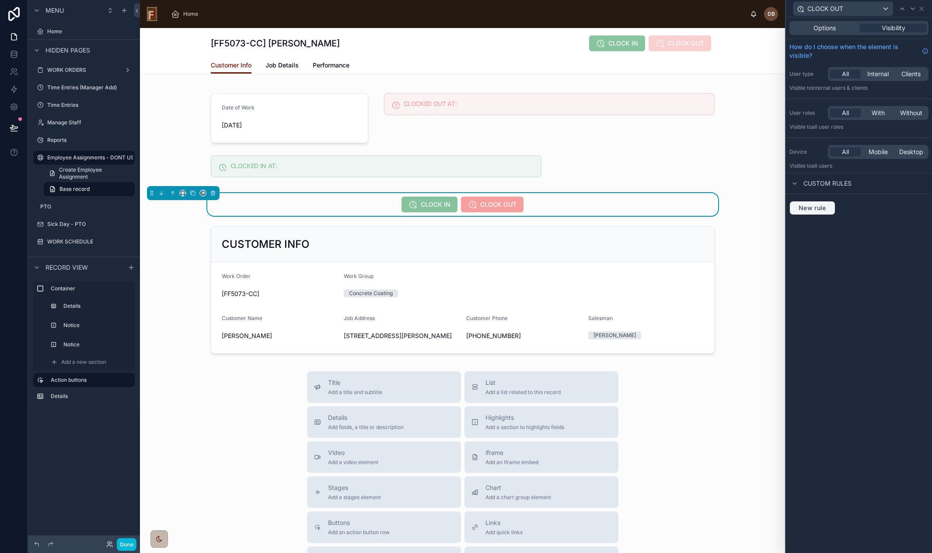
click at [676, 209] on span "New rule" at bounding box center [813, 208] width 35 height 8
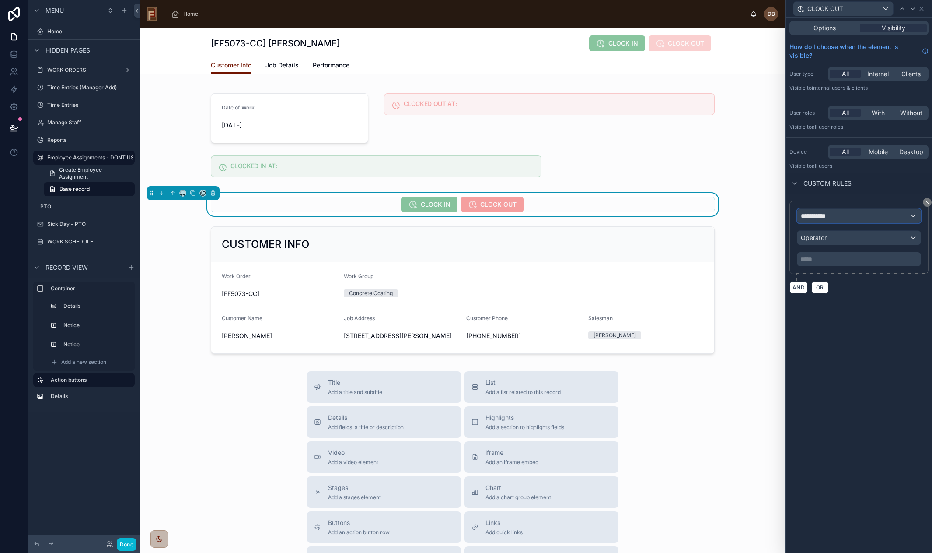
click at [676, 220] on div "**********" at bounding box center [859, 216] width 123 height 14
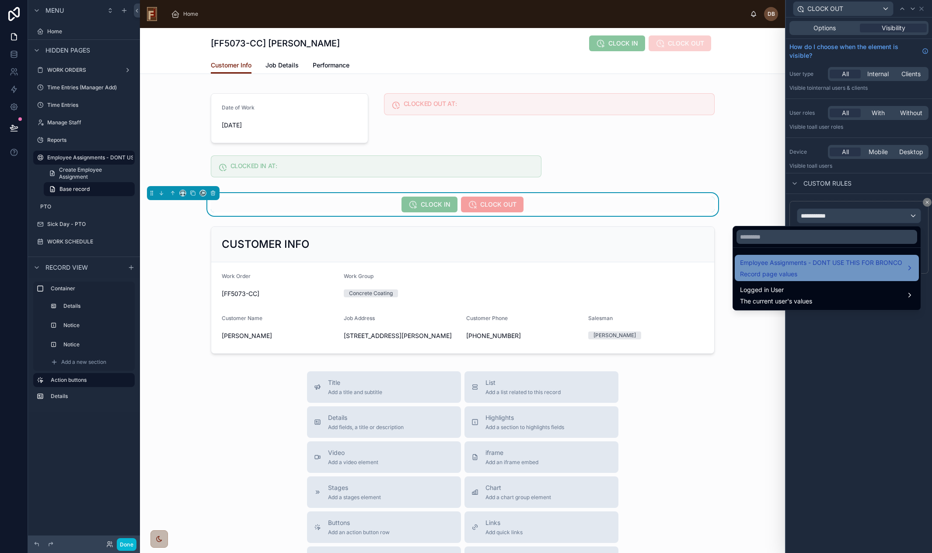
click at [676, 263] on span "Employee Assignments - DONT USE THIS FOR BRONCO" at bounding box center [821, 262] width 162 height 11
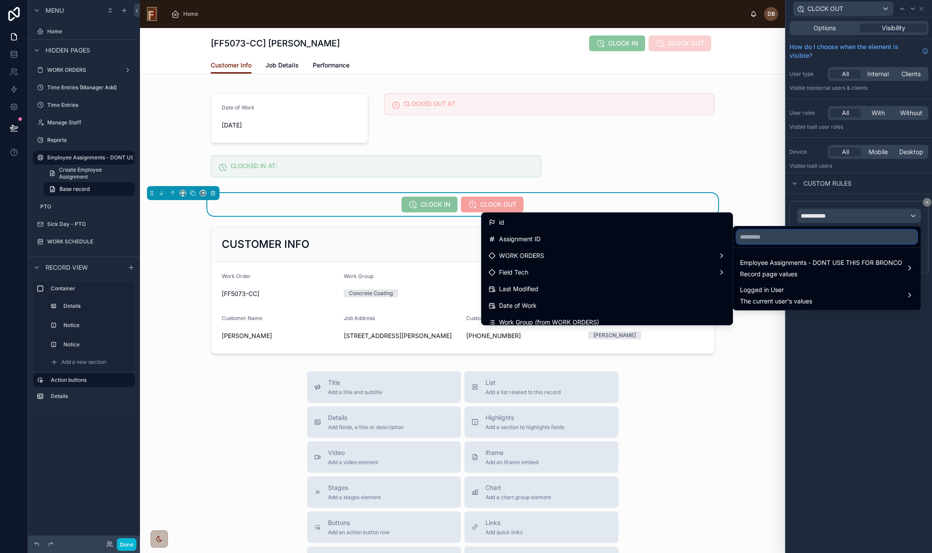
click at [676, 237] on input "text" at bounding box center [827, 237] width 181 height 14
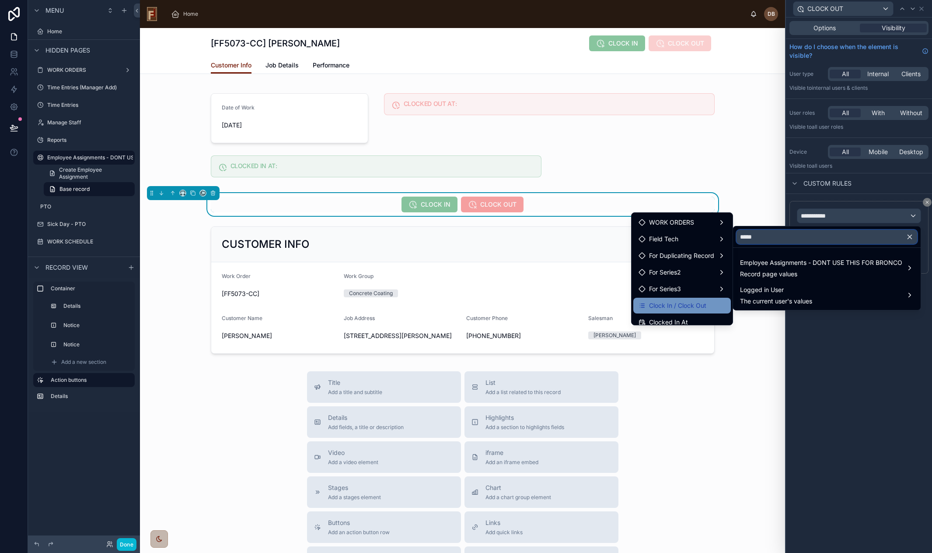
type input "*****"
click at [671, 303] on span "Clock In / Clock Out" at bounding box center [677, 305] width 57 height 11
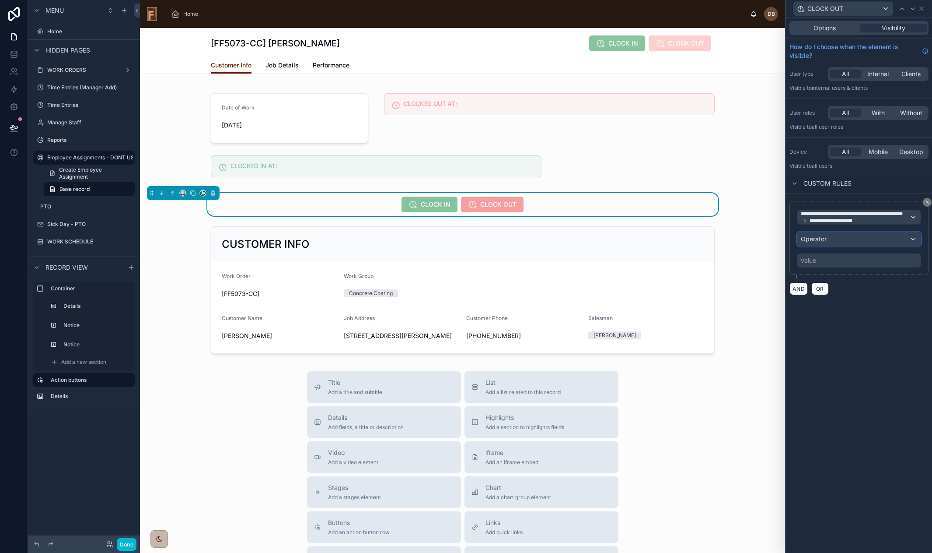
click at [676, 236] on div "Operator" at bounding box center [859, 239] width 123 height 14
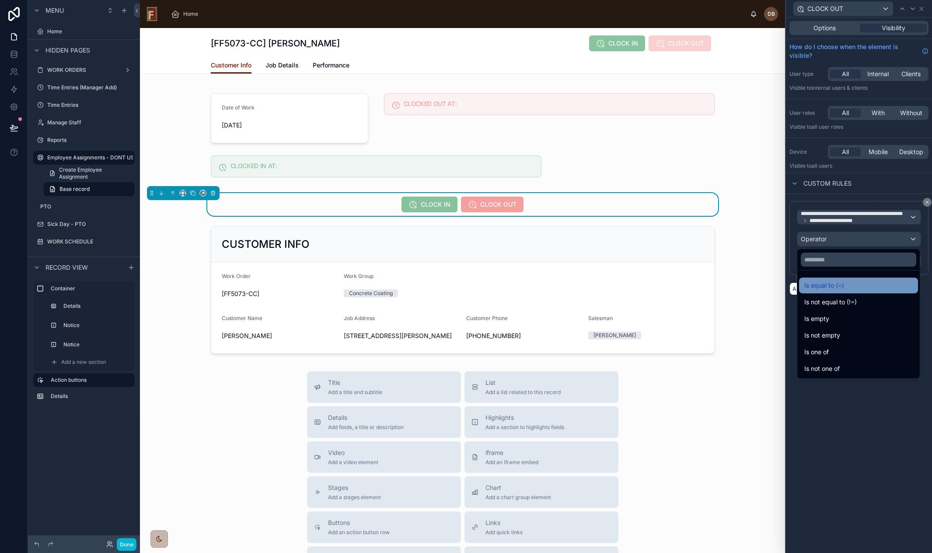
click at [676, 290] on span "Is equal to (=)" at bounding box center [825, 285] width 40 height 11
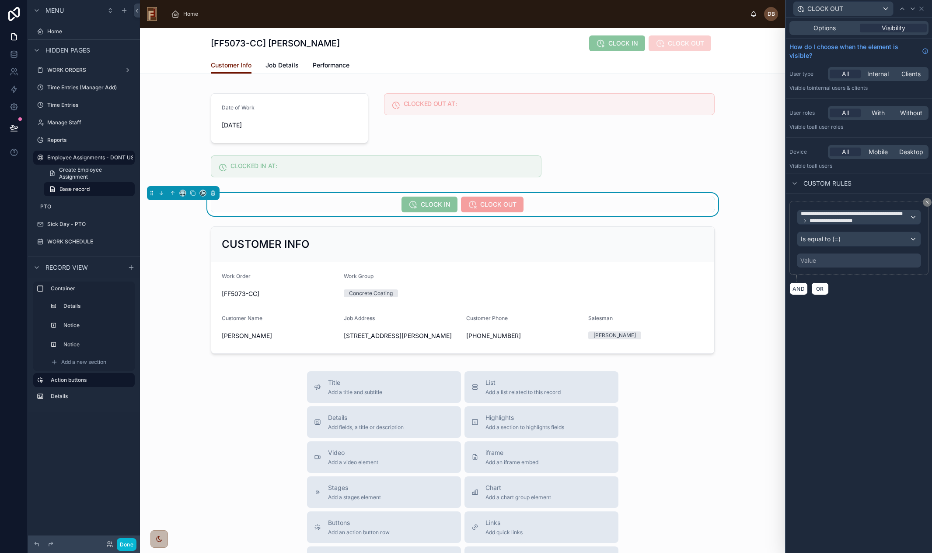
click at [676, 264] on div "Value" at bounding box center [859, 260] width 124 height 14
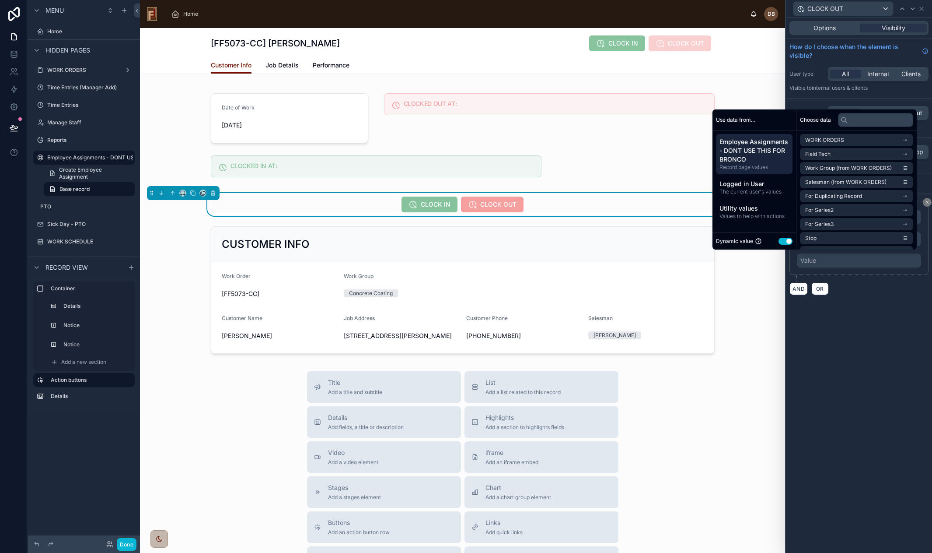
click at [676, 241] on button "Use setting" at bounding box center [786, 241] width 14 height 7
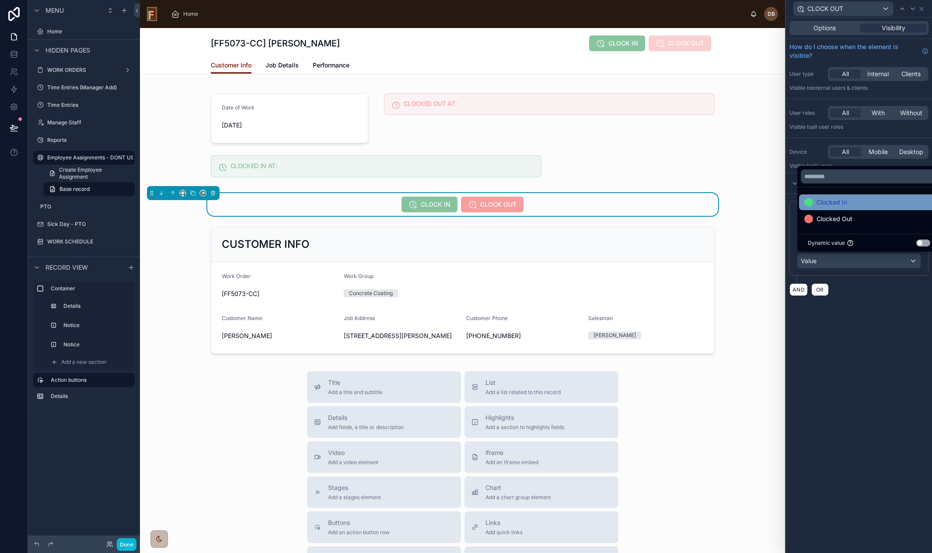
click at [676, 201] on div "Clocked In" at bounding box center [870, 202] width 130 height 11
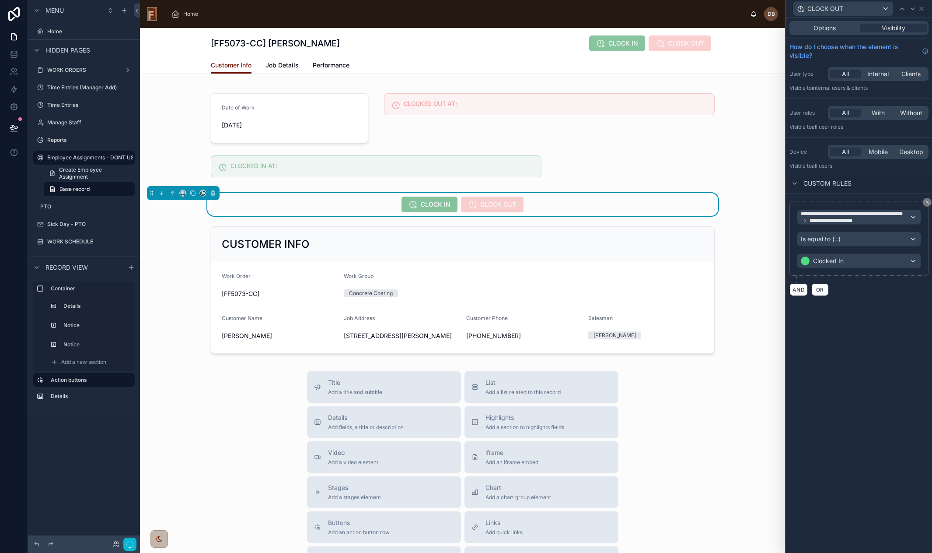
click at [676, 340] on div "**********" at bounding box center [859, 285] width 146 height 535
click at [676, 289] on button "AND" at bounding box center [799, 289] width 18 height 13
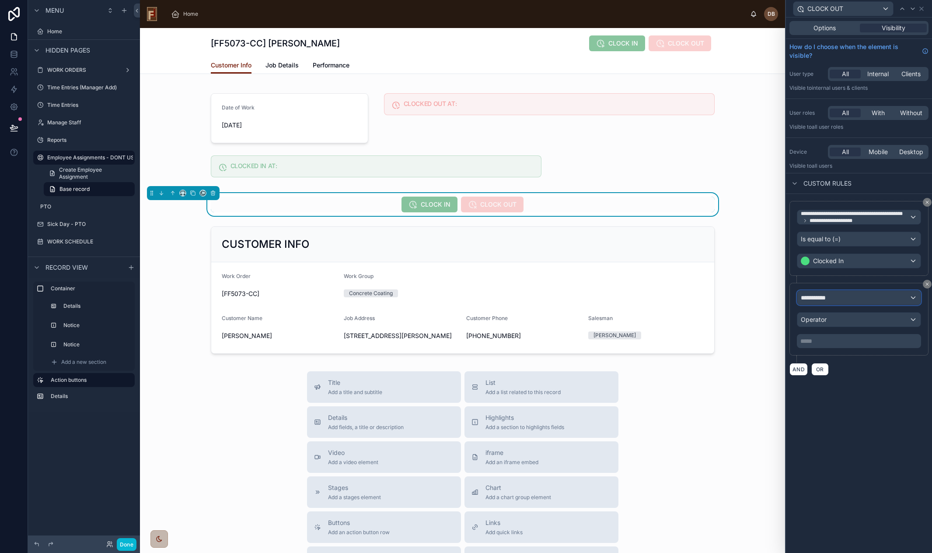
click at [676, 297] on div "**********" at bounding box center [859, 298] width 123 height 14
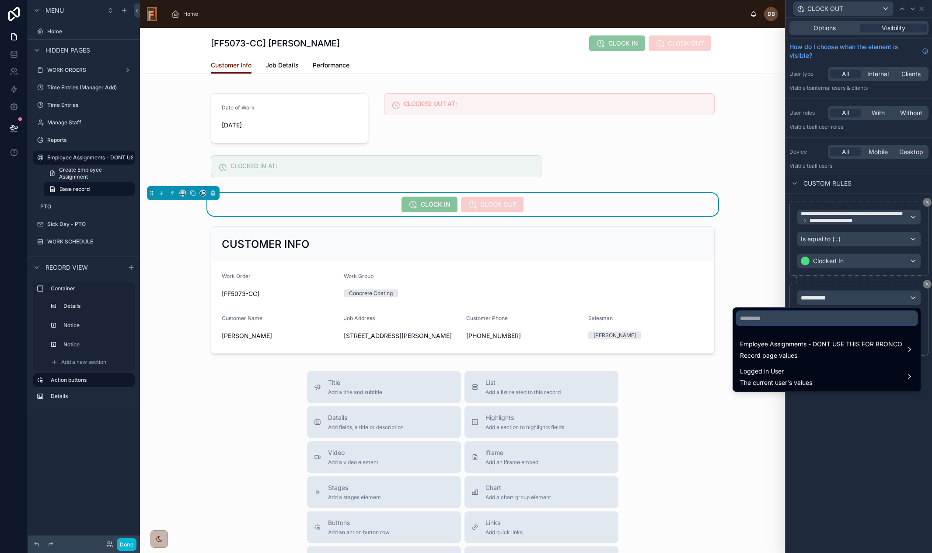
click at [676, 320] on input "text" at bounding box center [827, 318] width 181 height 14
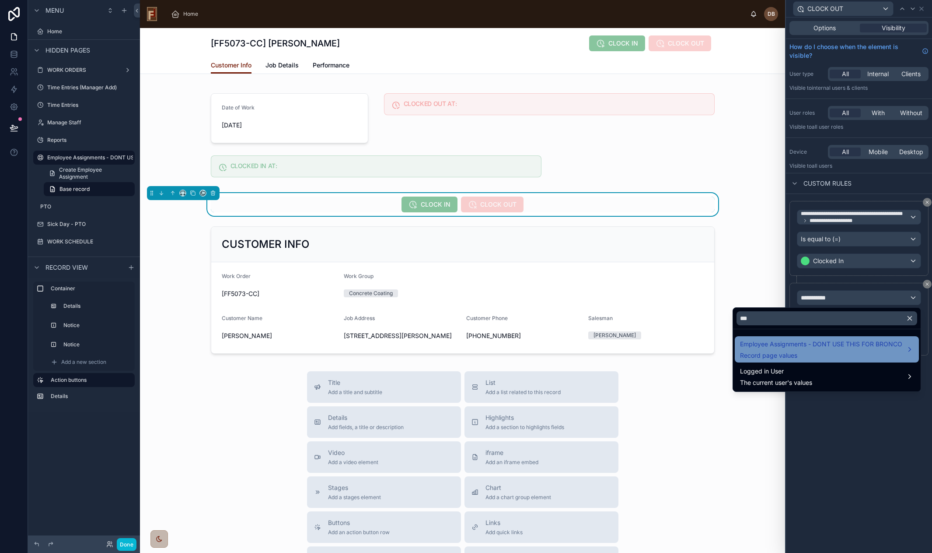
click at [676, 347] on span "Employee Assignments - DONT USE THIS FOR BRONCO" at bounding box center [821, 344] width 162 height 11
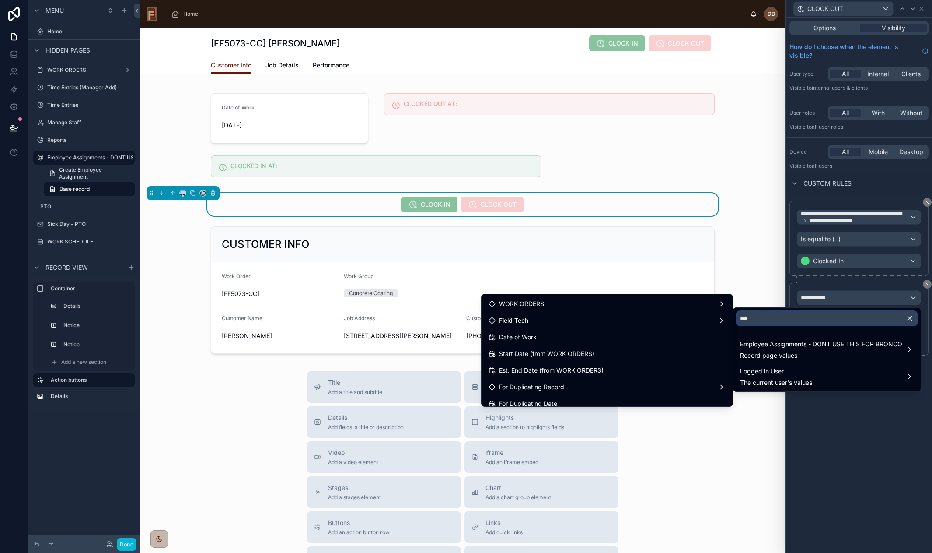
click at [676, 316] on input "***" at bounding box center [827, 318] width 181 height 14
type input "****"
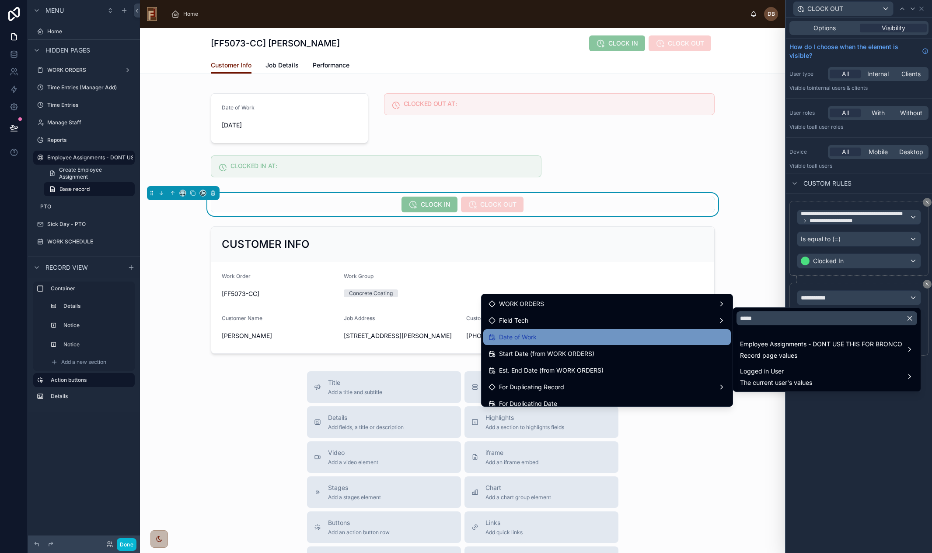
click at [606, 333] on div "Date of Work" at bounding box center [607, 337] width 237 height 11
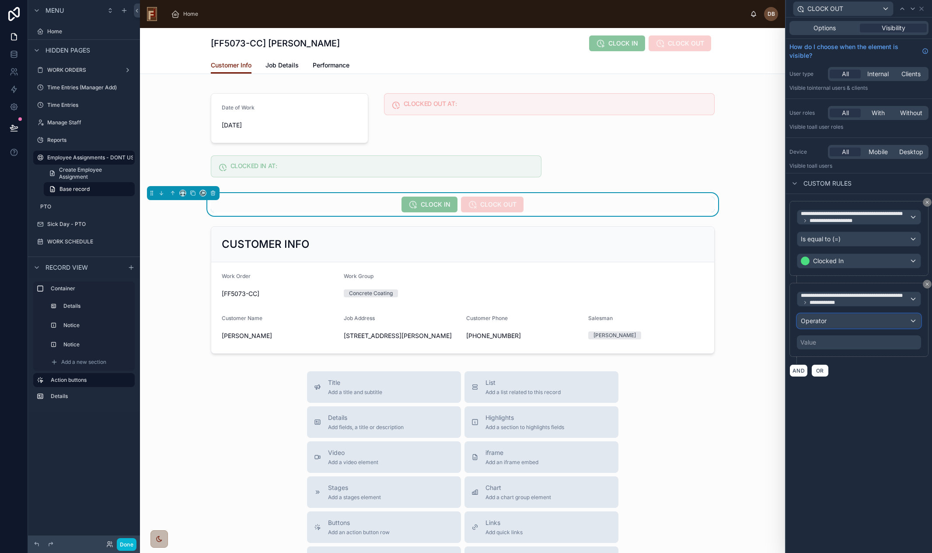
click at [676, 319] on div "Operator" at bounding box center [859, 321] width 123 height 14
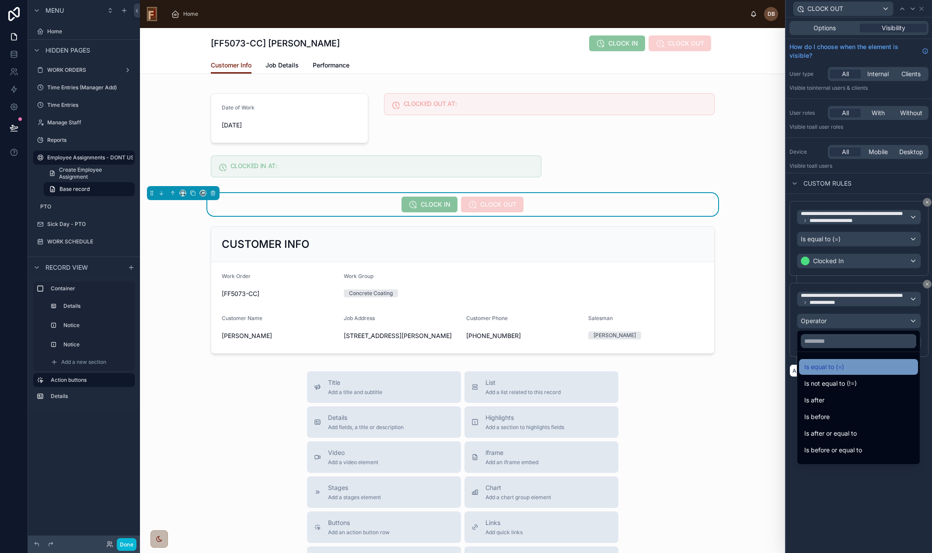
click at [676, 368] on div "Is equal to (=)" at bounding box center [859, 366] width 109 height 11
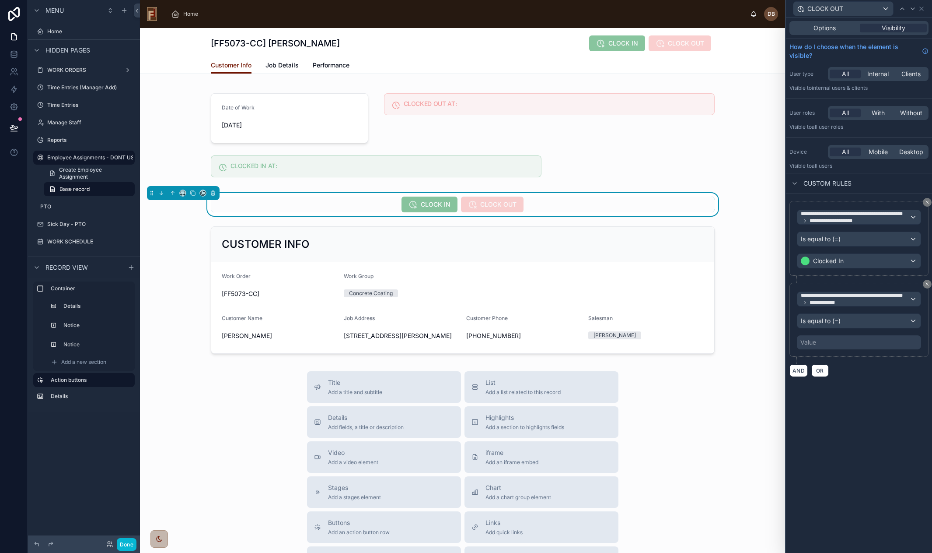
click at [676, 344] on div "Value" at bounding box center [859, 342] width 124 height 14
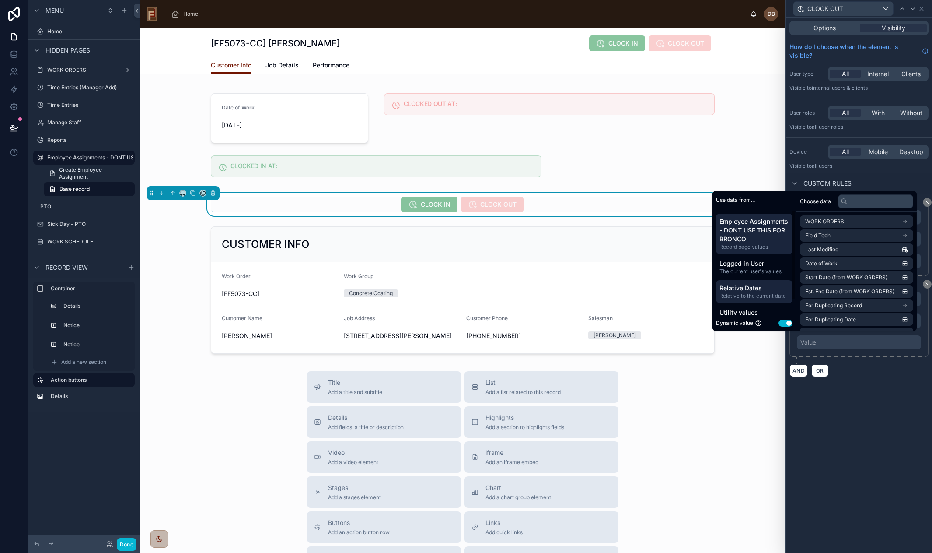
click at [676, 290] on span "Relative Dates" at bounding box center [755, 288] width 70 height 9
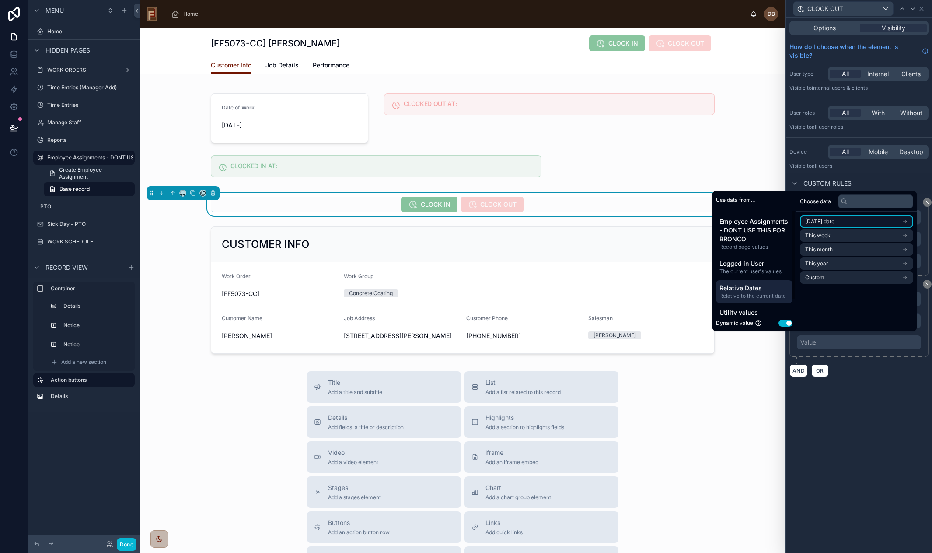
click at [676, 223] on span "Today's date" at bounding box center [820, 221] width 29 height 7
click at [676, 239] on li "Now" at bounding box center [856, 237] width 113 height 12
click at [676, 394] on div "**********" at bounding box center [859, 285] width 146 height 535
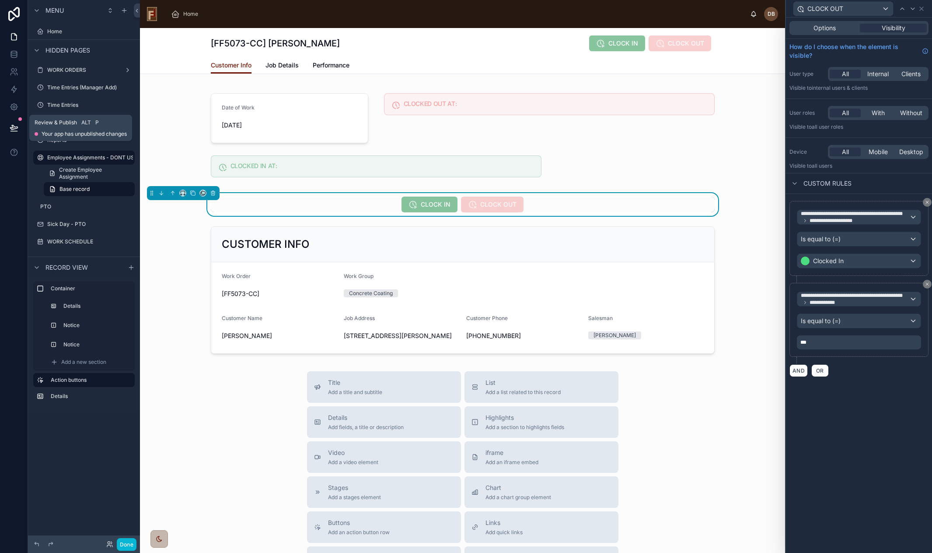
click at [12, 126] on icon at bounding box center [14, 127] width 9 height 9
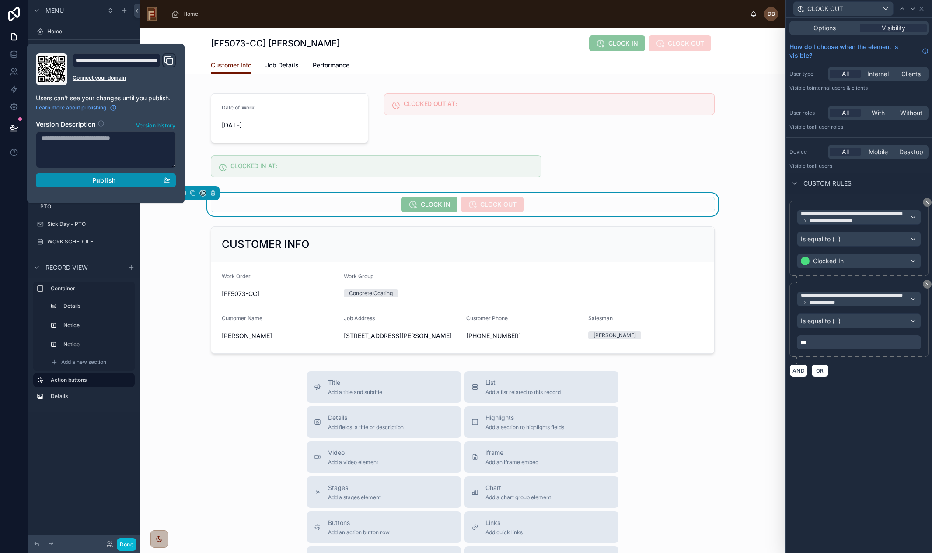
click at [110, 181] on span "Publish" at bounding box center [104, 180] width 24 height 8
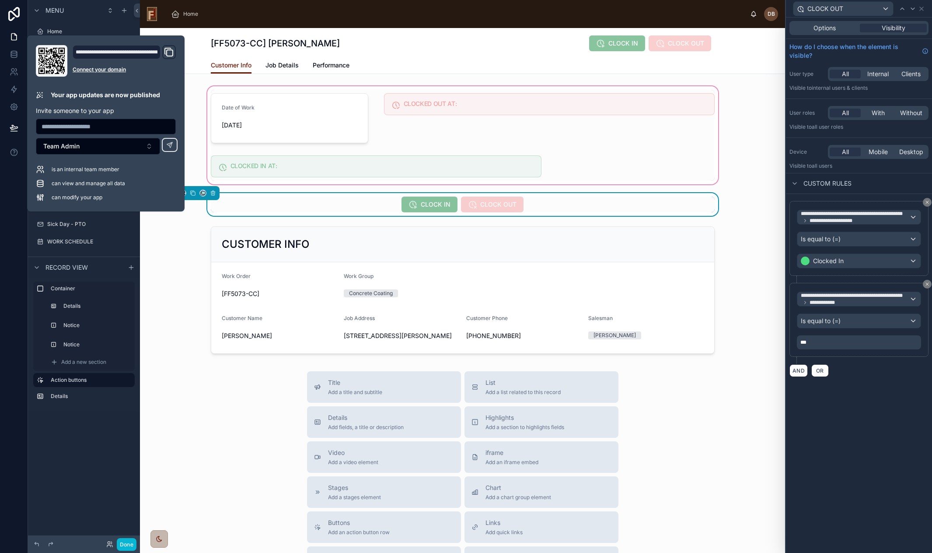
click at [620, 159] on div at bounding box center [462, 135] width 645 height 102
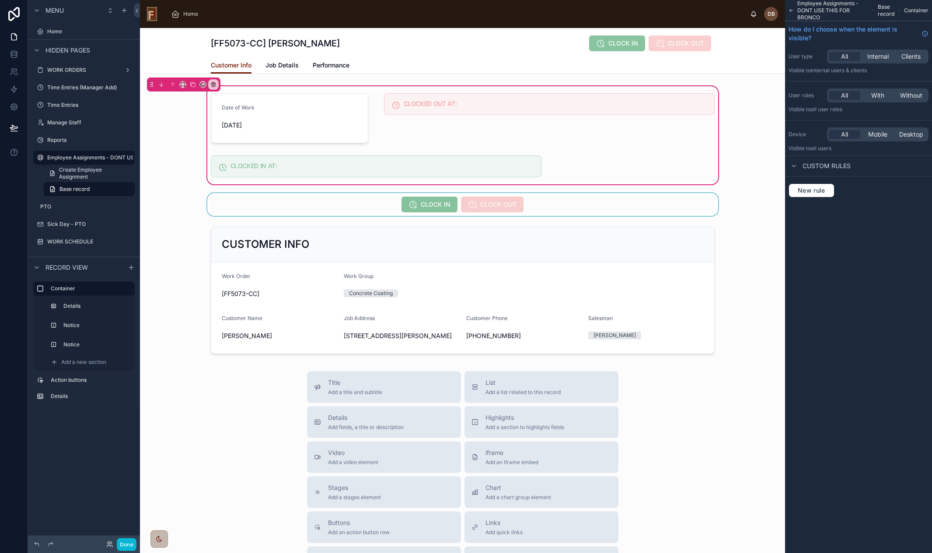
click at [364, 203] on div at bounding box center [462, 204] width 645 height 23
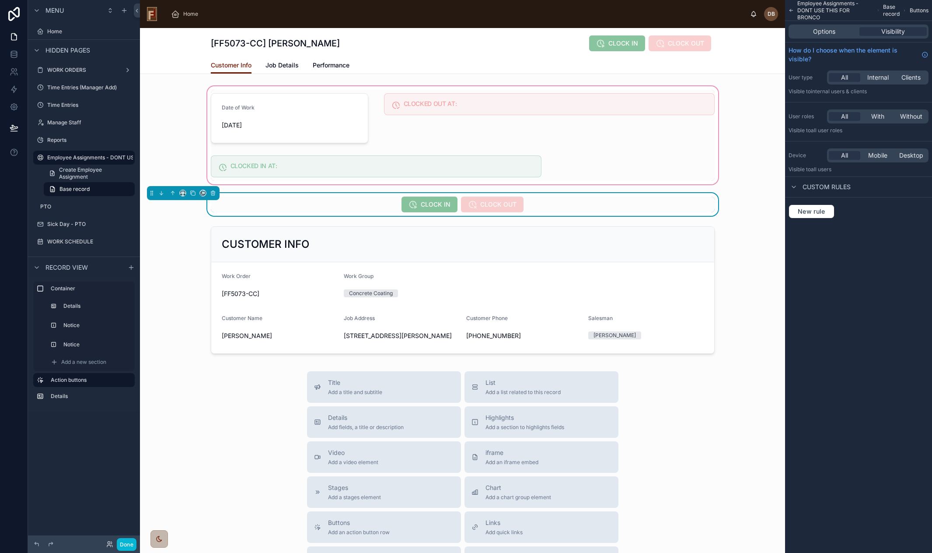
click at [564, 43] on div "[FF5073-CC] David Octovio CLOCK IN CLOCK OUT" at bounding box center [463, 43] width 504 height 17
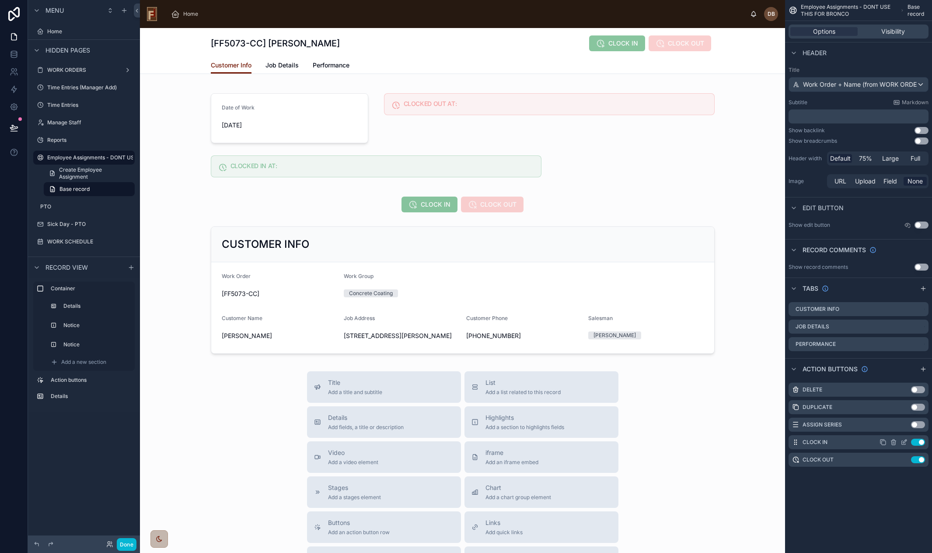
click at [676, 441] on button "Use setting" at bounding box center [918, 441] width 14 height 7
click at [676, 461] on button "Use setting" at bounding box center [918, 459] width 14 height 7
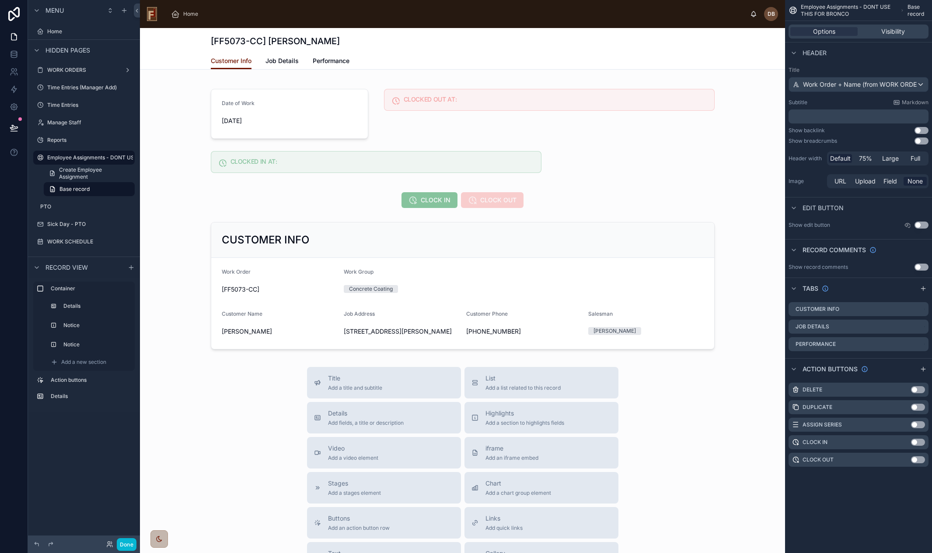
click at [0, 0] on icon "scrollable content" at bounding box center [0, 0] width 0 height 0
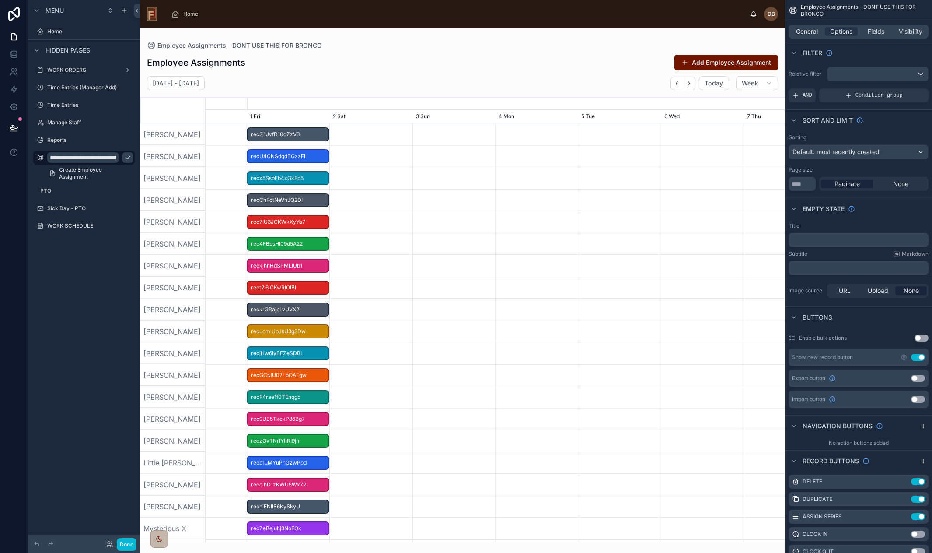
scroll to position [0, 870]
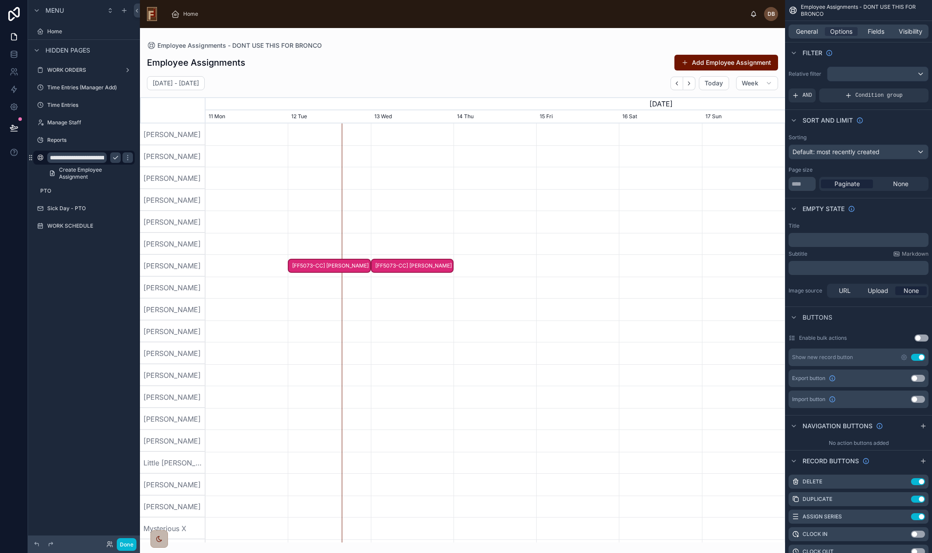
click at [75, 158] on input "**********" at bounding box center [77, 157] width 60 height 11
click at [77, 158] on input "**********" at bounding box center [77, 157] width 60 height 11
type input "*"
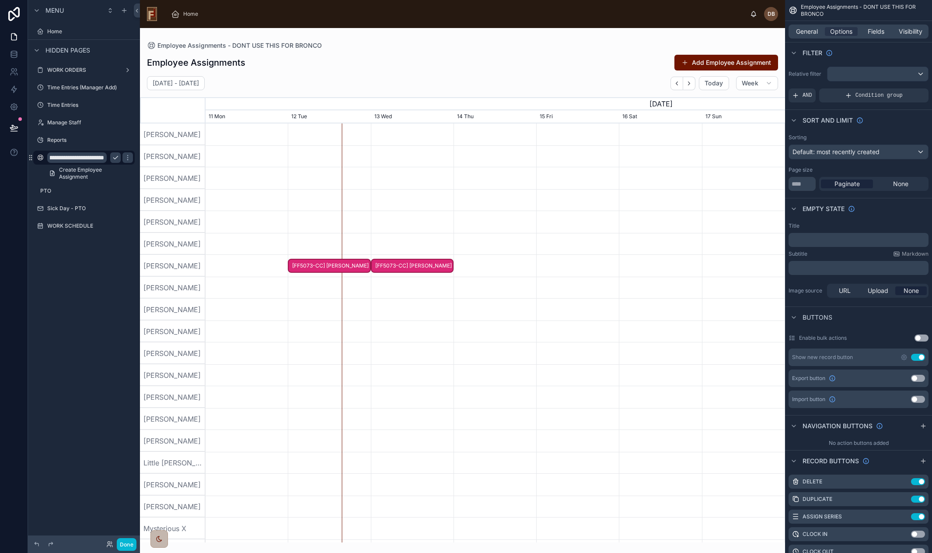
scroll to position [0, 27]
type input "**********"
click at [126, 158] on icon "scrollable content" at bounding box center [128, 157] width 4 height 3
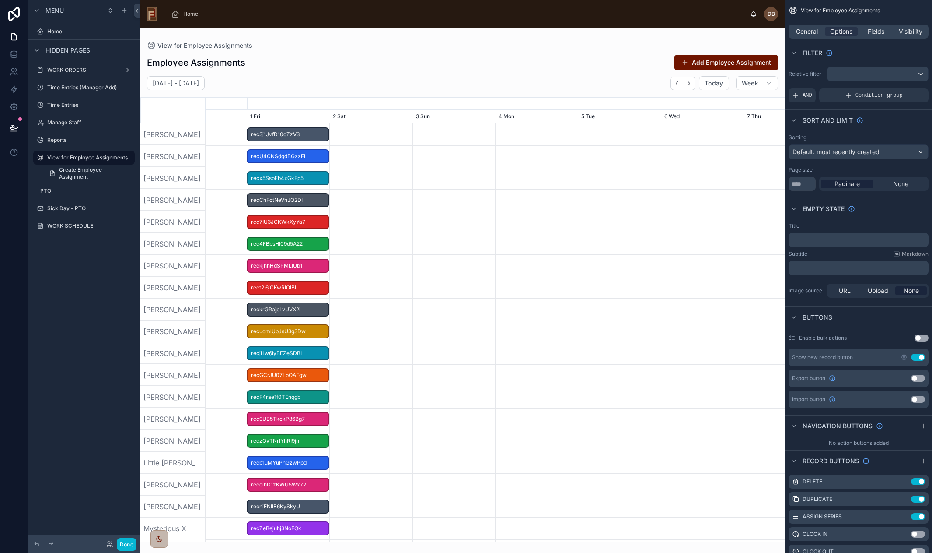
scroll to position [0, 870]
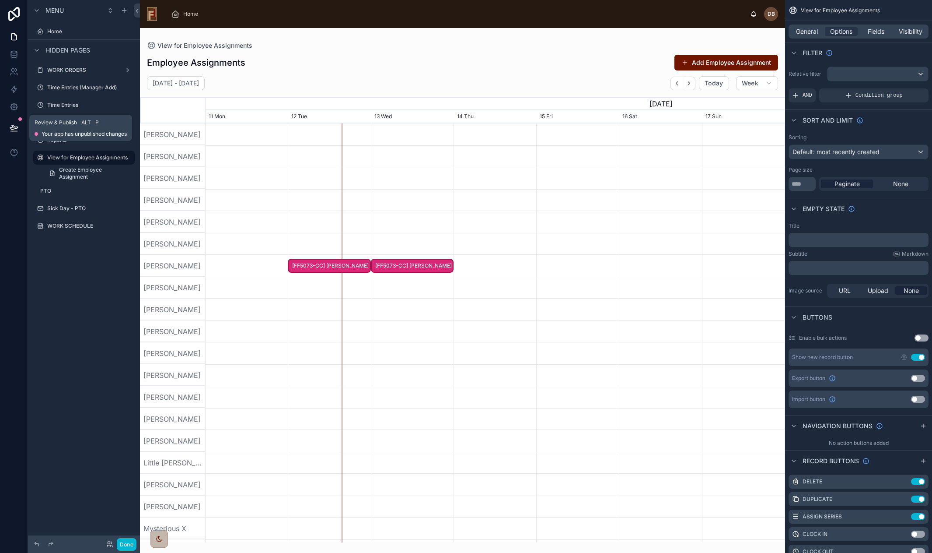
click at [16, 128] on icon at bounding box center [14, 127] width 9 height 9
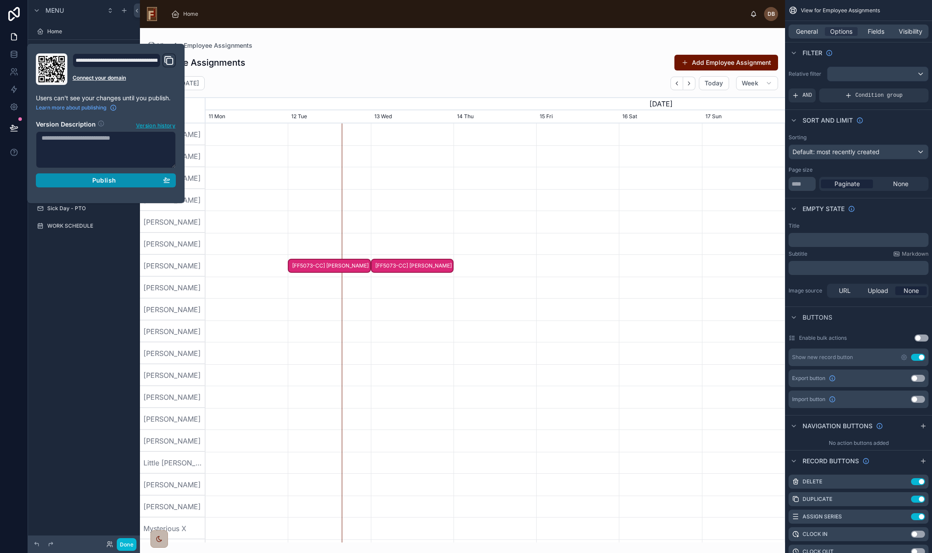
click at [101, 178] on span "Publish" at bounding box center [104, 180] width 24 height 8
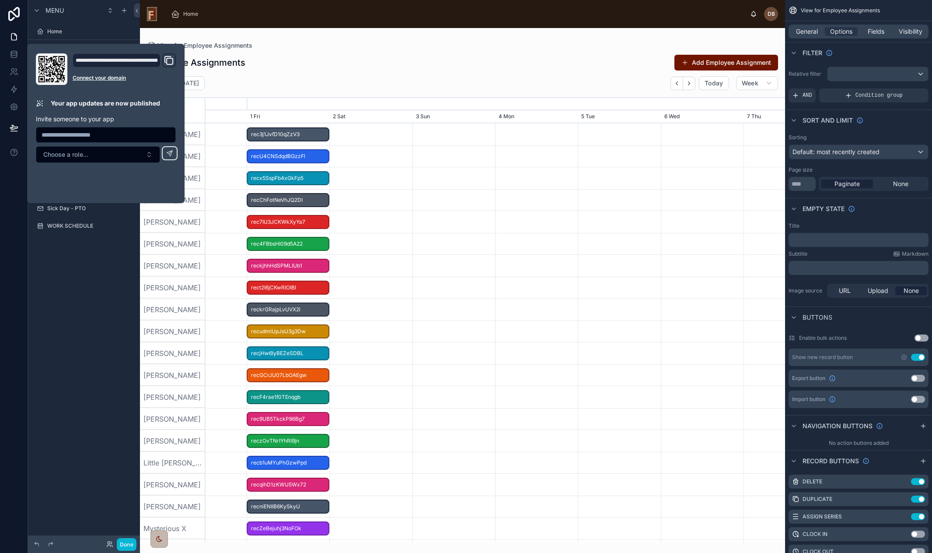
scroll to position [0, 870]
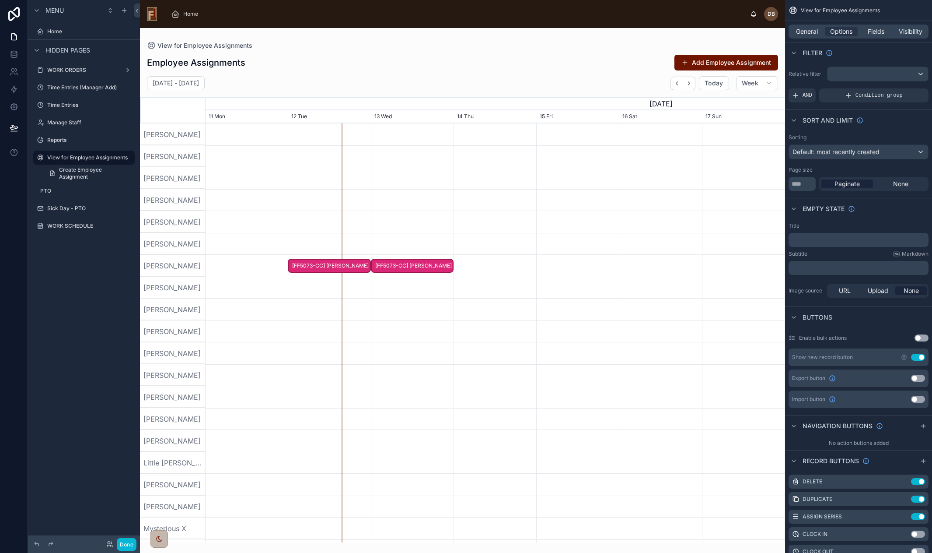
click at [74, 483] on div "Menu Home Hidden pages WORK ORDERS Time Entries (Manager Add) Time Entries Mana…" at bounding box center [84, 271] width 112 height 542
click at [131, 546] on button "Done" at bounding box center [127, 544] width 20 height 13
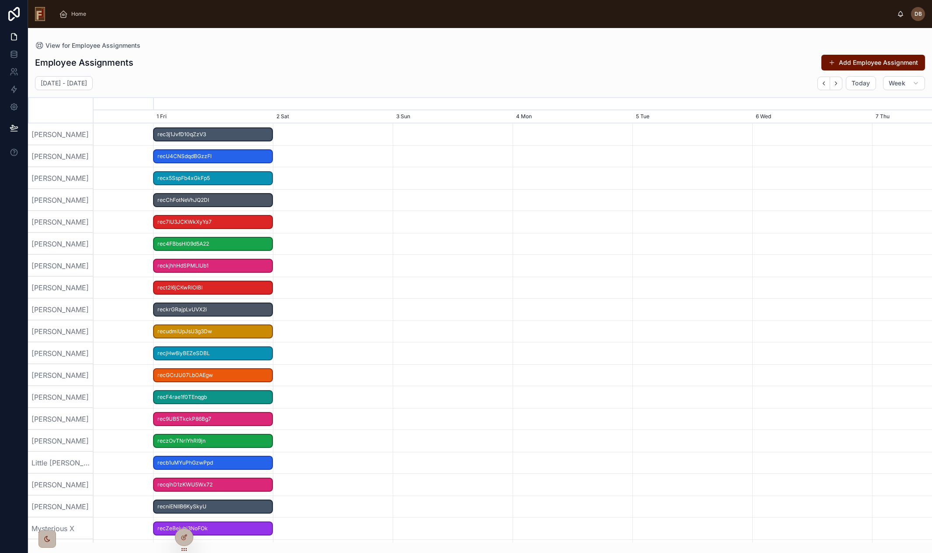
scroll to position [0, 1258]
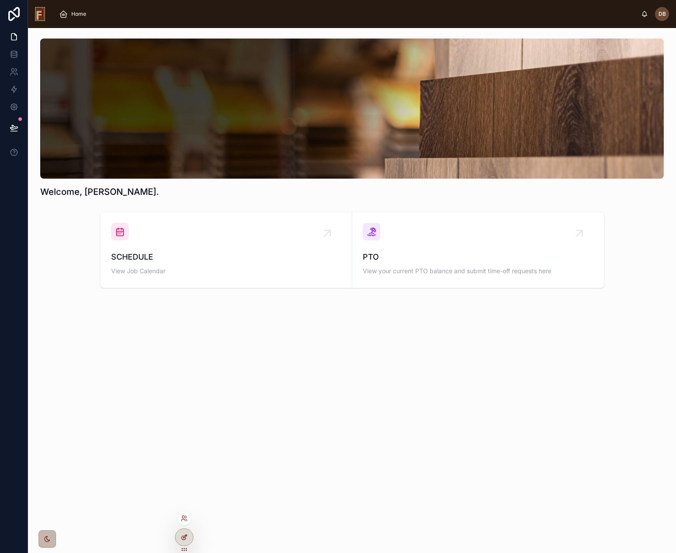
click at [185, 539] on icon at bounding box center [184, 536] width 7 height 7
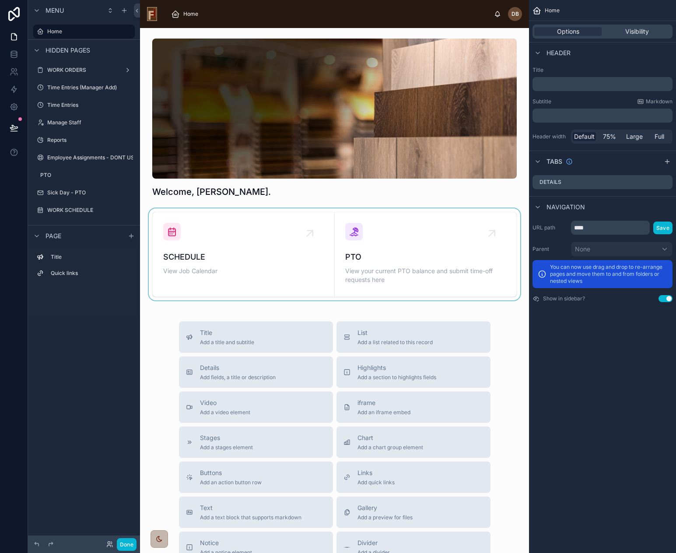
click at [270, 247] on div at bounding box center [334, 254] width 375 height 92
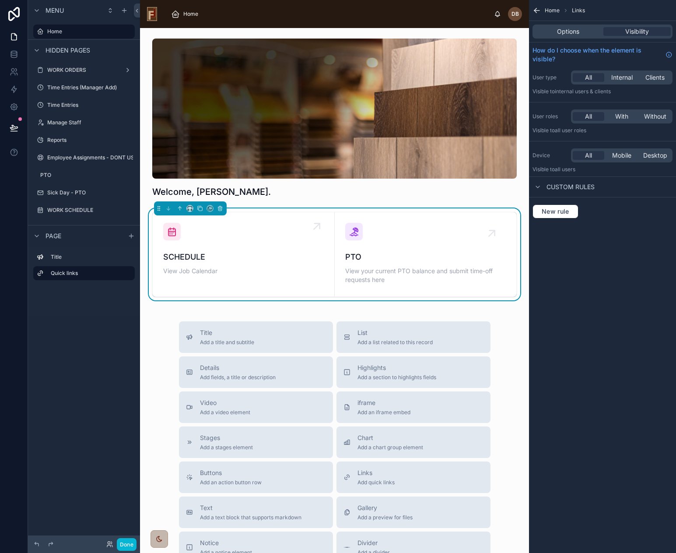
click at [256, 245] on div "SCHEDULE View Job Calendar" at bounding box center [243, 250] width 161 height 54
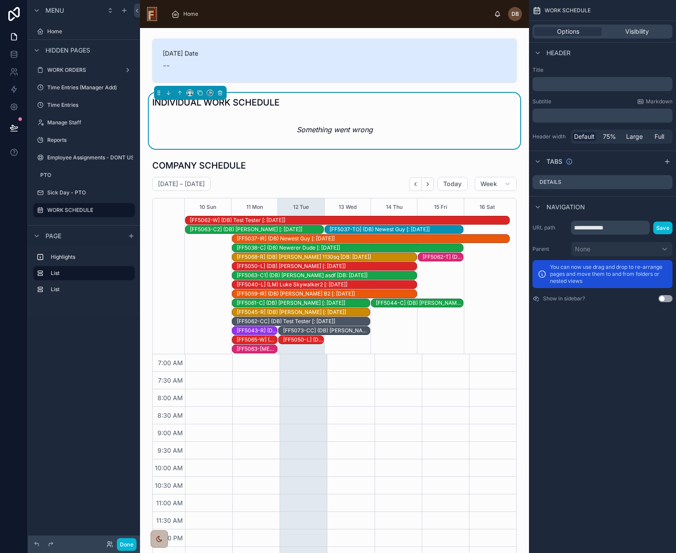
click at [364, 130] on em "Something went wrong" at bounding box center [335, 129] width 76 height 11
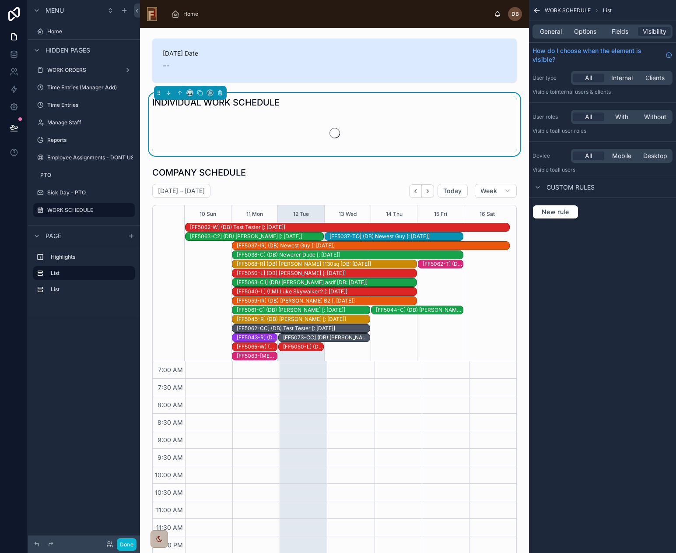
scroll to position [131, 0]
click at [279, 122] on div at bounding box center [334, 133] width 364 height 39
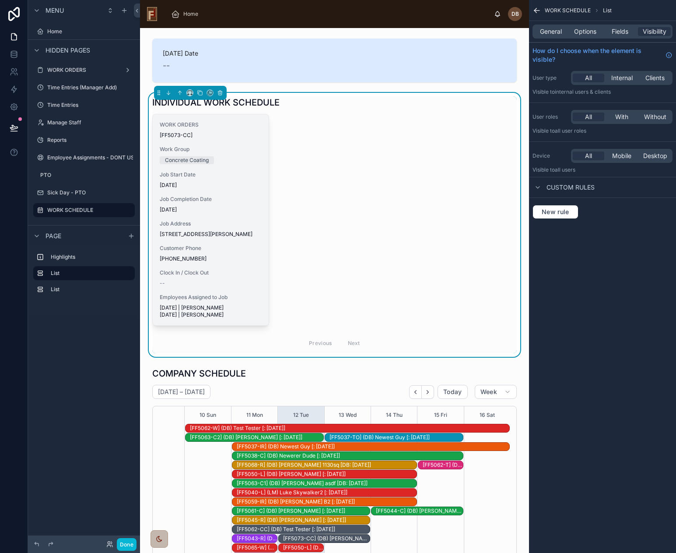
click at [207, 224] on span "Job Address" at bounding box center [211, 223] width 102 height 7
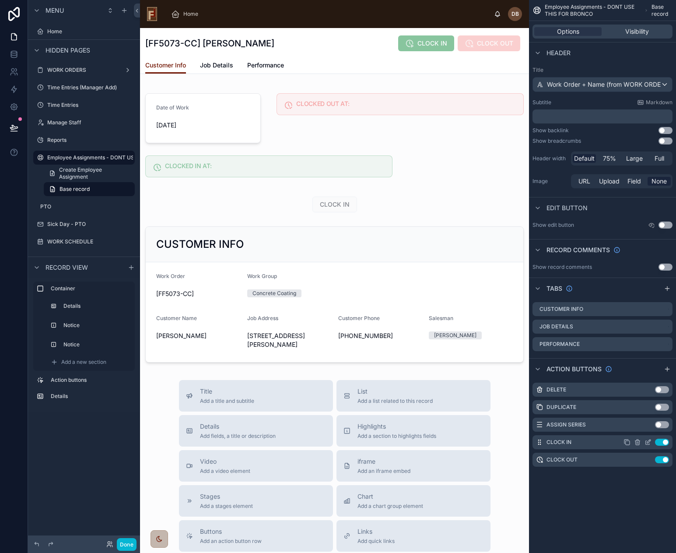
click at [647, 442] on icon "scrollable content" at bounding box center [649, 441] width 4 height 4
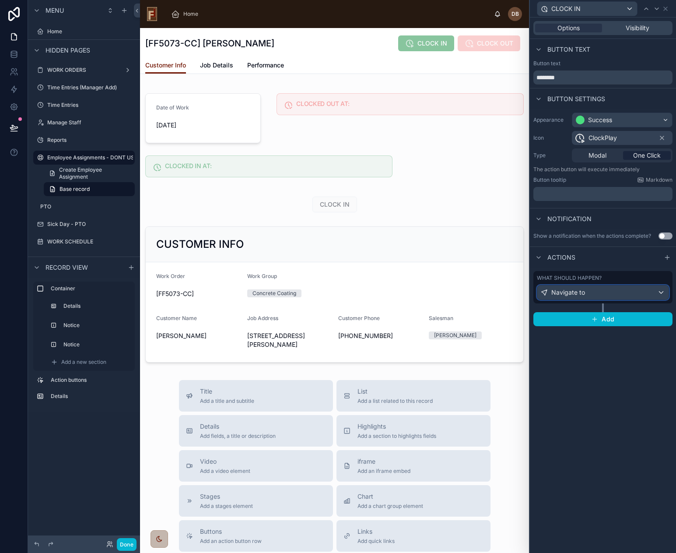
click at [600, 294] on div "Navigate to" at bounding box center [602, 292] width 131 height 14
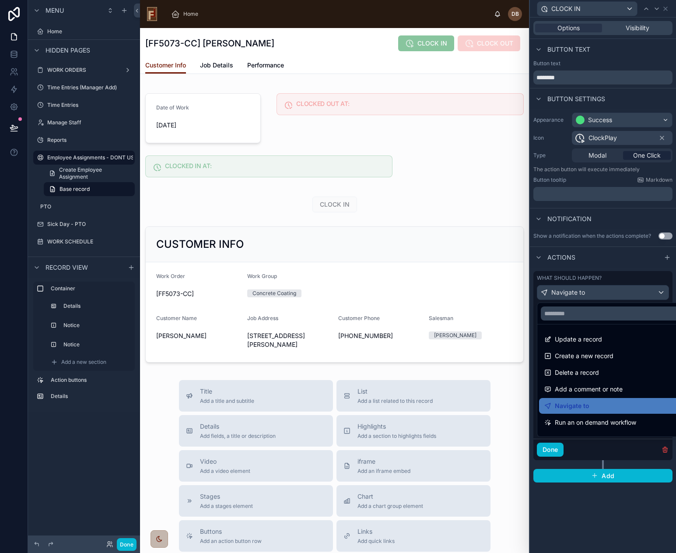
click at [600, 294] on div at bounding box center [603, 276] width 146 height 553
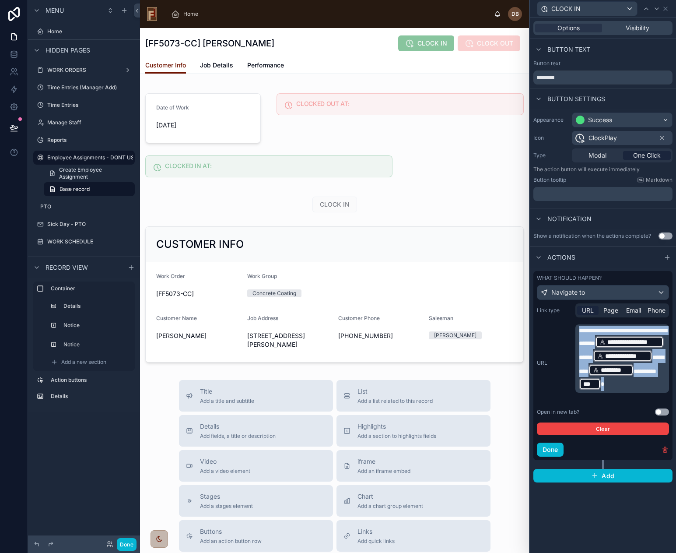
drag, startPoint x: 644, startPoint y: 395, endPoint x: 578, endPoint y: 332, distance: 91.6
click at [578, 332] on div "**********" at bounding box center [622, 358] width 94 height 68
copy p "**********"
click at [643, 29] on span "Visibility" at bounding box center [638, 28] width 24 height 9
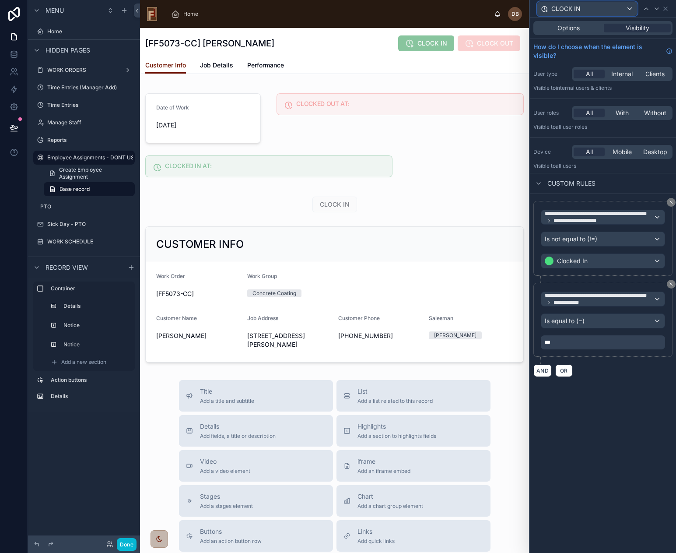
click at [605, 8] on div "CLOCK IN" at bounding box center [587, 9] width 100 height 14
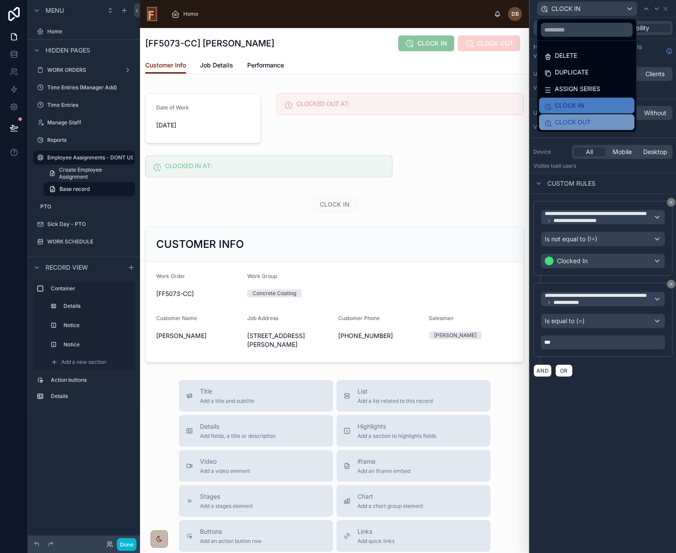
click at [579, 119] on span "CLOCK OUT" at bounding box center [573, 122] width 36 height 11
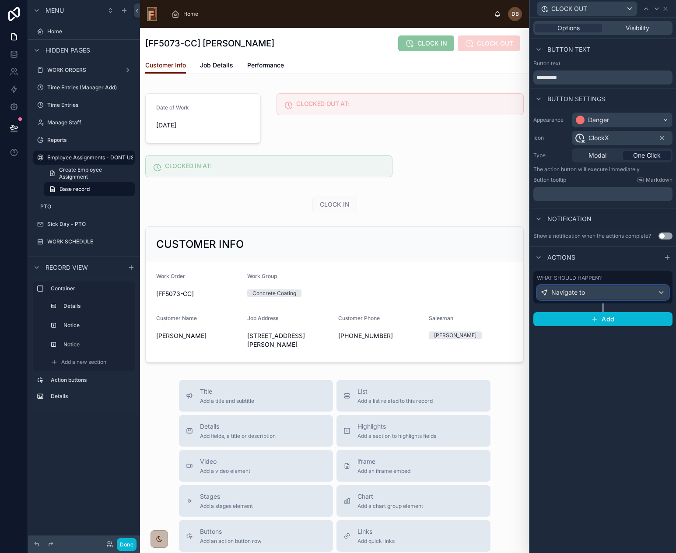
click at [624, 293] on div "Navigate to" at bounding box center [602, 292] width 131 height 14
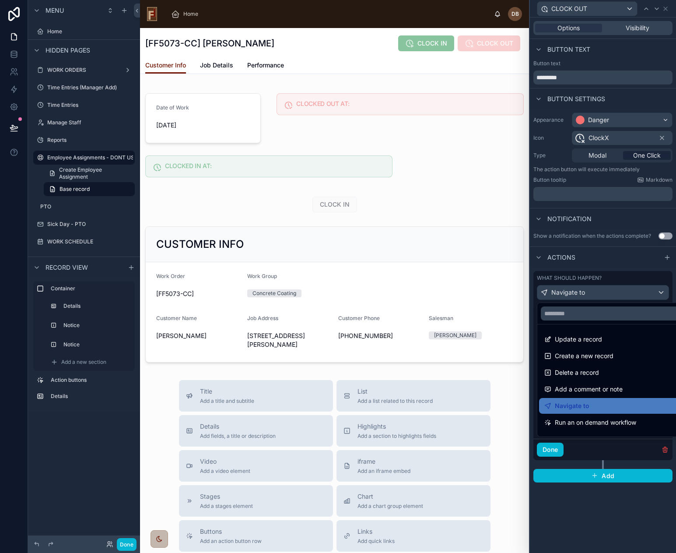
click at [606, 294] on div at bounding box center [603, 276] width 146 height 553
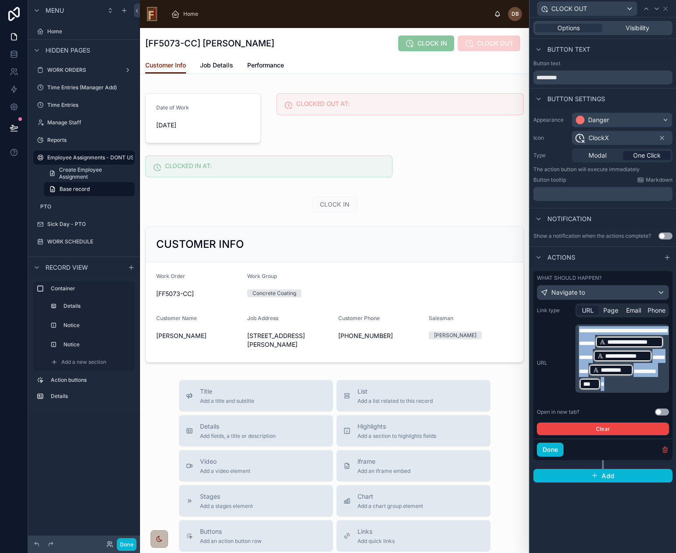
drag, startPoint x: 624, startPoint y: 386, endPoint x: 578, endPoint y: 331, distance: 71.2
click at [578, 331] on div "**********" at bounding box center [622, 358] width 94 height 68
copy p "**********"
click at [641, 27] on span "Visibility" at bounding box center [638, 28] width 24 height 9
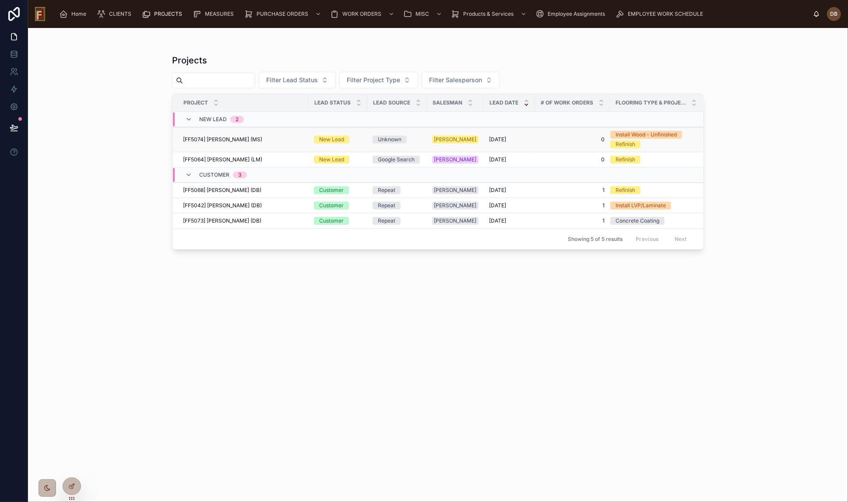
click at [230, 138] on span "[FF5074] [PERSON_NAME] (MS)" at bounding box center [222, 139] width 79 height 7
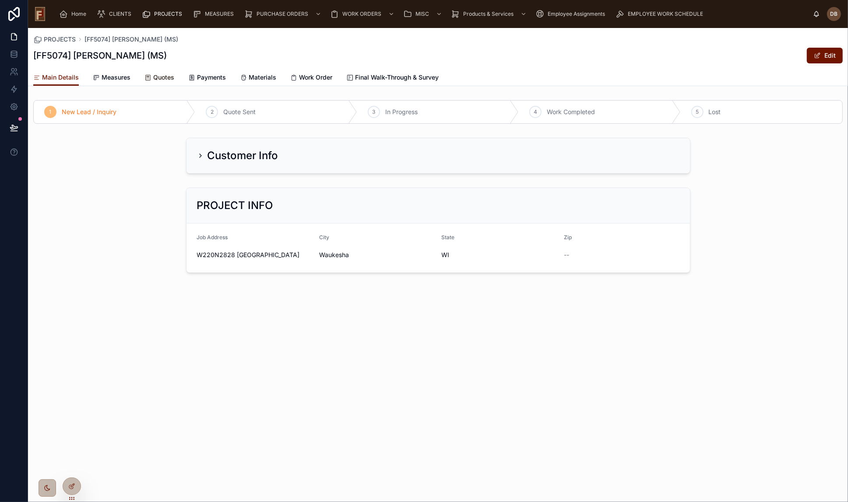
click at [161, 79] on span "Quotes" at bounding box center [163, 77] width 21 height 9
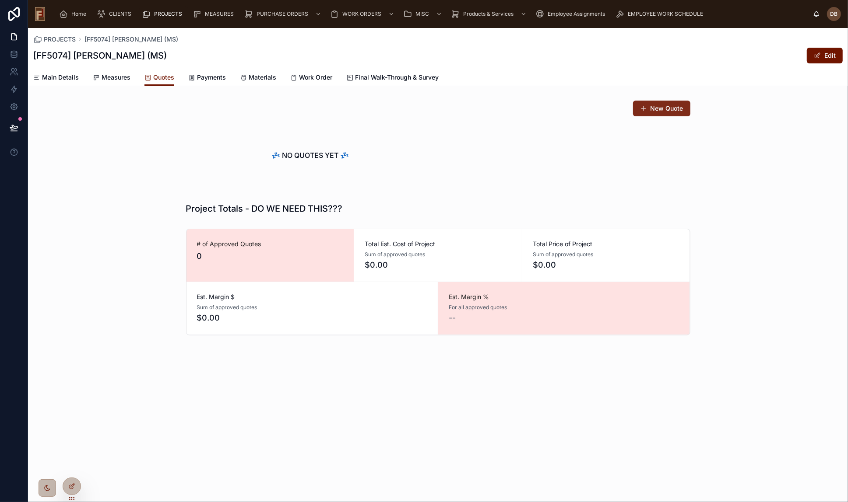
click at [663, 108] on button "New Quote" at bounding box center [661, 109] width 57 height 16
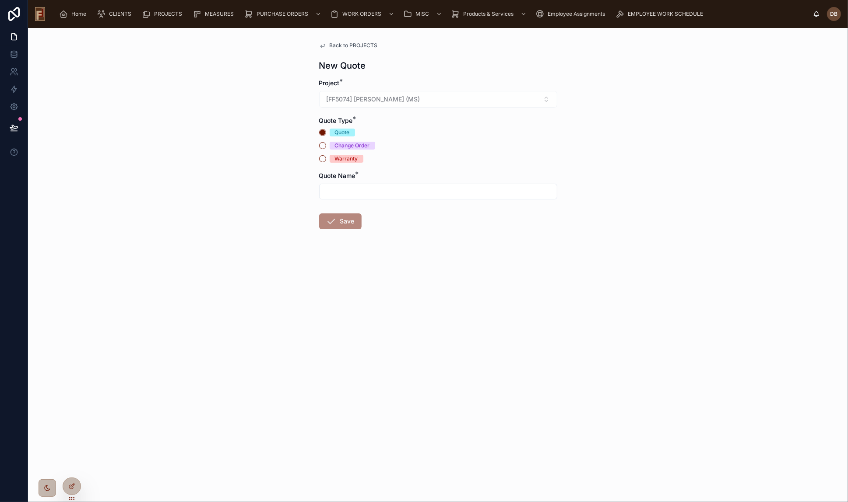
click at [347, 192] on input "text" at bounding box center [437, 192] width 237 height 12
type input "**********"
click at [347, 219] on button "Save" at bounding box center [340, 222] width 42 height 16
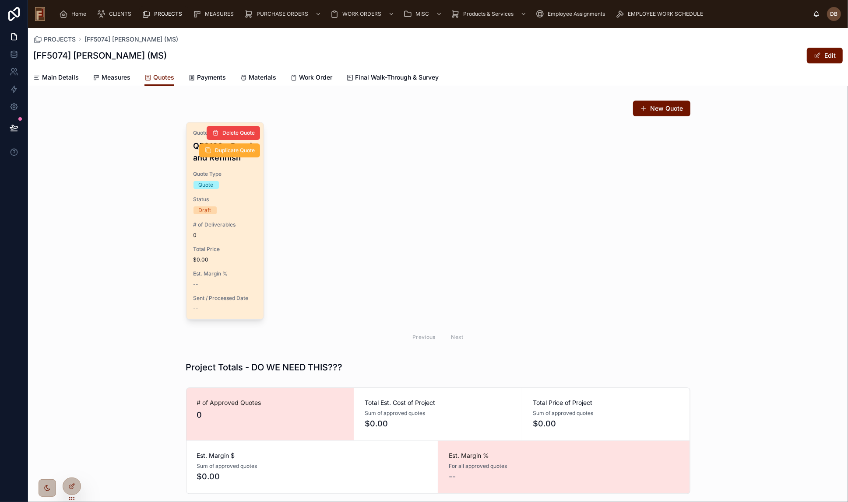
click at [221, 241] on div "Quote Name Q50126 - Repair and Refinish Quote Type Quote Status Draft # of Deli…" at bounding box center [224, 221] width 77 height 197
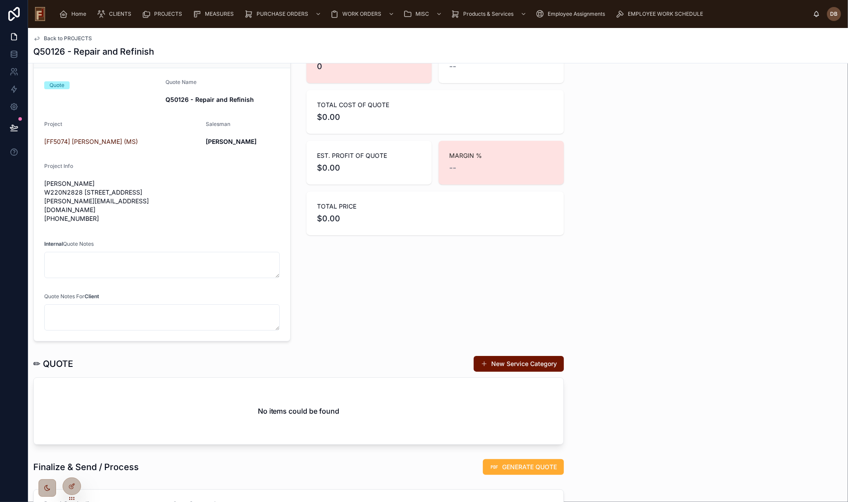
scroll to position [199, 0]
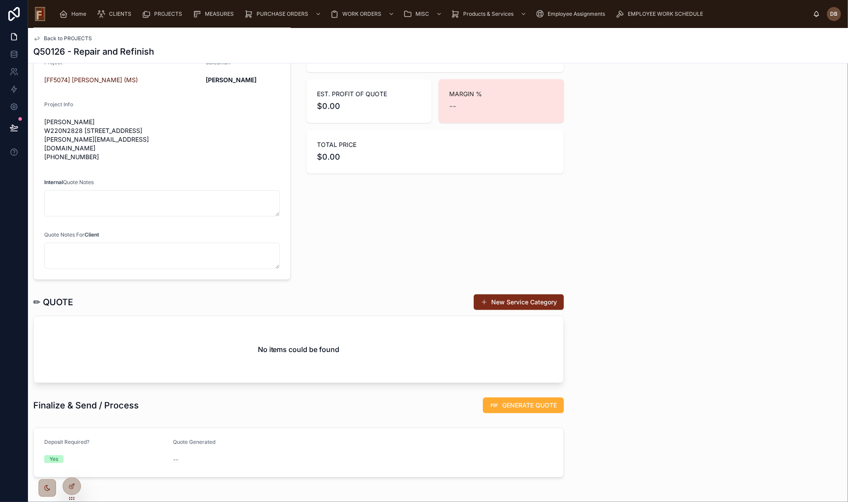
click at [518, 294] on button "New Service Category" at bounding box center [518, 302] width 90 height 16
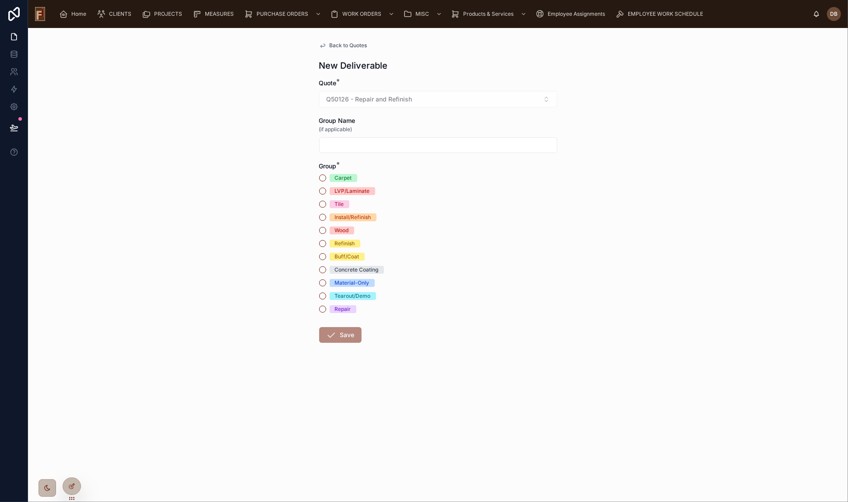
click at [364, 217] on div "Install/Refinish" at bounding box center [353, 218] width 36 height 8
click at [326, 217] on button "Install/Refinish" at bounding box center [322, 217] width 7 height 7
click at [348, 333] on button "Save" at bounding box center [340, 335] width 42 height 16
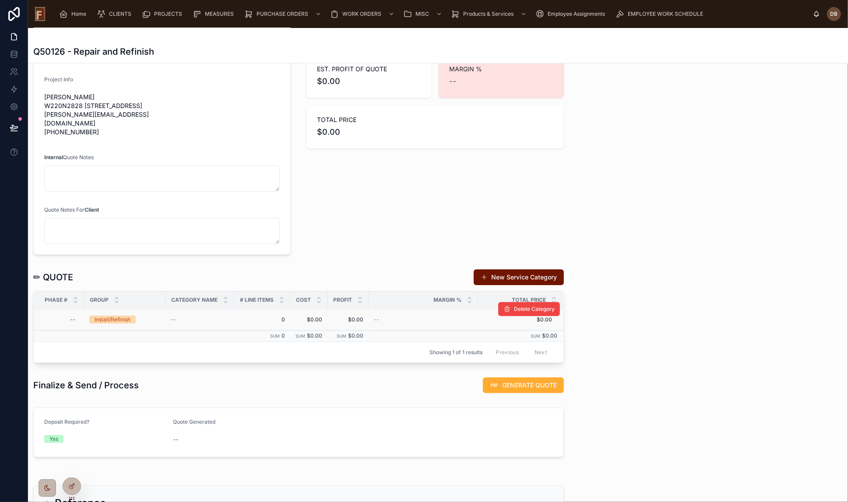
scroll to position [292, 0]
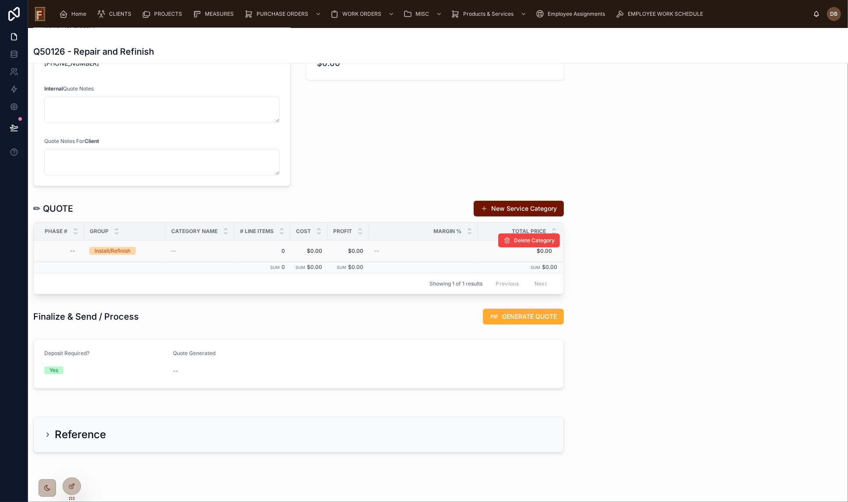
click at [351, 248] on span "$0.00" at bounding box center [348, 251] width 31 height 7
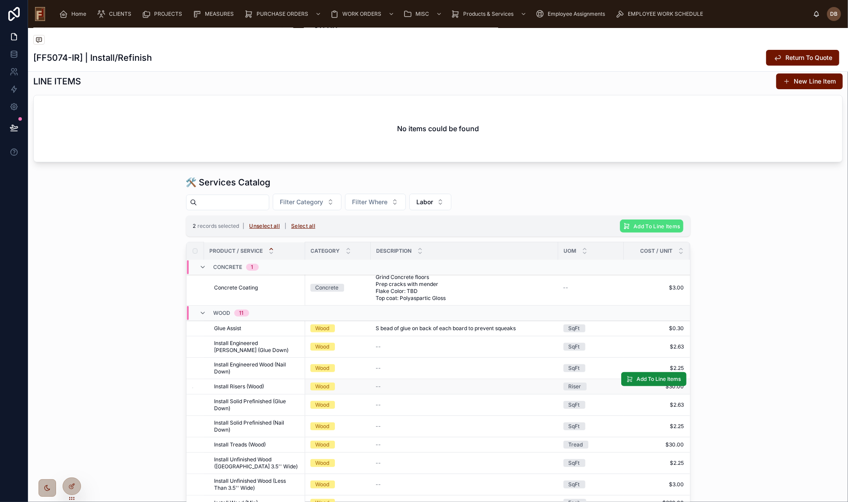
scroll to position [330, 0]
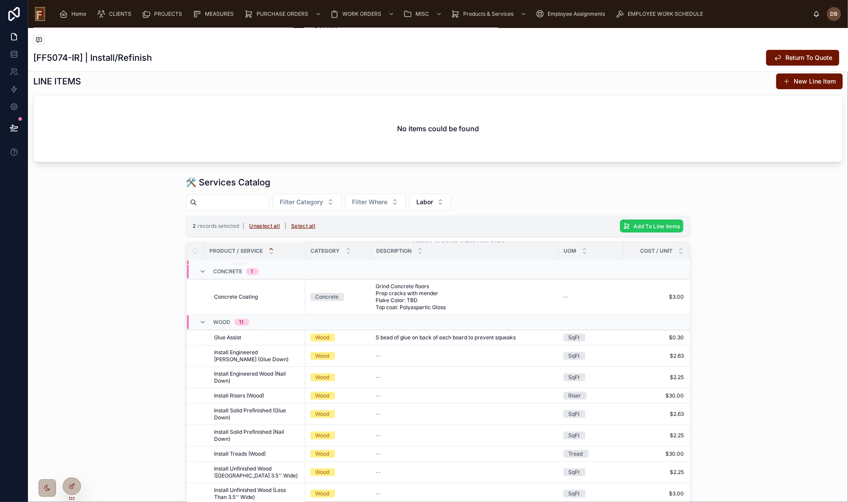
click at [655, 228] on span "Add To Line Items" at bounding box center [656, 226] width 46 height 7
click at [691, 209] on icon at bounding box center [690, 208] width 7 height 7
click at [259, 209] on input "text" at bounding box center [233, 202] width 72 height 12
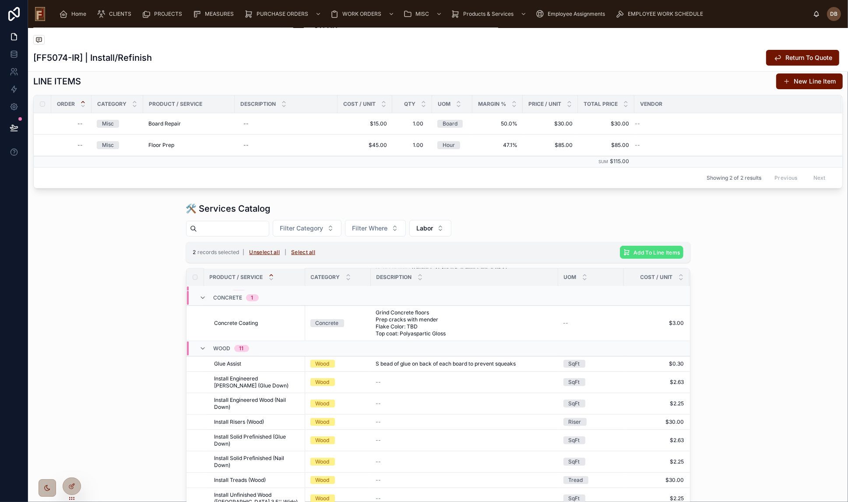
click at [226, 229] on input "text" at bounding box center [233, 229] width 72 height 12
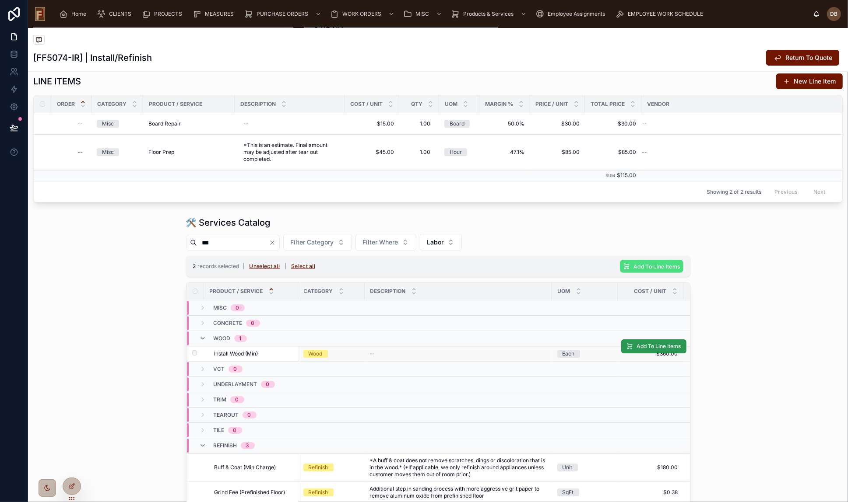
click at [645, 348] on span "Add To Line Items" at bounding box center [659, 346] width 44 height 7
drag, startPoint x: 215, startPoint y: 242, endPoint x: 187, endPoint y: 242, distance: 27.6
click at [187, 242] on div "🛠 Services Catalog *** Filter Category Filter Where Labor 2 records selected | …" at bounding box center [438, 429] width 504 height 425
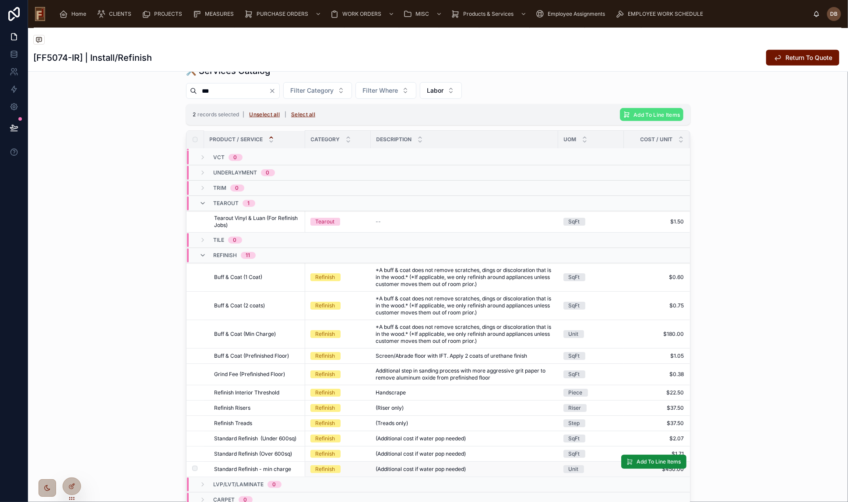
scroll to position [438, 0]
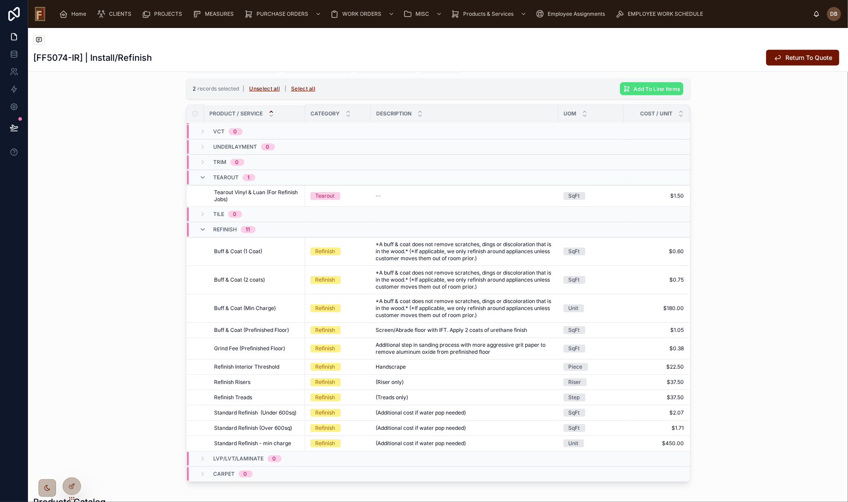
type input "***"
click at [637, 417] on span "Add To Line Items" at bounding box center [659, 420] width 44 height 7
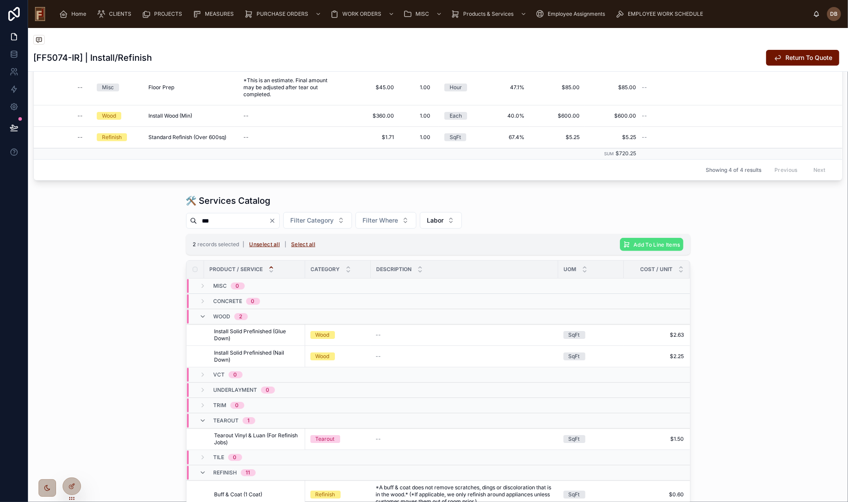
scroll to position [300, 0]
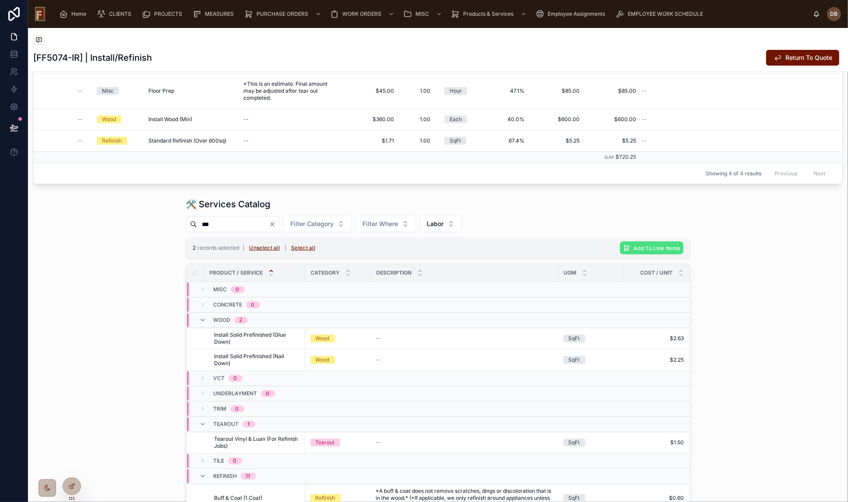
click at [274, 224] on icon "Clear" at bounding box center [272, 225] width 4 height 4
click at [247, 220] on input "text" at bounding box center [233, 224] width 72 height 12
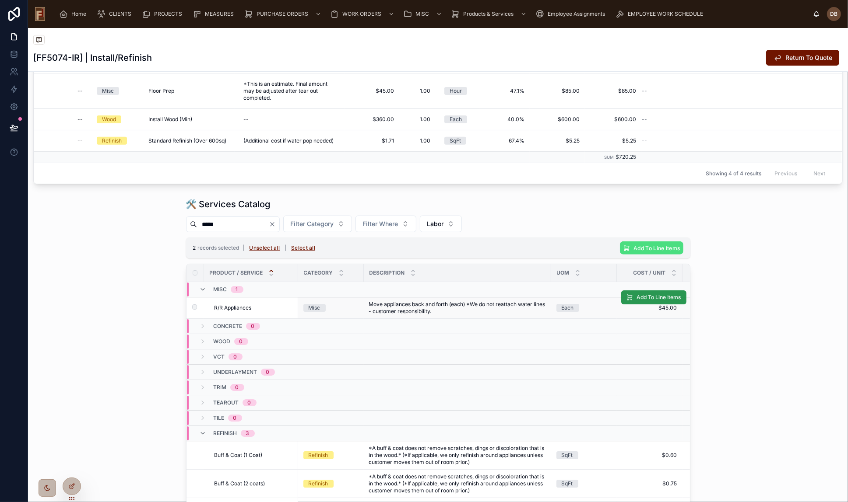
type input "*****"
click at [664, 294] on span "Add To Line Items" at bounding box center [659, 297] width 44 height 7
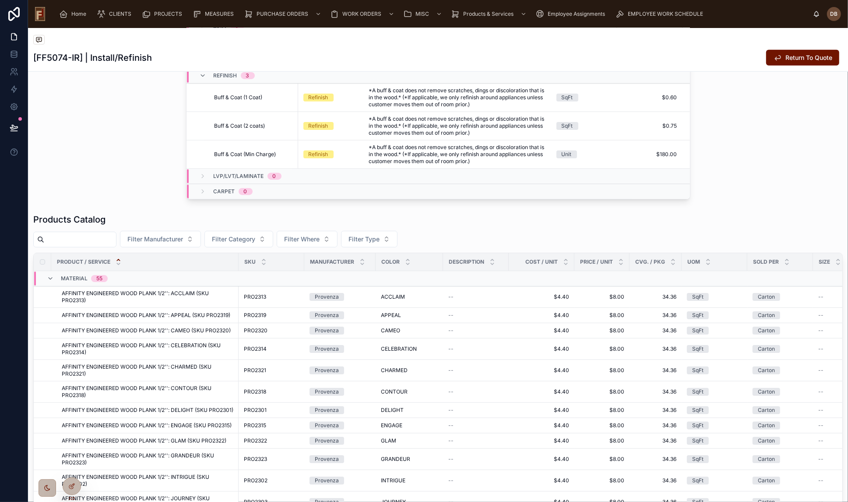
click at [91, 240] on input "text" at bounding box center [80, 240] width 72 height 12
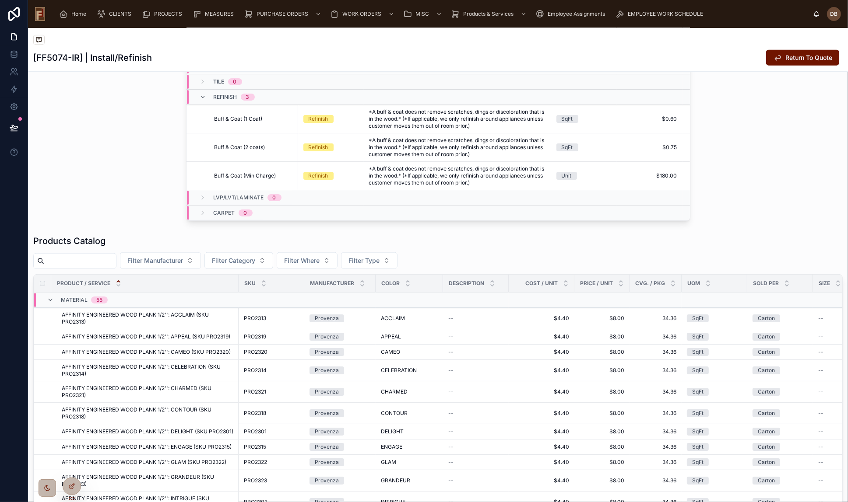
scroll to position [679, 0]
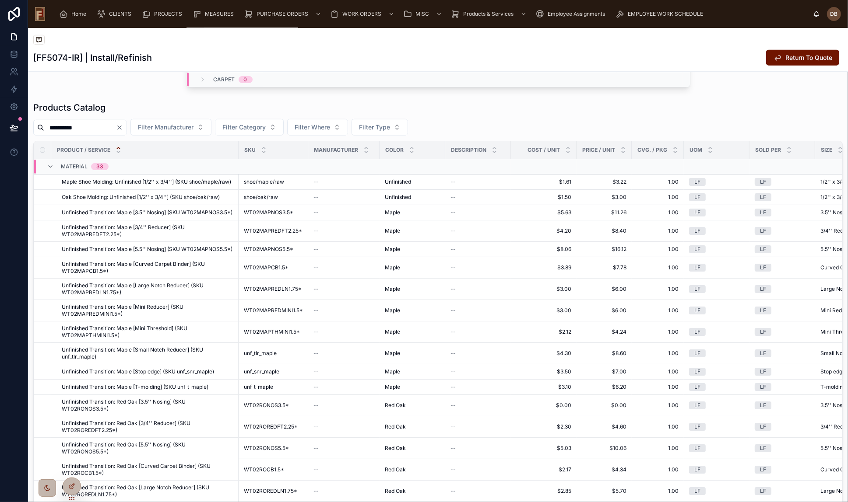
scroll to position [732, 0]
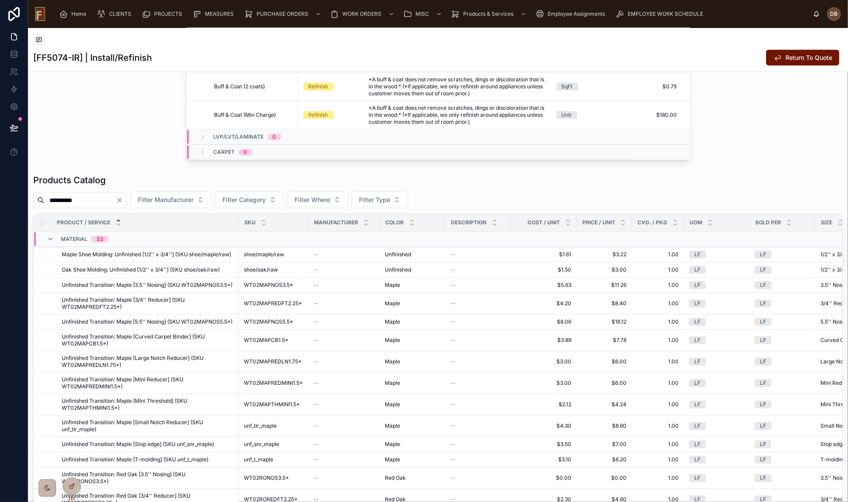
drag, startPoint x: 78, startPoint y: 203, endPoint x: 47, endPoint y: 201, distance: 31.1
click at [47, 201] on input "**********" at bounding box center [80, 200] width 72 height 12
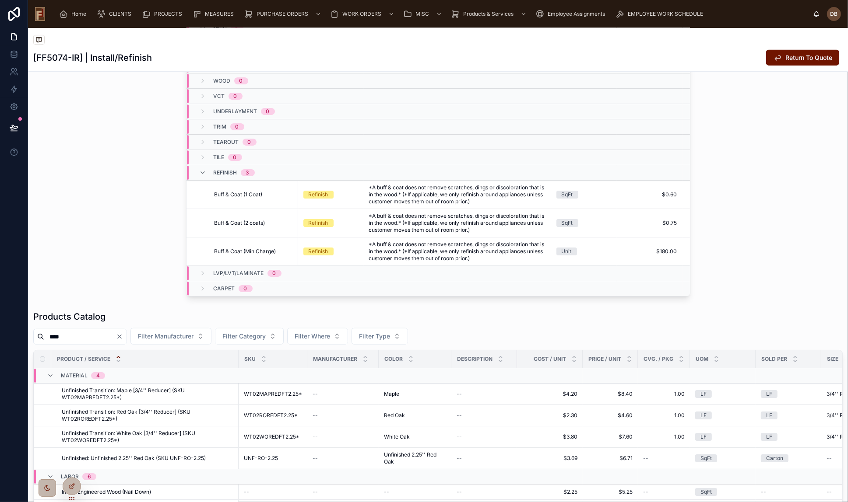
scroll to position [732, 0]
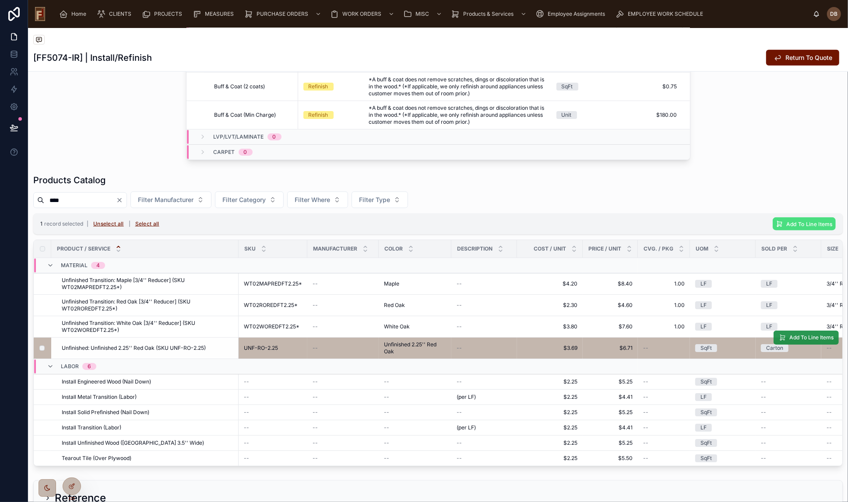
click at [792, 341] on span "Add To Line Items" at bounding box center [811, 337] width 44 height 7
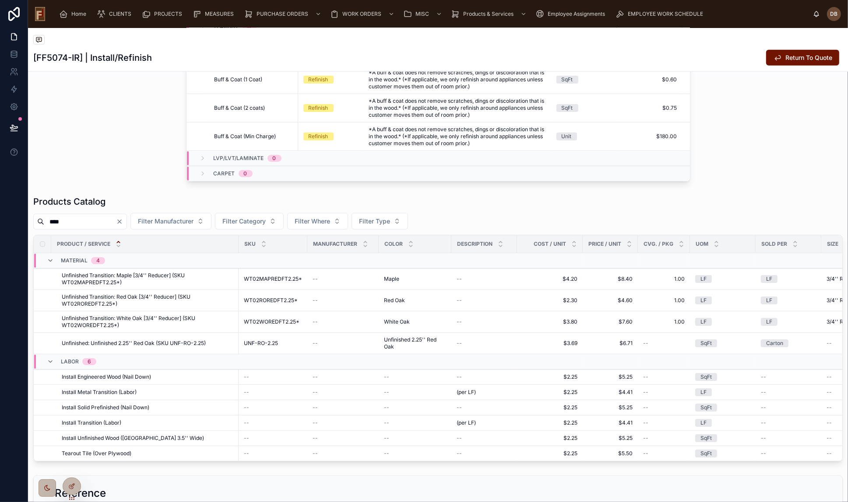
scroll to position [754, 0]
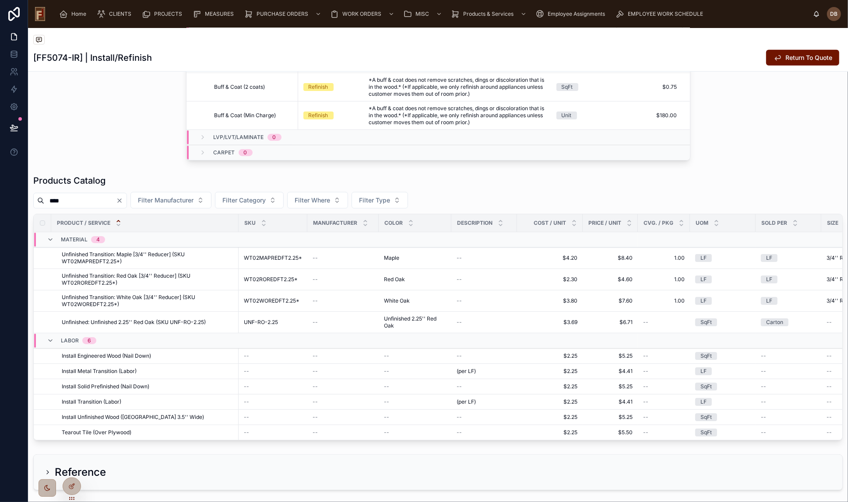
drag, startPoint x: 51, startPoint y: 206, endPoint x: 43, endPoint y: 206, distance: 7.9
click at [43, 206] on div "****" at bounding box center [80, 201] width 94 height 16
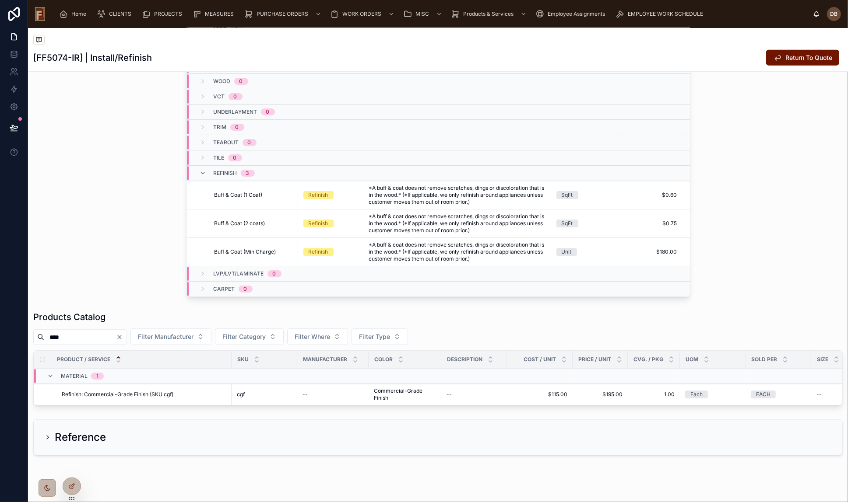
scroll to position [639, 0]
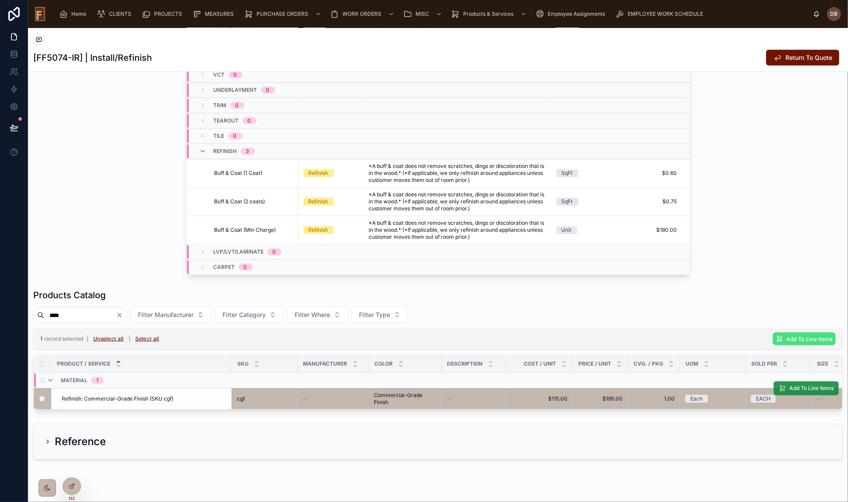
click at [804, 392] on span "Add To Line Items" at bounding box center [811, 388] width 44 height 7
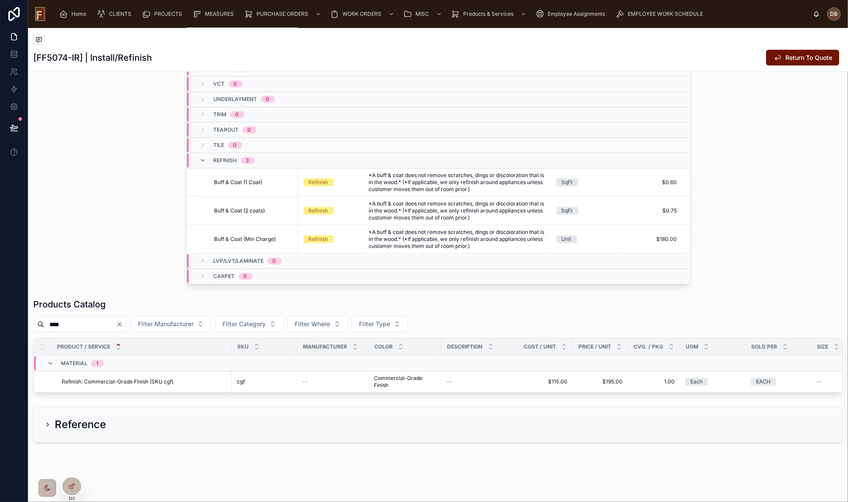
scroll to position [661, 0]
drag, startPoint x: 87, startPoint y: 325, endPoint x: 39, endPoint y: 323, distance: 48.2
click at [40, 323] on div "****" at bounding box center [80, 325] width 94 height 16
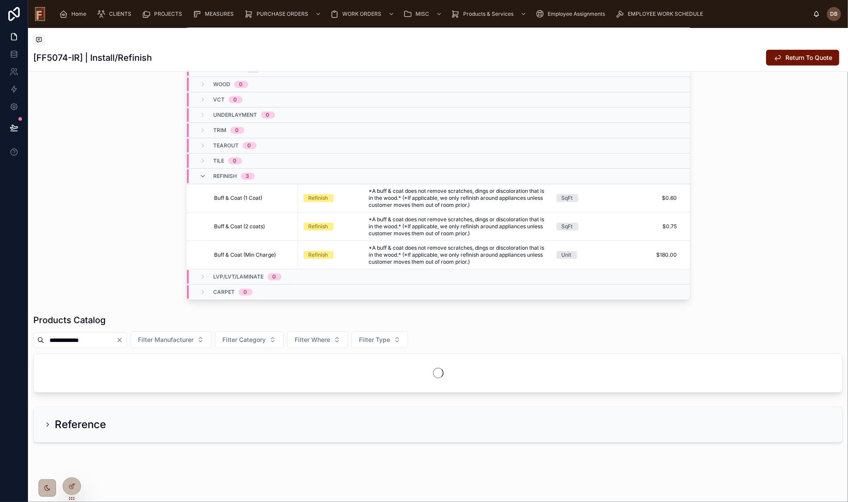
scroll to position [656, 0]
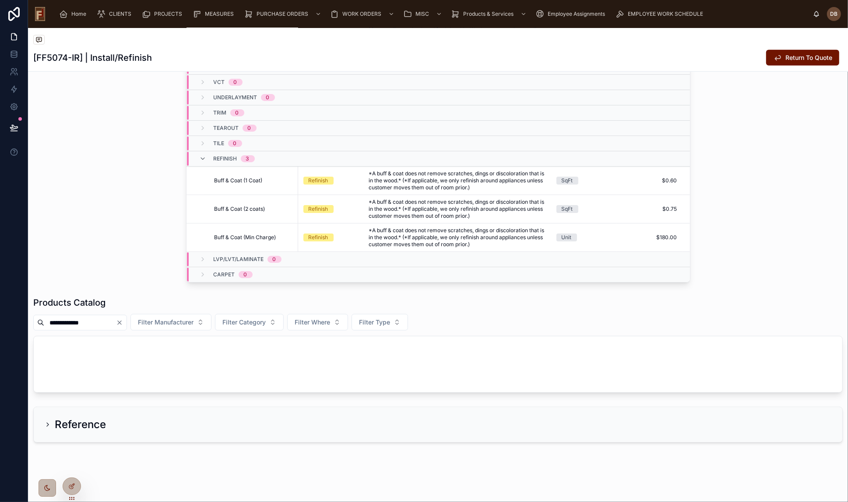
drag, startPoint x: 95, startPoint y: 324, endPoint x: 41, endPoint y: 324, distance: 53.8
click at [44, 326] on input "**********" at bounding box center [80, 323] width 72 height 12
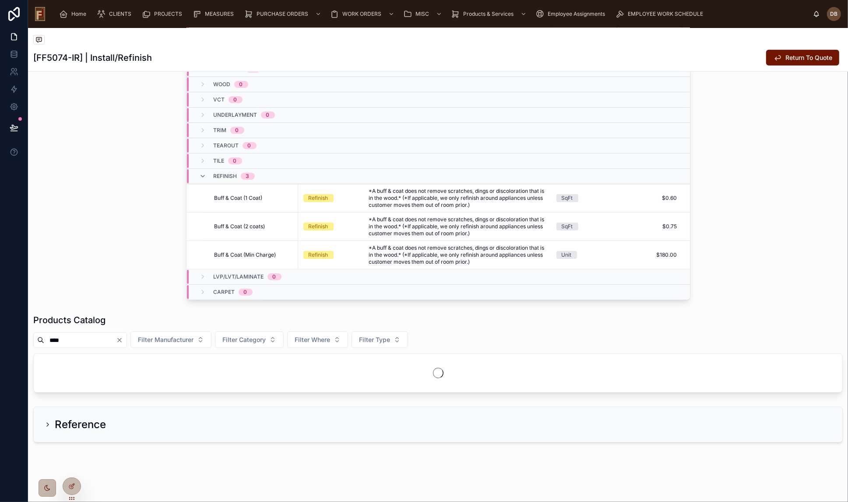
scroll to position [654, 0]
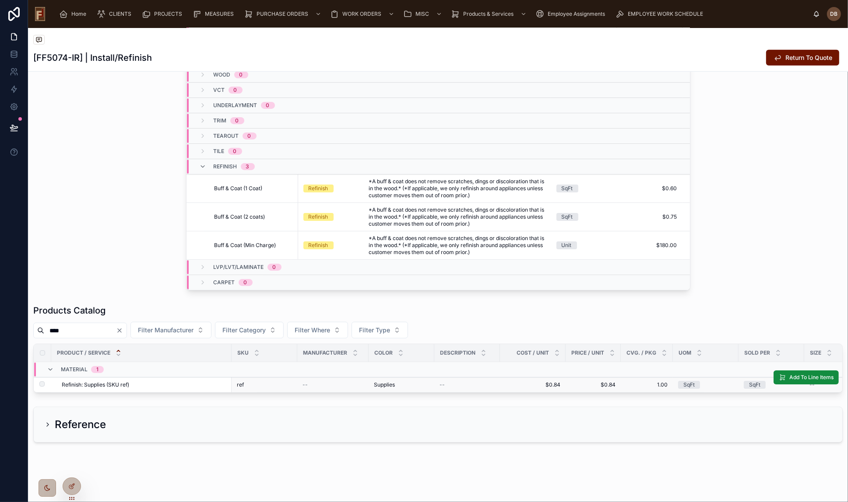
type input "****"
click at [81, 382] on span "Refinish: Supplies (SKU ref)" at bounding box center [95, 385] width 67 height 7
click at [794, 374] on span "Add To Line Items" at bounding box center [811, 377] width 44 height 7
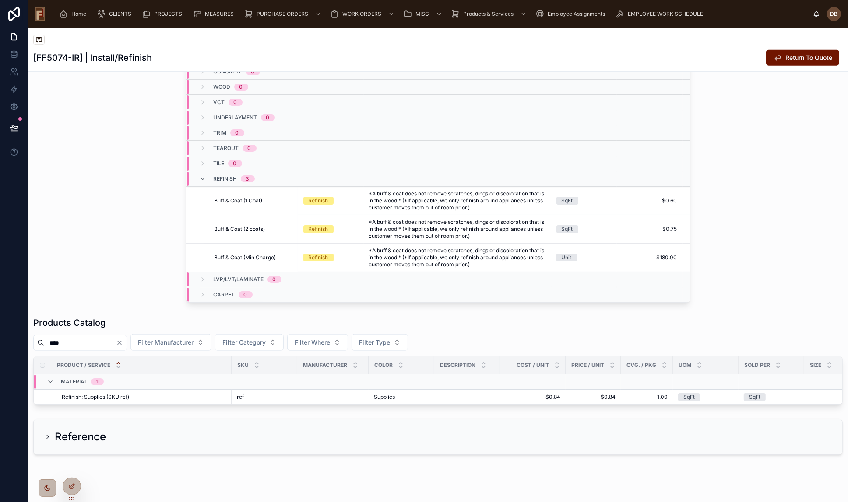
scroll to position [676, 0]
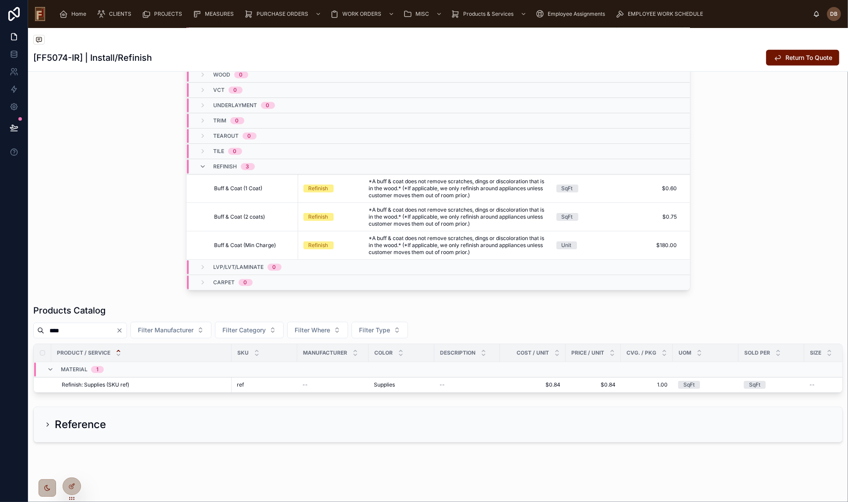
click at [123, 327] on icon "Clear" at bounding box center [119, 330] width 7 height 7
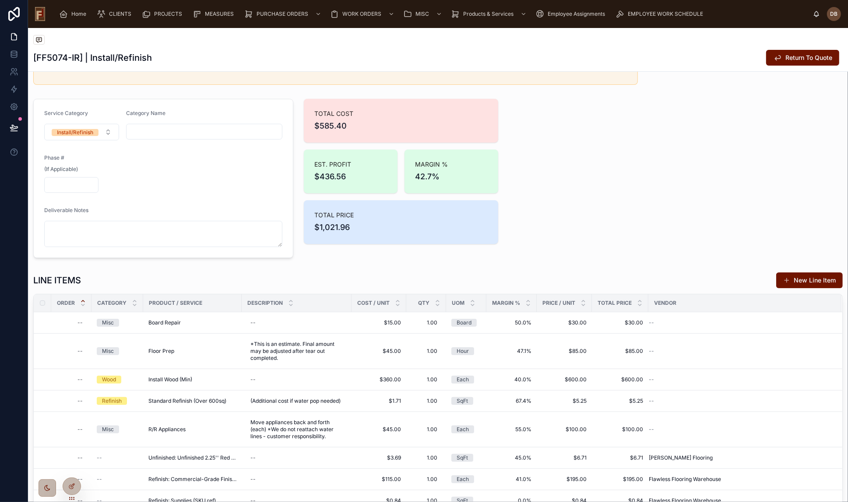
scroll to position [39, 0]
click at [382, 322] on span "$15.00" at bounding box center [379, 322] width 44 height 7
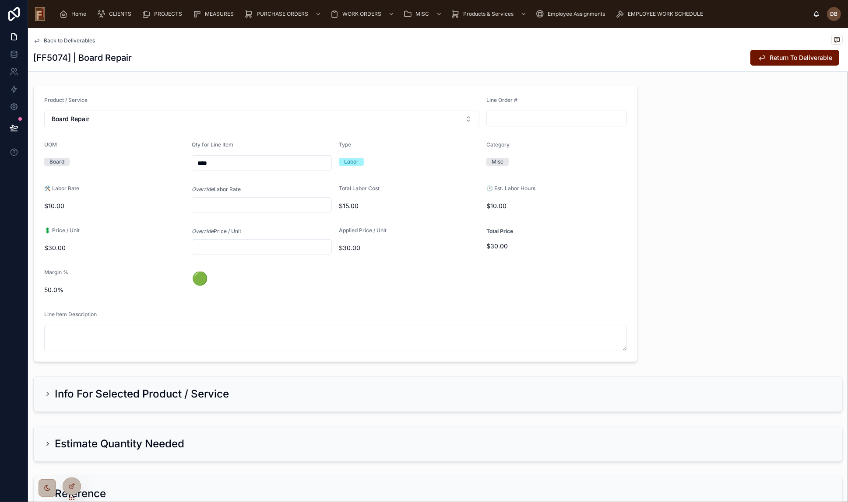
drag, startPoint x: 222, startPoint y: 162, endPoint x: 181, endPoint y: 162, distance: 40.7
click at [189, 162] on form "Product / Service Board Repair Line Order # UOM Board Qty for Line Item **** Ty…" at bounding box center [335, 224] width 603 height 276
type input "*****"
type input "******"
drag, startPoint x: 187, startPoint y: 168, endPoint x: 155, endPoint y: 169, distance: 32.4
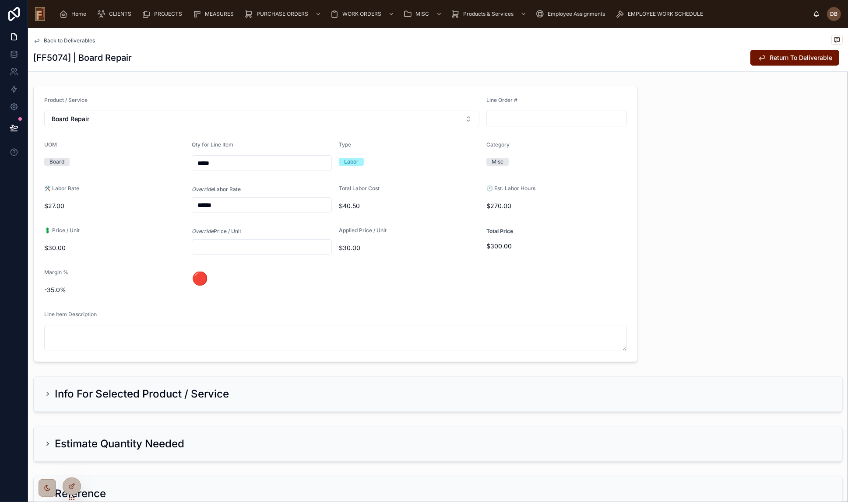
click at [155, 169] on form "Product / Service Board Repair Line Order # UOM Board Qty for Line Item ***** T…" at bounding box center [335, 224] width 603 height 276
type input "*****"
type input "******"
click at [813, 57] on span "Return To Deliverable" at bounding box center [800, 57] width 63 height 9
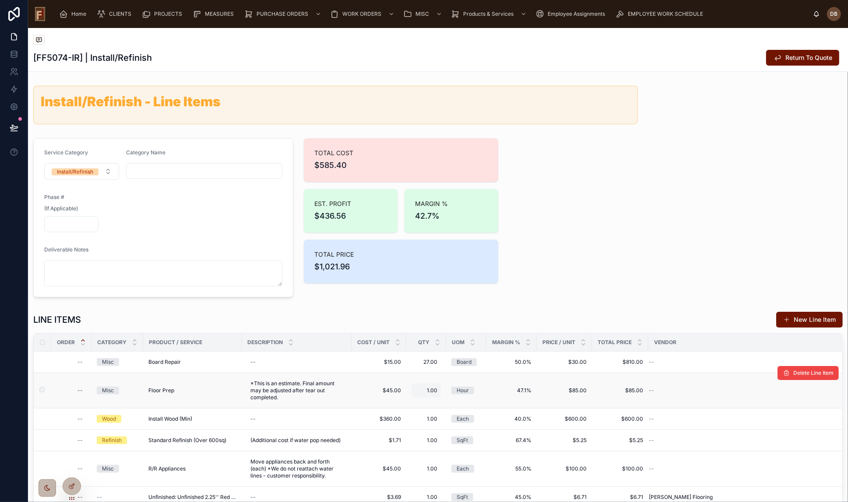
click at [428, 389] on span "1.00" at bounding box center [426, 390] width 22 height 7
drag, startPoint x: 440, startPoint y: 402, endPoint x: 411, endPoint y: 404, distance: 29.0
click at [411, 404] on div "****" at bounding box center [470, 403] width 126 height 32
type input "****"
click at [521, 402] on icon "submit" at bounding box center [521, 402] width 7 height 7
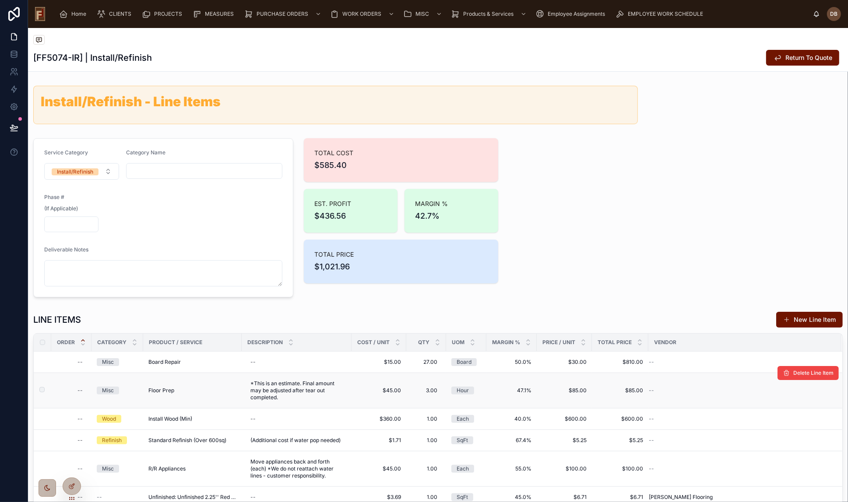
click at [388, 387] on span "$45.00" at bounding box center [379, 390] width 44 height 7
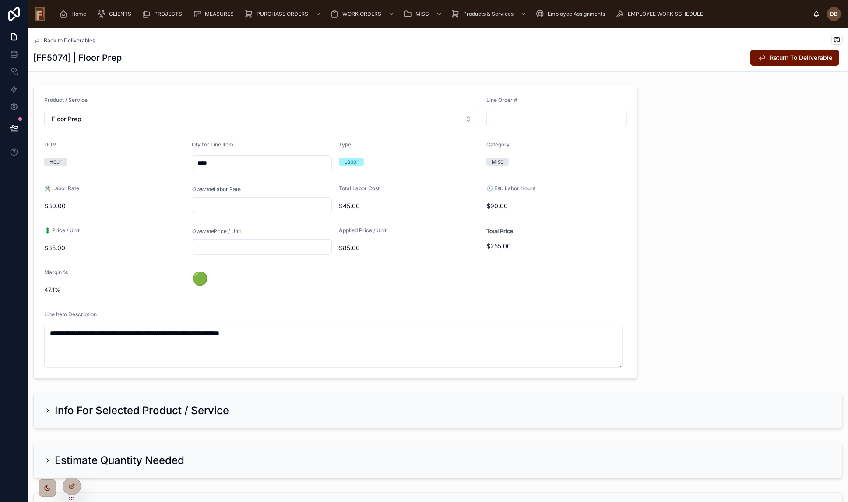
click at [234, 249] on input "text" at bounding box center [262, 247] width 140 height 12
type input "******"
click at [778, 56] on span "Return To Deliverable" at bounding box center [800, 57] width 63 height 9
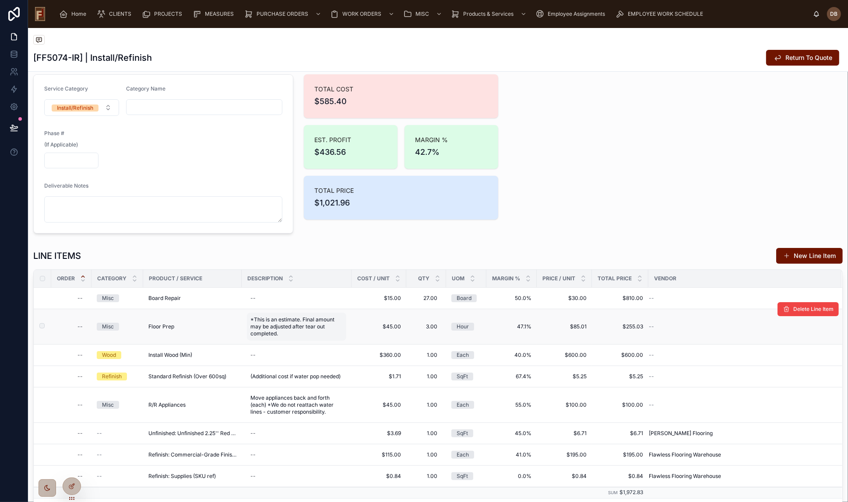
scroll to position [119, 0]
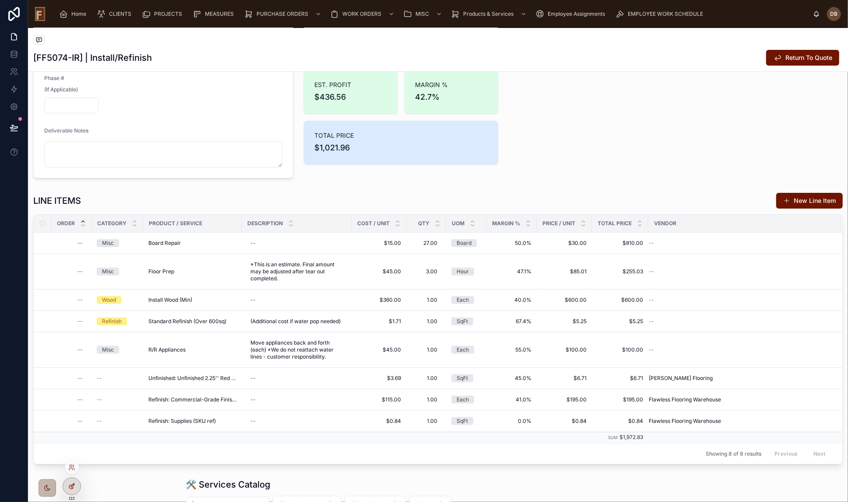
click at [69, 488] on icon at bounding box center [71, 487] width 4 height 4
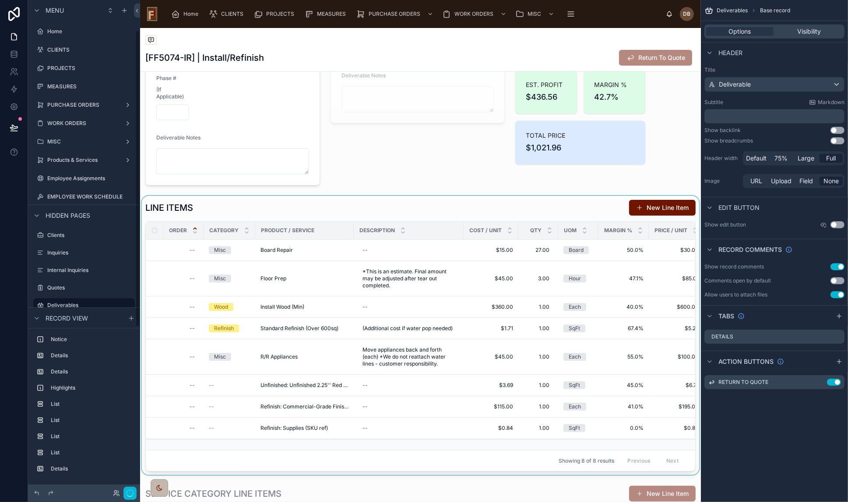
scroll to position [50, 0]
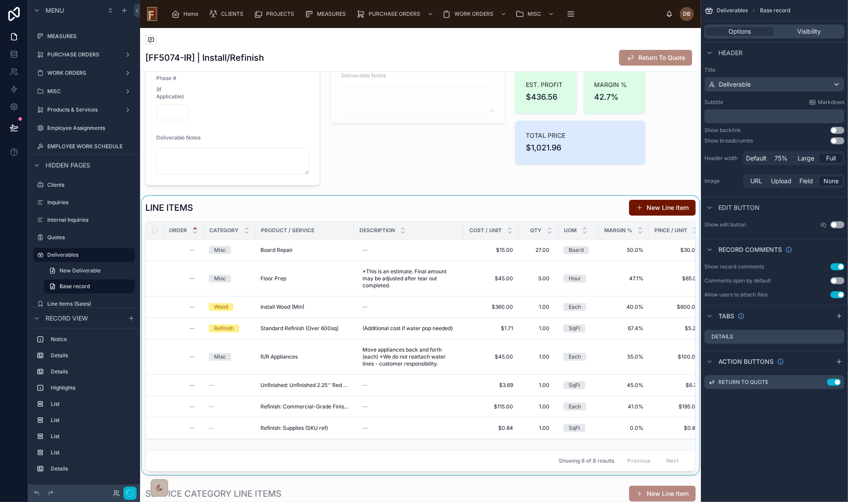
click at [340, 213] on div at bounding box center [420, 335] width 561 height 279
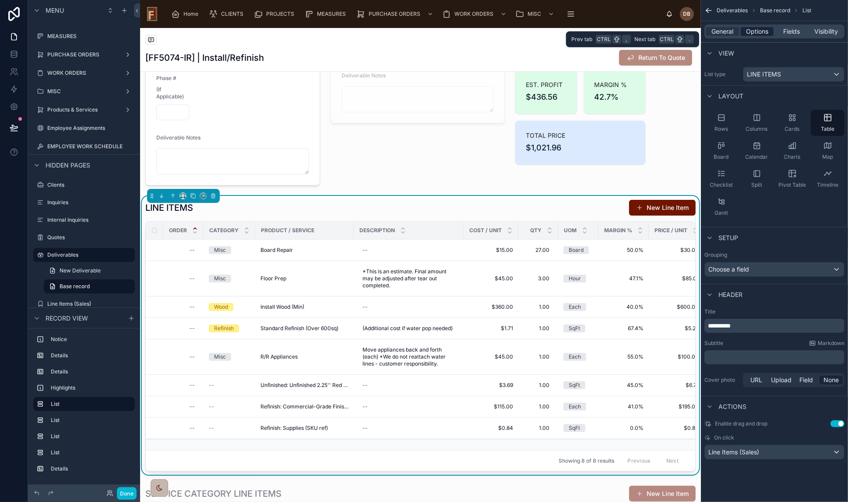
click at [757, 34] on span "Options" at bounding box center [757, 31] width 22 height 9
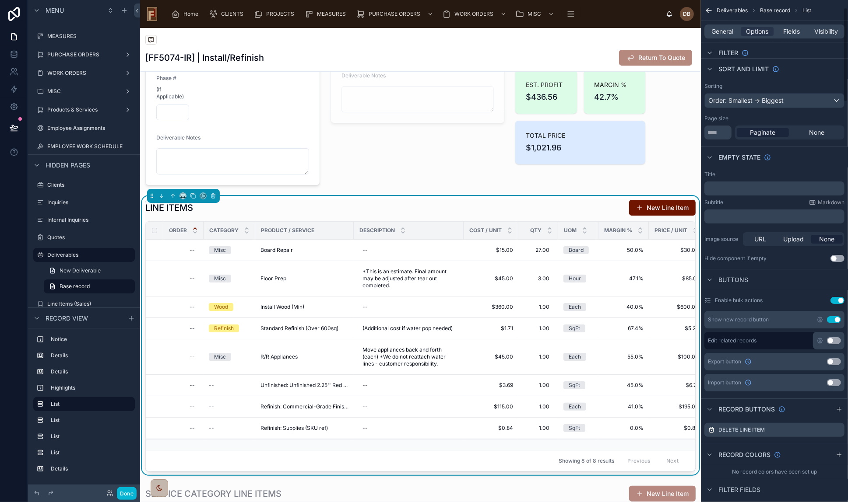
scroll to position [39, 0]
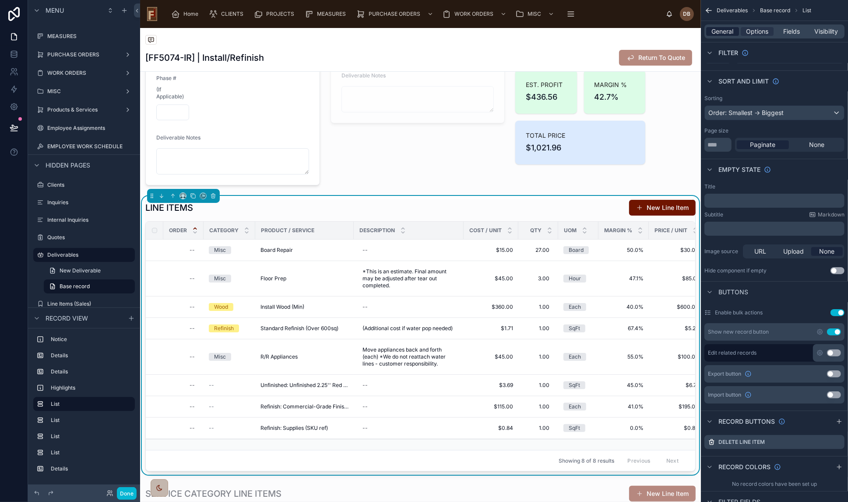
click at [721, 30] on span "General" at bounding box center [722, 31] width 22 height 9
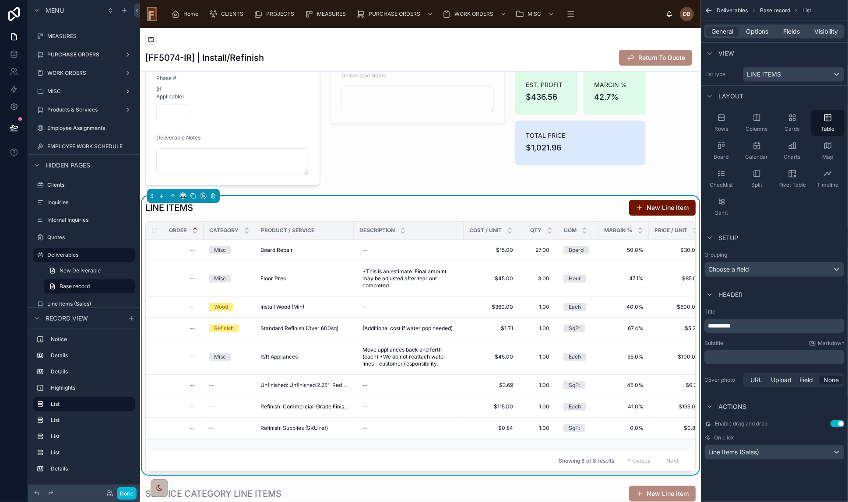
scroll to position [0, 0]
click at [761, 452] on div "Line Items (Sales)" at bounding box center [773, 452] width 139 height 14
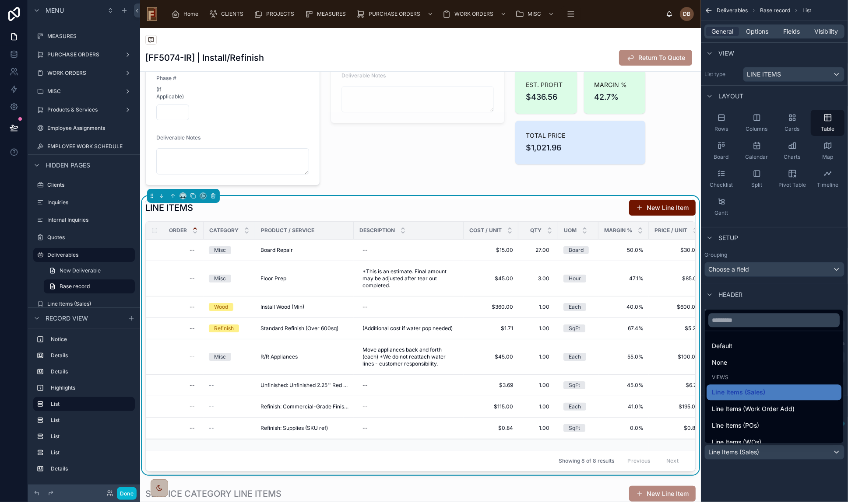
click at [779, 452] on div "scrollable content" at bounding box center [424, 251] width 848 height 502
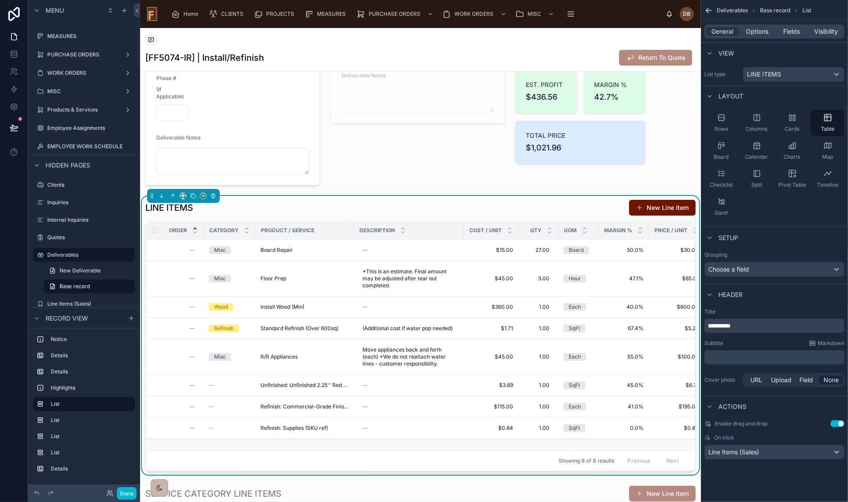
click at [775, 494] on div "**********" at bounding box center [774, 251] width 147 height 502
click at [736, 451] on span "Line Items (Sales)" at bounding box center [733, 452] width 51 height 9
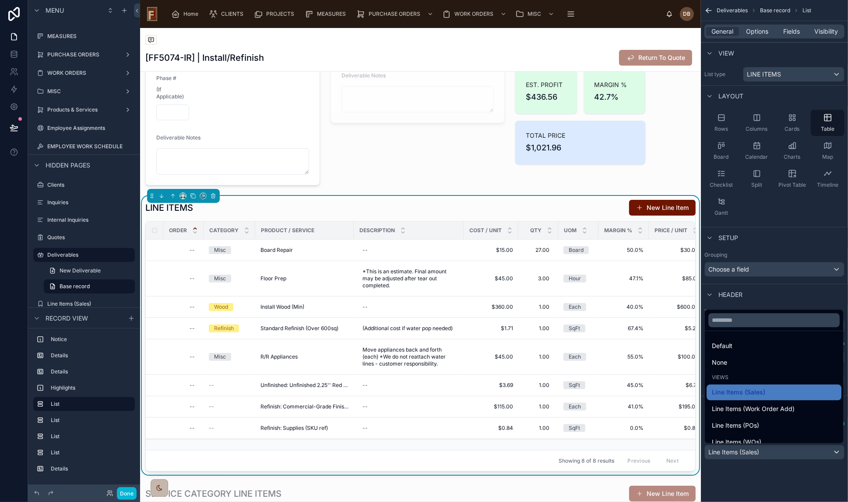
click at [784, 481] on div "scrollable content" at bounding box center [424, 251] width 848 height 502
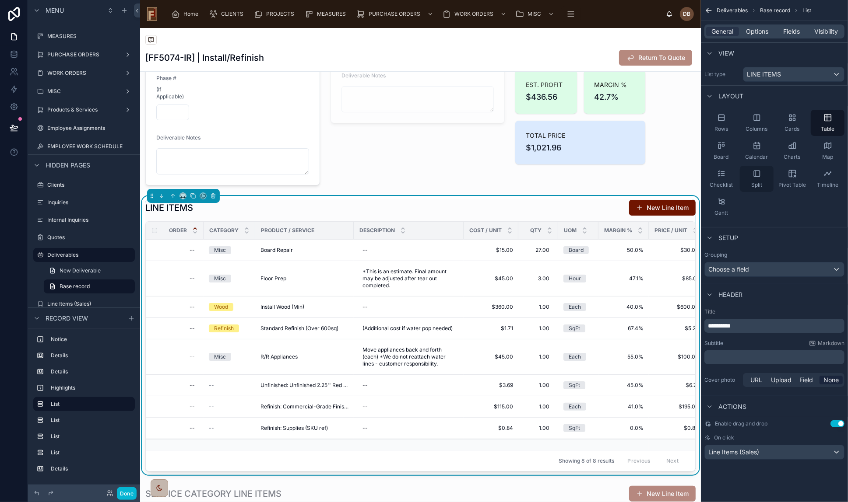
click at [760, 176] on icon "scrollable content" at bounding box center [756, 173] width 9 height 9
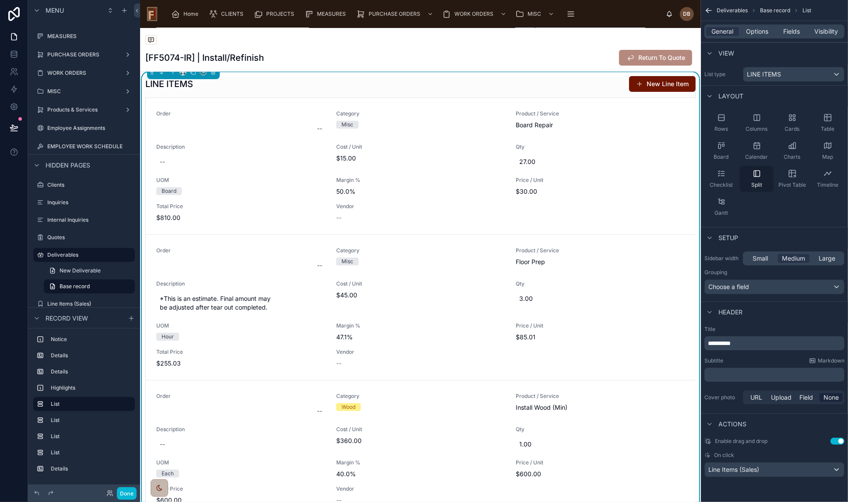
scroll to position [159, 0]
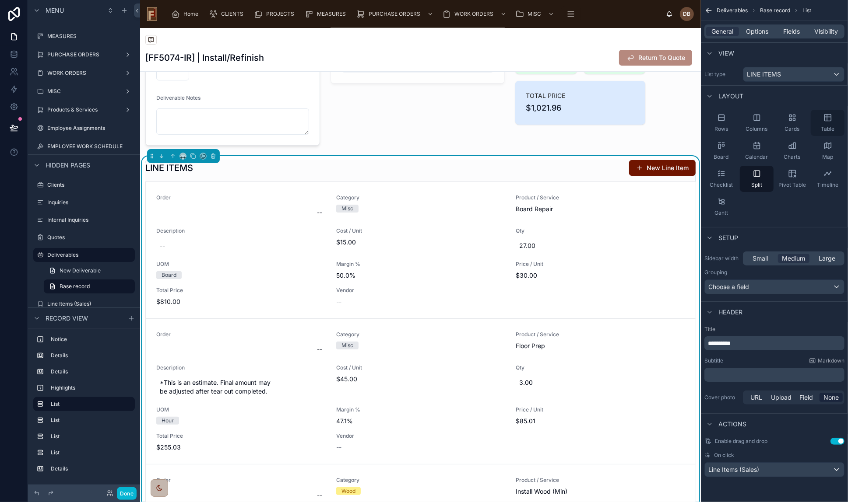
click at [830, 121] on icon "scrollable content" at bounding box center [827, 117] width 9 height 9
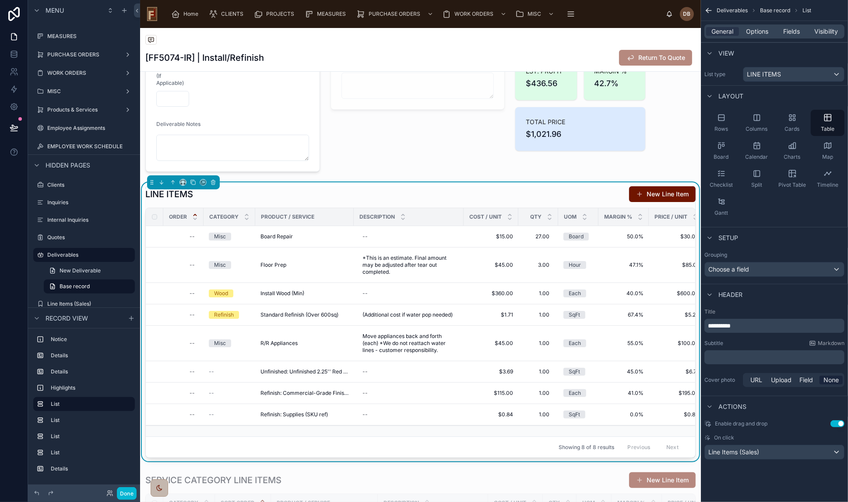
scroll to position [119, 0]
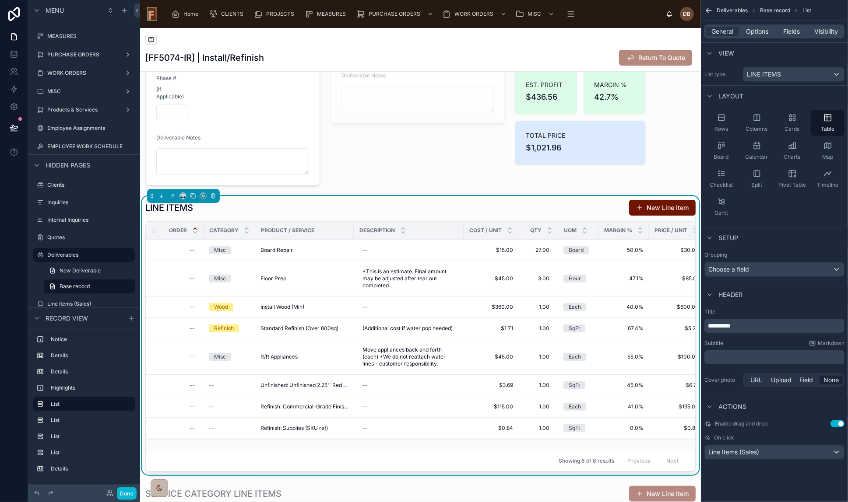
click at [840, 424] on button "Use setting" at bounding box center [837, 424] width 14 height 7
click at [725, 119] on icon "scrollable content" at bounding box center [721, 117] width 9 height 9
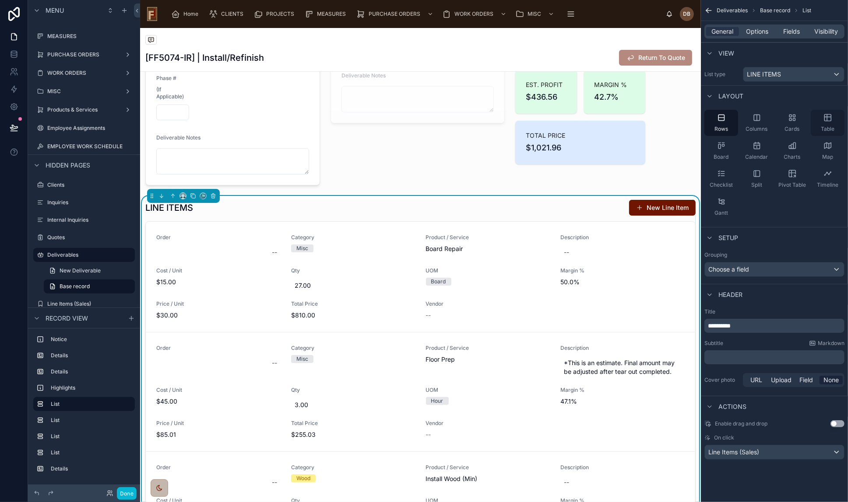
click at [827, 120] on icon "scrollable content" at bounding box center [827, 118] width 0 height 7
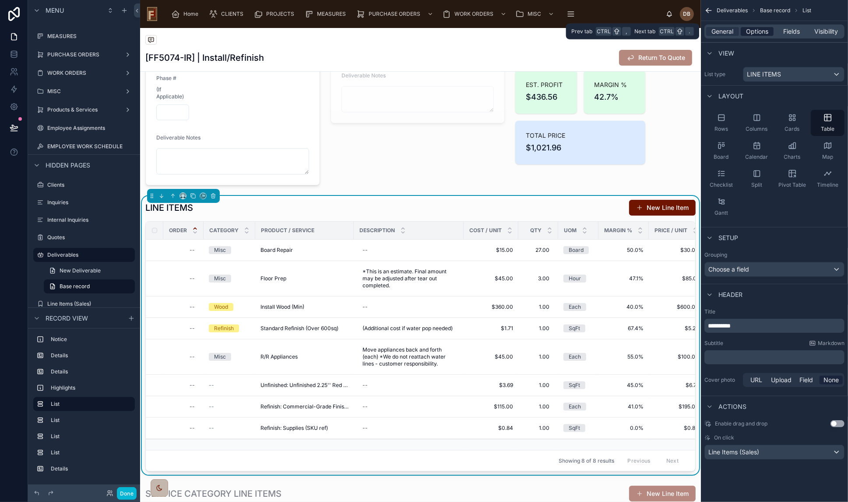
click at [757, 34] on span "Options" at bounding box center [757, 31] width 22 height 9
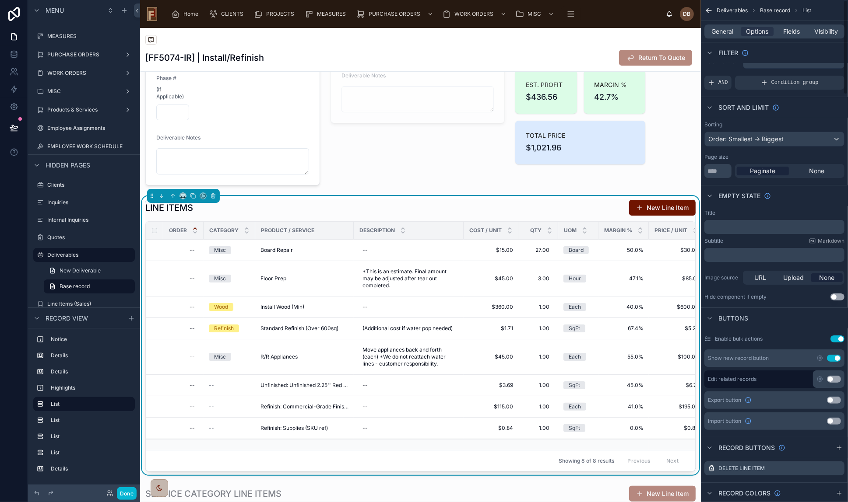
scroll to position [0, 0]
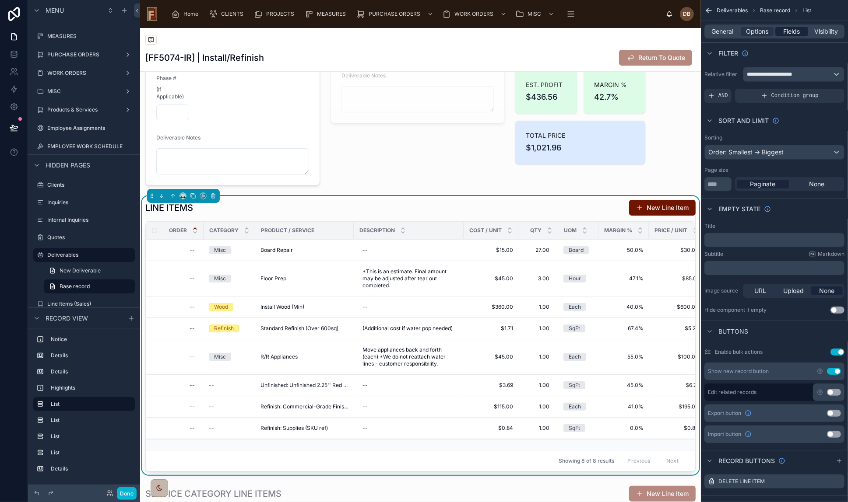
click at [791, 32] on span "Fields" at bounding box center [791, 31] width 17 height 9
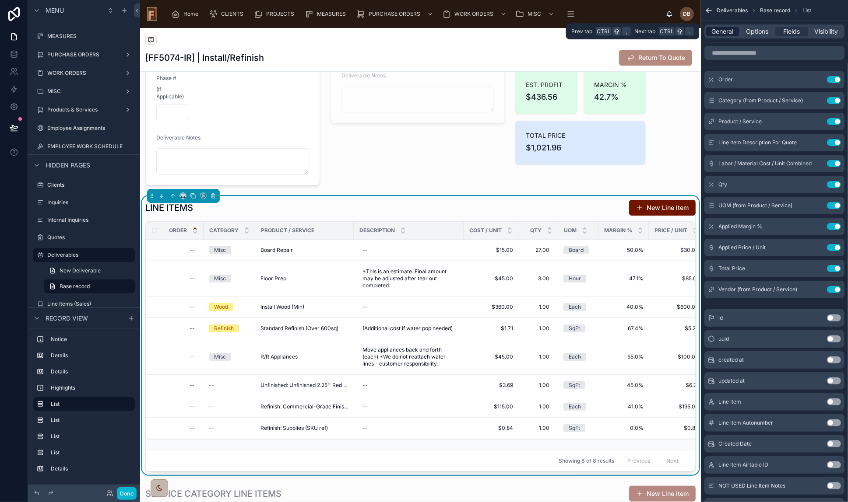
click at [720, 31] on span "General" at bounding box center [722, 31] width 22 height 9
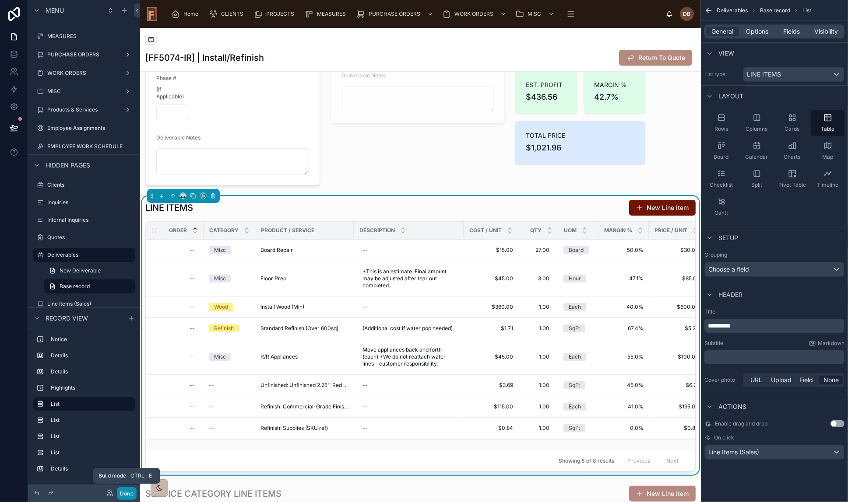
click at [127, 494] on button "Done" at bounding box center [127, 493] width 20 height 13
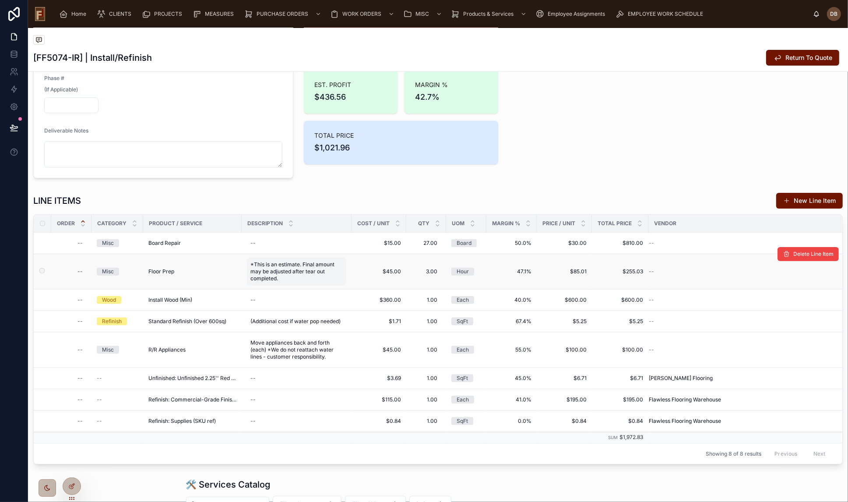
click at [283, 270] on span "*This is an estimate. Final amount may be adjusted after tear out completed." at bounding box center [296, 271] width 92 height 21
click at [175, 270] on div "Floor Prep" at bounding box center [192, 271] width 88 height 7
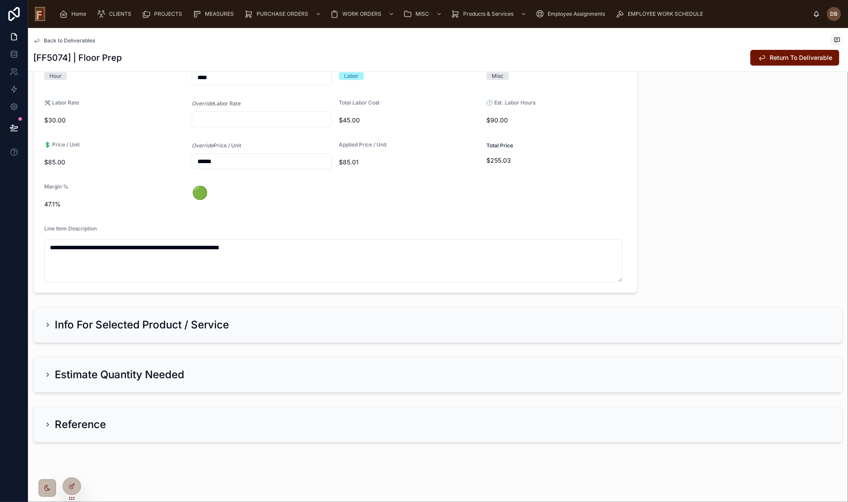
scroll to position [85, 0]
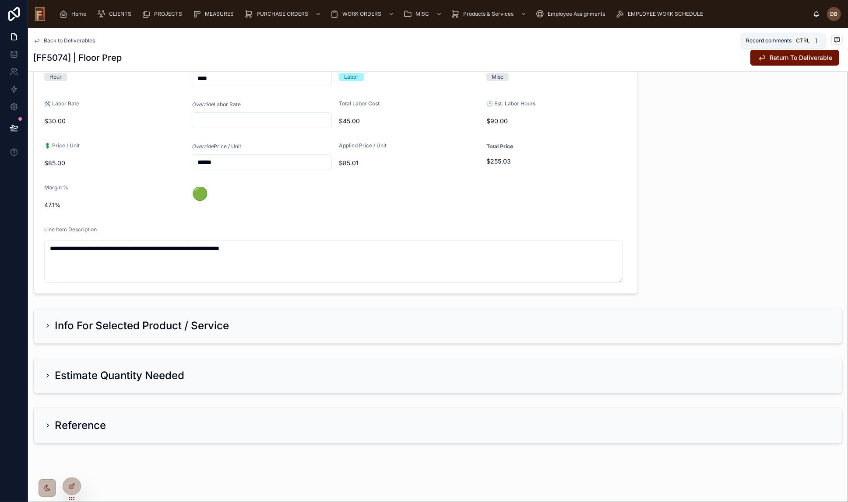
click at [833, 39] on icon at bounding box center [836, 39] width 7 height 7
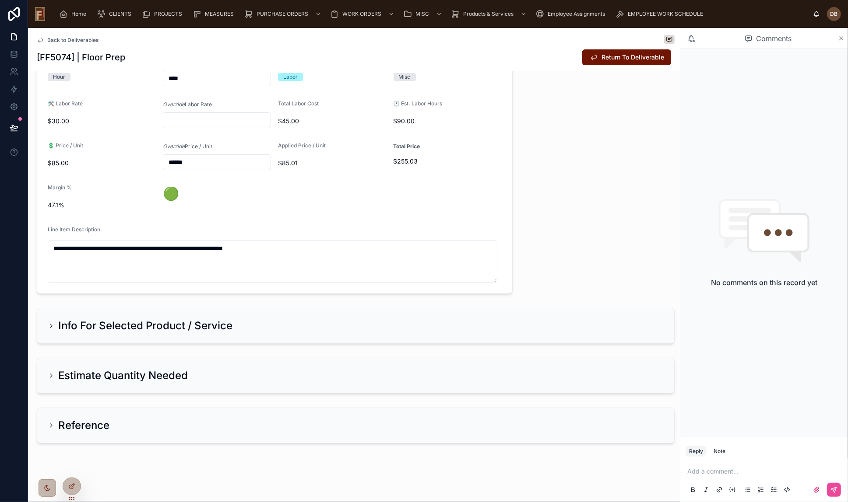
click at [840, 38] on icon at bounding box center [841, 39] width 4 height 4
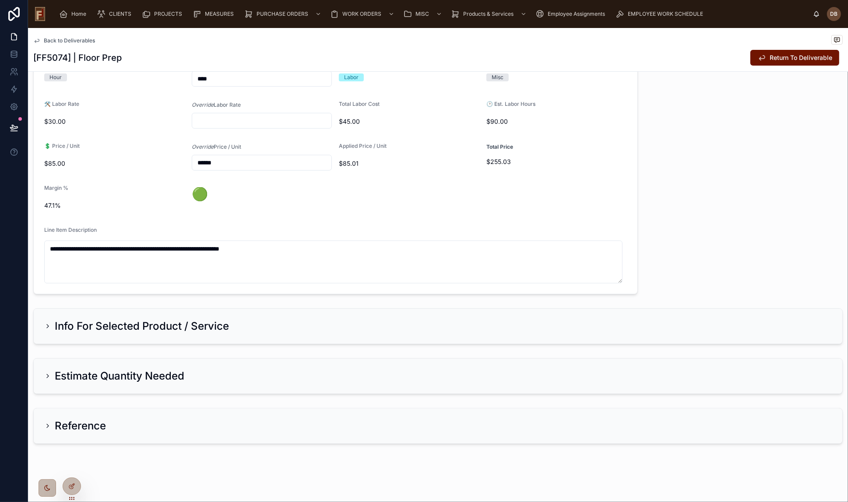
click at [73, 37] on span "Back to Deliverables" at bounding box center [69, 40] width 51 height 7
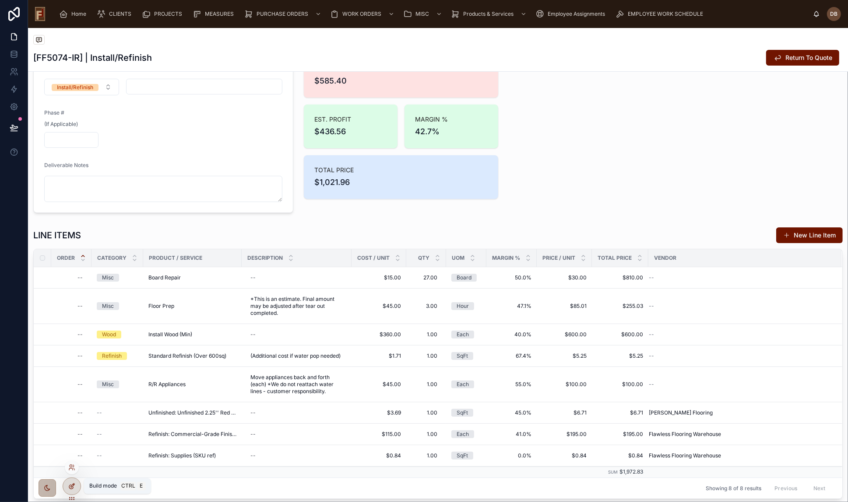
click at [74, 486] on icon at bounding box center [71, 486] width 7 height 7
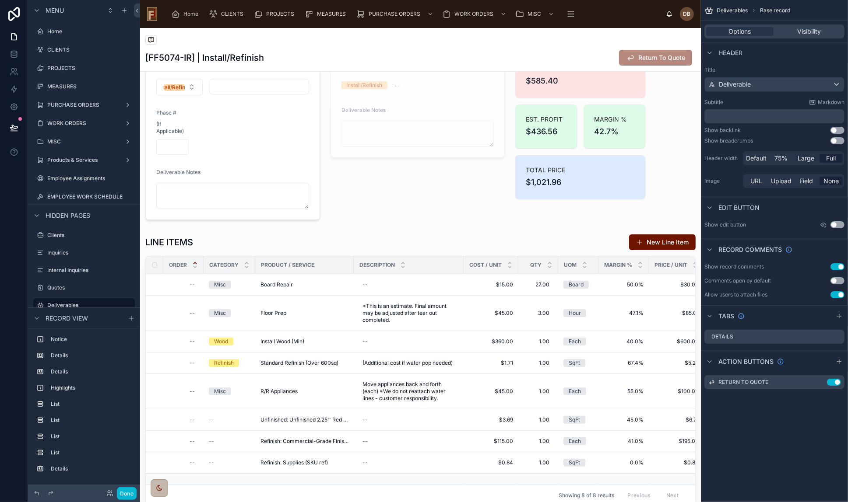
scroll to position [50, 0]
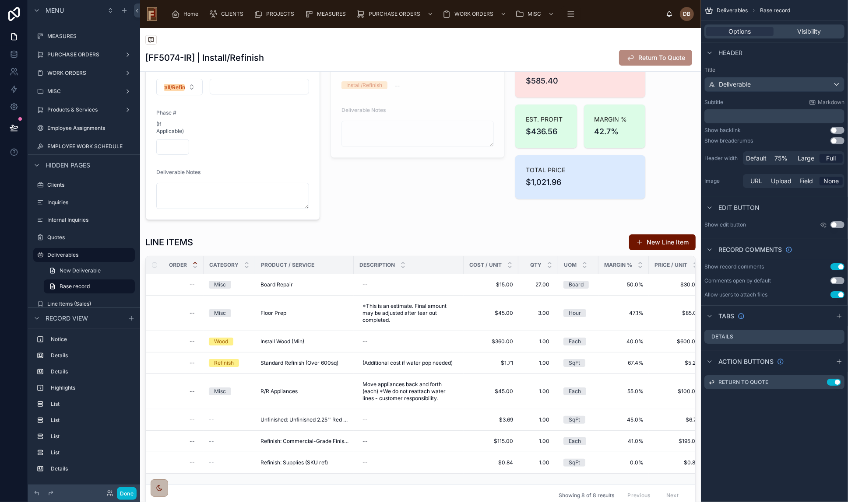
click at [838, 265] on button "Use setting" at bounding box center [837, 266] width 14 height 7
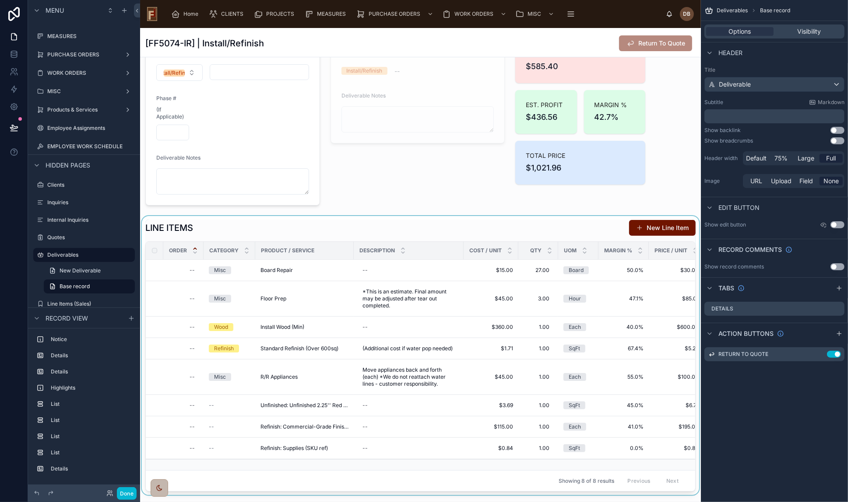
click at [470, 235] on div at bounding box center [420, 355] width 561 height 279
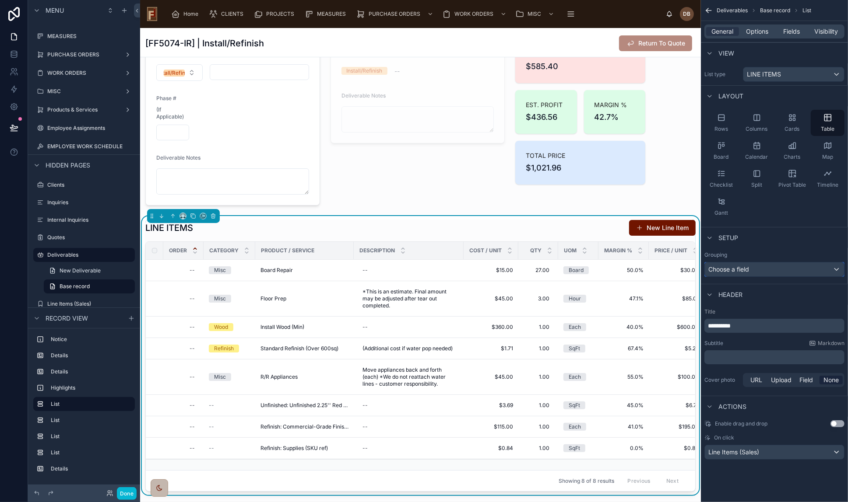
click at [772, 269] on div "Choose a field" at bounding box center [773, 270] width 139 height 14
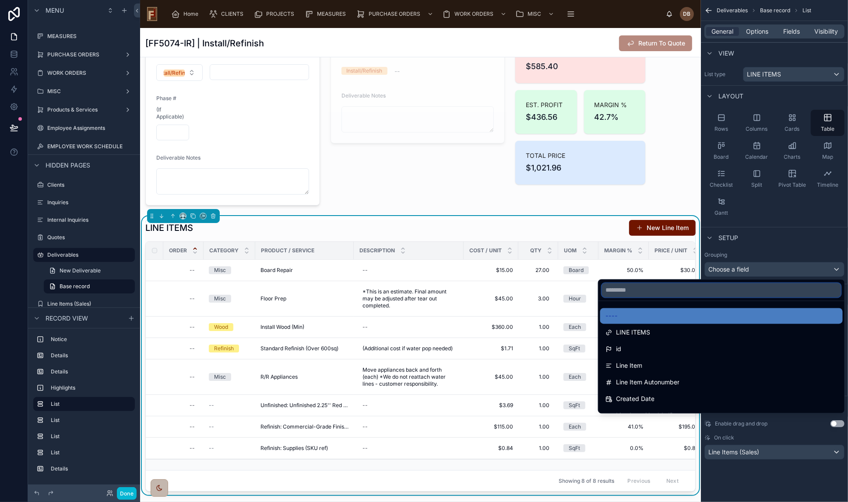
click at [680, 290] on input "text" at bounding box center [721, 291] width 239 height 14
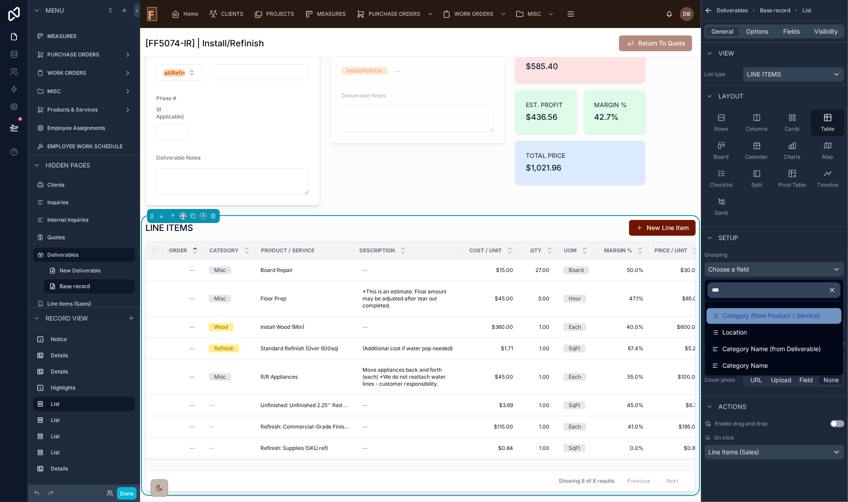
type input "***"
click at [806, 313] on span "Category (from Product / Service)" at bounding box center [771, 316] width 98 height 11
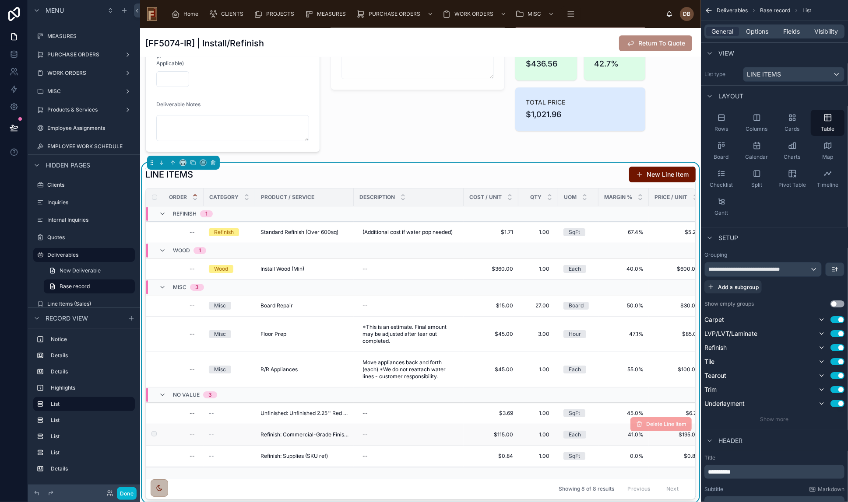
scroll to position [124, 0]
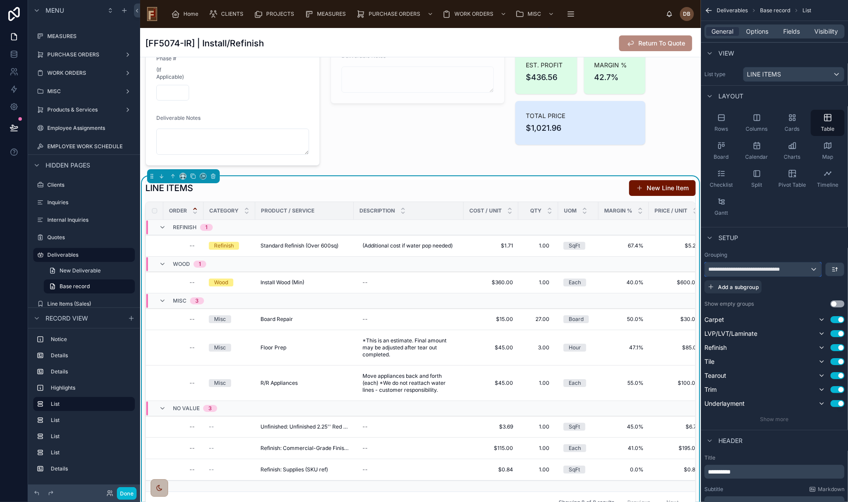
click at [810, 267] on div "**********" at bounding box center [762, 270] width 116 height 14
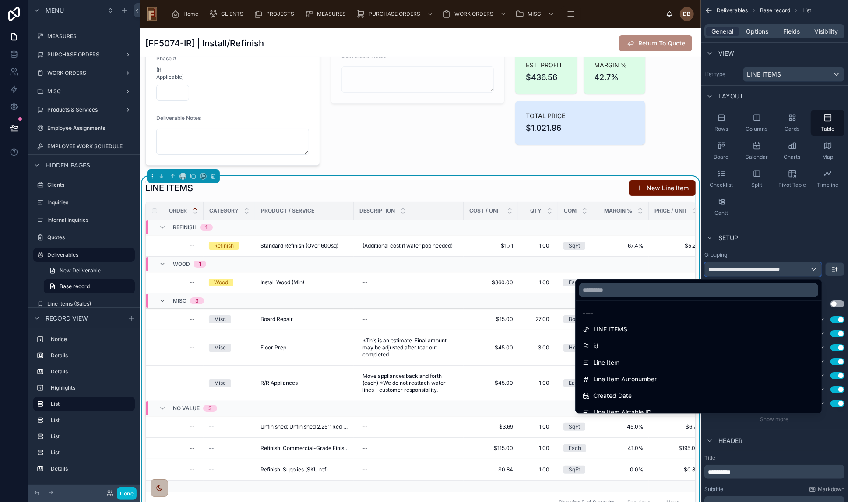
scroll to position [0, 0]
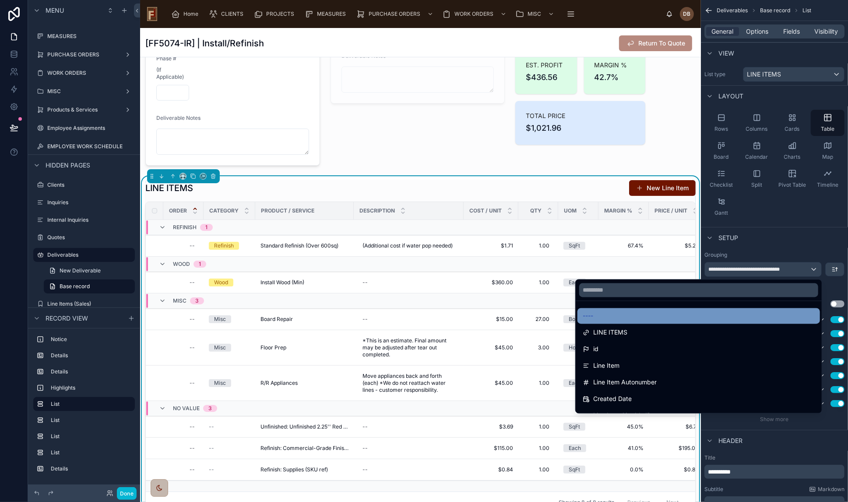
click at [604, 310] on div "----" at bounding box center [698, 316] width 242 height 16
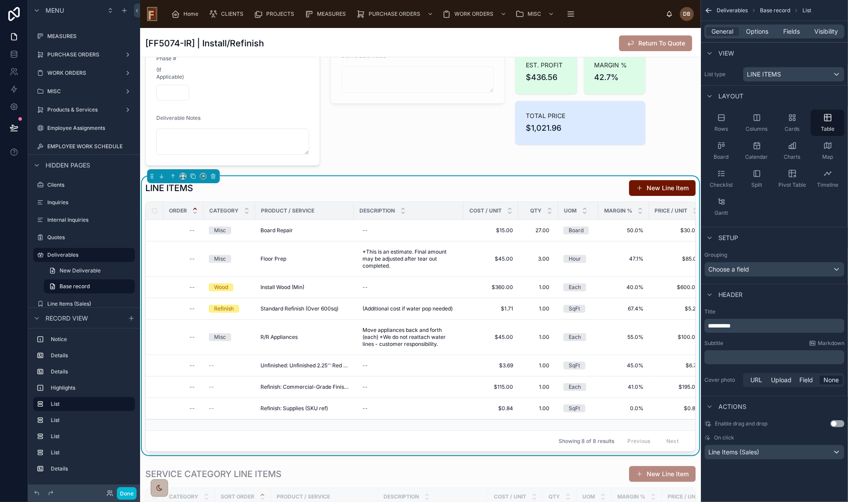
click at [806, 233] on div "Setup" at bounding box center [774, 237] width 147 height 21
click at [759, 29] on span "Options" at bounding box center [757, 31] width 22 height 9
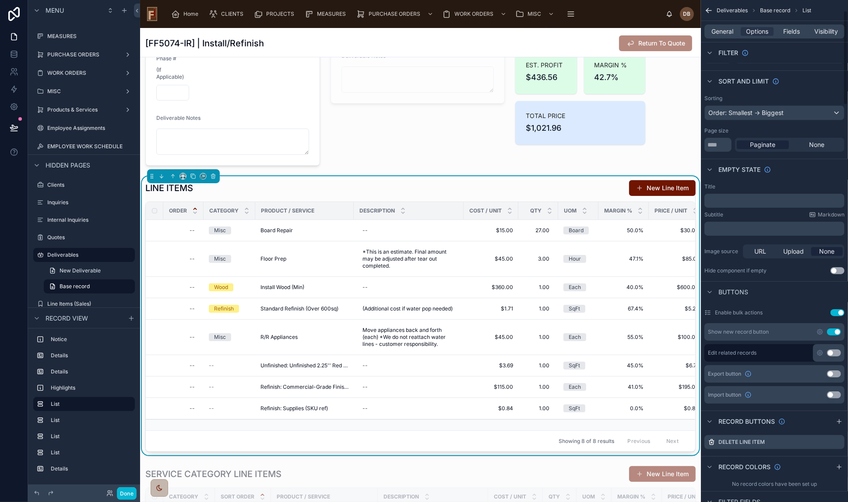
scroll to position [79, 0]
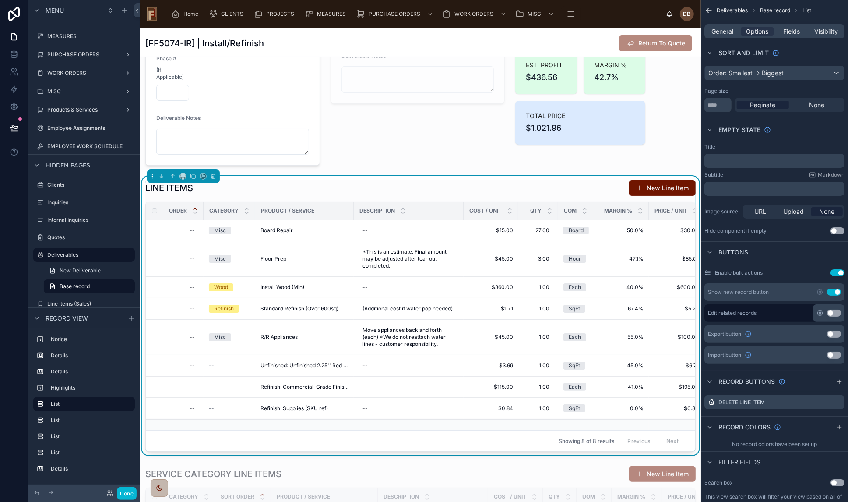
click at [820, 312] on icon "scrollable content" at bounding box center [820, 313] width 2 height 2
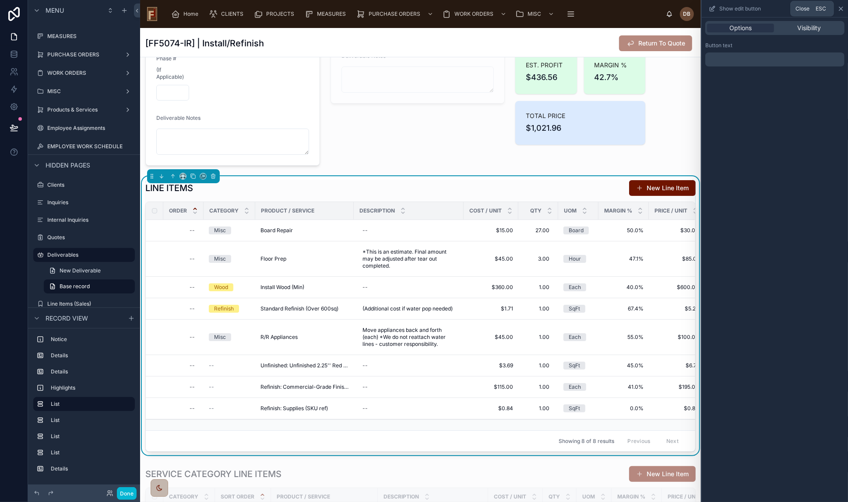
click at [841, 7] on icon at bounding box center [840, 8] width 7 height 7
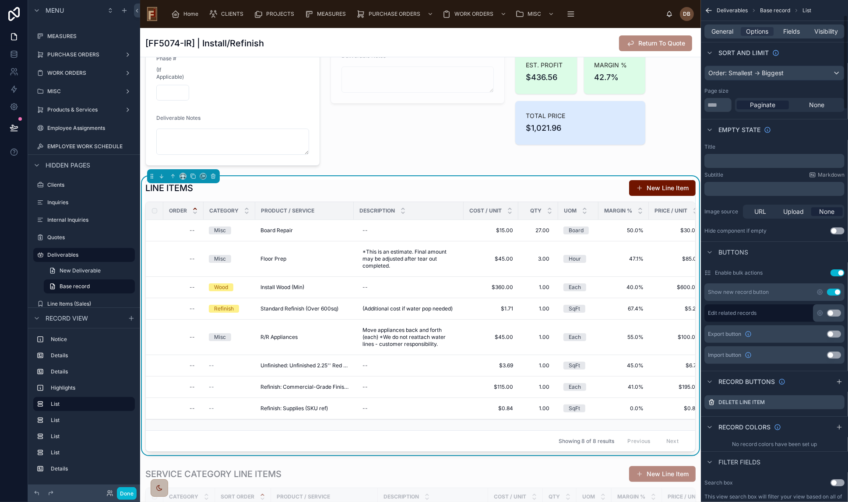
click at [830, 311] on button "Use setting" at bounding box center [834, 313] width 14 height 7
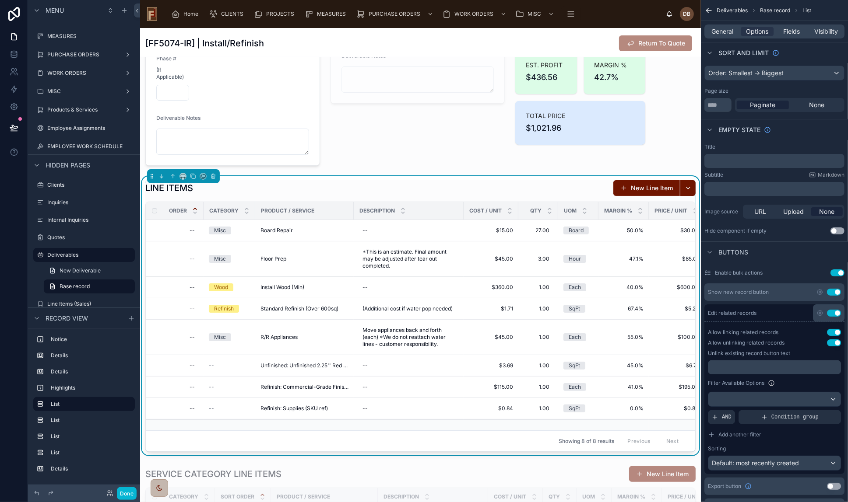
click at [833, 310] on button "Use setting" at bounding box center [834, 313] width 14 height 7
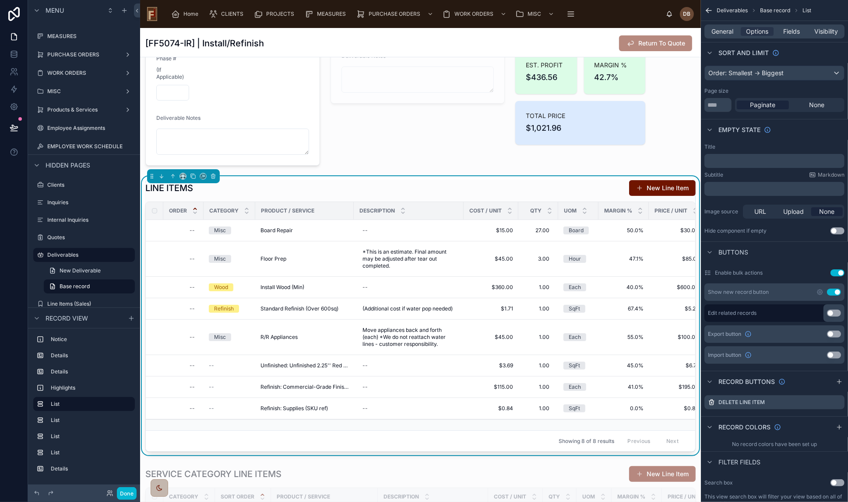
click at [831, 313] on button "Use setting" at bounding box center [834, 313] width 14 height 7
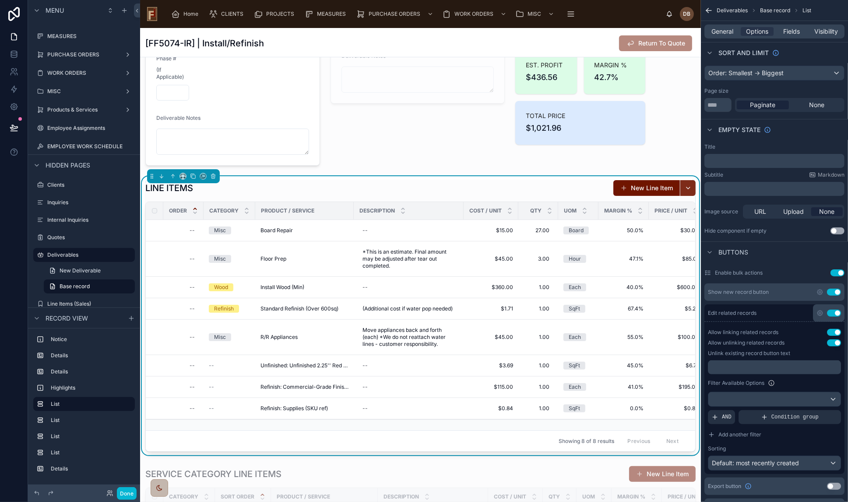
click at [683, 184] on button "button" at bounding box center [688, 188] width 16 height 16
click at [835, 313] on button "Use setting" at bounding box center [834, 313] width 14 height 7
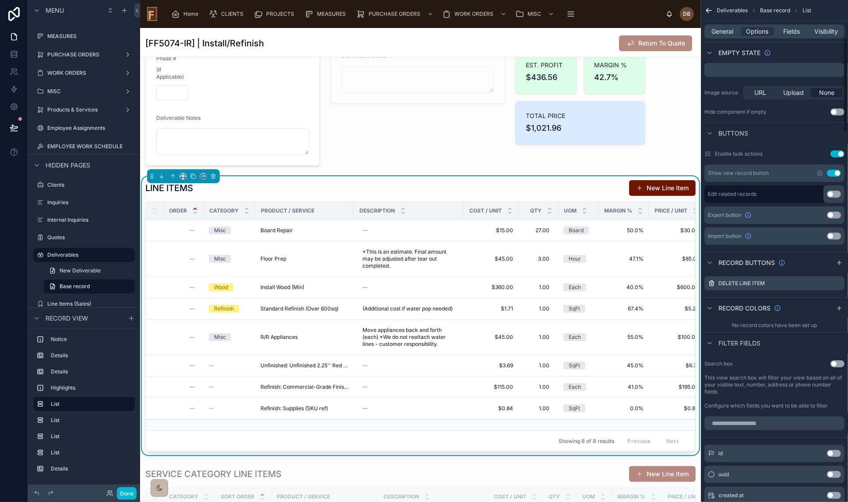
scroll to position [199, 0]
click at [14, 127] on icon at bounding box center [14, 127] width 9 height 9
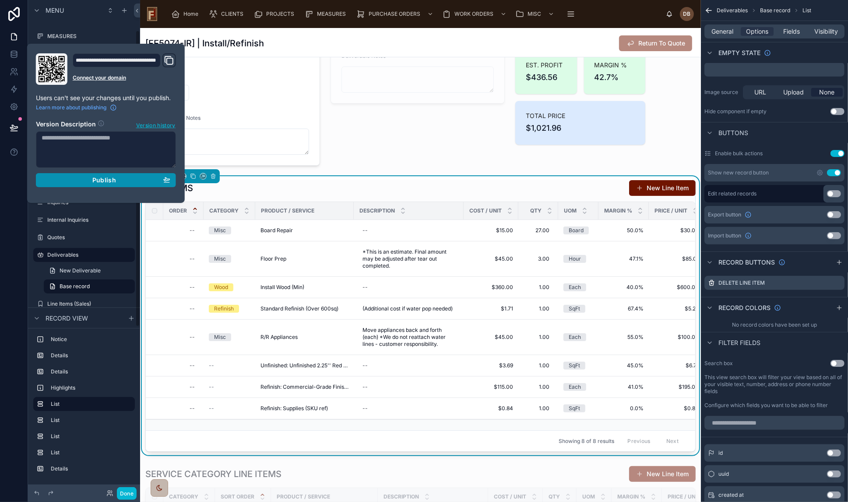
click at [98, 179] on span "Publish" at bounding box center [104, 180] width 24 height 8
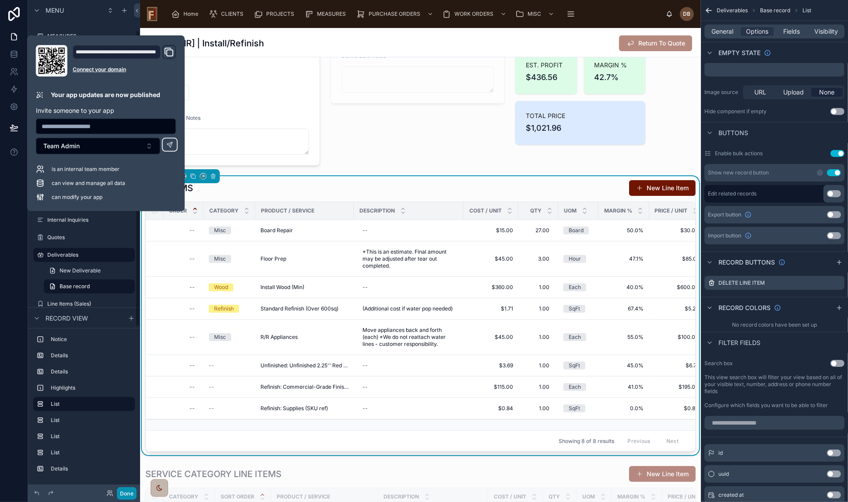
click at [128, 494] on button "Done" at bounding box center [127, 493] width 20 height 13
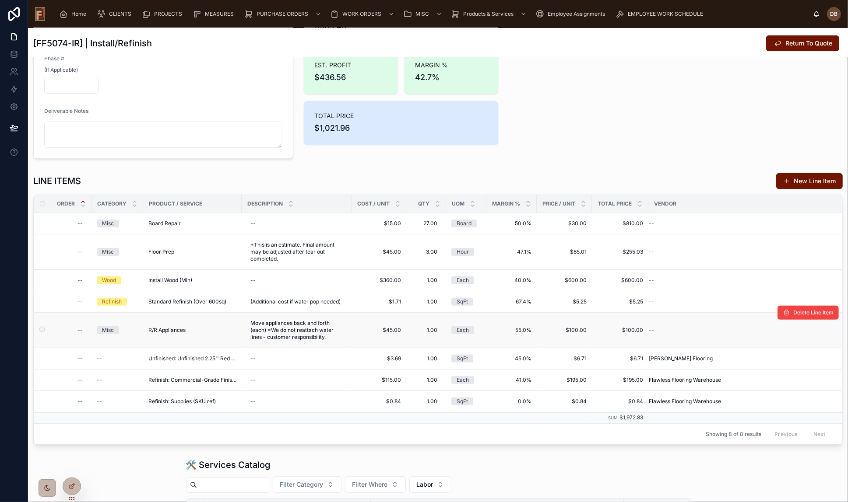
click at [178, 330] on span "R/R Appliances" at bounding box center [166, 330] width 37 height 7
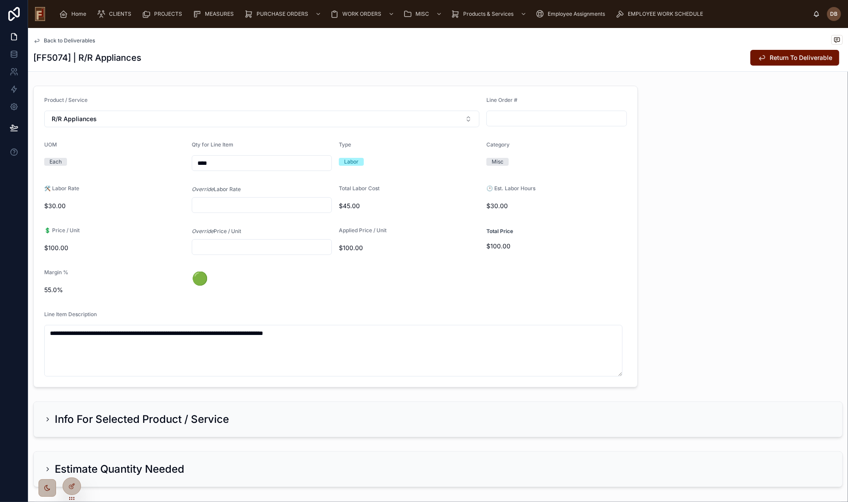
drag, startPoint x: 245, startPoint y: 163, endPoint x: 179, endPoint y: 163, distance: 65.2
click at [179, 163] on form "**********" at bounding box center [335, 236] width 603 height 301
type input "****"
click at [771, 56] on span "Return To Deliverable" at bounding box center [800, 57] width 63 height 9
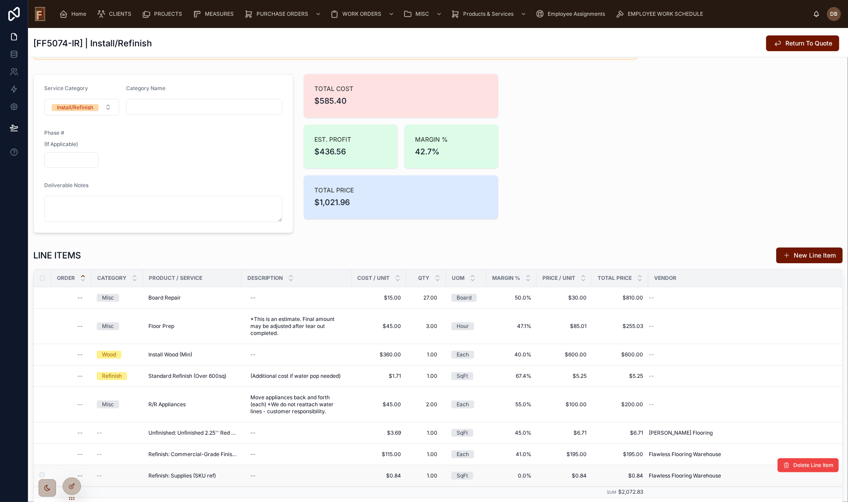
scroll to position [119, 0]
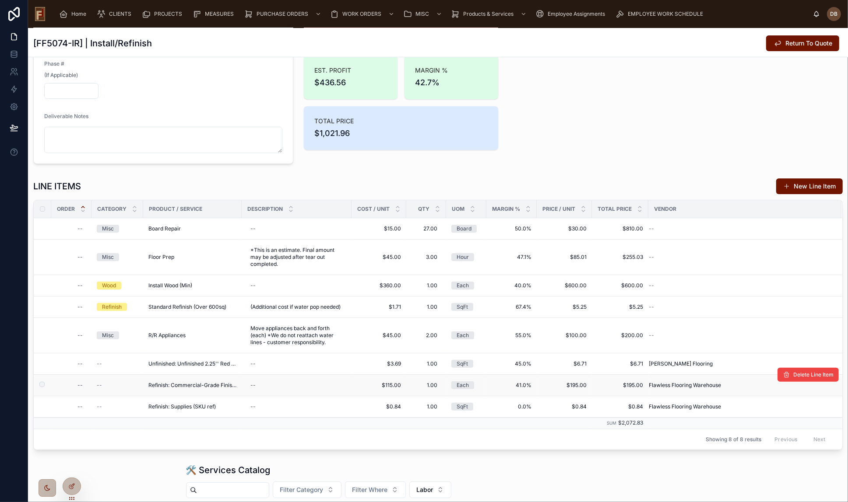
click at [226, 385] on span "Refinish: Commercial-Grade Finish (SKU cgf)" at bounding box center [192, 385] width 88 height 7
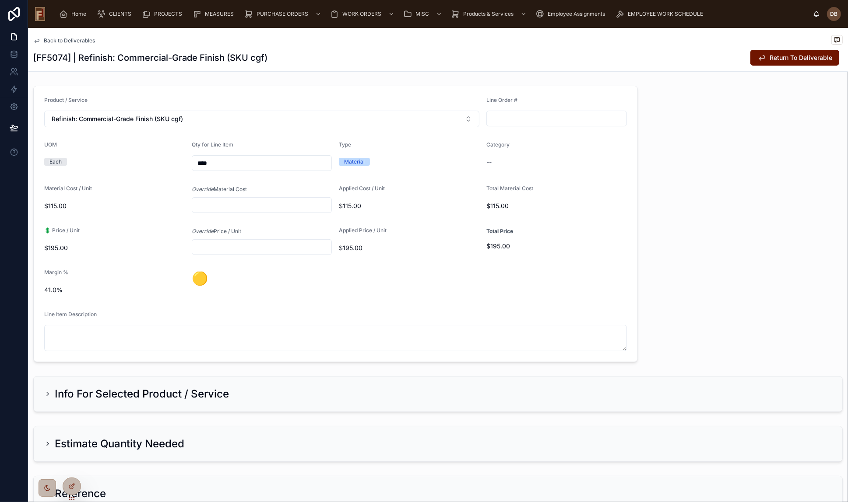
drag, startPoint x: 210, startPoint y: 161, endPoint x: 182, endPoint y: 162, distance: 27.6
click at [182, 162] on form "Product / Service Refinish: Commercial-Grade Finish (SKU cgf) Line Order # UOM …" at bounding box center [335, 224] width 603 height 276
paste input "**"
drag, startPoint x: 228, startPoint y: 161, endPoint x: 179, endPoint y: 160, distance: 49.5
click at [179, 160] on form "Product / Service Refinish: Commercial-Grade Finish (SKU cgf) Line Order # UOM …" at bounding box center [335, 224] width 603 height 276
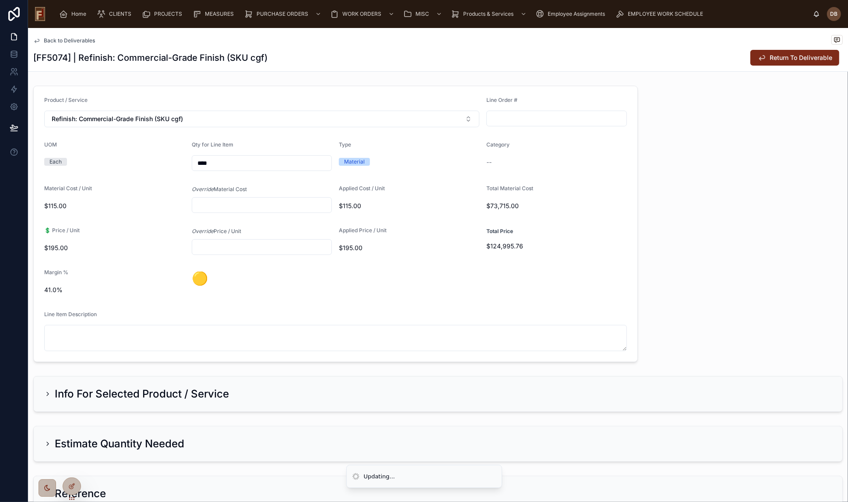
type input "****"
drag, startPoint x: 793, startPoint y: 55, endPoint x: 845, endPoint y: 264, distance: 215.9
click at [793, 54] on span "Return To Deliverable" at bounding box center [800, 57] width 63 height 9
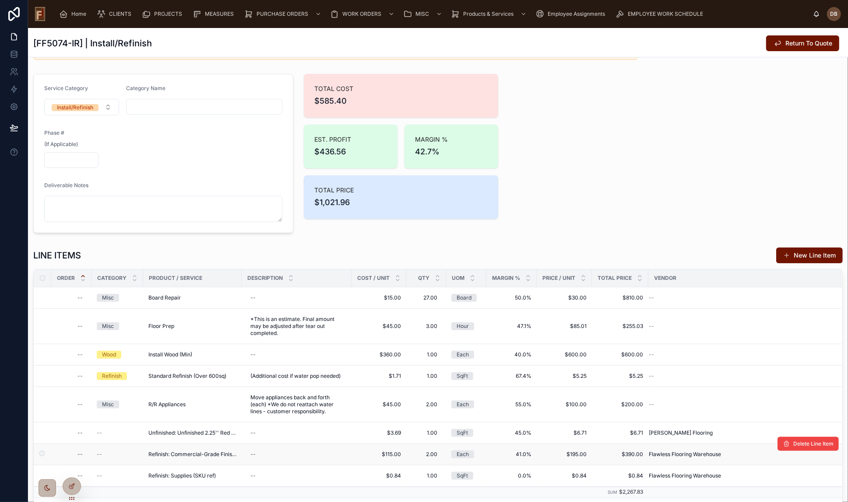
scroll to position [119, 0]
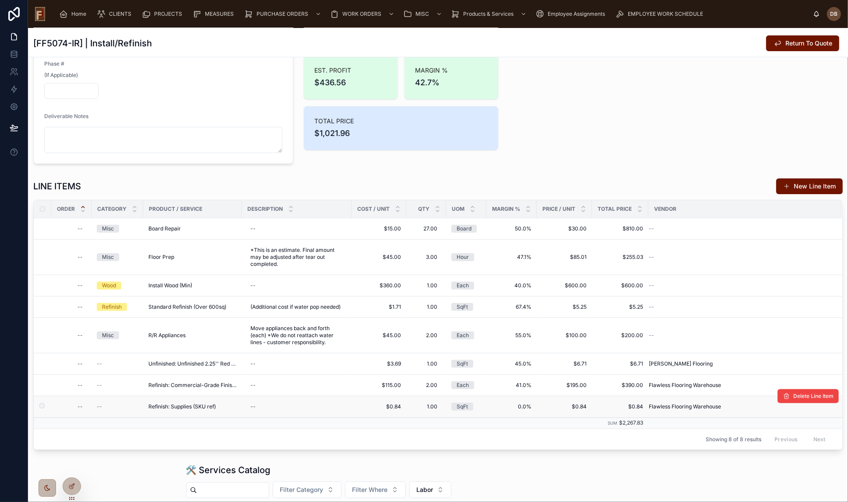
click at [221, 406] on div "Refinish: Supplies (SKU ref)" at bounding box center [192, 406] width 88 height 7
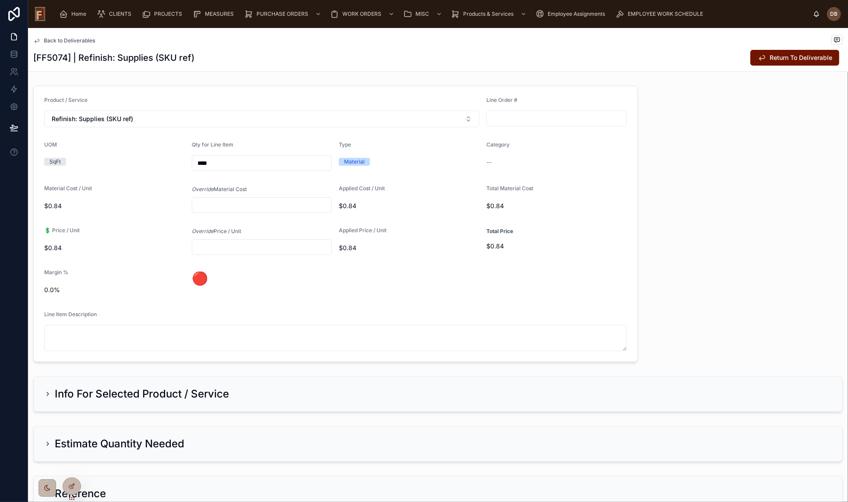
drag, startPoint x: 224, startPoint y: 164, endPoint x: 187, endPoint y: 168, distance: 37.4
click at [187, 168] on form "Product / Service Refinish: Supplies (SKU ref) Line Order # UOM SqFt Qty for Li…" at bounding box center [335, 224] width 603 height 276
type input "******"
type input "*****"
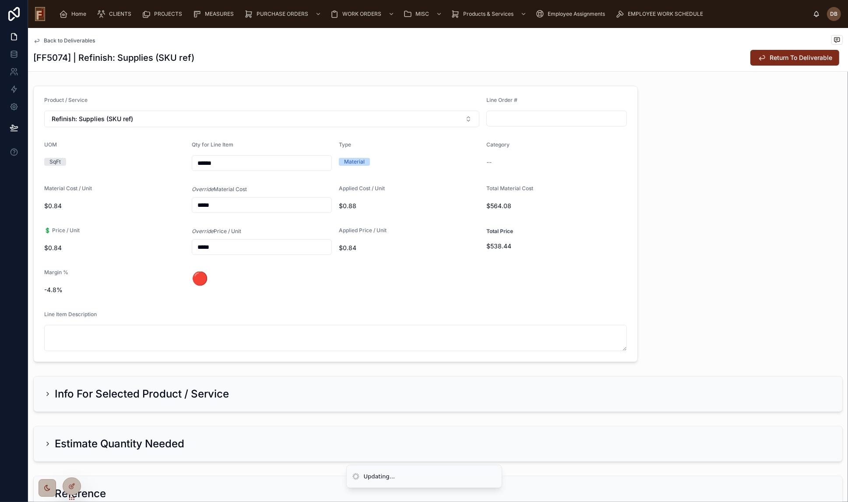
click at [792, 59] on span "Return To Deliverable" at bounding box center [800, 57] width 63 height 9
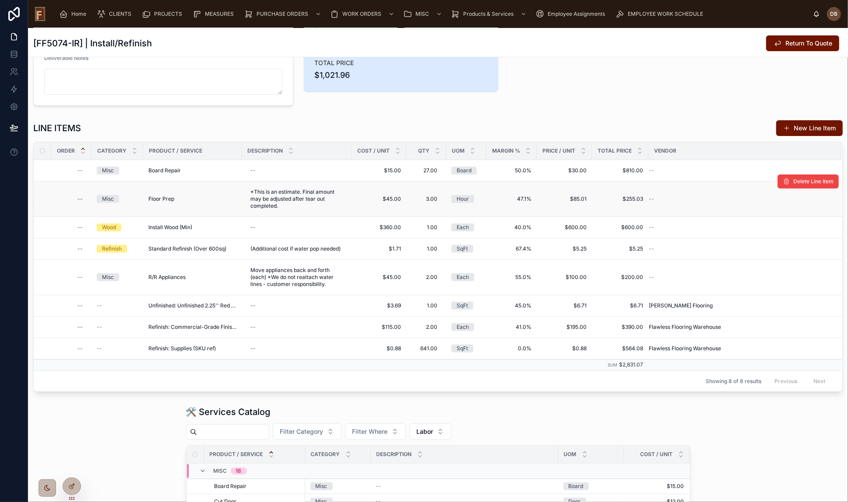
scroll to position [159, 0]
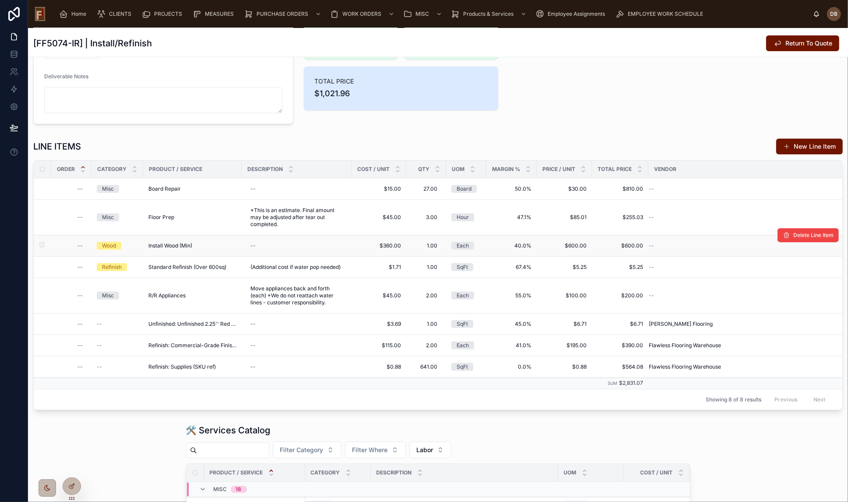
click at [184, 244] on span "Install Wood (Min)" at bounding box center [170, 245] width 44 height 7
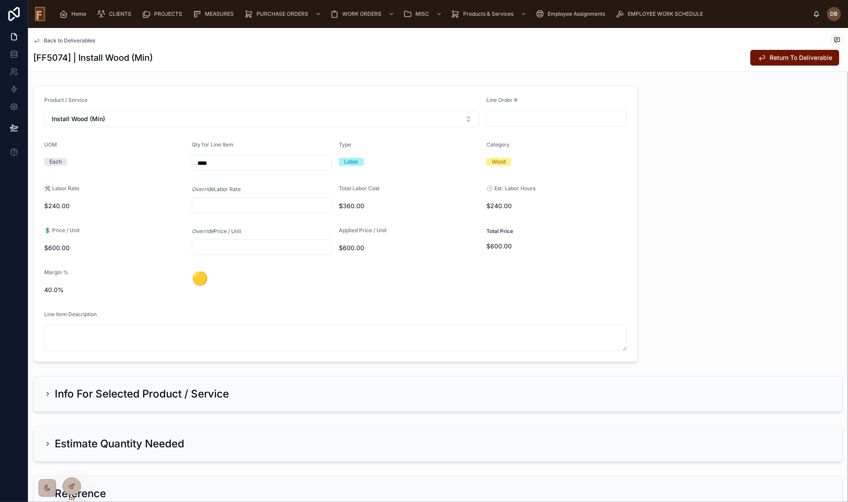
click at [224, 205] on input "text" at bounding box center [262, 205] width 140 height 12
type input "*******"
click at [274, 245] on input "text" at bounding box center [262, 247] width 140 height 12
type input "*******"
click at [774, 60] on span "Return To Deliverable" at bounding box center [800, 57] width 63 height 9
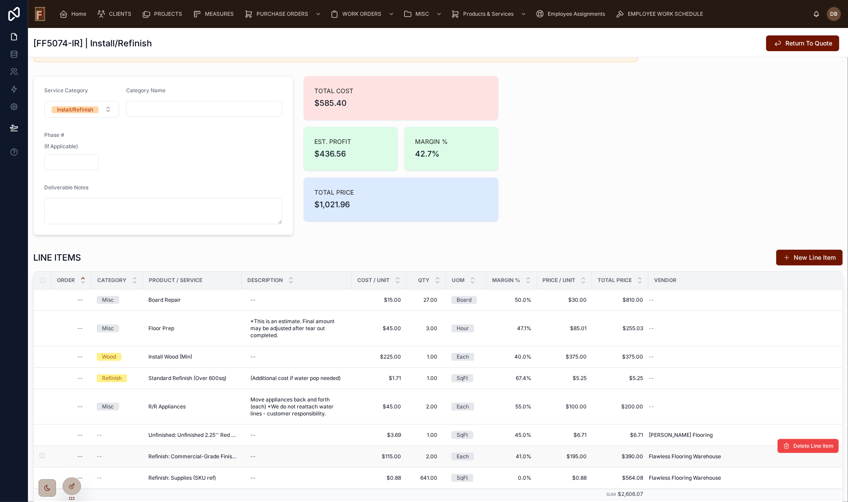
scroll to position [79, 0]
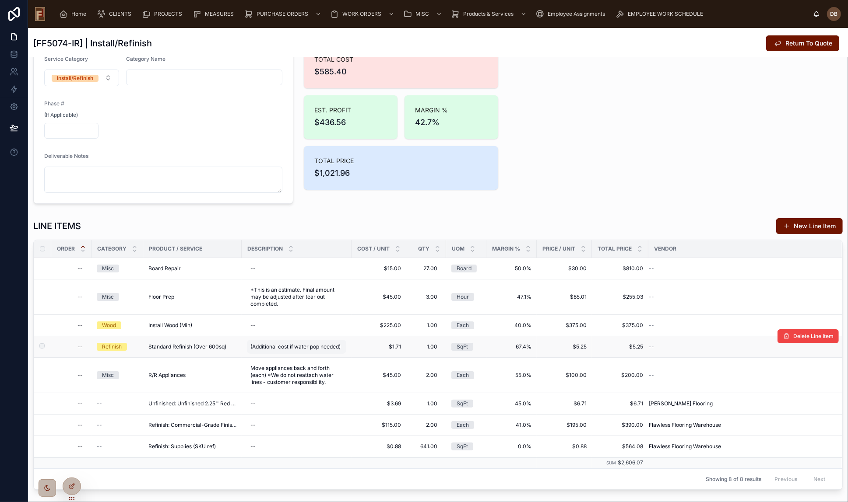
click at [294, 346] on span "(Additional cost if water pop needed)" at bounding box center [295, 346] width 90 height 7
click at [343, 358] on icon "button" at bounding box center [345, 357] width 7 height 7
click at [180, 346] on span "Standard Refinish (Over 600sq)" at bounding box center [187, 346] width 78 height 7
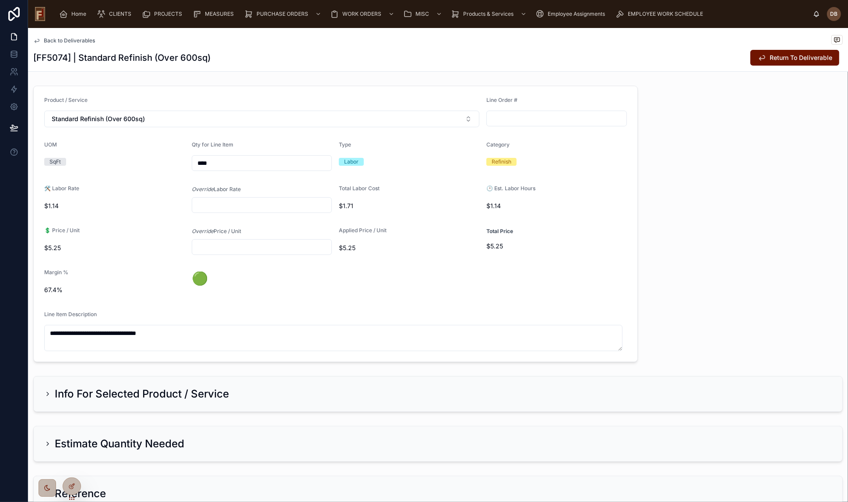
drag, startPoint x: 223, startPoint y: 164, endPoint x: 189, endPoint y: 165, distance: 33.3
click at [189, 165] on form "**********" at bounding box center [335, 224] width 603 height 276
type input "******"
click at [571, 273] on form "**********" at bounding box center [335, 224] width 603 height 276
click at [787, 57] on span "Return To Deliverable" at bounding box center [800, 57] width 63 height 9
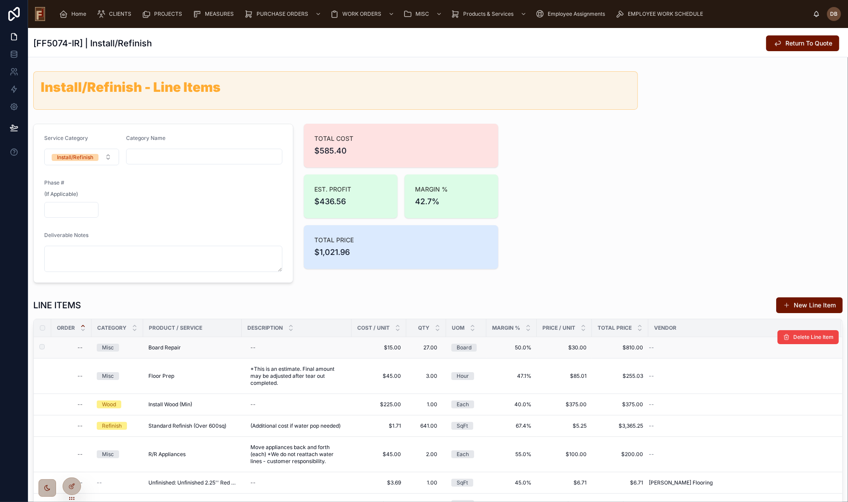
scroll to position [79, 0]
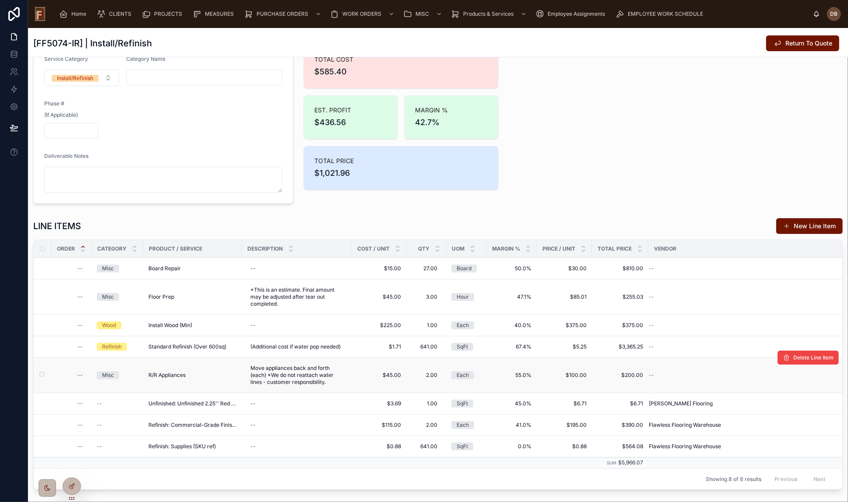
click at [188, 376] on div "R/R Appliances" at bounding box center [192, 375] width 88 height 7
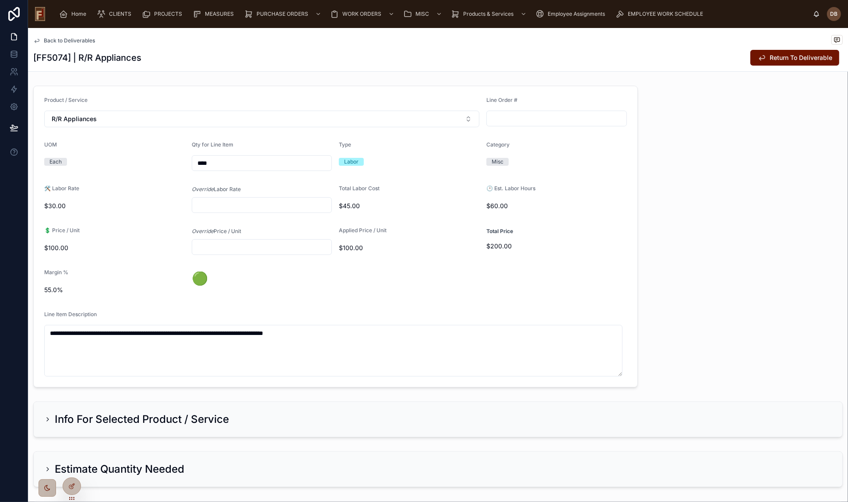
click at [222, 246] on input "text" at bounding box center [262, 247] width 140 height 12
type input "******"
click at [774, 56] on span "Return To Deliverable" at bounding box center [800, 57] width 63 height 9
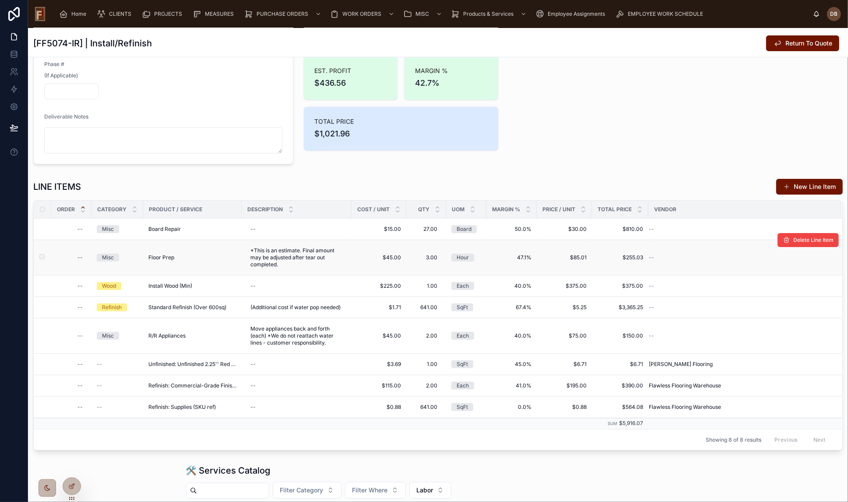
scroll to position [119, 0]
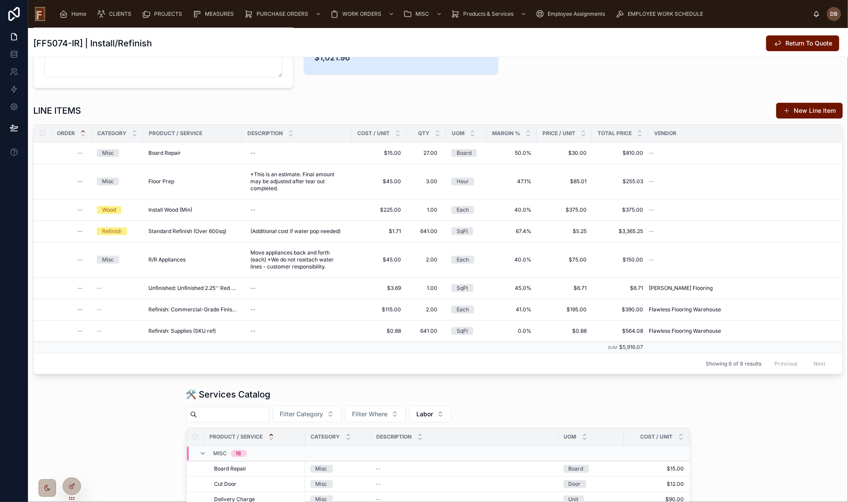
scroll to position [199, 0]
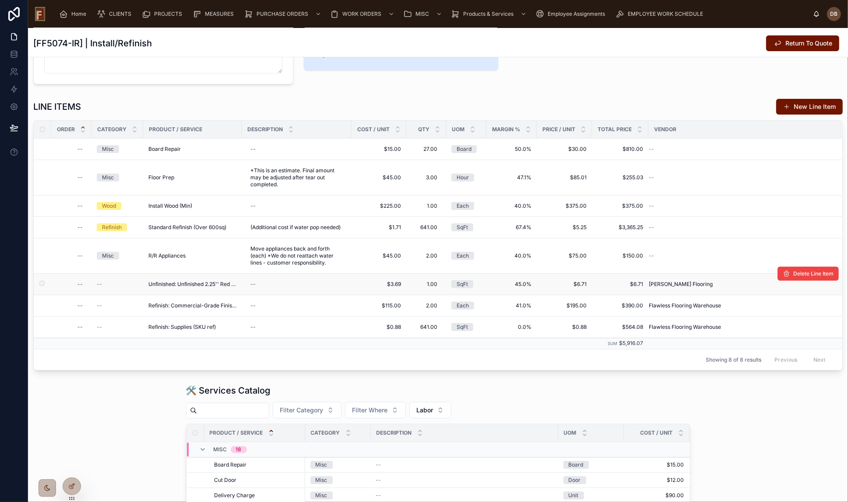
click at [395, 282] on span "$3.69" at bounding box center [379, 284] width 44 height 7
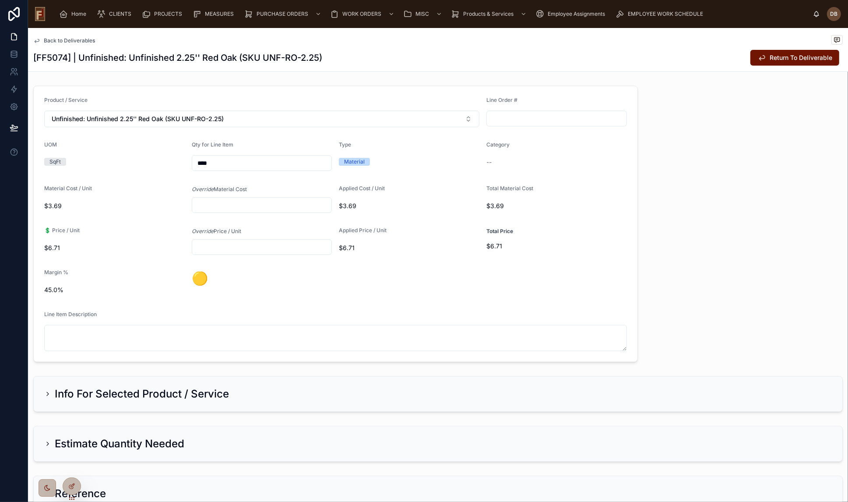
drag, startPoint x: 233, startPoint y: 163, endPoint x: 180, endPoint y: 162, distance: 52.9
click at [180, 162] on form "Product / Service Unfinished: Unfinished 2.25'' Red Oak (SKU UNF-RO-2.25) Line …" at bounding box center [335, 224] width 603 height 276
type input "****"
click at [242, 201] on input "text" at bounding box center [262, 205] width 140 height 12
type input "*******"
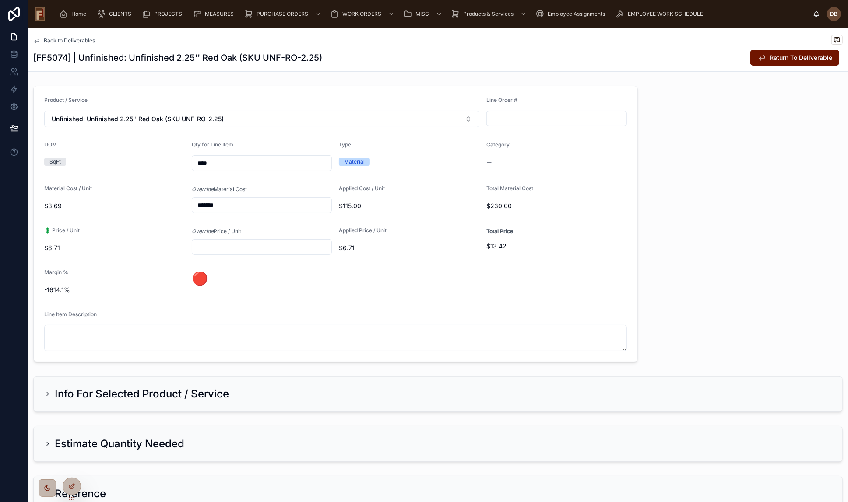
drag, startPoint x: 224, startPoint y: 165, endPoint x: 189, endPoint y: 162, distance: 35.1
click at [189, 162] on form "Product / Service Unfinished: Unfinished 2.25'' Red Oak (SKU UNF-RO-2.25) Line …" at bounding box center [335, 224] width 603 height 276
paste input "*"
type input "*****"
click at [225, 204] on input "*******" at bounding box center [262, 205] width 140 height 12
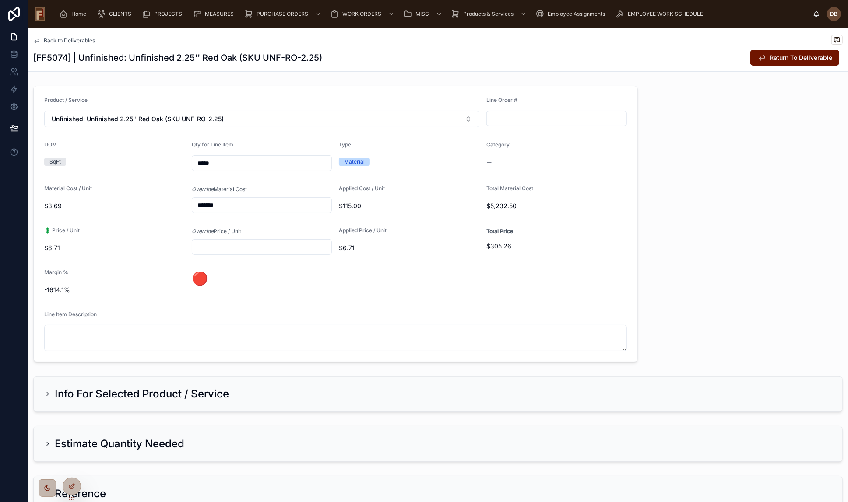
drag, startPoint x: 238, startPoint y: 207, endPoint x: 181, endPoint y: 207, distance: 56.9
click at [181, 207] on form "Product / Service Unfinished: Unfinished 2.25'' Red Oak (SKU UNF-RO-2.25) Line …" at bounding box center [335, 224] width 603 height 276
paste input "text"
type input "*****"
click at [253, 245] on input "text" at bounding box center [262, 247] width 140 height 12
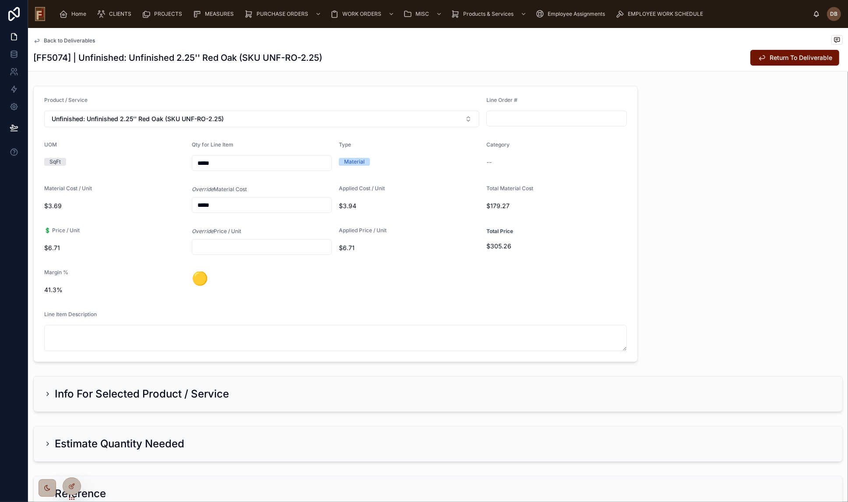
paste input "*****"
type input "*****"
click at [782, 60] on span "Return To Deliverable" at bounding box center [800, 57] width 63 height 9
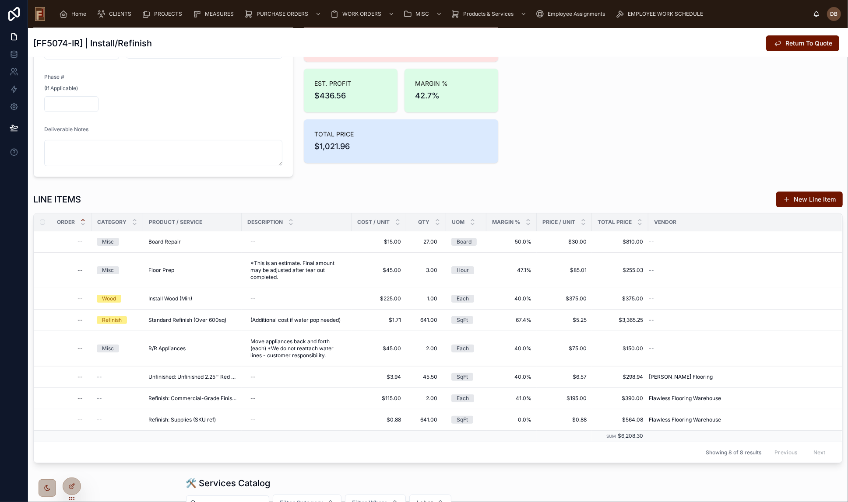
scroll to position [39, 0]
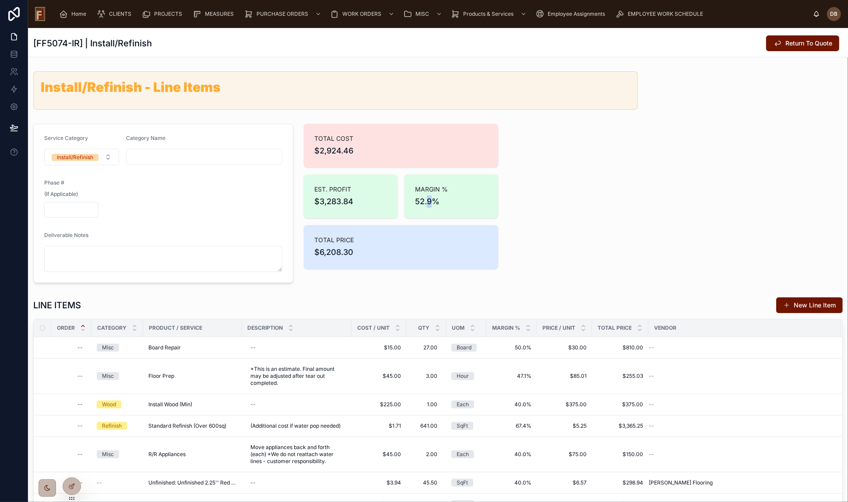
click at [428, 200] on span "52.9%" at bounding box center [451, 202] width 73 height 12
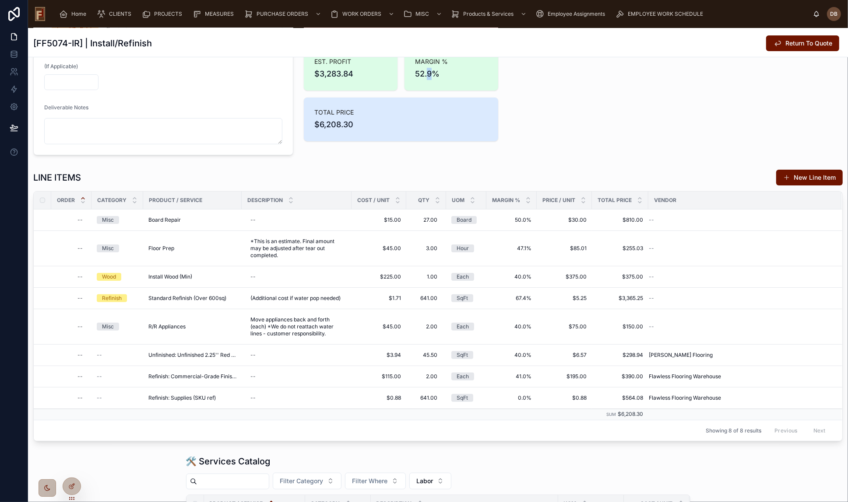
scroll to position [159, 0]
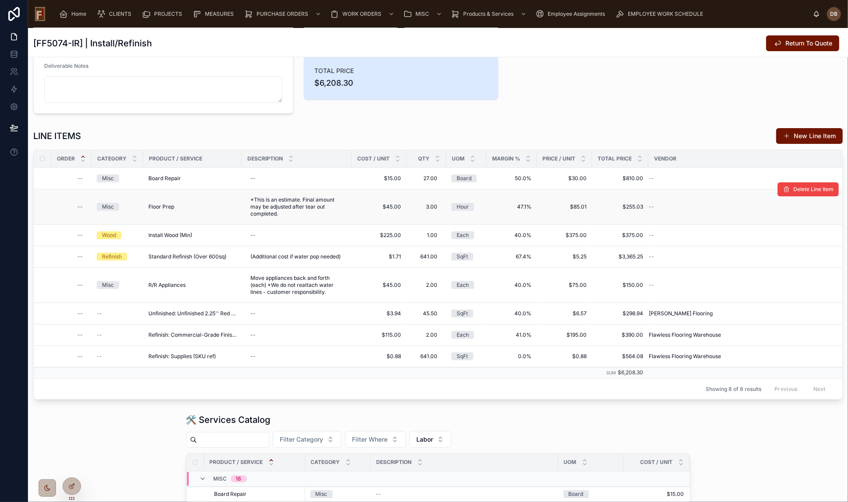
scroll to position [0, 0]
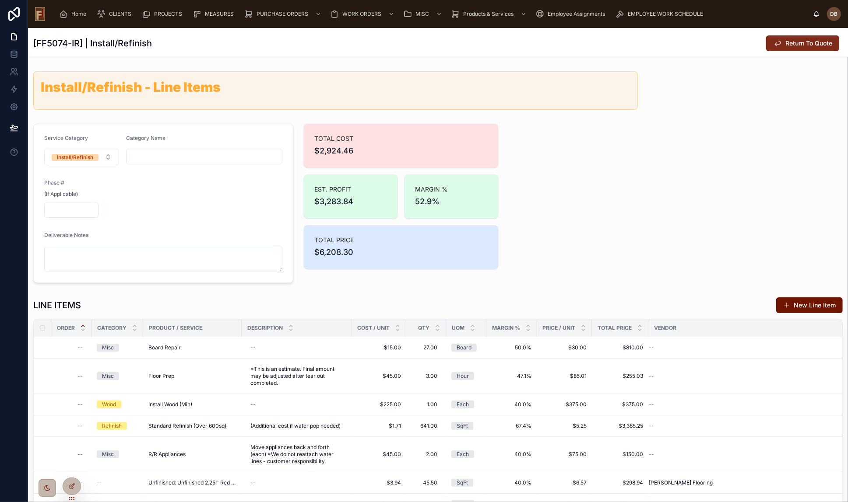
click at [796, 42] on span "Return To Quote" at bounding box center [808, 43] width 47 height 9
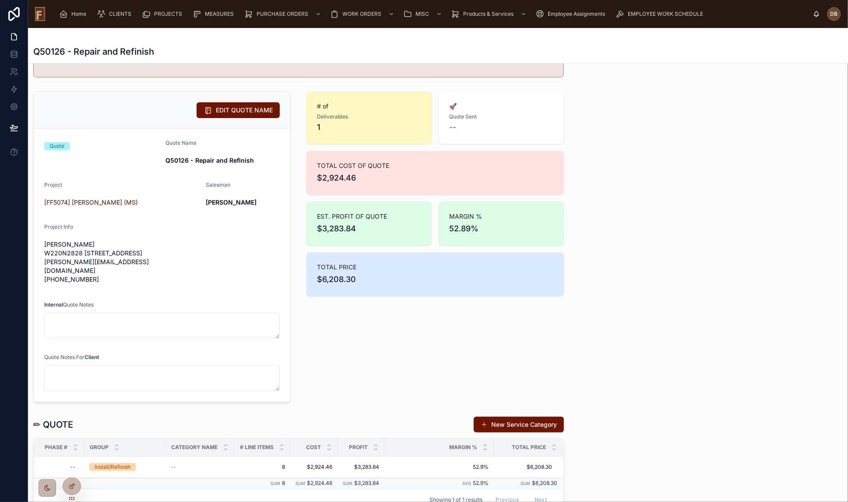
scroll to position [199, 0]
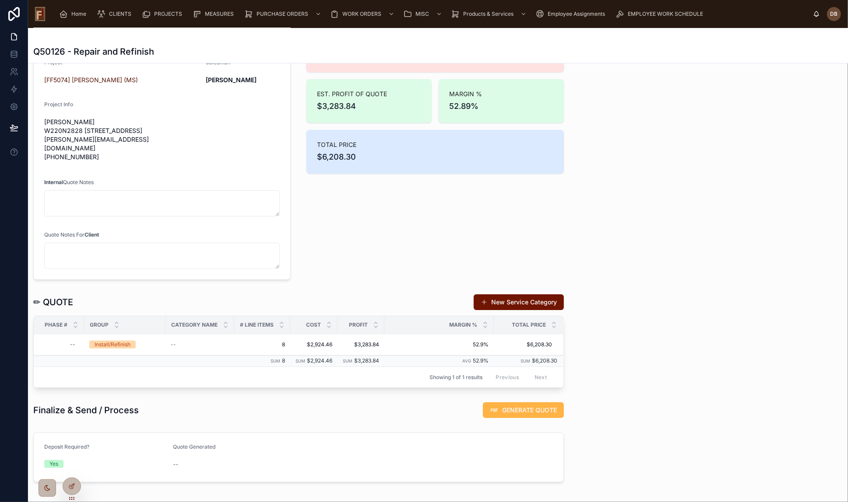
click at [522, 407] on span "GENERATE QUOTE" at bounding box center [529, 410] width 55 height 9
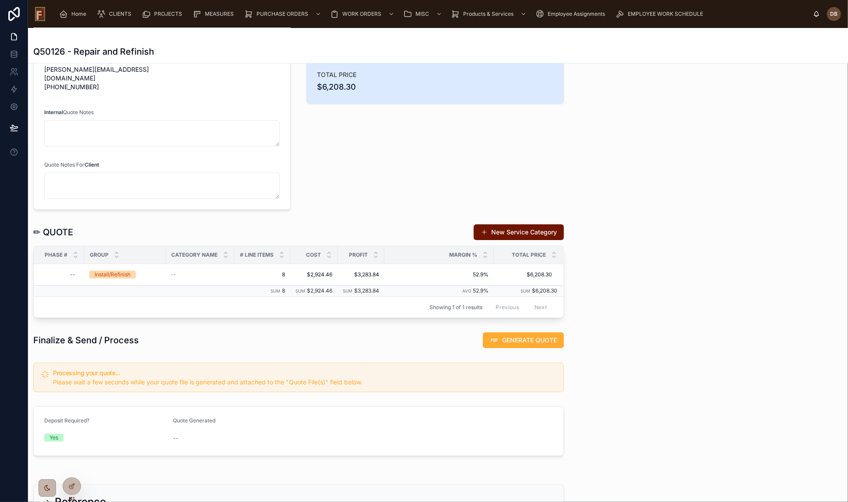
scroll to position [341, 0]
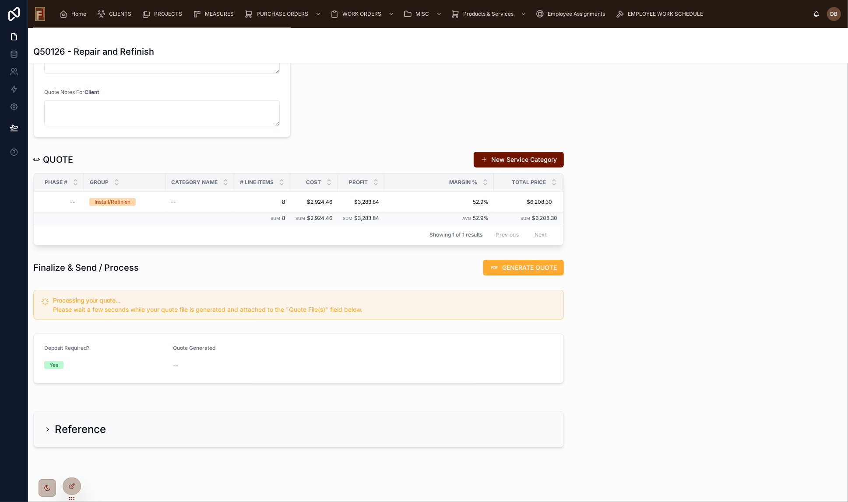
click at [202, 306] on span "Please wait a few seconds while your quote file is generated and attached to th…" at bounding box center [207, 309] width 309 height 7
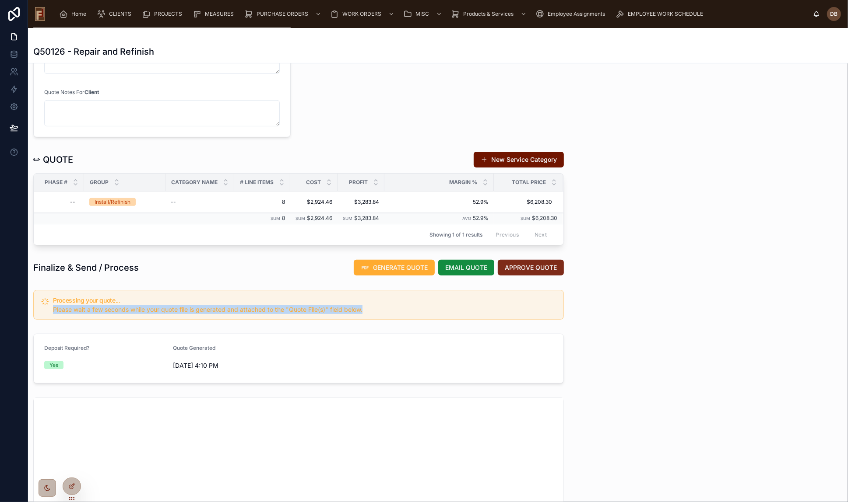
click at [531, 263] on span "APPROVE QUOTE" at bounding box center [531, 267] width 52 height 9
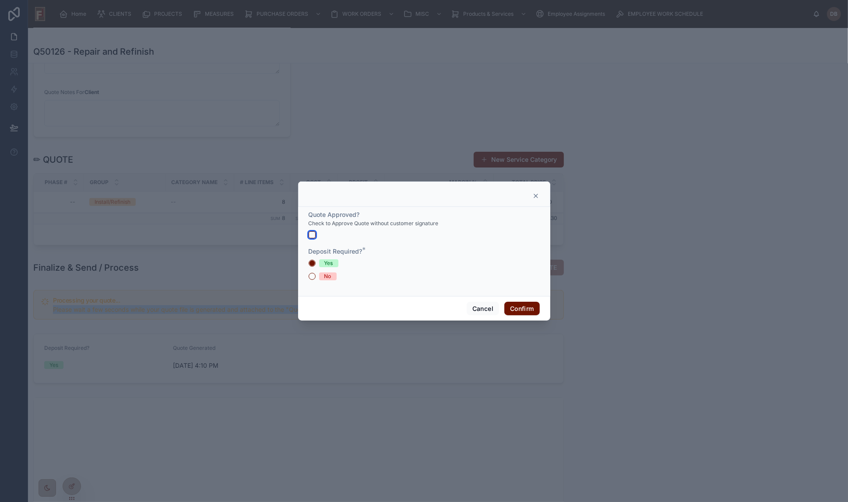
click at [312, 234] on button "button" at bounding box center [311, 234] width 7 height 7
drag, startPoint x: 312, startPoint y: 276, endPoint x: 315, endPoint y: 280, distance: 4.5
click at [312, 276] on button "No" at bounding box center [311, 276] width 7 height 7
click at [518, 309] on button "Confirm" at bounding box center [521, 309] width 35 height 14
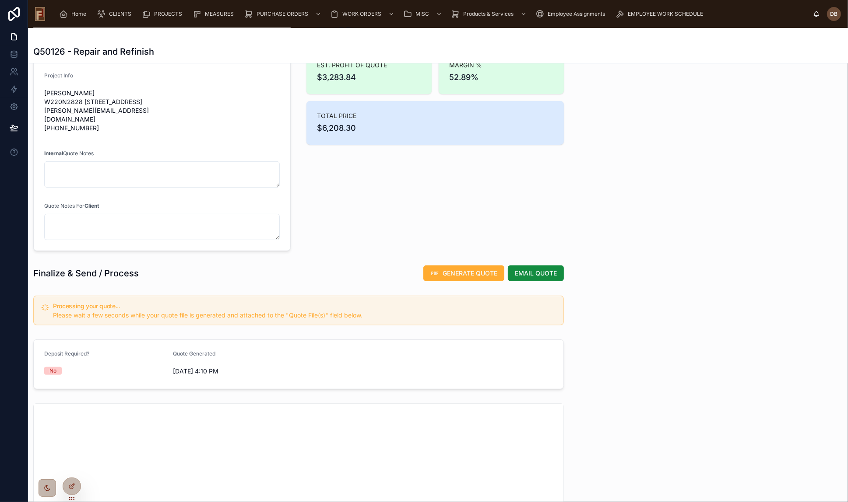
scroll to position [0, 0]
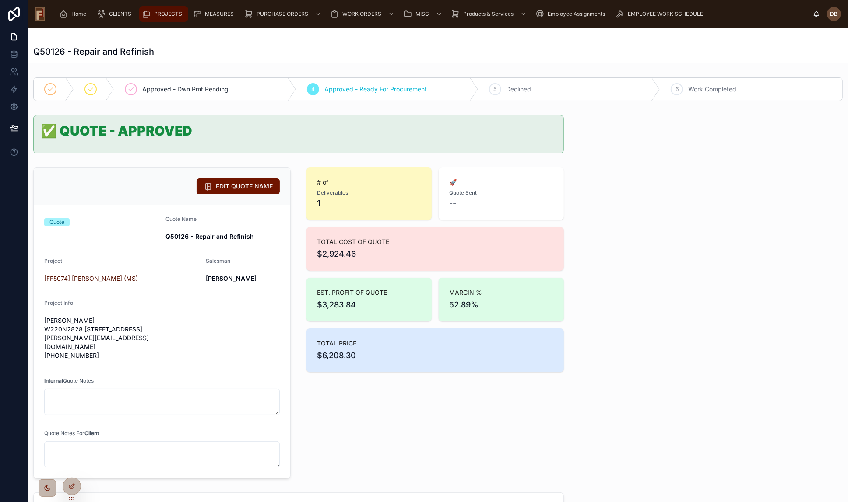
click at [167, 15] on span "PROJECTS" at bounding box center [168, 14] width 28 height 7
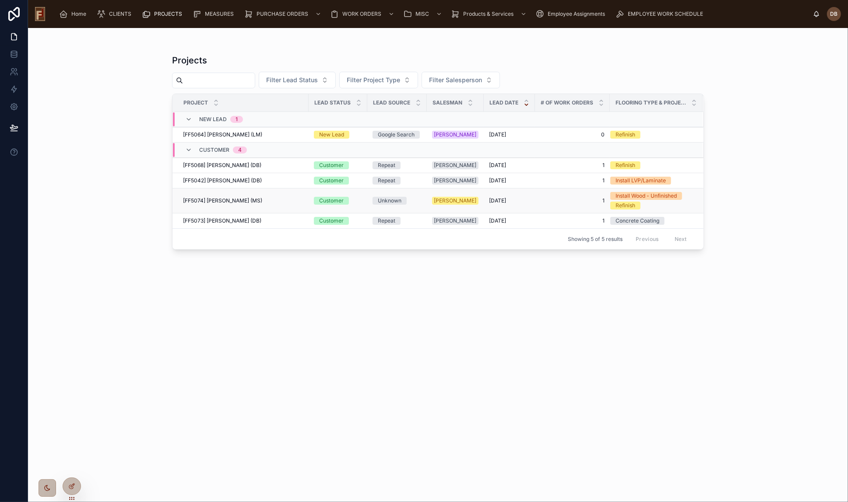
click at [229, 200] on span "[FF5074] Justin Feest (MS)" at bounding box center [222, 200] width 79 height 7
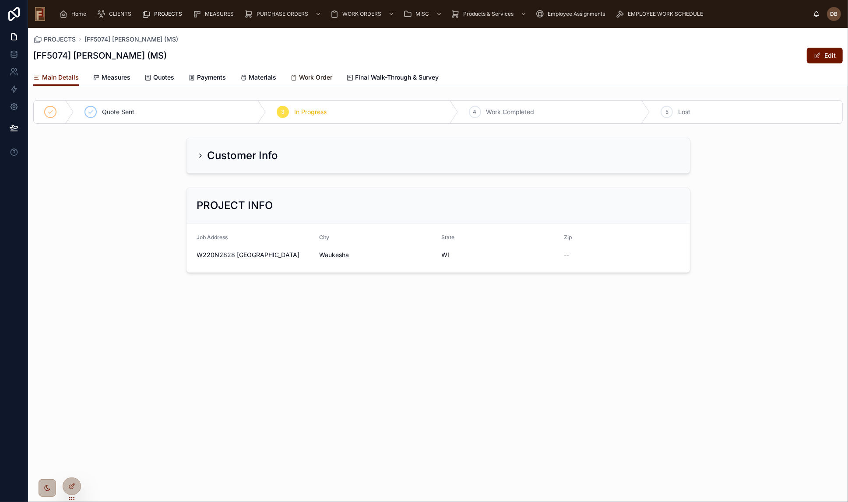
click at [309, 79] on span "Work Order" at bounding box center [315, 77] width 33 height 9
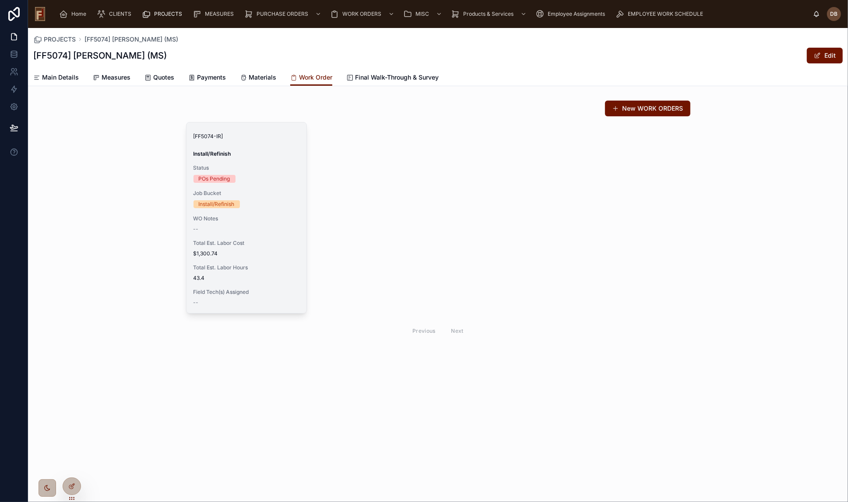
click at [259, 228] on div "--" at bounding box center [246, 229] width 106 height 7
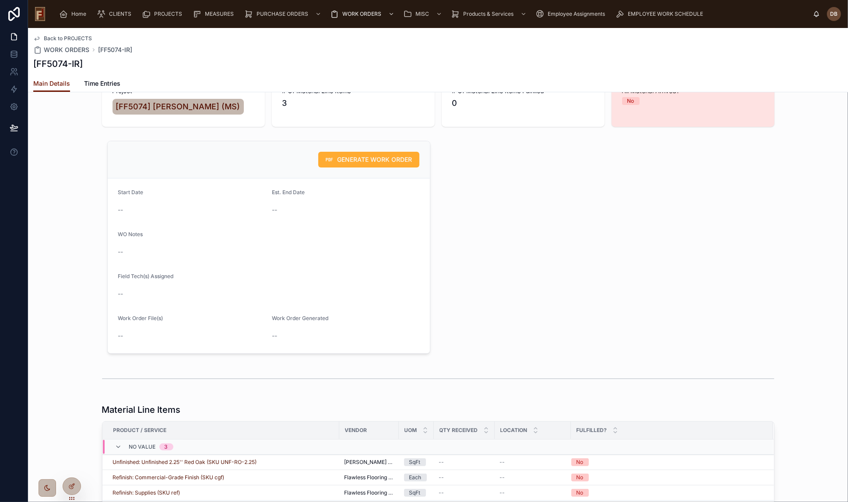
scroll to position [119, 0]
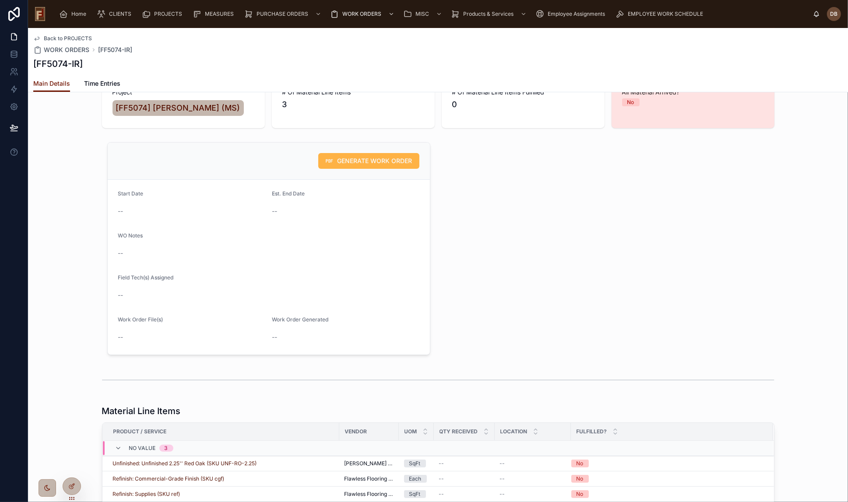
click at [366, 162] on span "GENERATE WORK ORDER" at bounding box center [374, 161] width 75 height 9
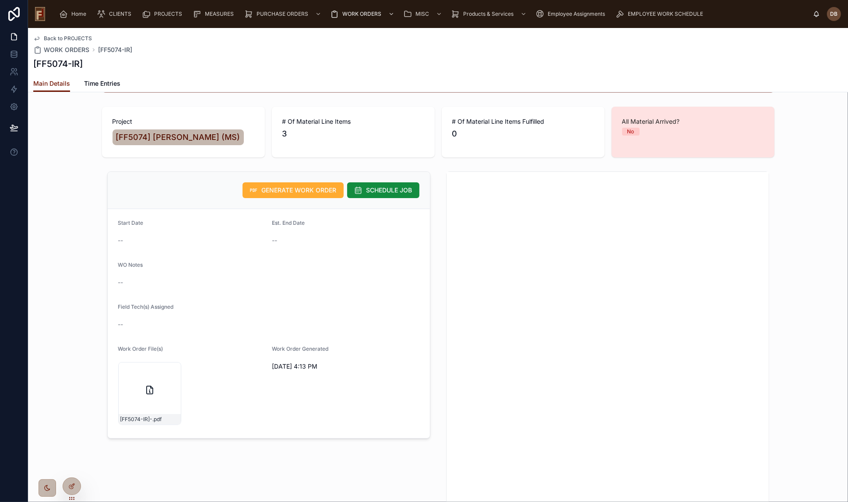
scroll to position [35, 0]
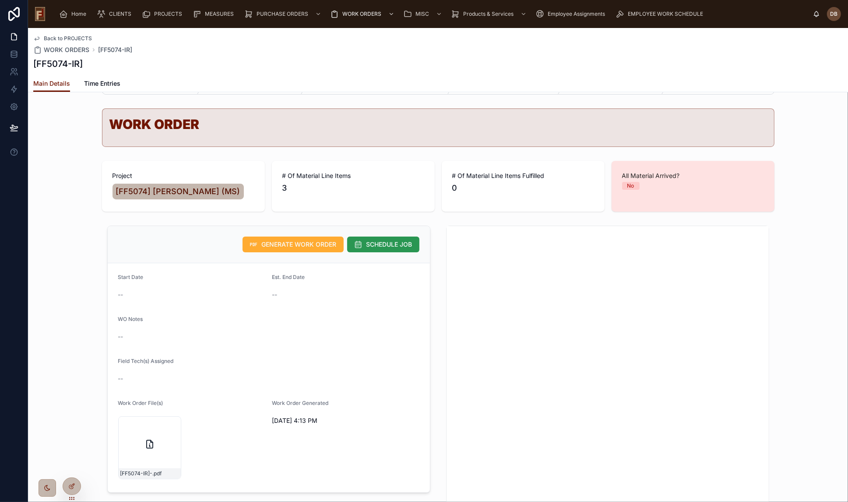
click at [373, 245] on span "SCHEDULE JOB" at bounding box center [389, 244] width 46 height 9
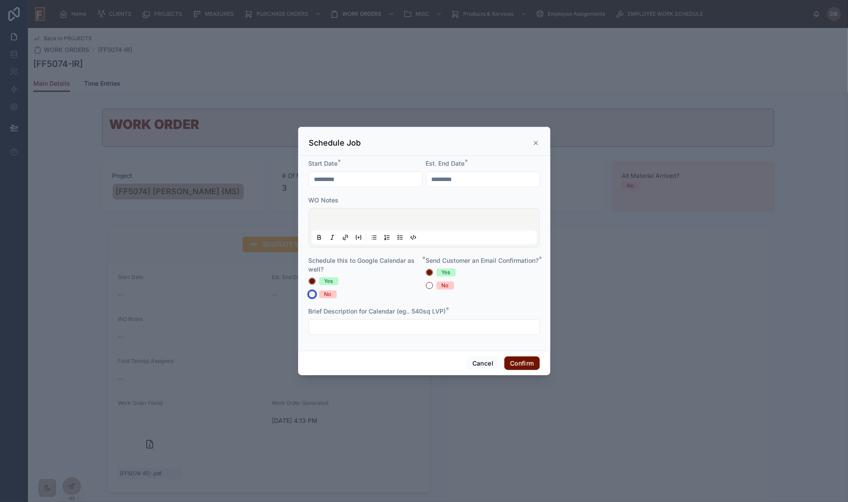
click at [313, 294] on button "No" at bounding box center [311, 294] width 7 height 7
click at [428, 289] on button "No" at bounding box center [429, 285] width 7 height 7
click at [535, 143] on icon at bounding box center [536, 143] width 4 height 4
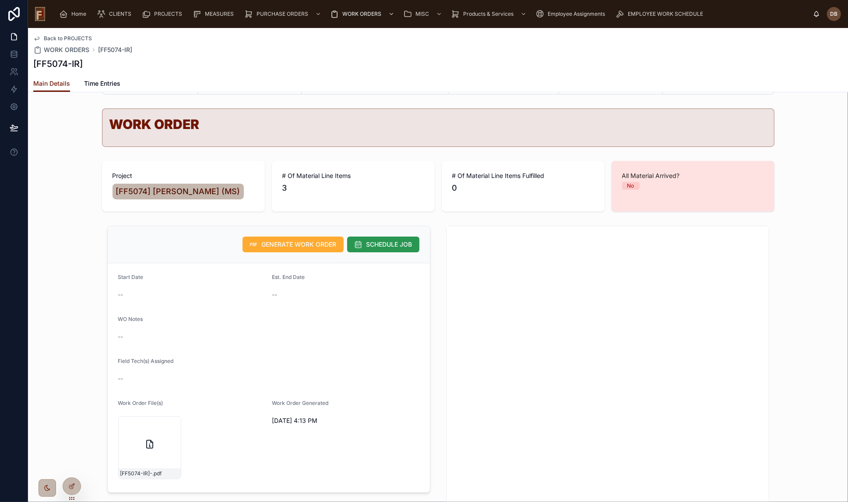
click at [380, 243] on span "SCHEDULE JOB" at bounding box center [389, 244] width 46 height 9
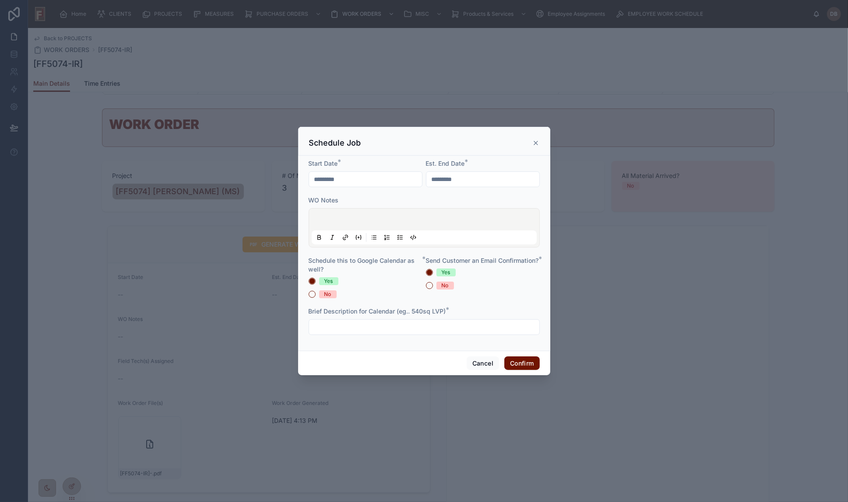
click at [364, 180] on input "*********" at bounding box center [365, 179] width 113 height 12
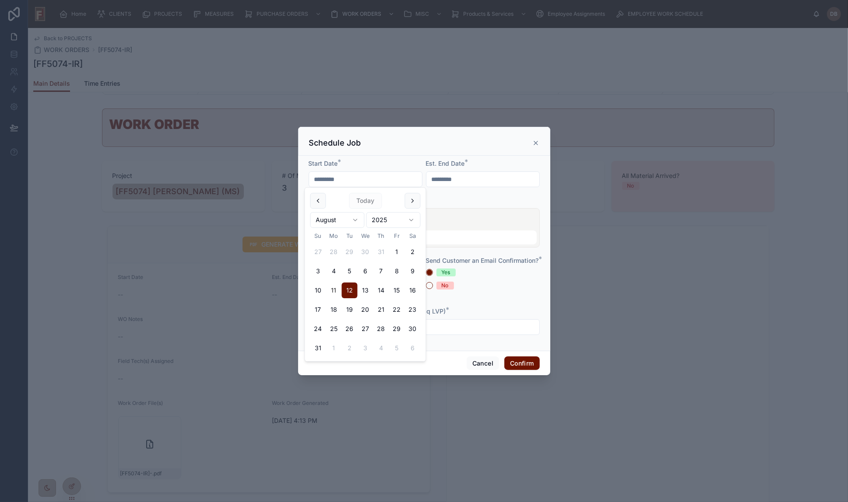
click at [332, 289] on button "11" at bounding box center [334, 291] width 16 height 16
type input "*********"
click at [455, 179] on input "*********" at bounding box center [482, 179] width 113 height 12
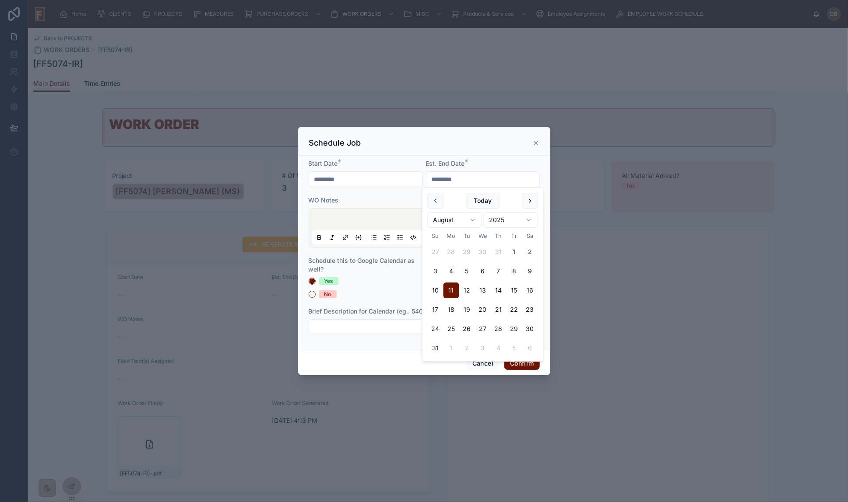
click at [515, 290] on button "15" at bounding box center [514, 291] width 16 height 16
type input "*********"
click at [419, 144] on div "Schedule Job" at bounding box center [424, 143] width 230 height 11
click at [311, 294] on button "No" at bounding box center [311, 294] width 7 height 7
click at [427, 289] on button "No" at bounding box center [429, 285] width 7 height 7
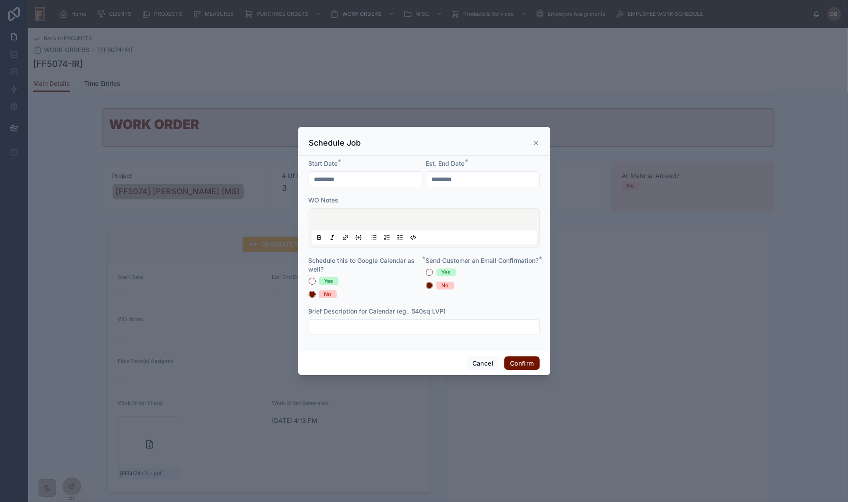
click at [435, 328] on input "text" at bounding box center [424, 327] width 230 height 12
type input "*****"
click at [522, 364] on button "Confirm" at bounding box center [521, 364] width 35 height 14
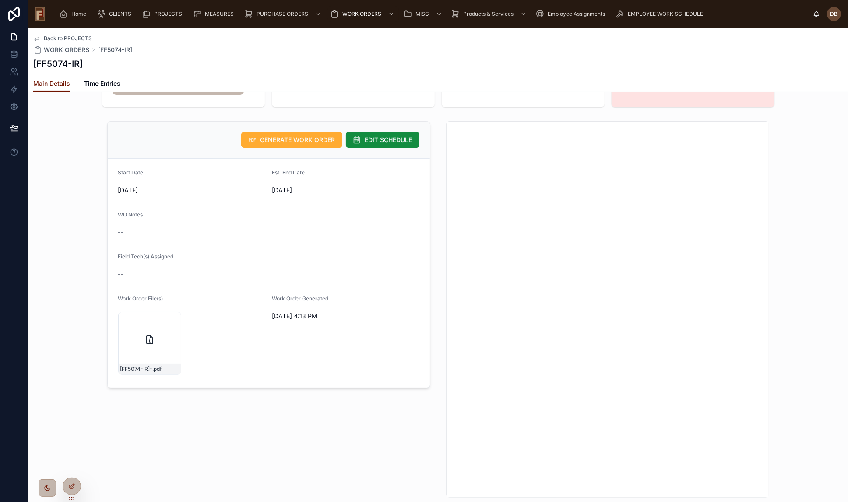
scroll to position [0, 0]
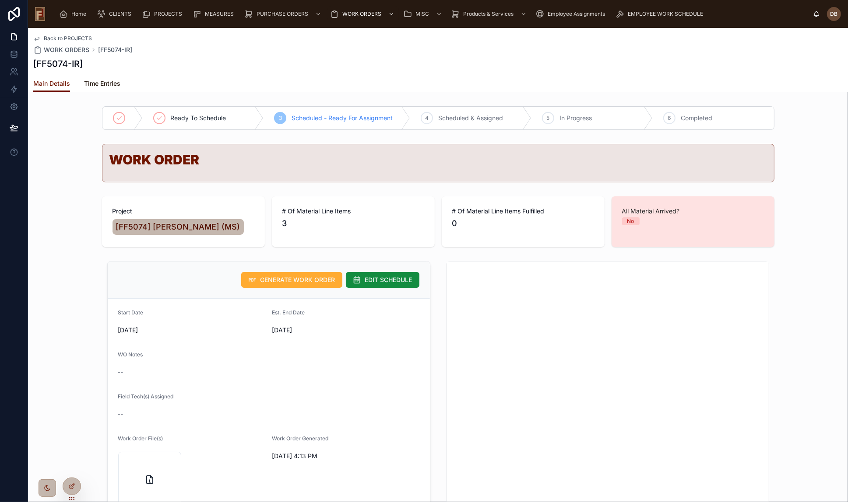
click at [101, 83] on span "Time Entries" at bounding box center [102, 83] width 36 height 9
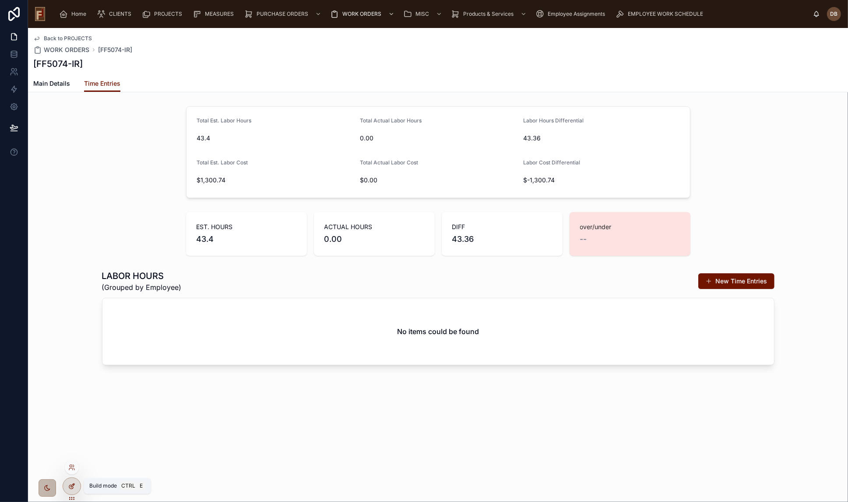
click at [74, 483] on icon at bounding box center [71, 486] width 7 height 7
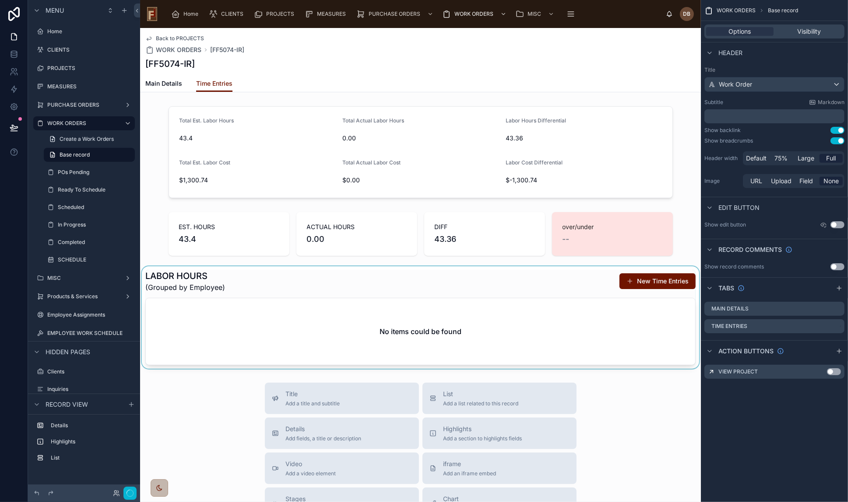
click at [328, 315] on div at bounding box center [420, 317] width 561 height 102
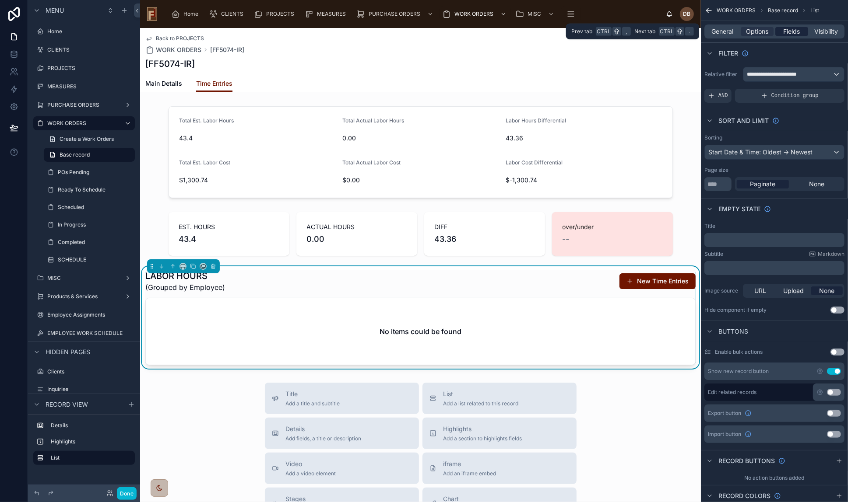
click at [794, 31] on span "Fields" at bounding box center [791, 31] width 17 height 9
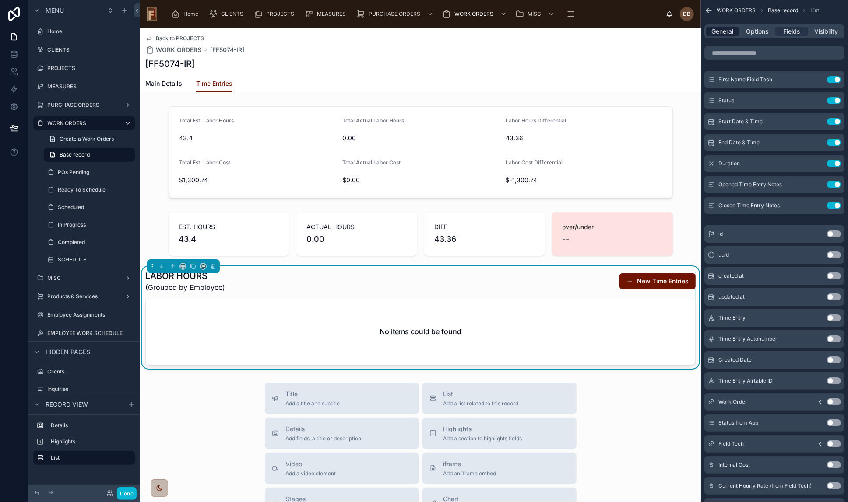
click at [726, 31] on span "General" at bounding box center [722, 31] width 22 height 9
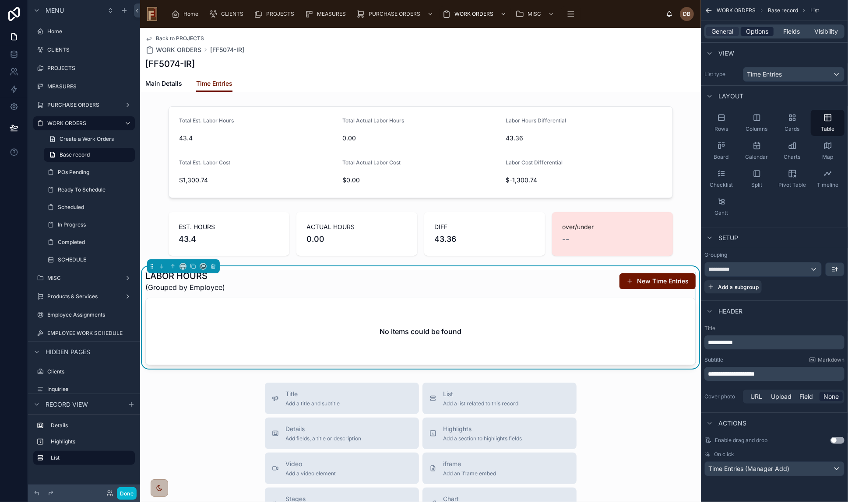
click at [759, 31] on span "Options" at bounding box center [757, 31] width 22 height 9
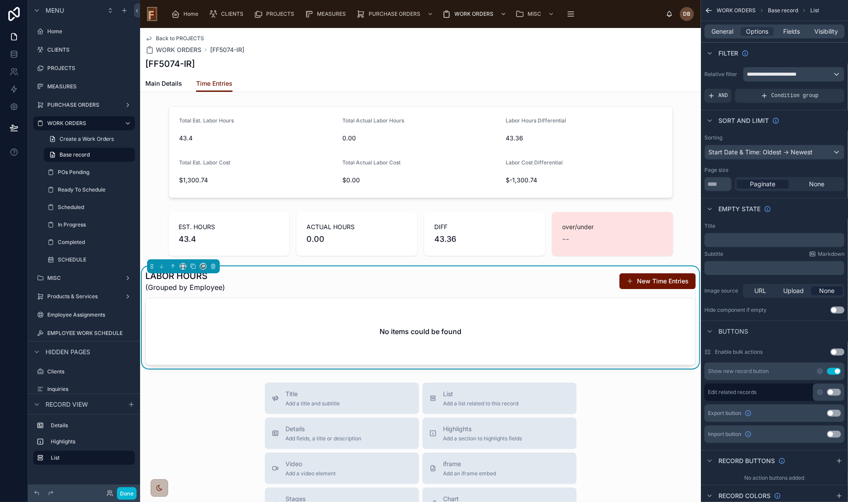
click at [761, 240] on p "﻿" at bounding box center [775, 240] width 135 height 7
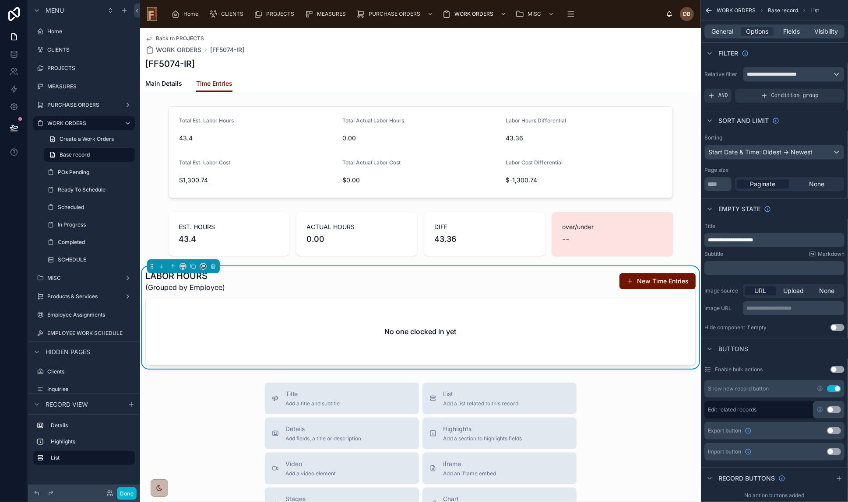
click at [14, 126] on icon at bounding box center [13, 127] width 7 height 4
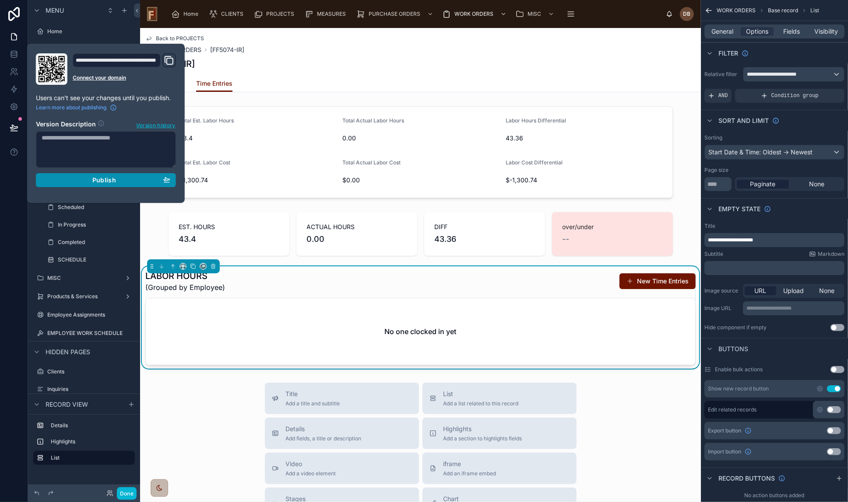
click at [106, 179] on span "Publish" at bounding box center [104, 180] width 24 height 8
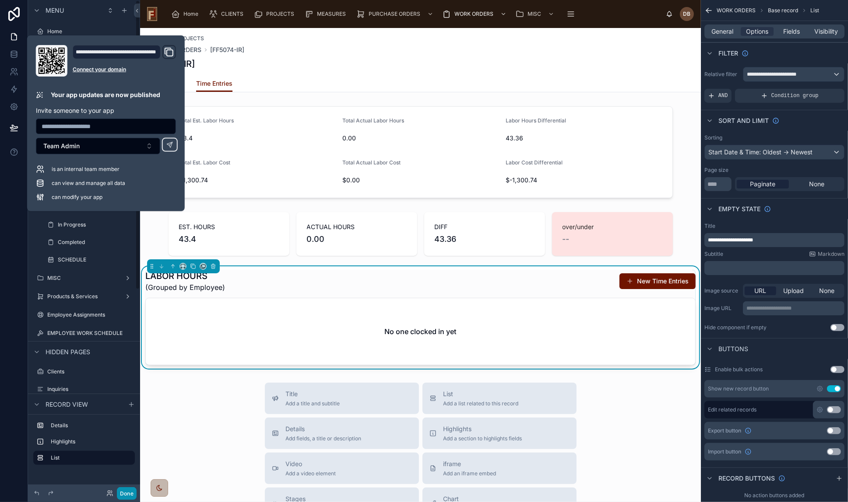
click at [123, 494] on button "Done" at bounding box center [127, 493] width 20 height 13
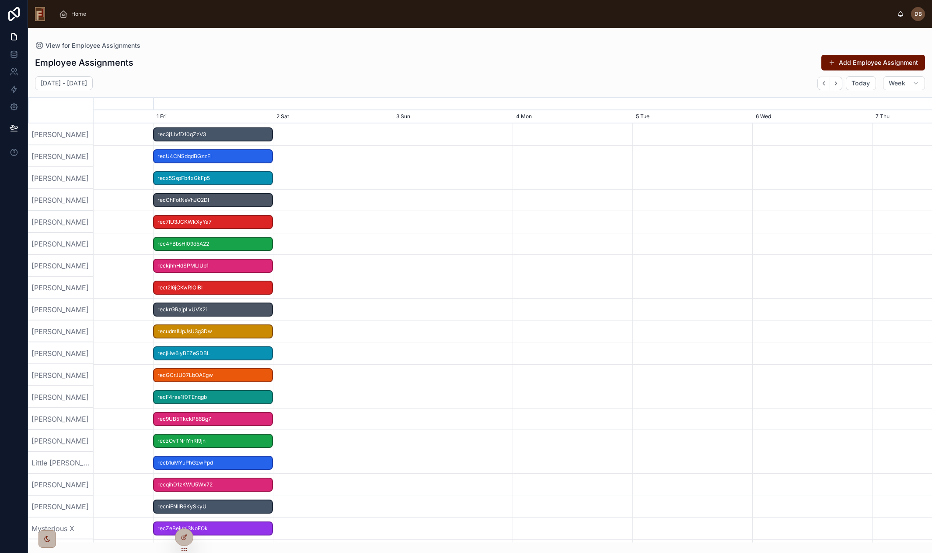
scroll to position [0, 1258]
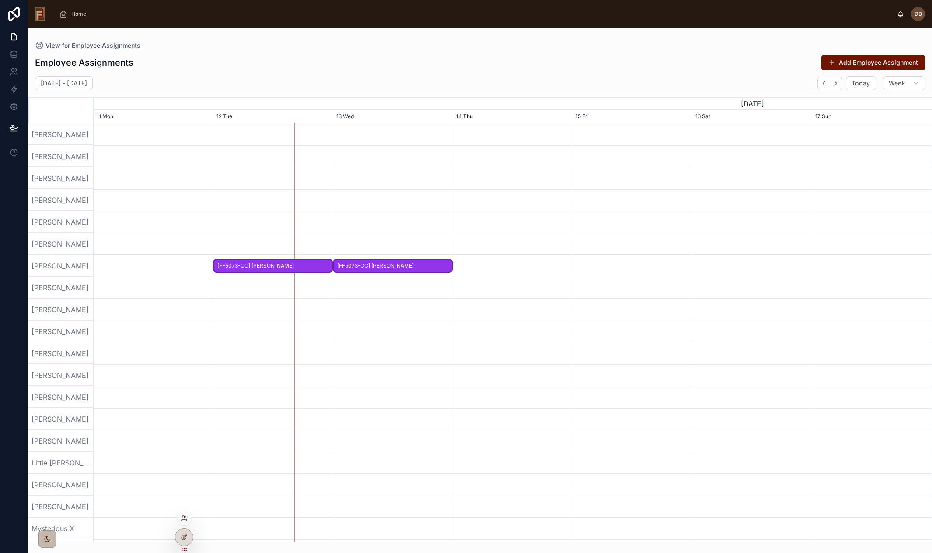
click at [184, 516] on icon at bounding box center [183, 516] width 2 height 2
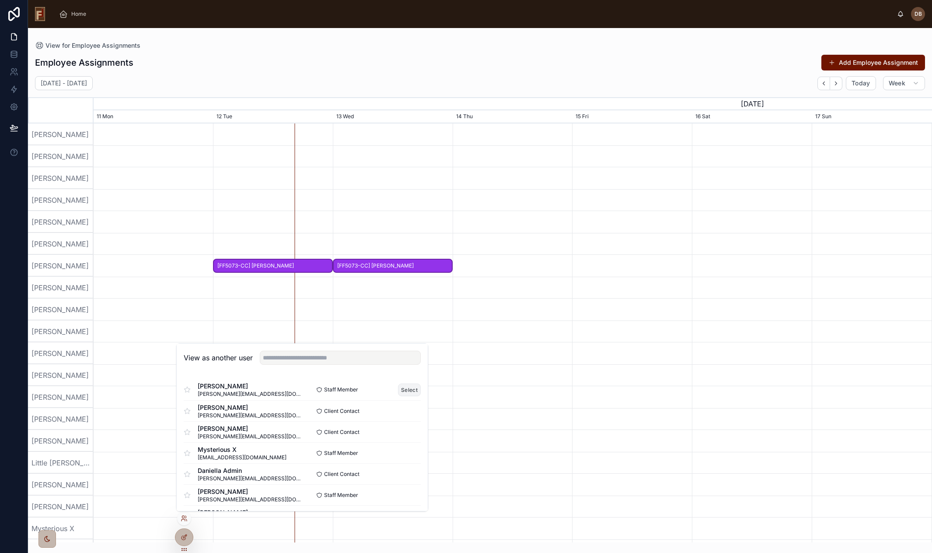
click at [403, 389] on button "Select" at bounding box center [409, 389] width 23 height 13
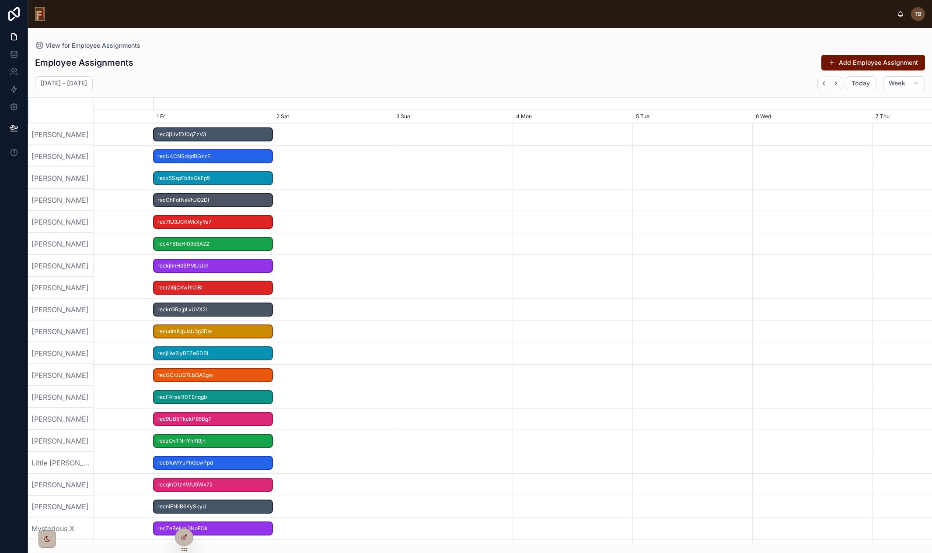
scroll to position [0, 1258]
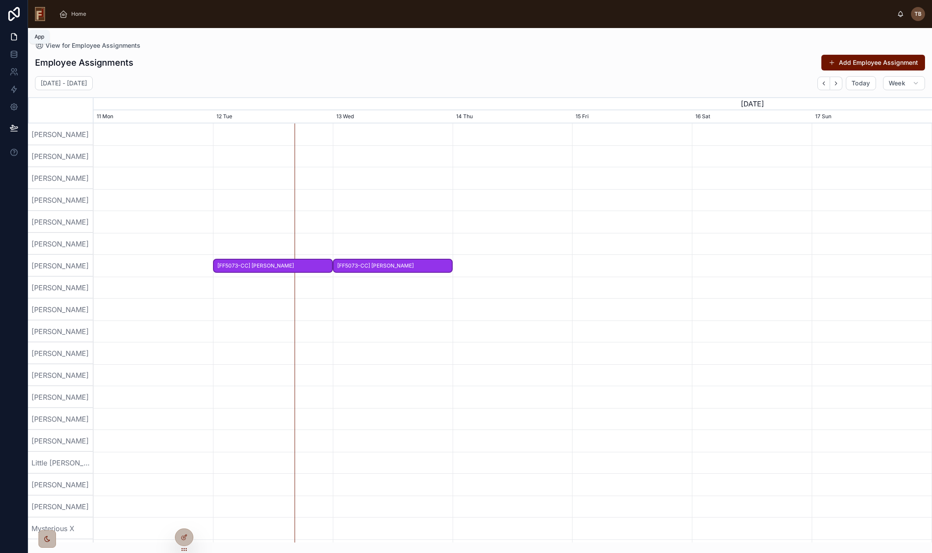
click at [13, 38] on icon at bounding box center [14, 36] width 9 height 9
click at [13, 36] on icon at bounding box center [14, 36] width 9 height 9
click at [79, 10] on div "Home" at bounding box center [74, 14] width 31 height 14
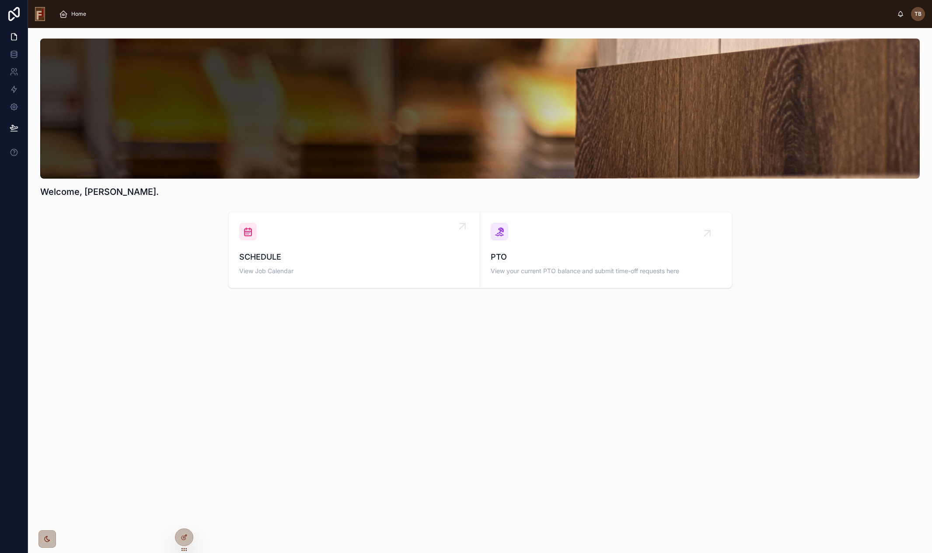
click at [382, 246] on div "SCHEDULE View Job Calendar" at bounding box center [354, 250] width 230 height 54
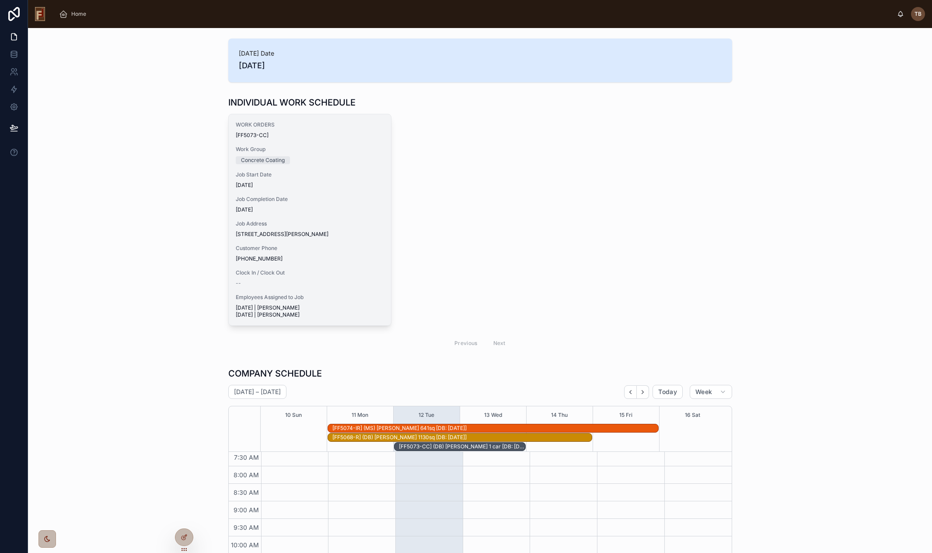
scroll to position [21, 0]
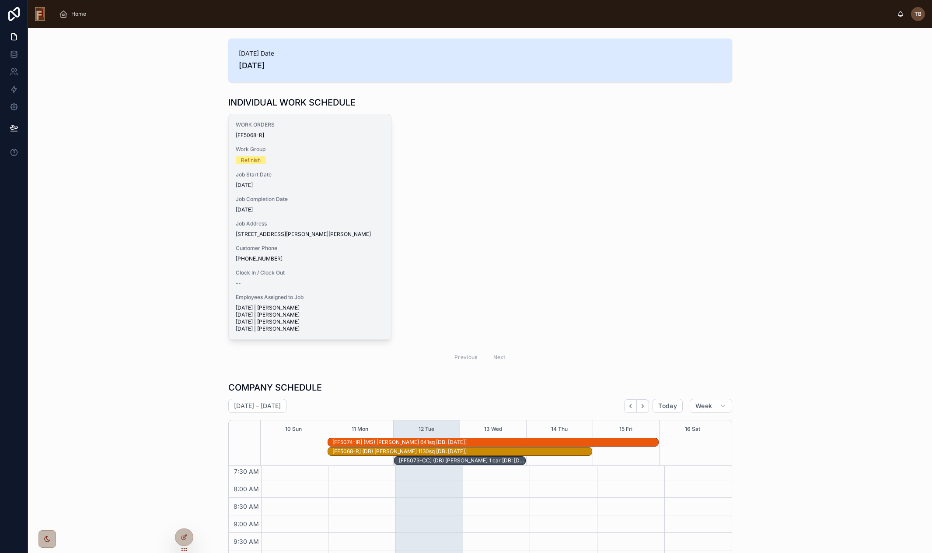
click at [324, 196] on span "Job Completion Date" at bounding box center [310, 199] width 148 height 7
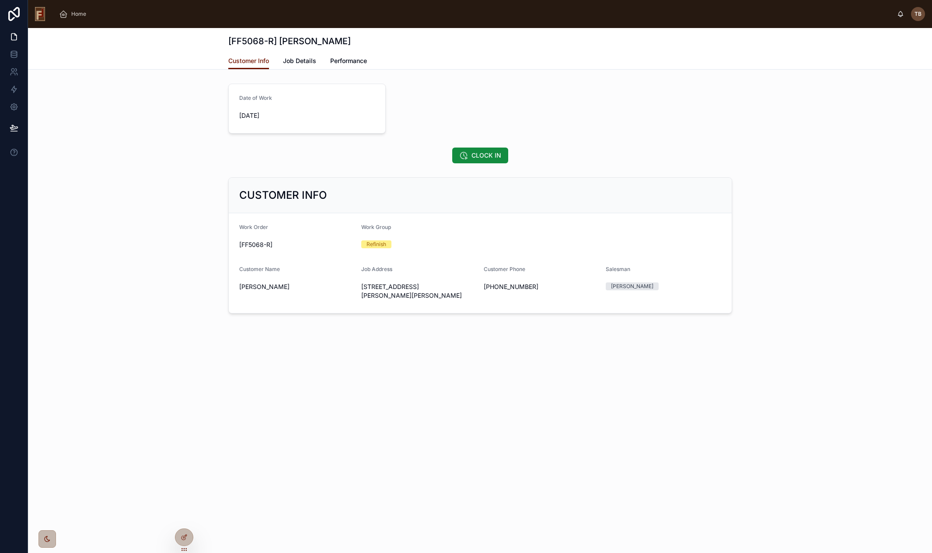
click at [194, 91] on div "Date of Work [DATE]" at bounding box center [480, 108] width 904 height 57
click at [182, 535] on icon at bounding box center [184, 536] width 7 height 7
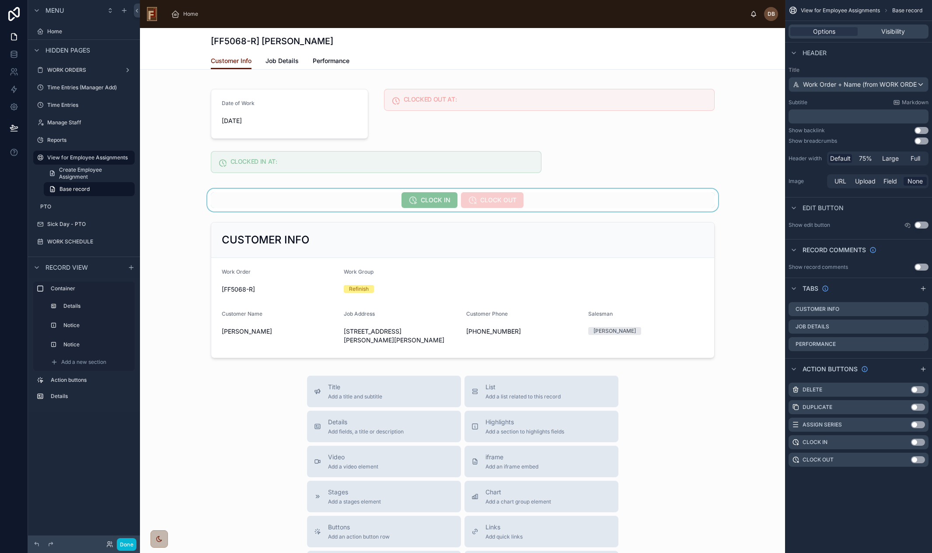
click at [573, 196] on div at bounding box center [462, 200] width 645 height 23
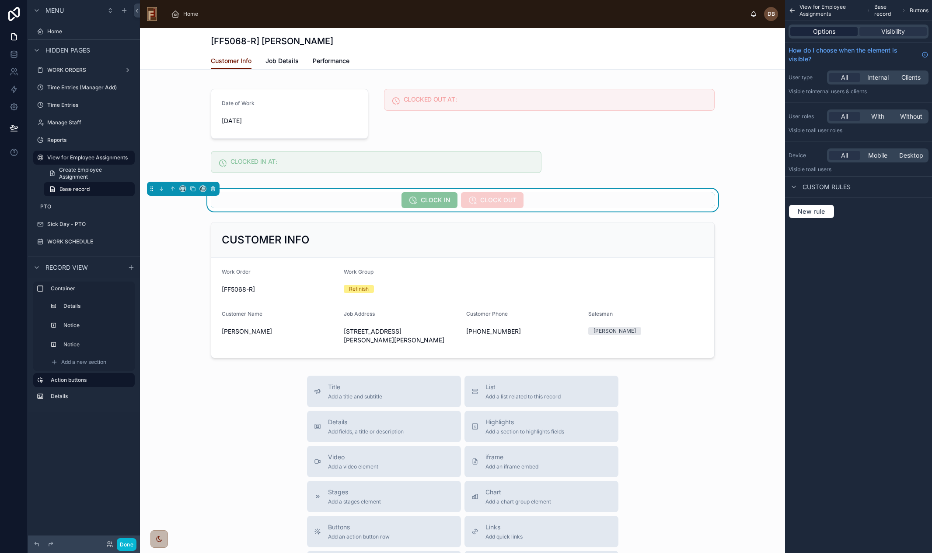
click at [823, 28] on span "Options" at bounding box center [824, 31] width 22 height 9
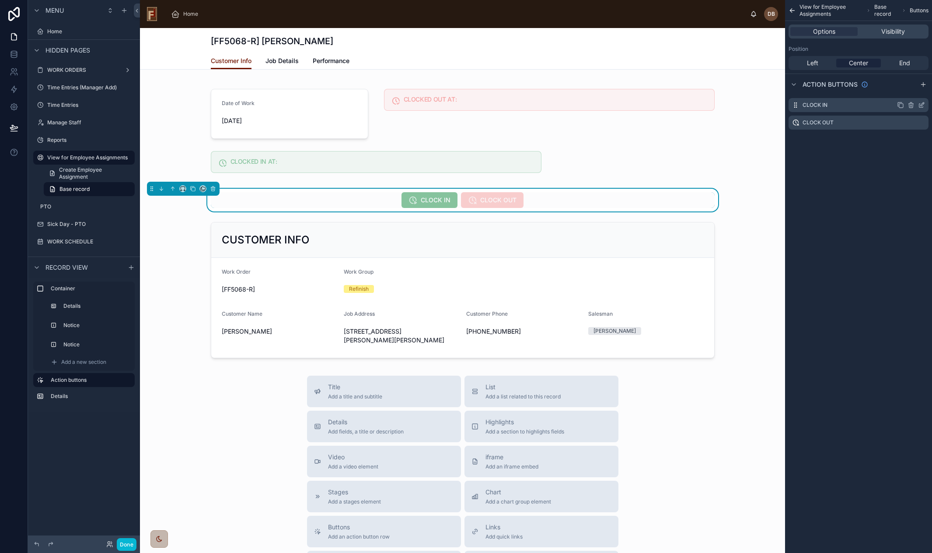
click at [921, 105] on icon "scrollable content" at bounding box center [921, 105] width 7 height 7
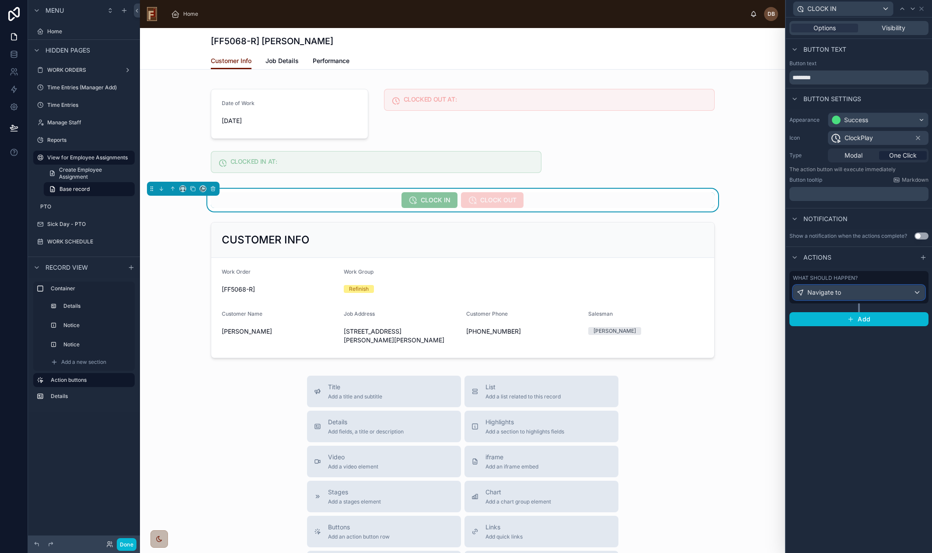
click at [882, 295] on div "Navigate to" at bounding box center [859, 292] width 131 height 14
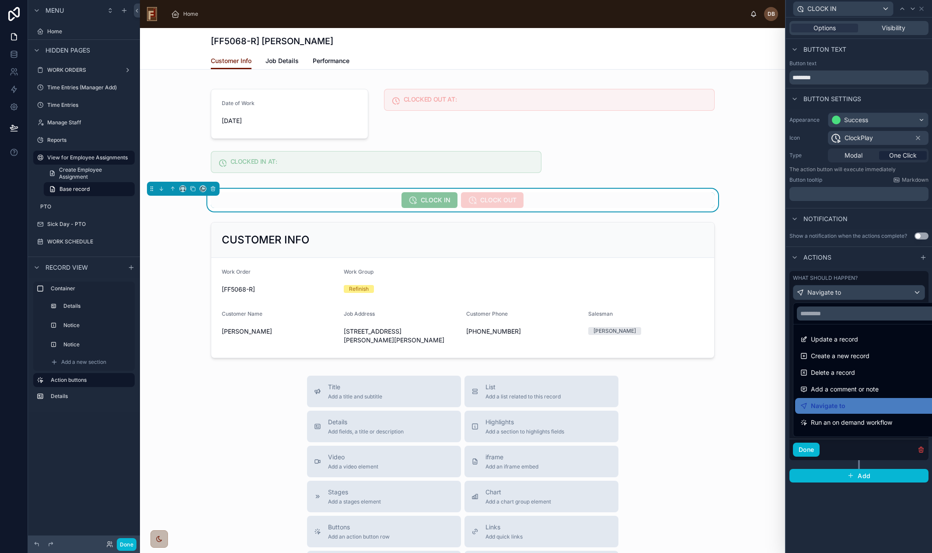
click at [899, 27] on div at bounding box center [859, 276] width 146 height 553
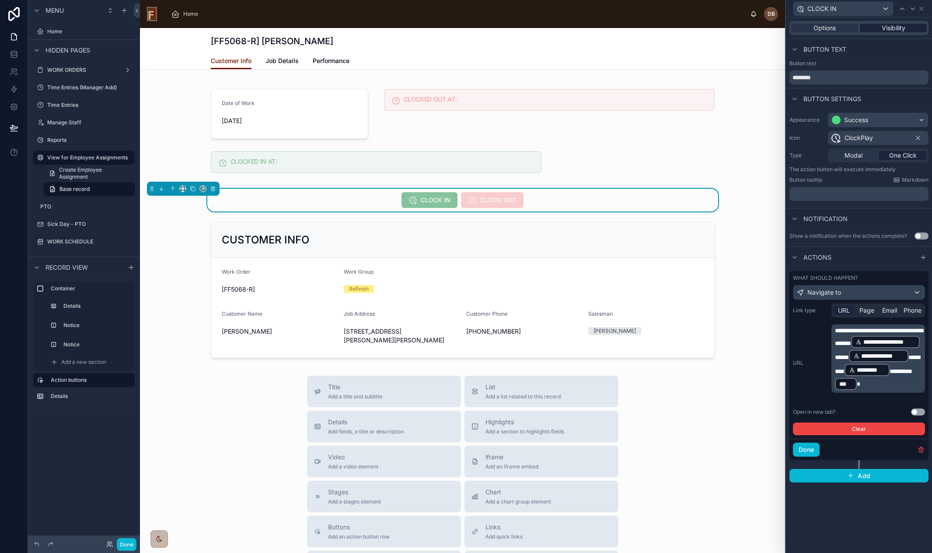
click at [893, 29] on span "Visibility" at bounding box center [894, 28] width 24 height 9
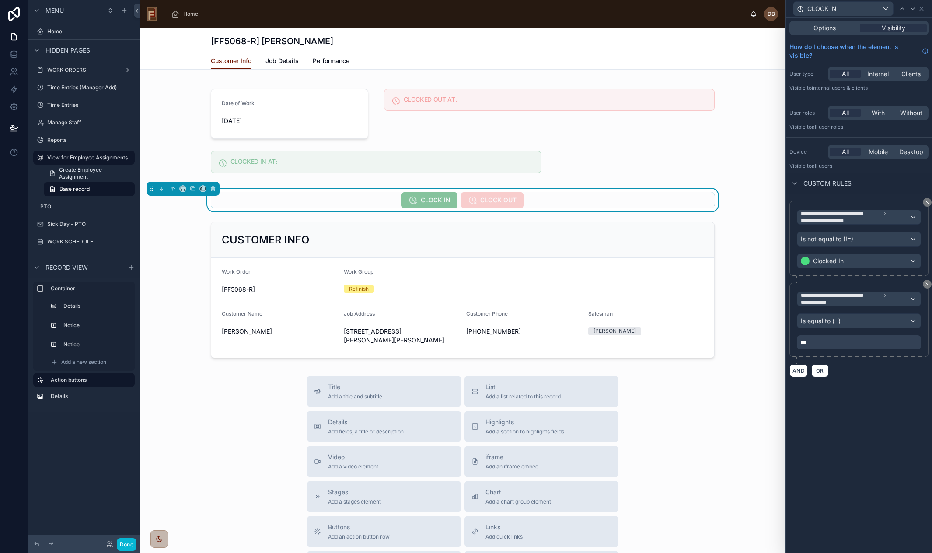
click at [865, 435] on div "**********" at bounding box center [859, 285] width 146 height 535
click at [126, 545] on button "Done" at bounding box center [127, 544] width 20 height 13
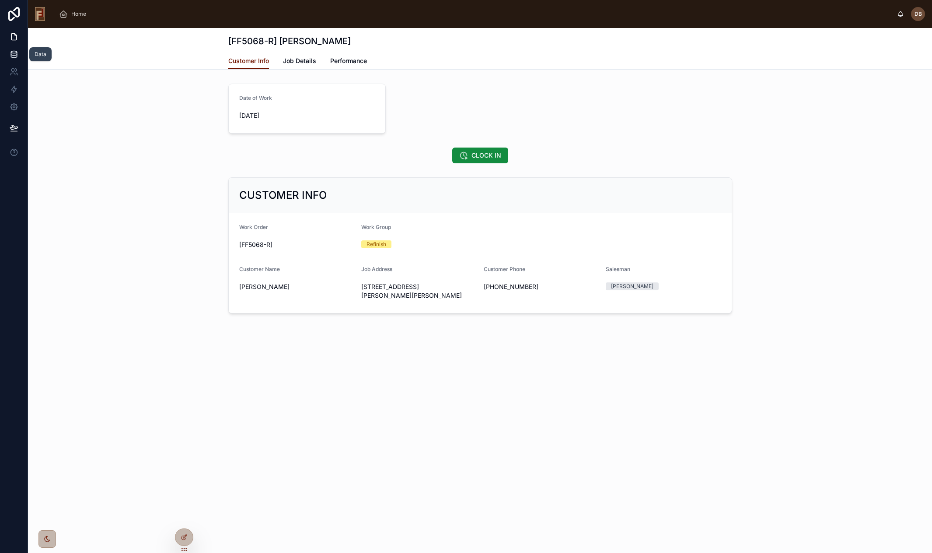
click at [14, 52] on icon at bounding box center [14, 54] width 9 height 9
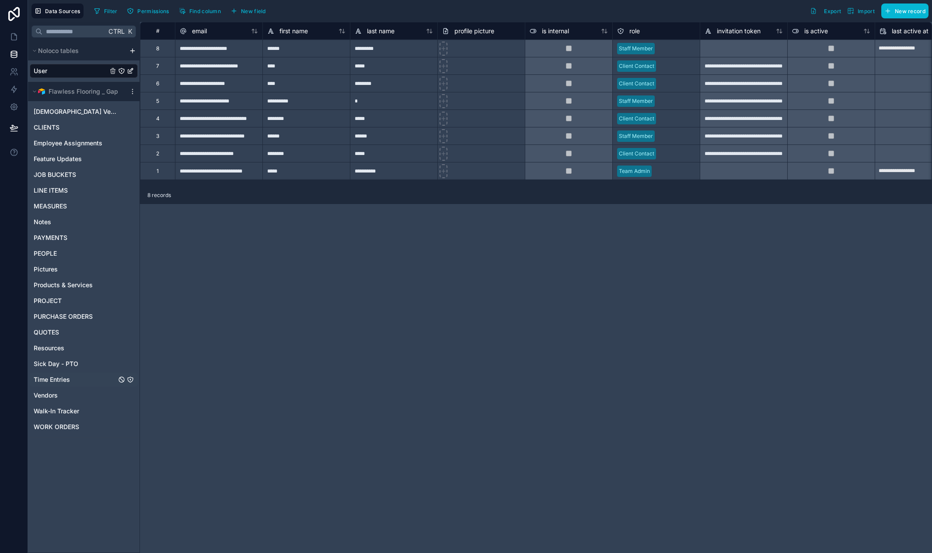
click at [55, 379] on span "Time Entries" at bounding box center [52, 379] width 36 height 9
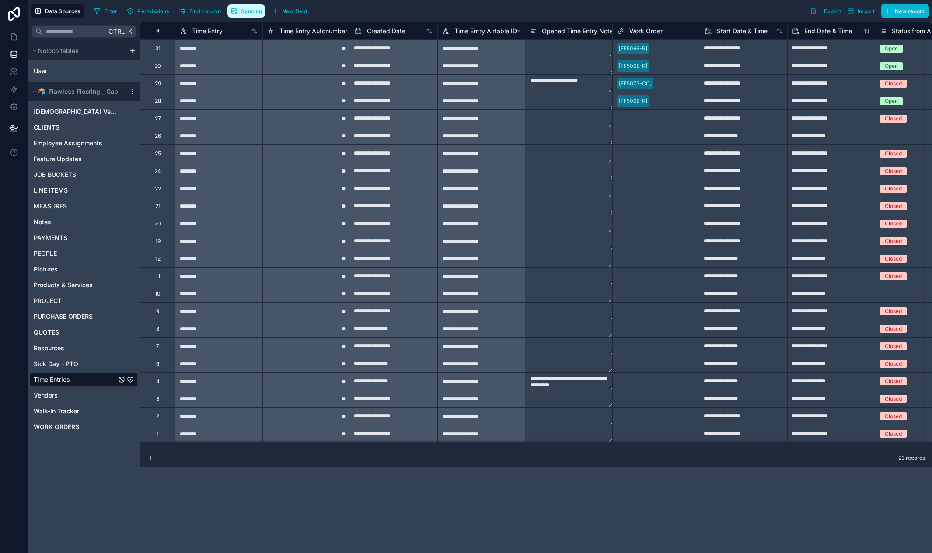
click at [248, 13] on span "Syncing" at bounding box center [251, 11] width 21 height 7
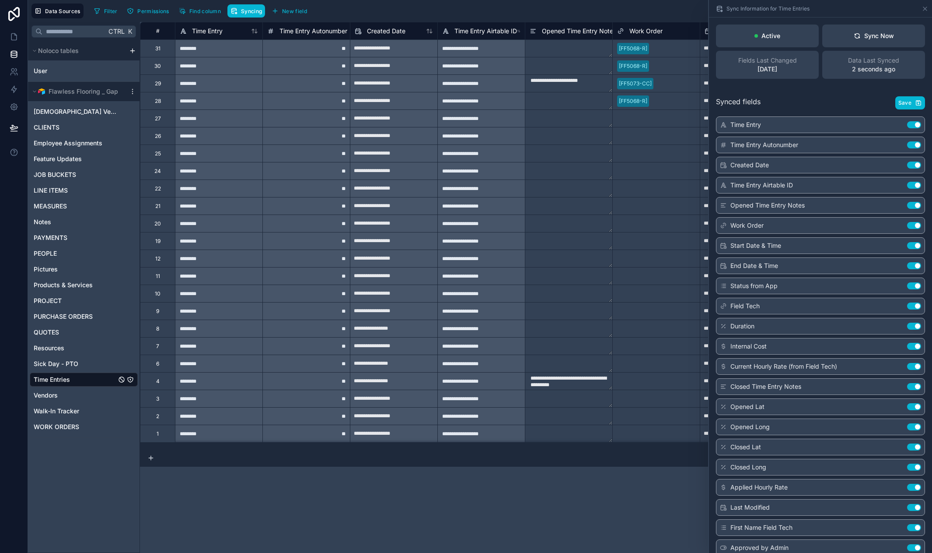
click at [388, 10] on div "Filter Permissions Find column Syncing New field Export Import New record" at bounding box center [510, 11] width 838 height 15
click at [16, 35] on icon at bounding box center [13, 37] width 5 height 7
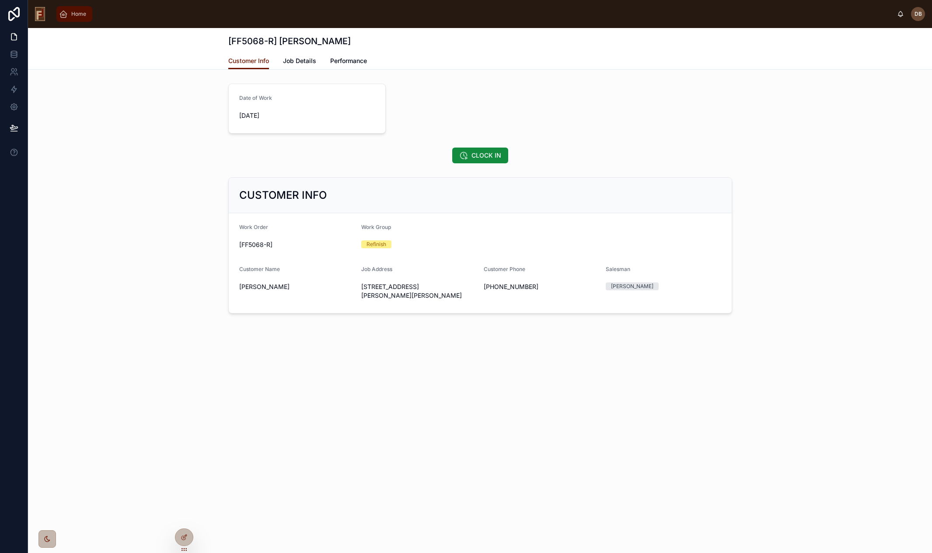
click at [74, 14] on span "Home" at bounding box center [78, 14] width 15 height 7
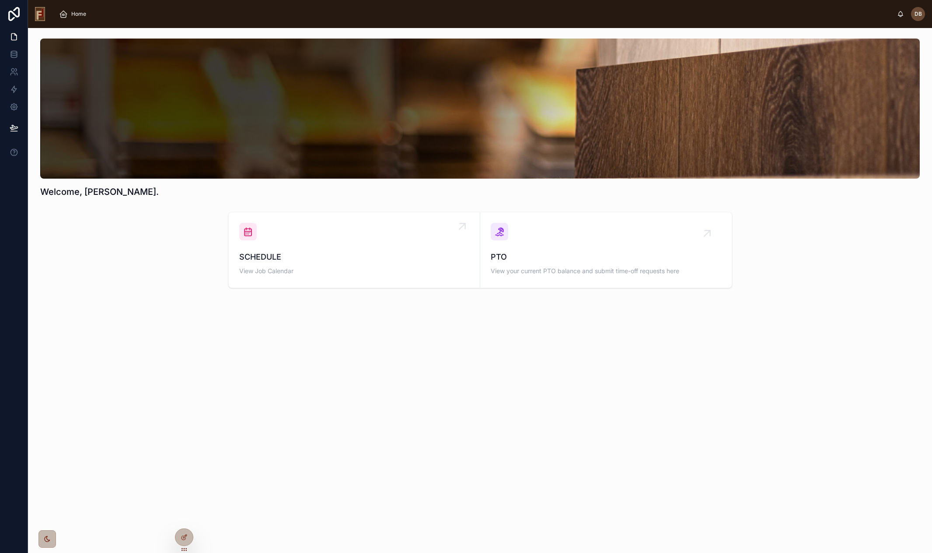
click at [363, 240] on div "SCHEDULE View Job Calendar" at bounding box center [354, 250] width 230 height 54
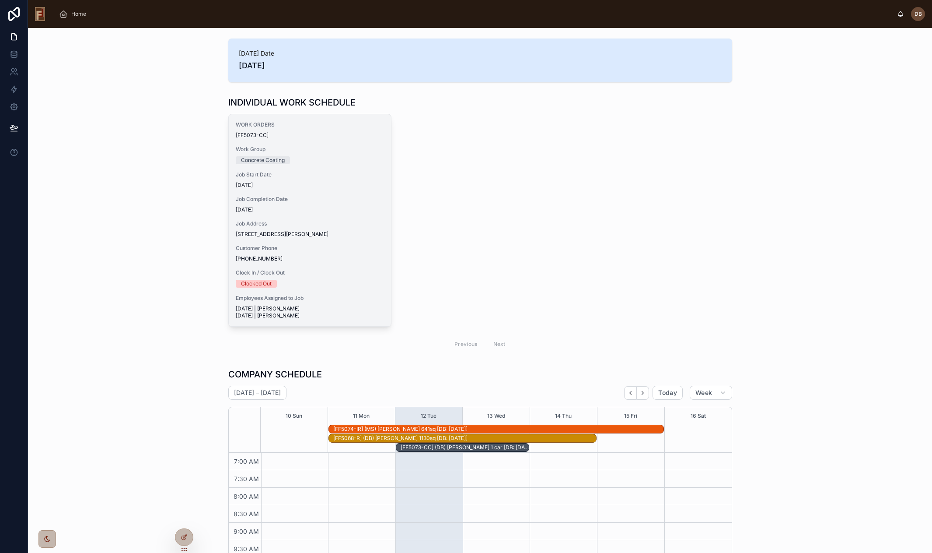
click at [302, 154] on div "Work Group Concrete Coating" at bounding box center [310, 155] width 148 height 18
